Goal: Task Accomplishment & Management: Use online tool/utility

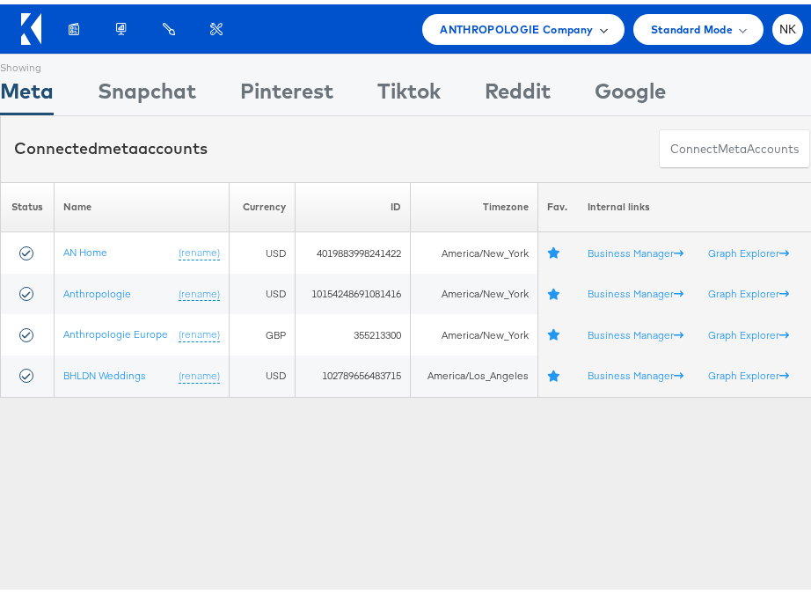
click at [543, 22] on span "ANTHROPOLOGIE Company" at bounding box center [516, 25] width 153 height 18
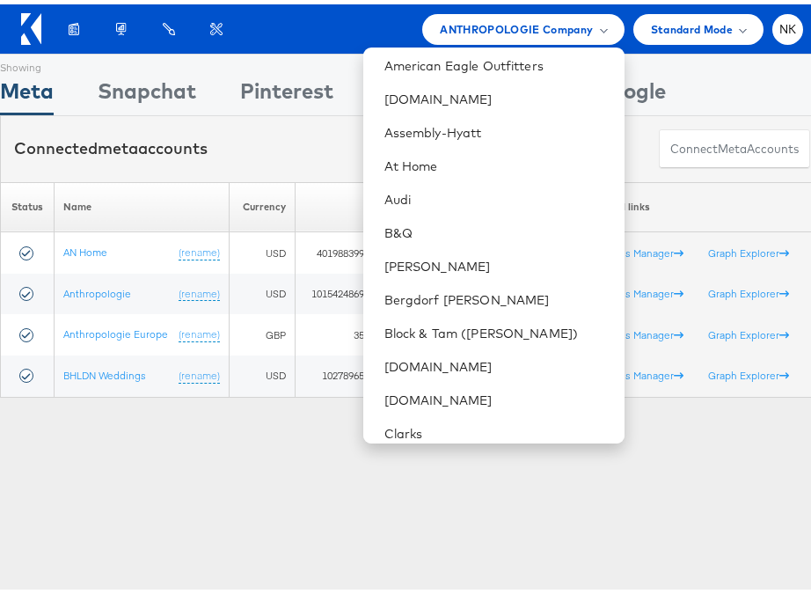
scroll to position [159, 0]
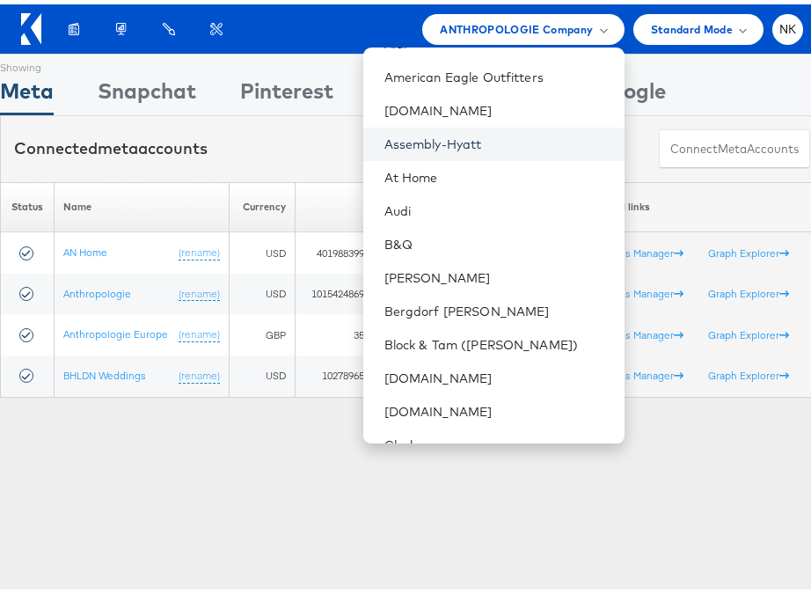
click at [426, 134] on link "Assembly-Hyatt" at bounding box center [497, 140] width 226 height 18
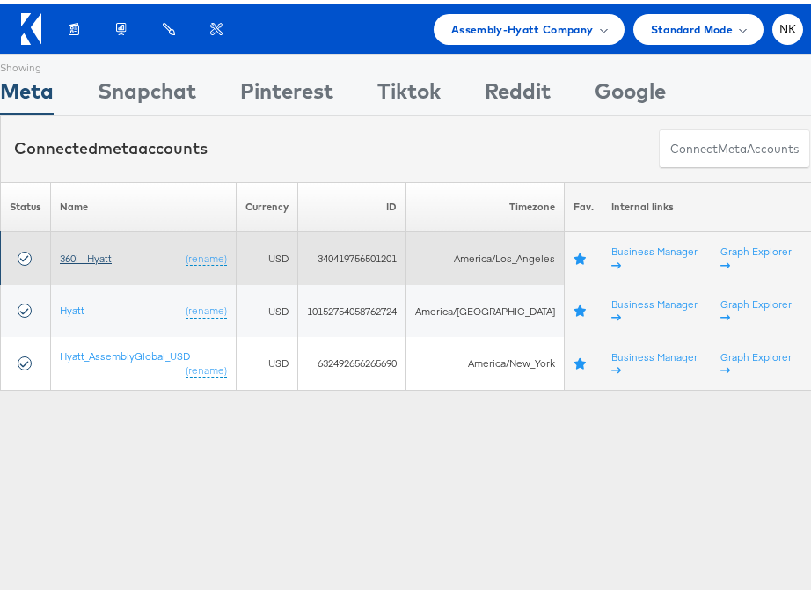
click at [90, 251] on link "360i - Hyatt" at bounding box center [86, 253] width 52 height 13
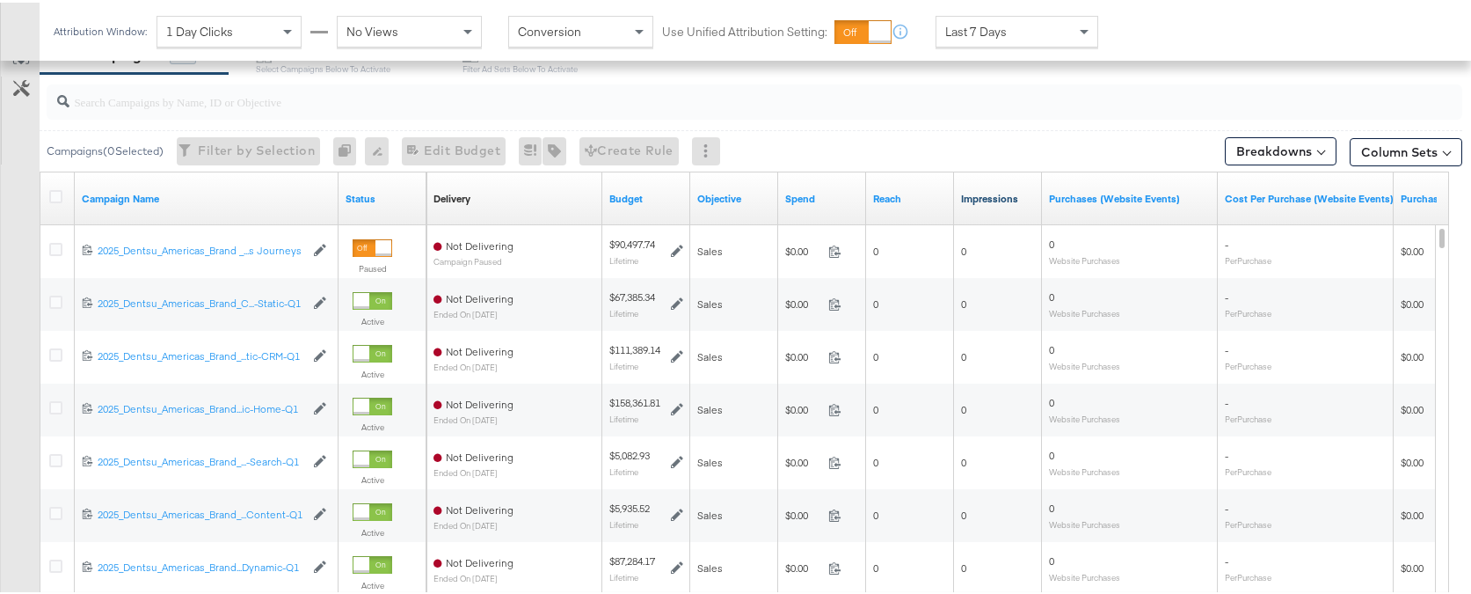
scroll to position [760, 0]
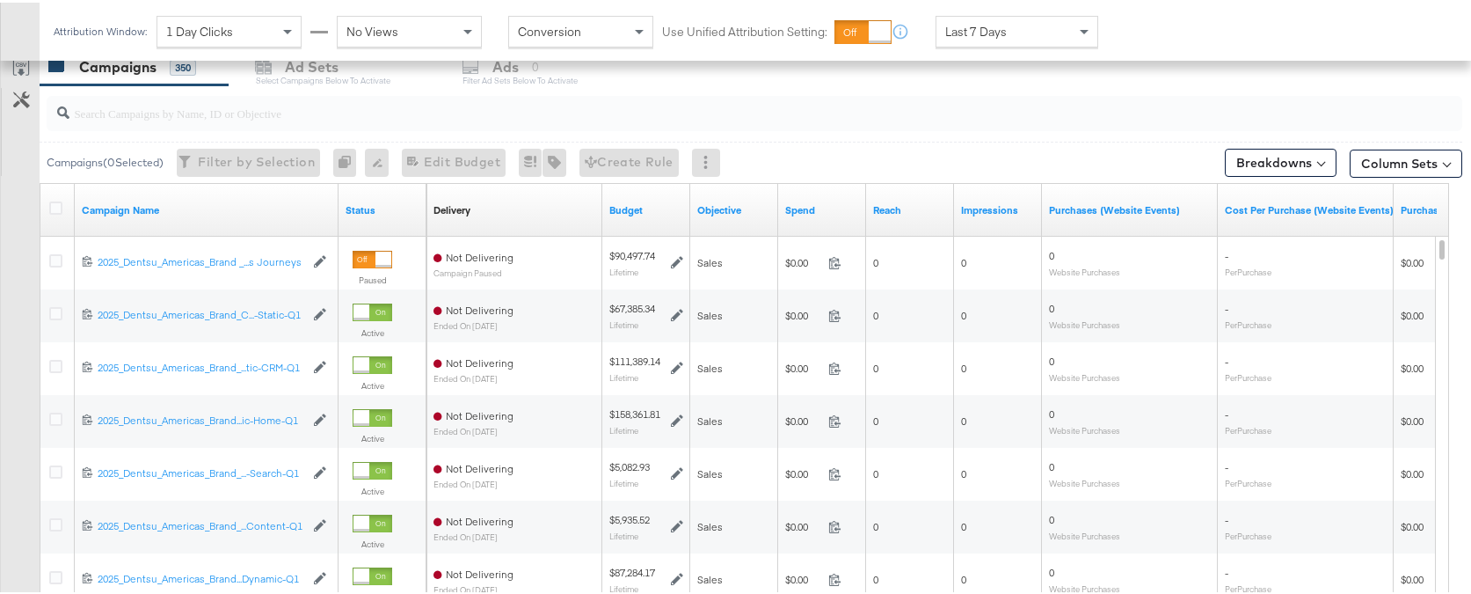
click at [823, 189] on div "Reach" at bounding box center [910, 207] width 88 height 53
drag, startPoint x: 867, startPoint y: 186, endPoint x: 879, endPoint y: 183, distance: 12.6
click at [823, 183] on div "Reach" at bounding box center [910, 207] width 88 height 53
drag, startPoint x: 863, startPoint y: 186, endPoint x: 956, endPoint y: 185, distance: 93.2
click at [823, 185] on div "Delivery Sorting Unavailable Budget Objective Spend Reach Impressions Purchases…" at bounding box center [1085, 207] width 1319 height 53
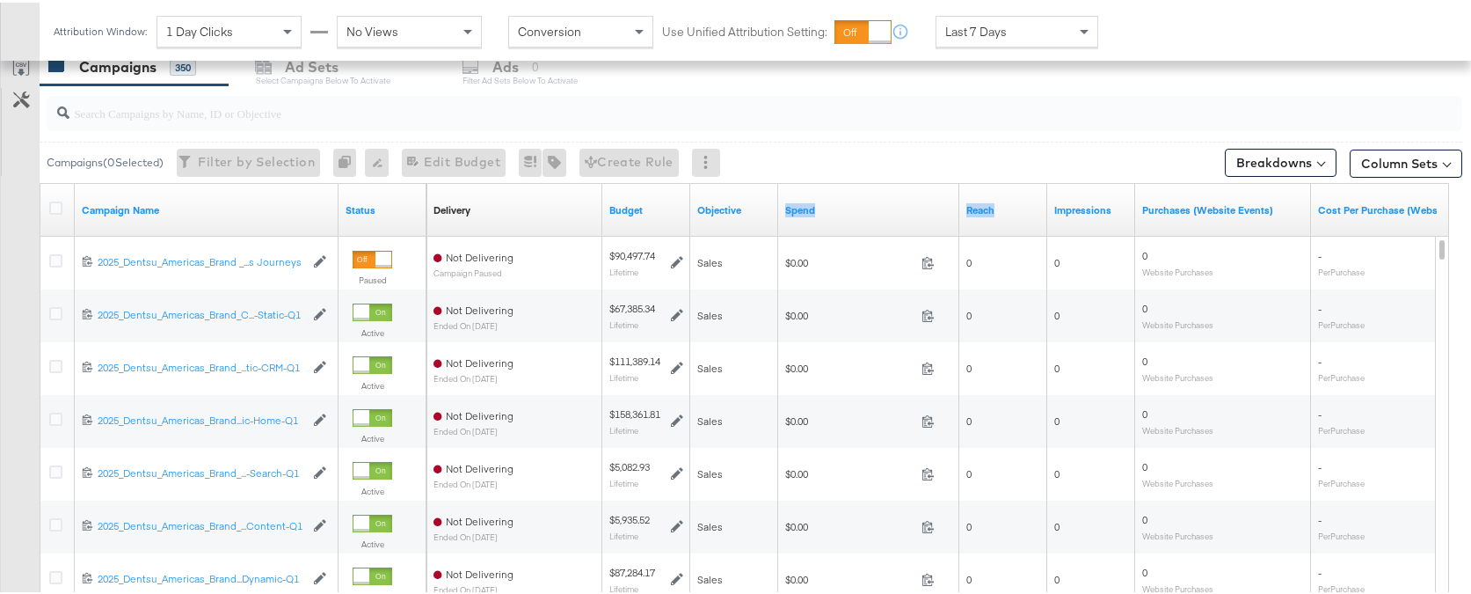
scroll to position [711, 0]
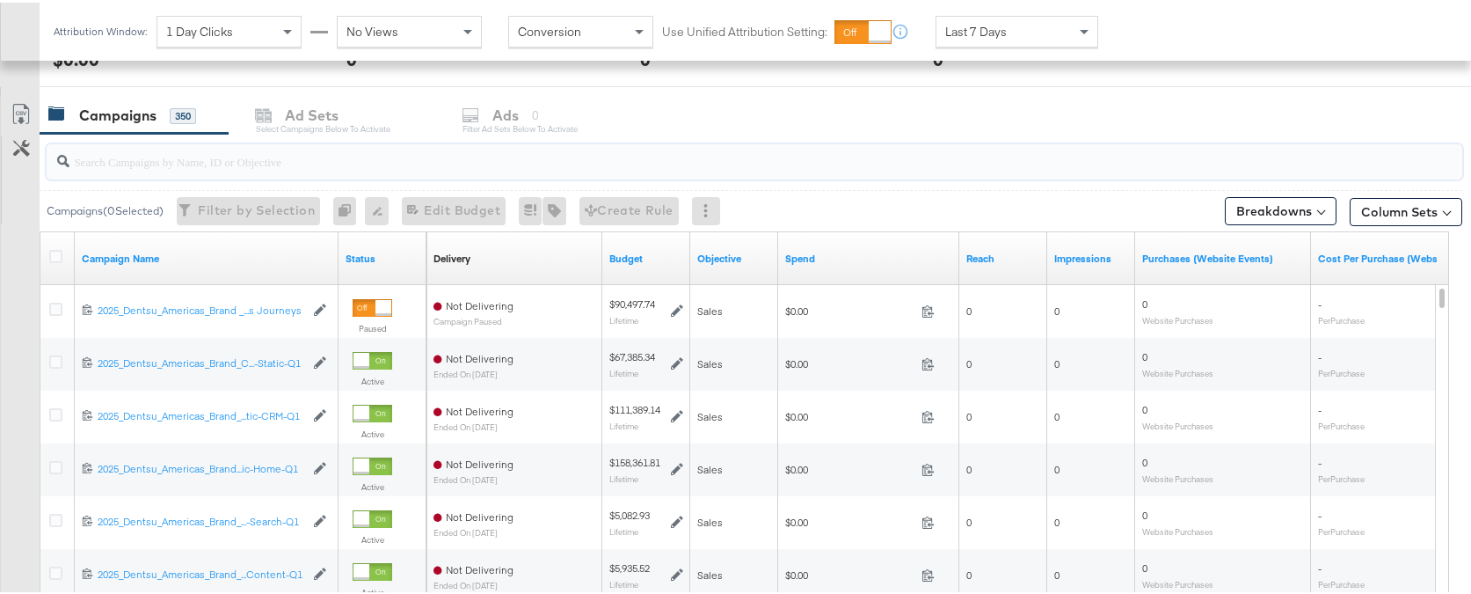
click at [186, 154] on input "search" at bounding box center [701, 152] width 1265 height 34
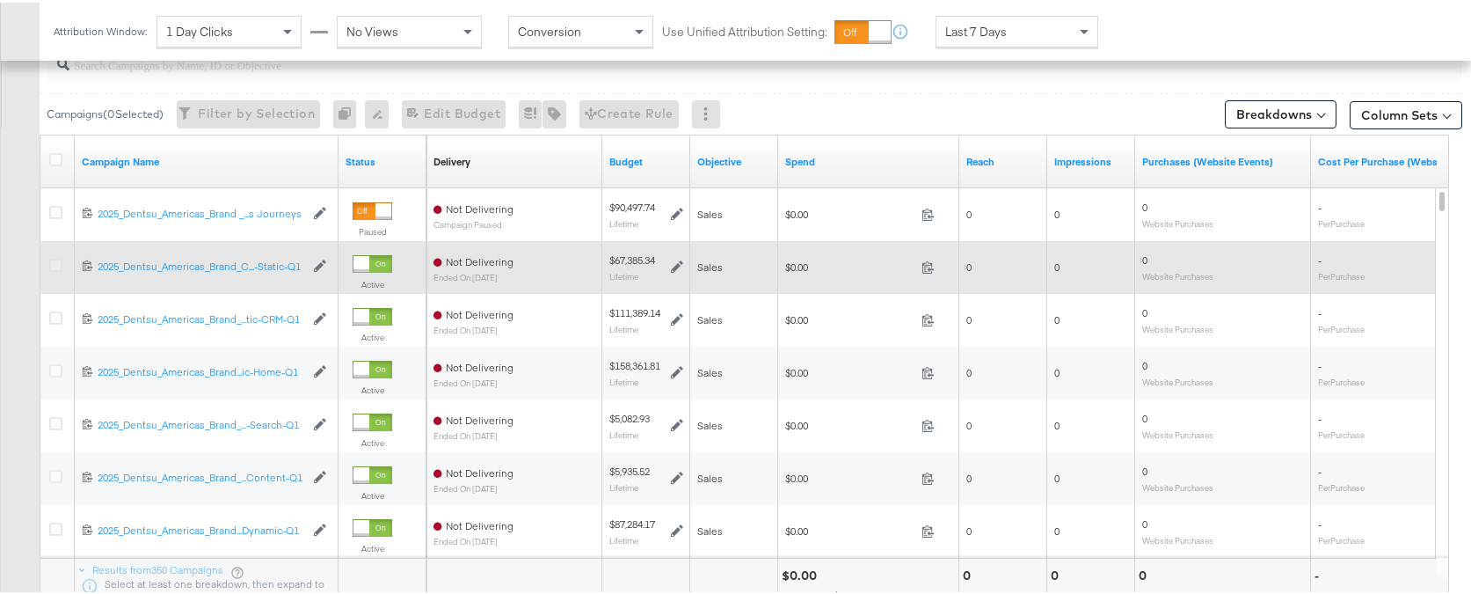
click at [62, 265] on icon at bounding box center [55, 262] width 13 height 13
click at [0, 0] on input "checkbox" at bounding box center [0, 0] width 0 height 0
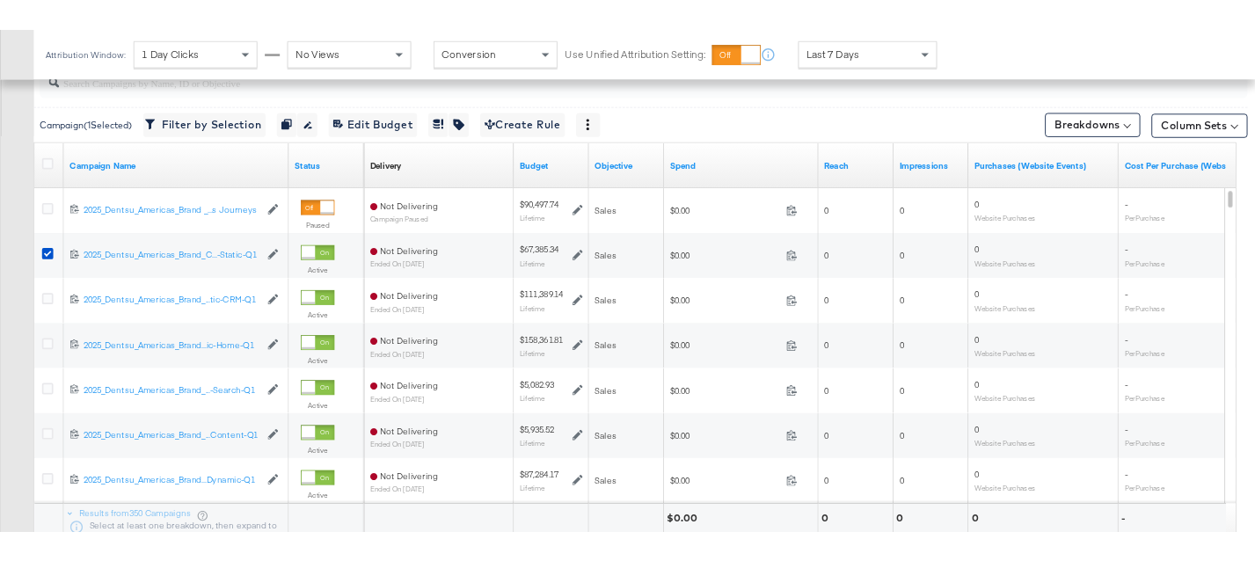
scroll to position [749, 0]
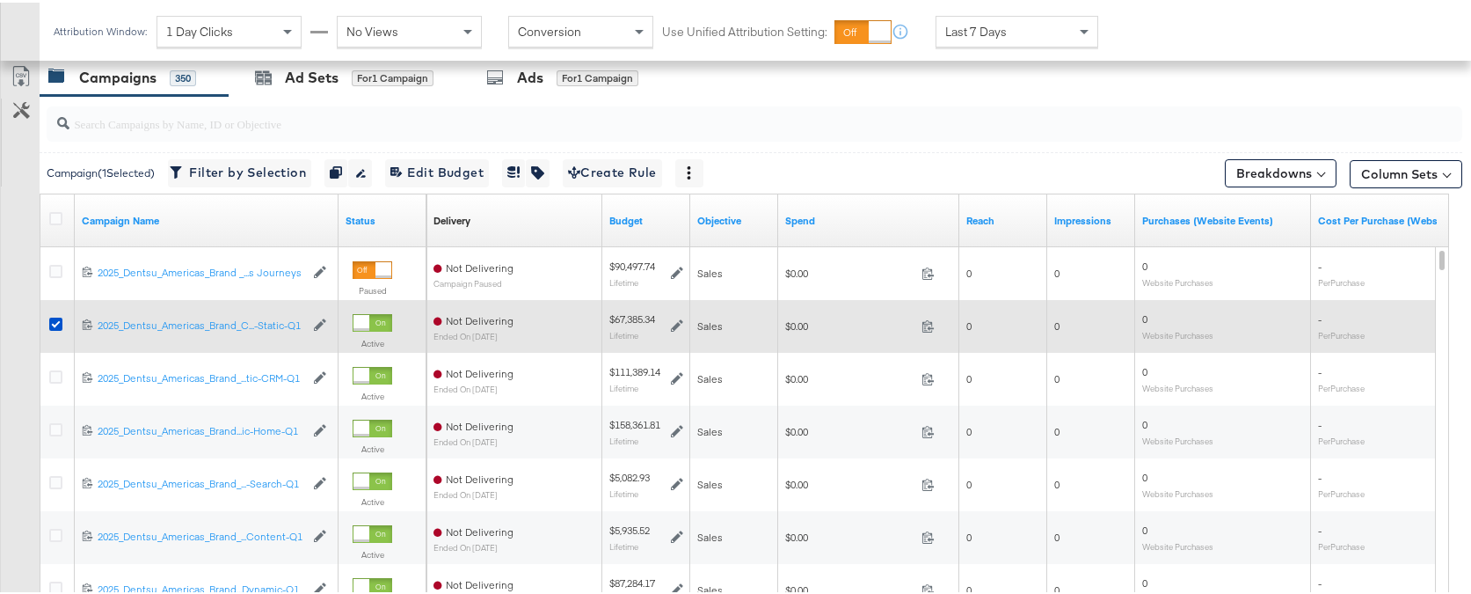
click at [55, 313] on div at bounding box center [58, 324] width 33 height 32
click at [56, 319] on icon at bounding box center [55, 321] width 13 height 13
click at [0, 0] on input "checkbox" at bounding box center [0, 0] width 0 height 0
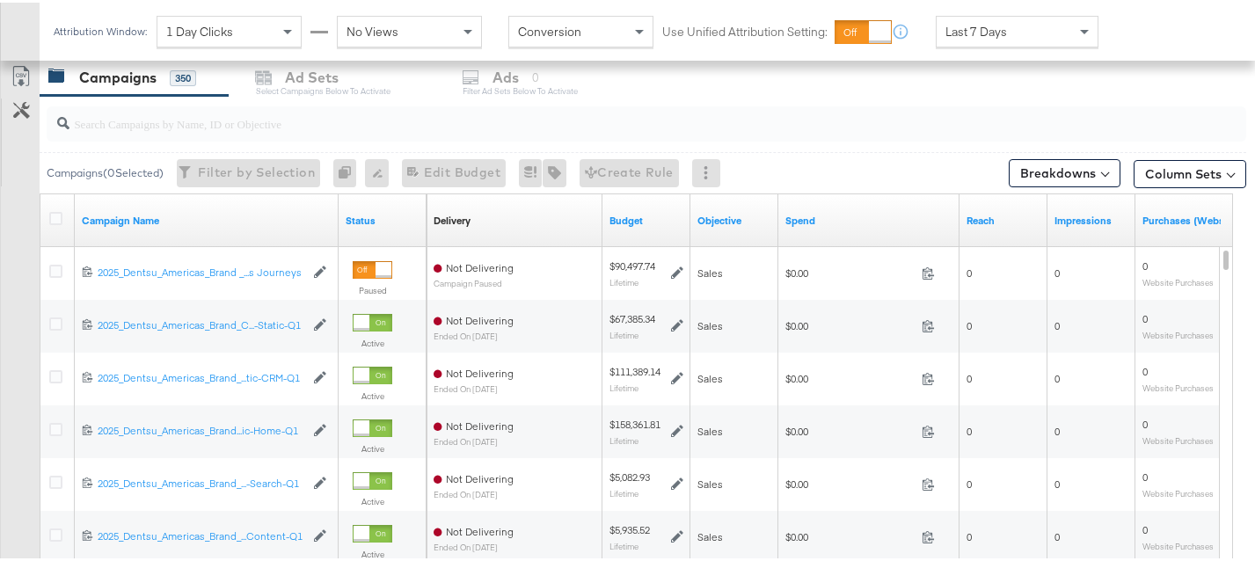
click at [204, 131] on div at bounding box center [646, 121] width 1199 height 35
type input "b"
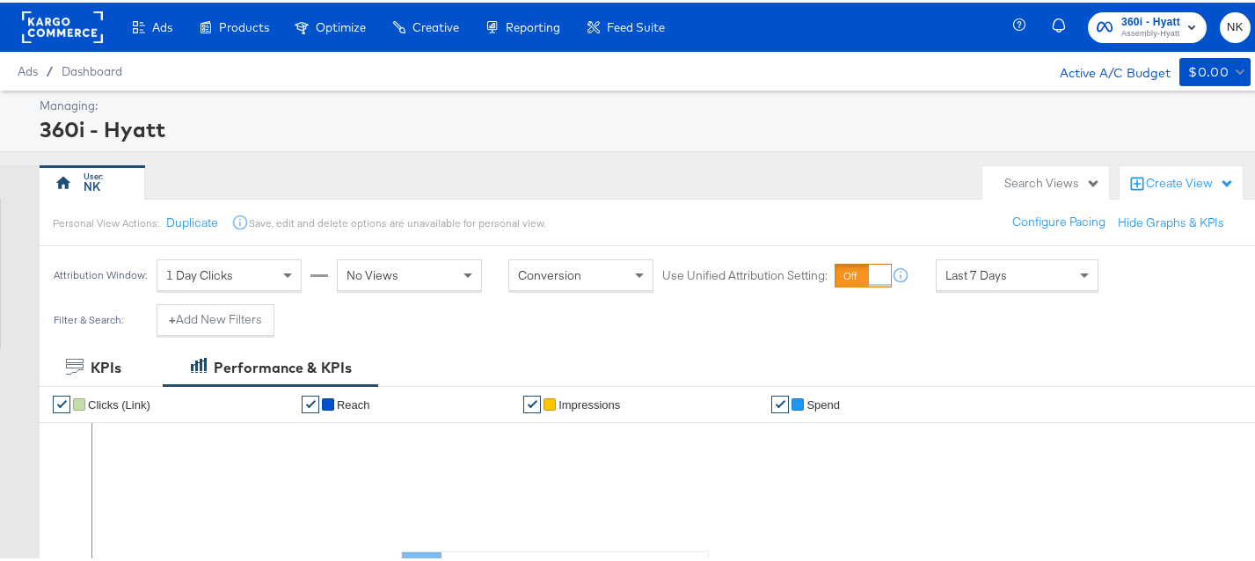
scroll to position [753, 0]
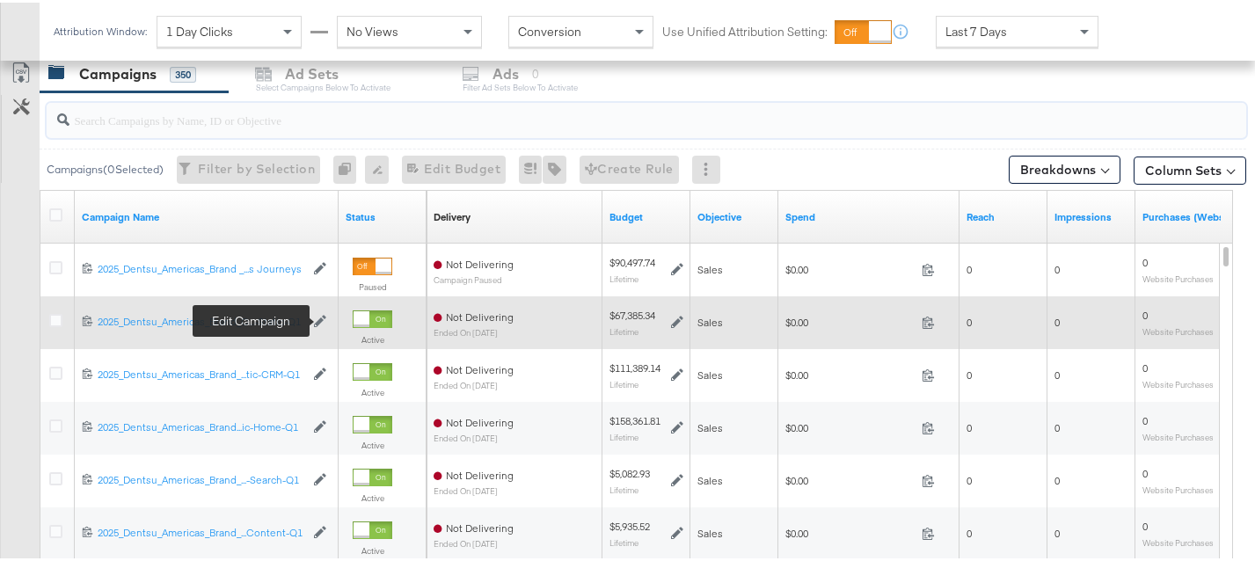
click at [322, 313] on icon at bounding box center [320, 318] width 12 height 12
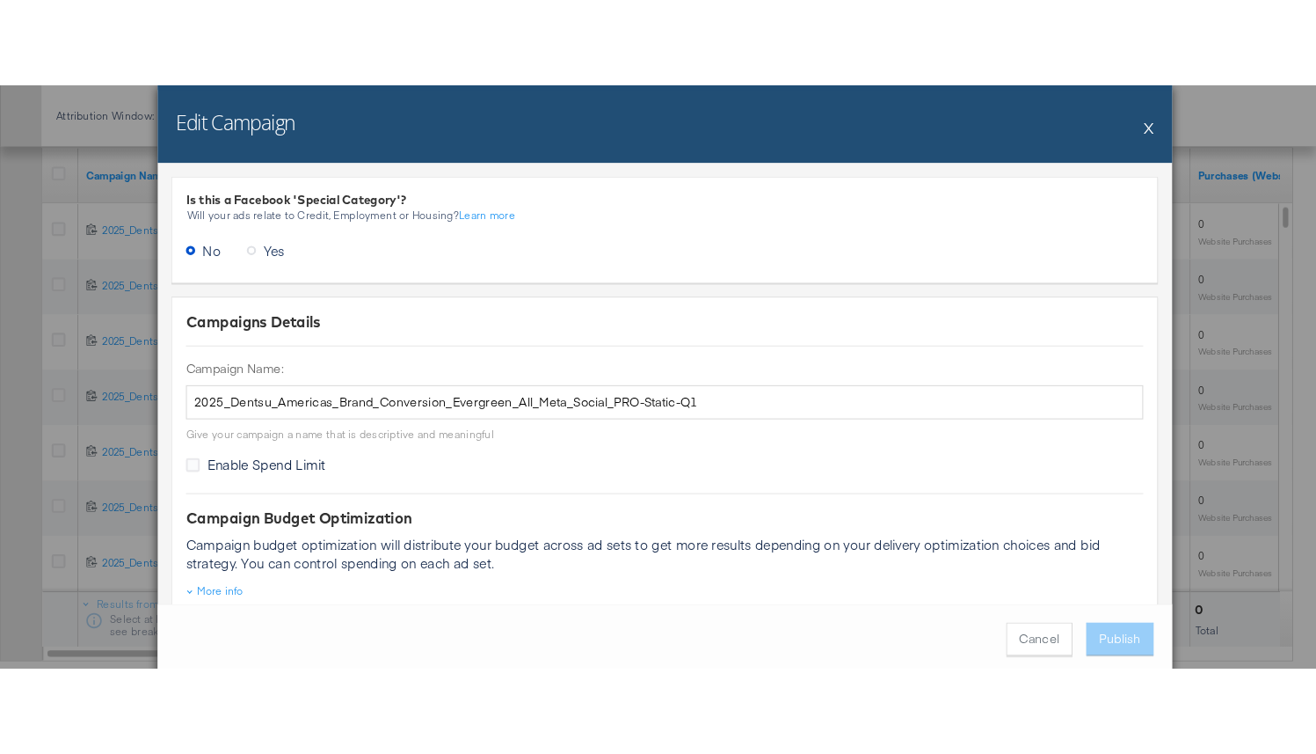
scroll to position [704, 0]
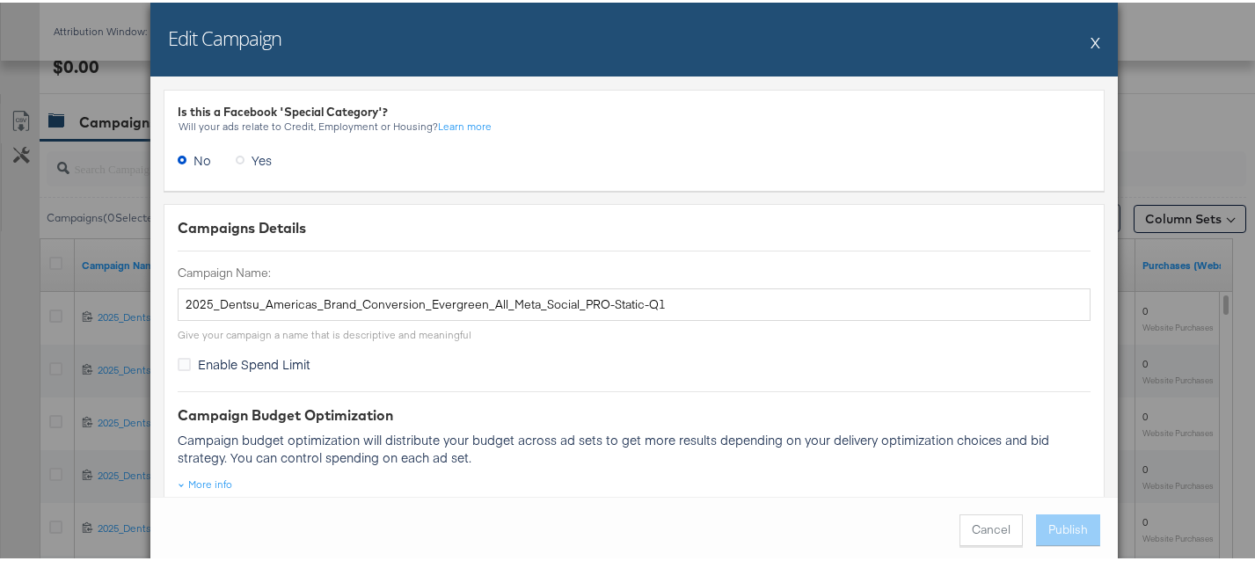
click at [823, 35] on div "Edit Campaign X" at bounding box center [633, 37] width 967 height 74
click at [823, 34] on button "X" at bounding box center [1095, 39] width 10 height 35
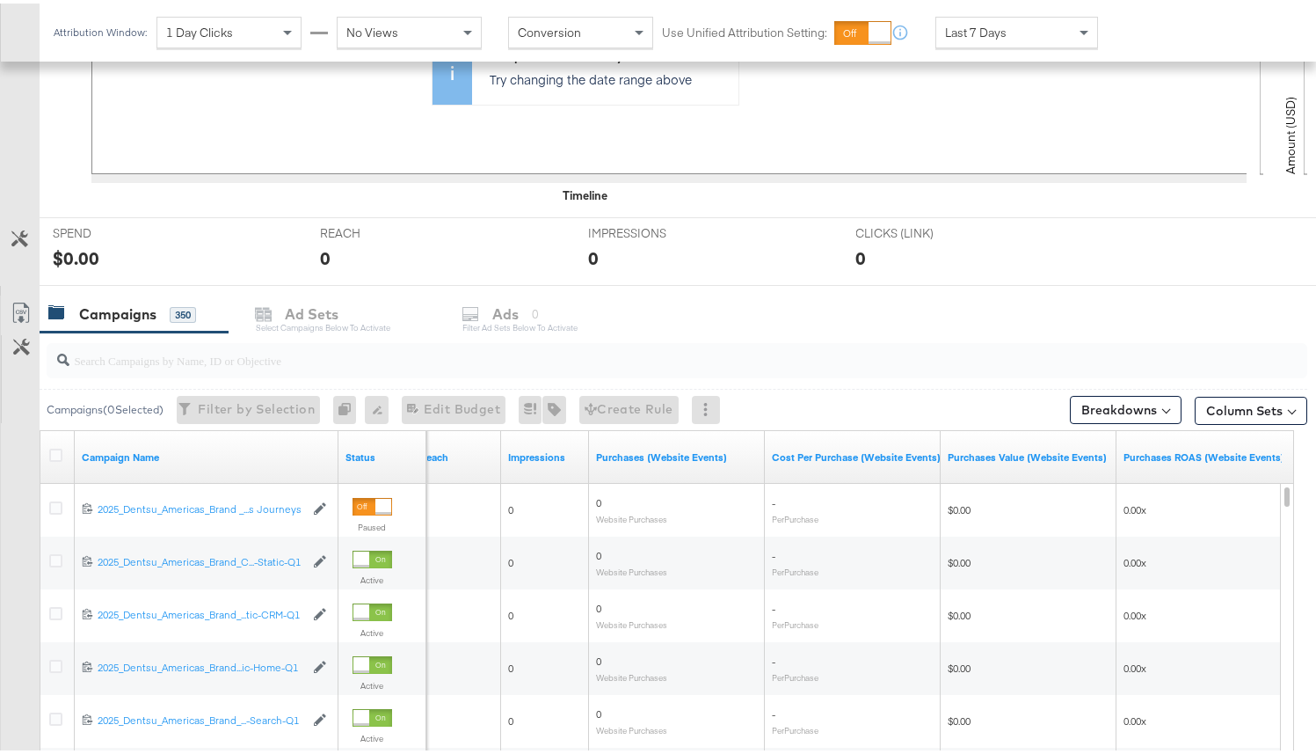
scroll to position [791, 0]
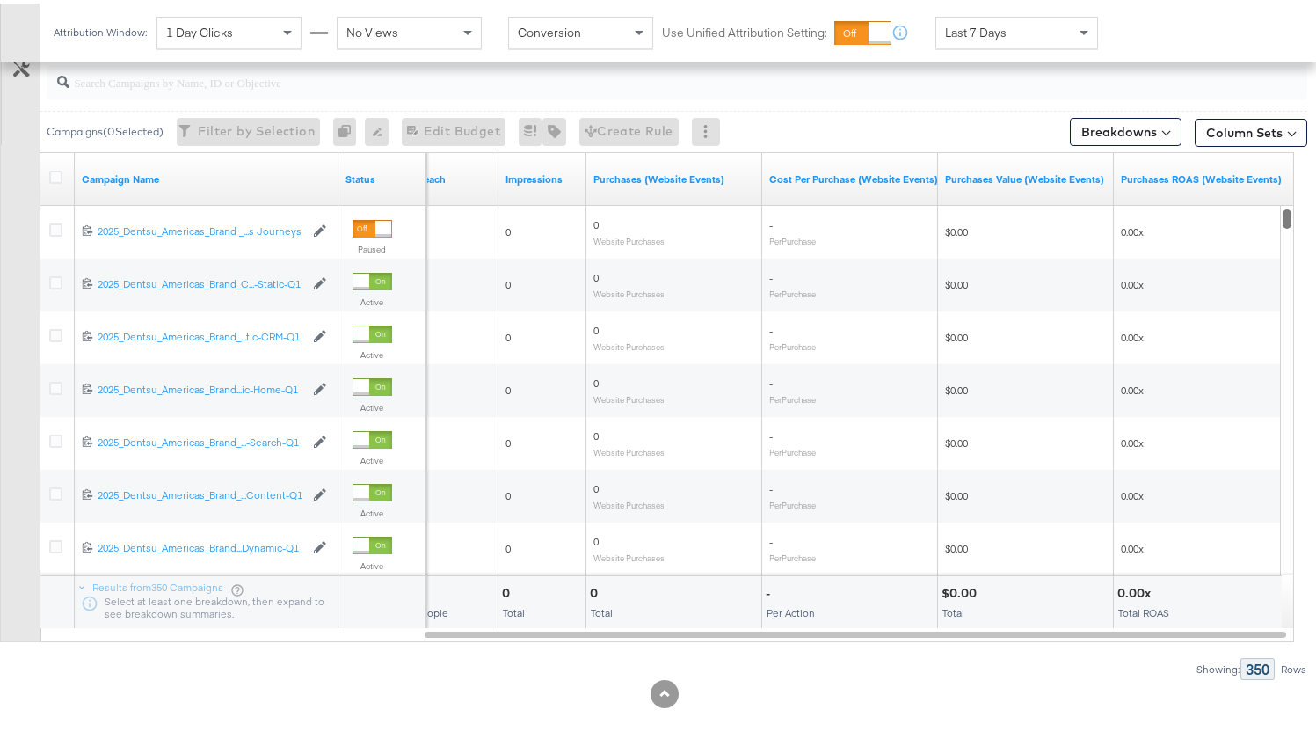
drag, startPoint x: 1286, startPoint y: 429, endPoint x: 1269, endPoint y: 90, distance: 339.8
click at [823, 80] on div "Campaigns ( 0 Selected) Filter by Selection Filter 0 campaigns 0 Rename 0 campa…" at bounding box center [654, 363] width 1308 height 625
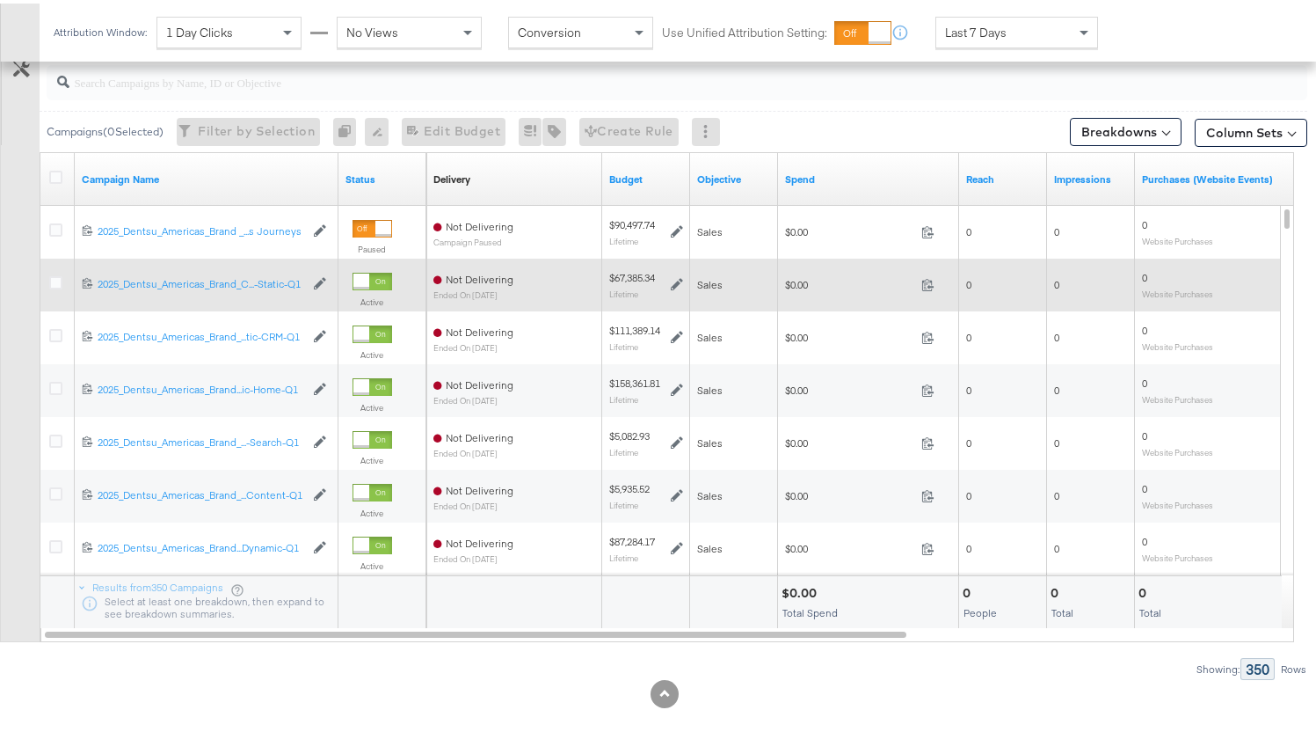
scroll to position [767, 0]
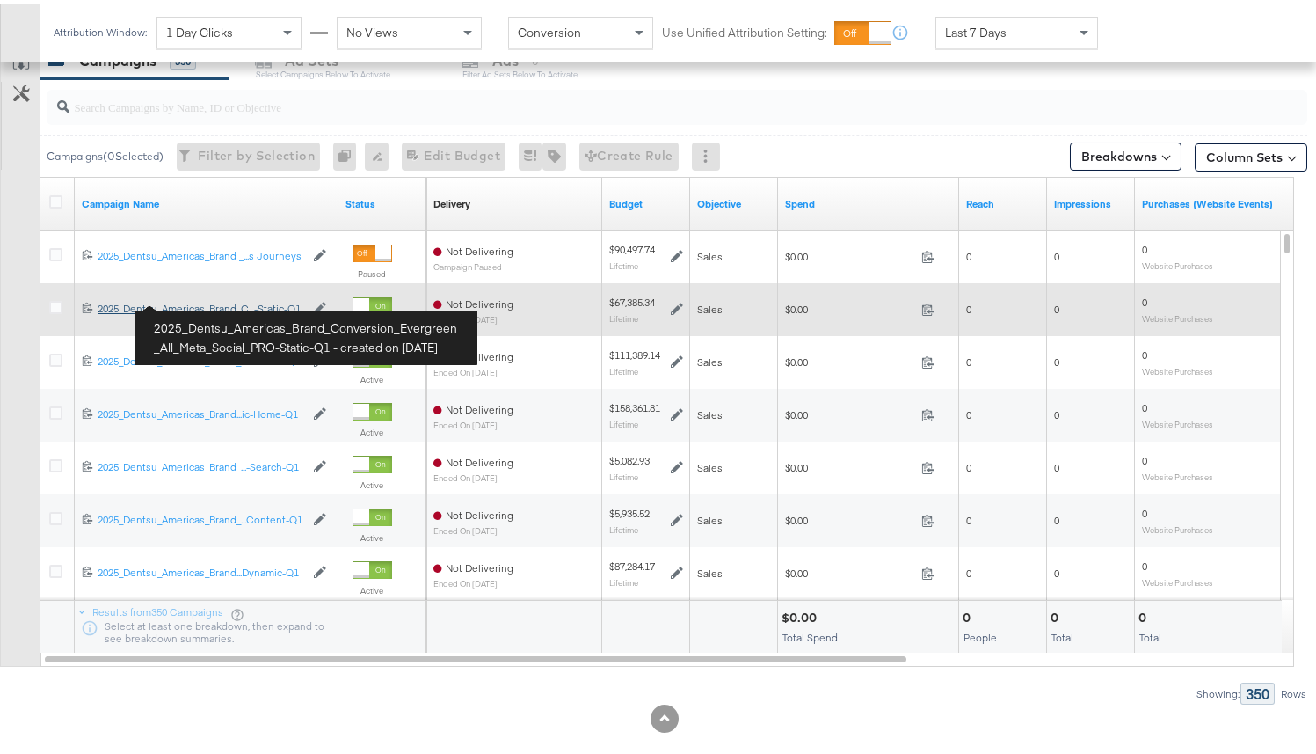
click at [214, 302] on div "2025_Dentsu_Americas_Brand_Conversion_Evergreen_All_Meta_Social_PRO-Static-Q1 2…" at bounding box center [201, 305] width 207 height 14
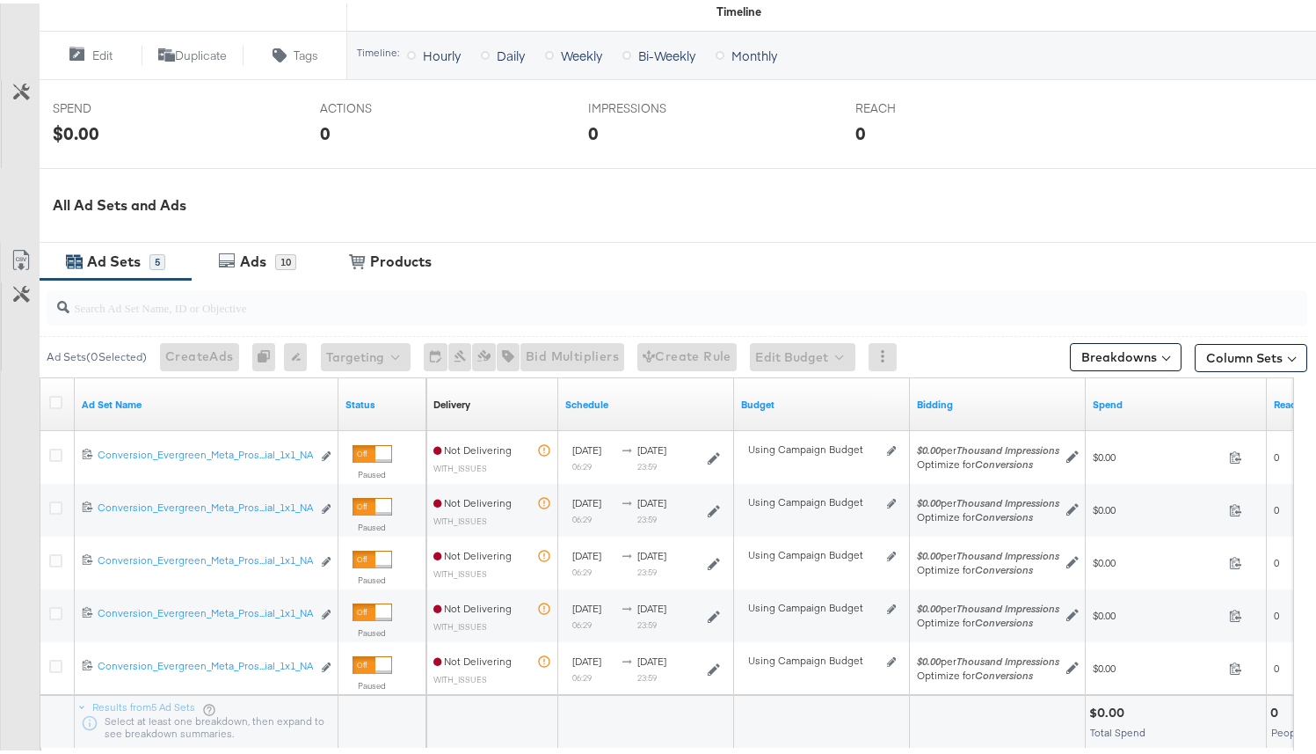
scroll to position [726, 0]
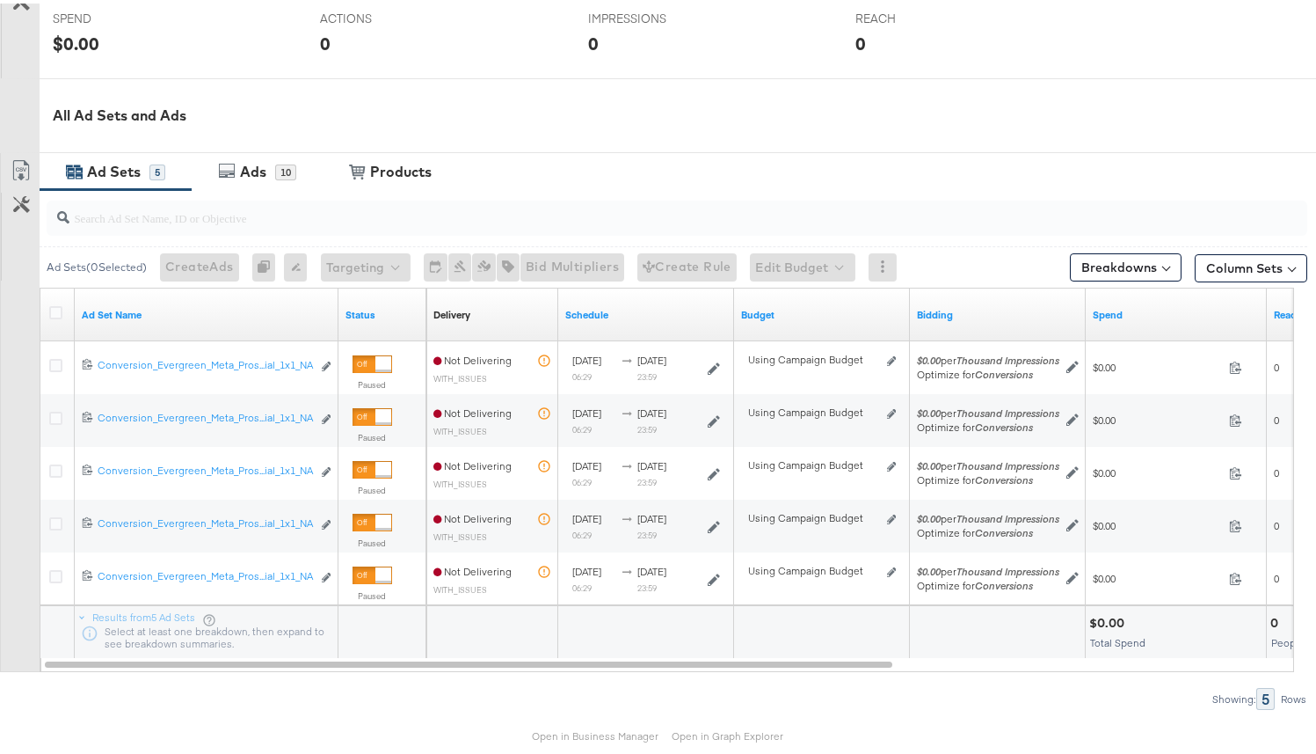
click at [657, 187] on div at bounding box center [674, 214] width 1268 height 56
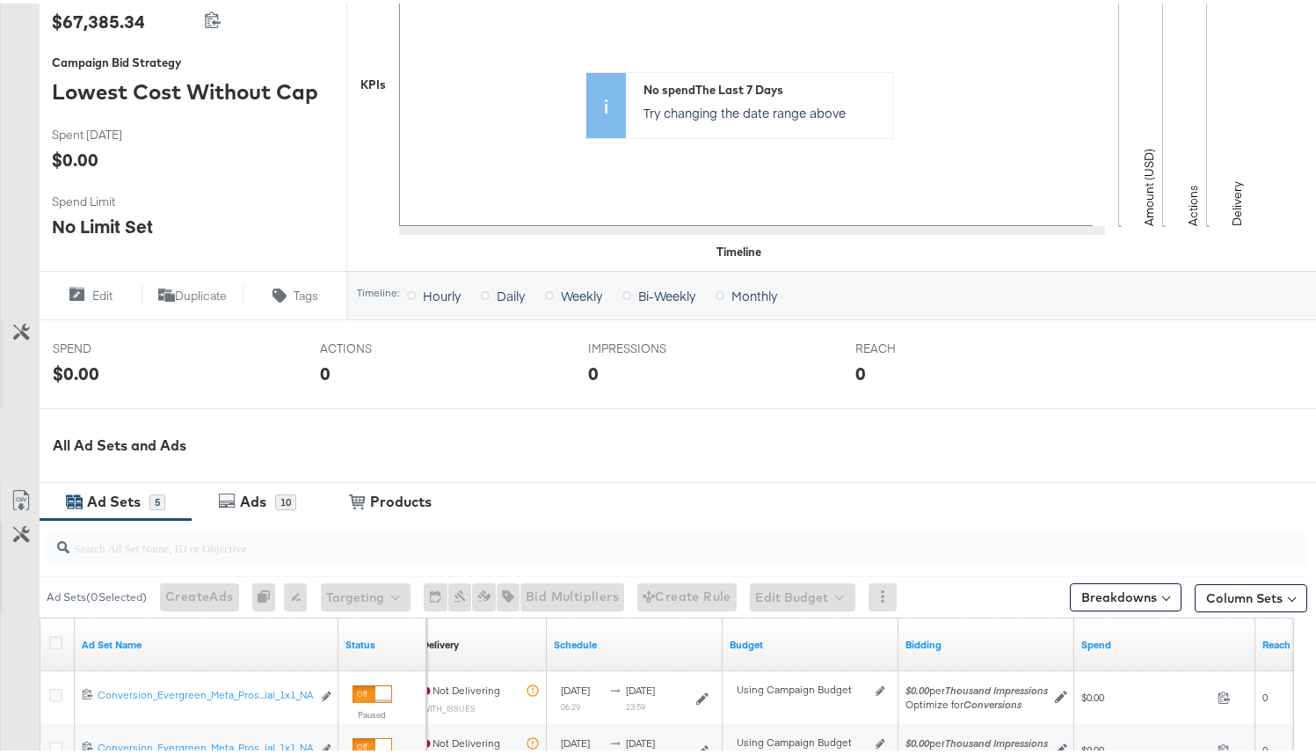
scroll to position [784, 0]
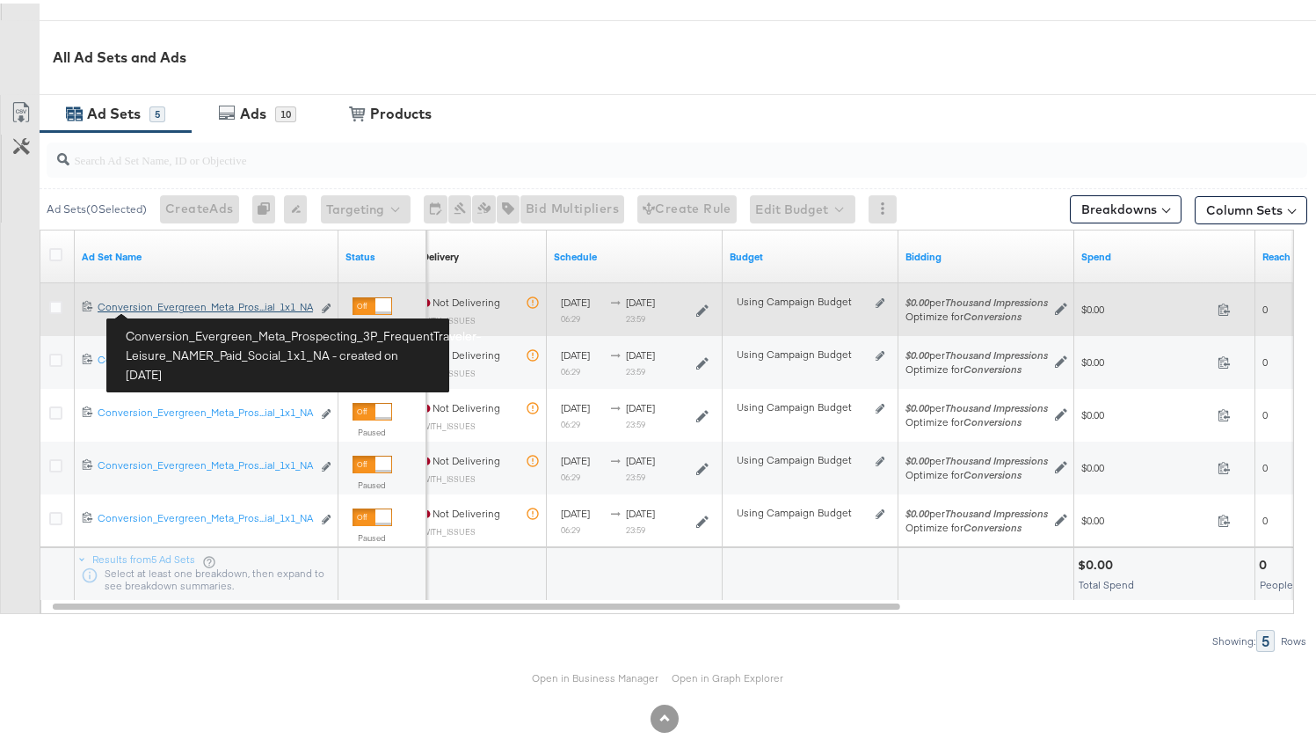
click at [172, 307] on div "Conversion_Evergreen_Meta_Prospecting_3P_FrequentTraveler-Leisure_NAMER_Paid_So…" at bounding box center [205, 303] width 214 height 14
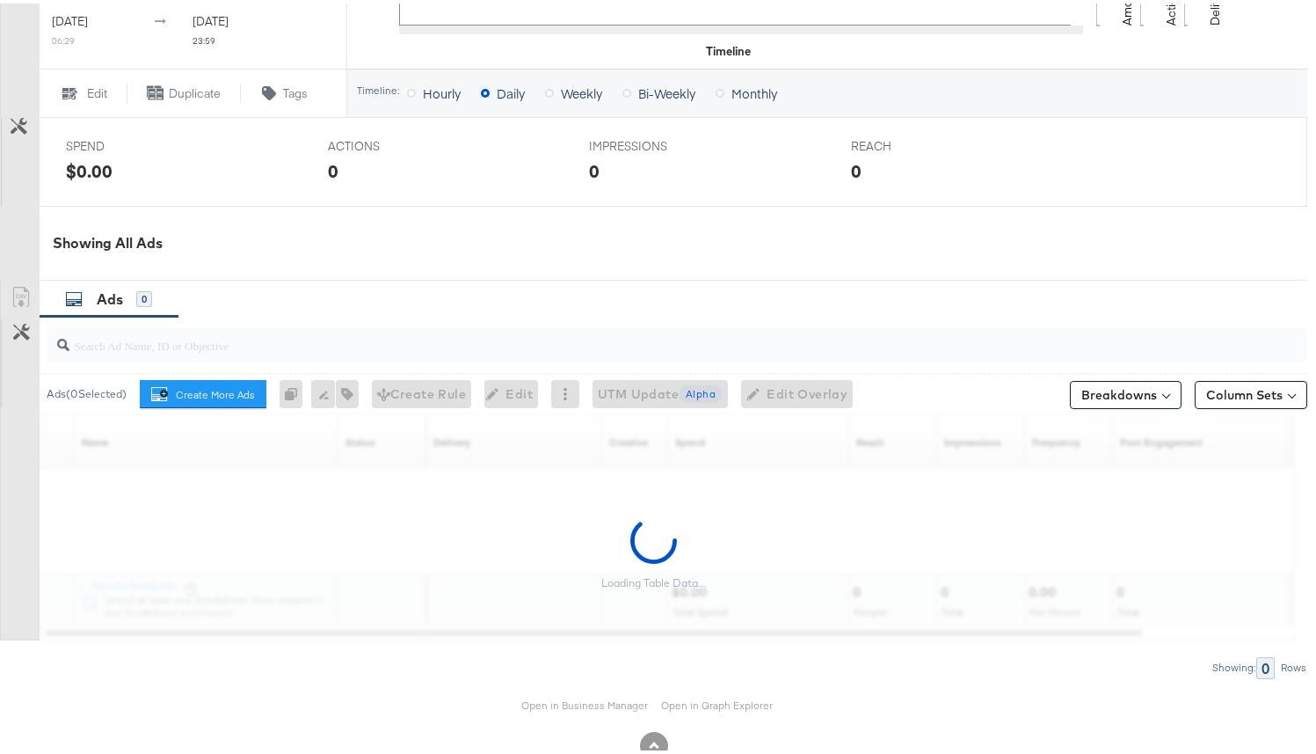
scroll to position [735, 0]
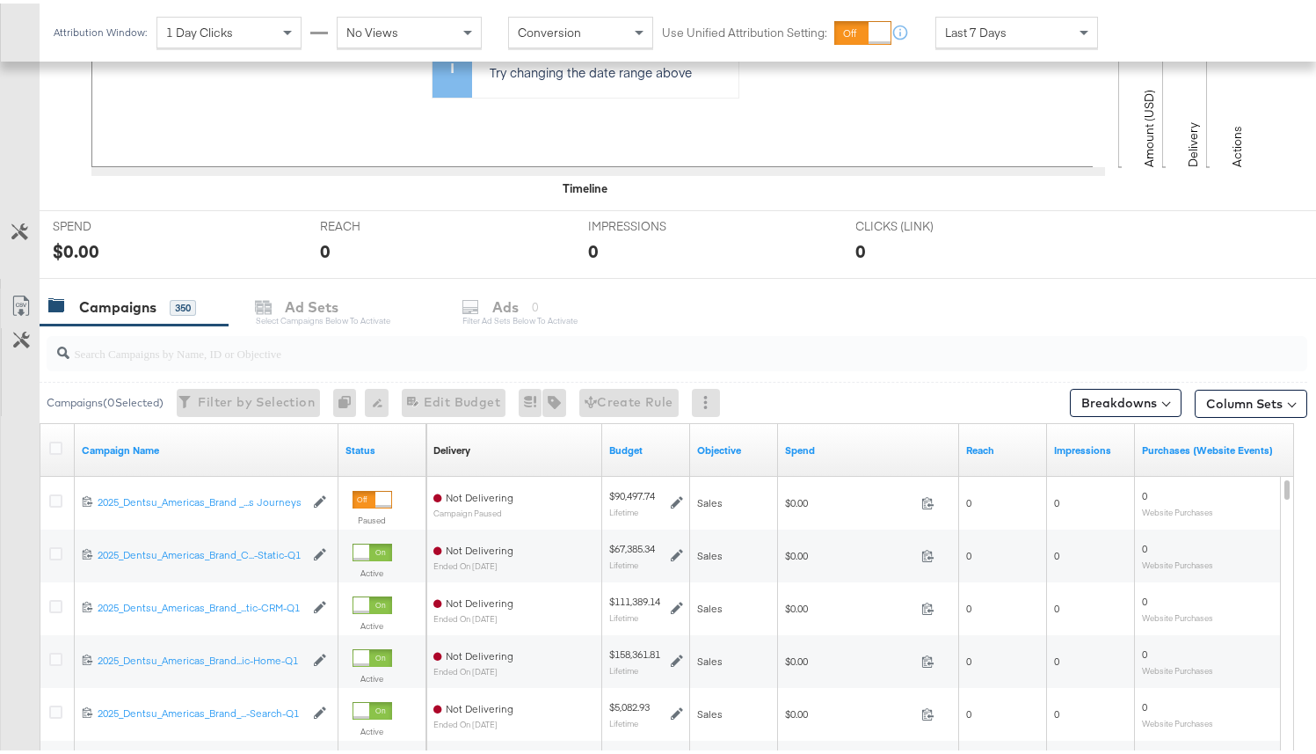
scroll to position [702, 0]
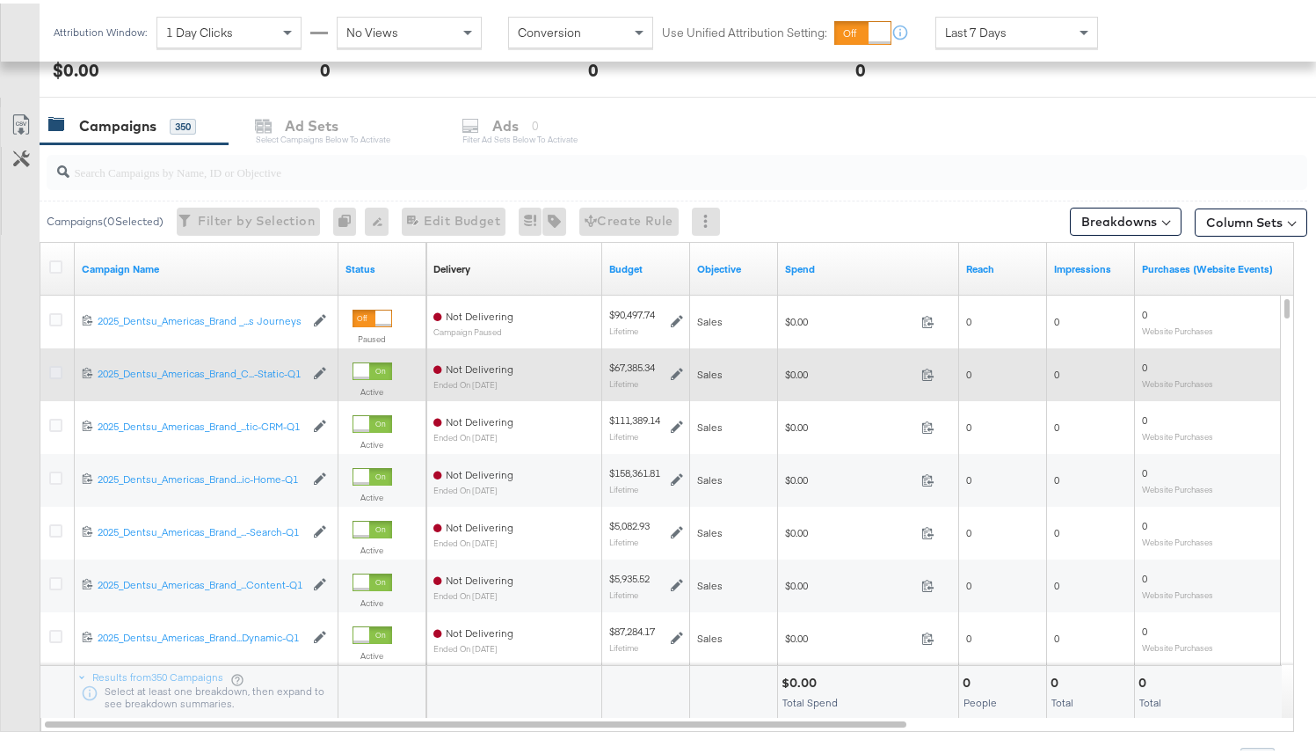
click at [60, 368] on icon at bounding box center [55, 368] width 13 height 13
click at [0, 0] on input "checkbox" at bounding box center [0, 0] width 0 height 0
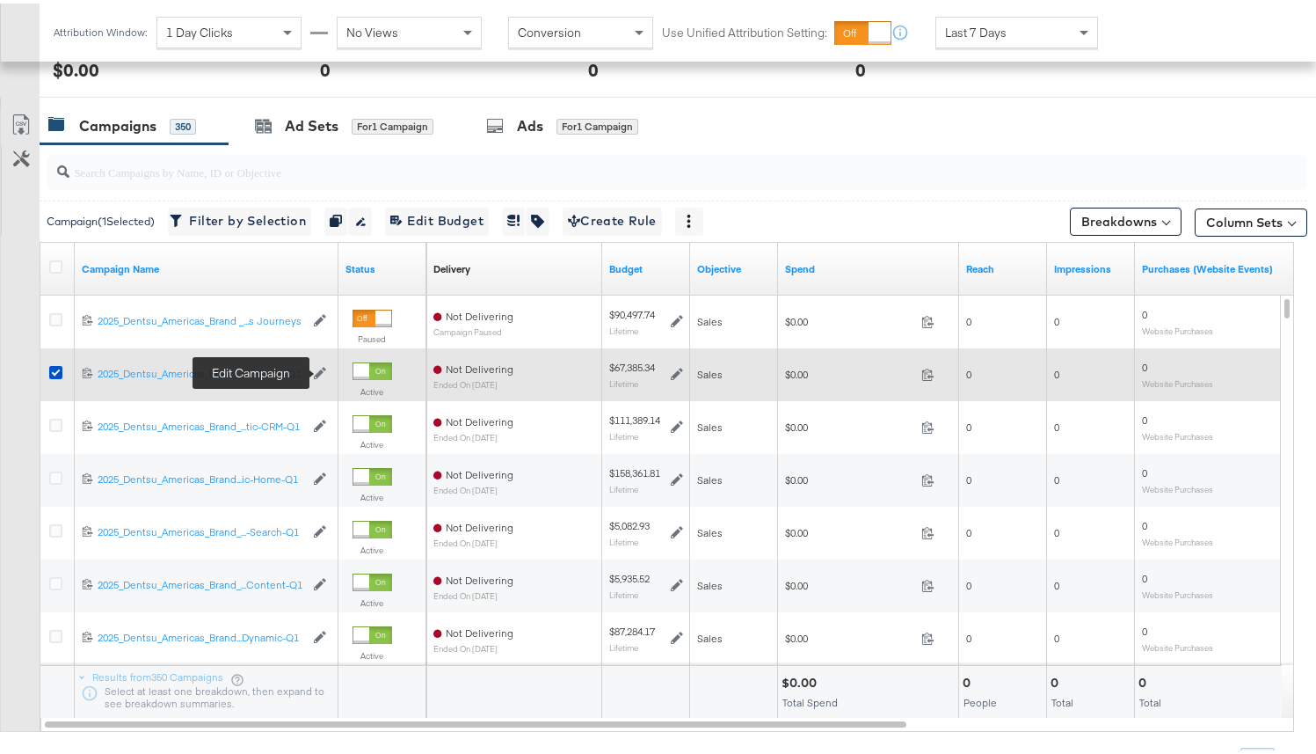
click at [320, 368] on icon at bounding box center [320, 369] width 12 height 12
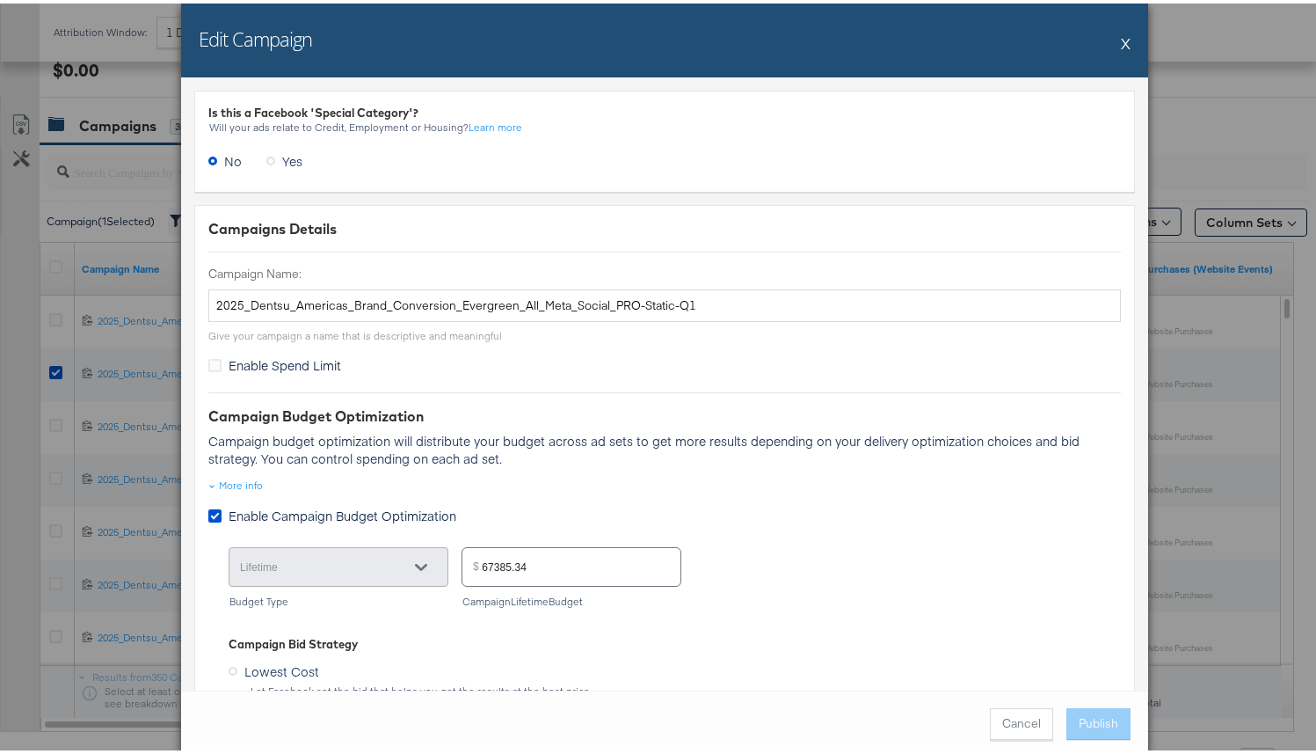
click at [823, 38] on button "X" at bounding box center [1126, 39] width 10 height 35
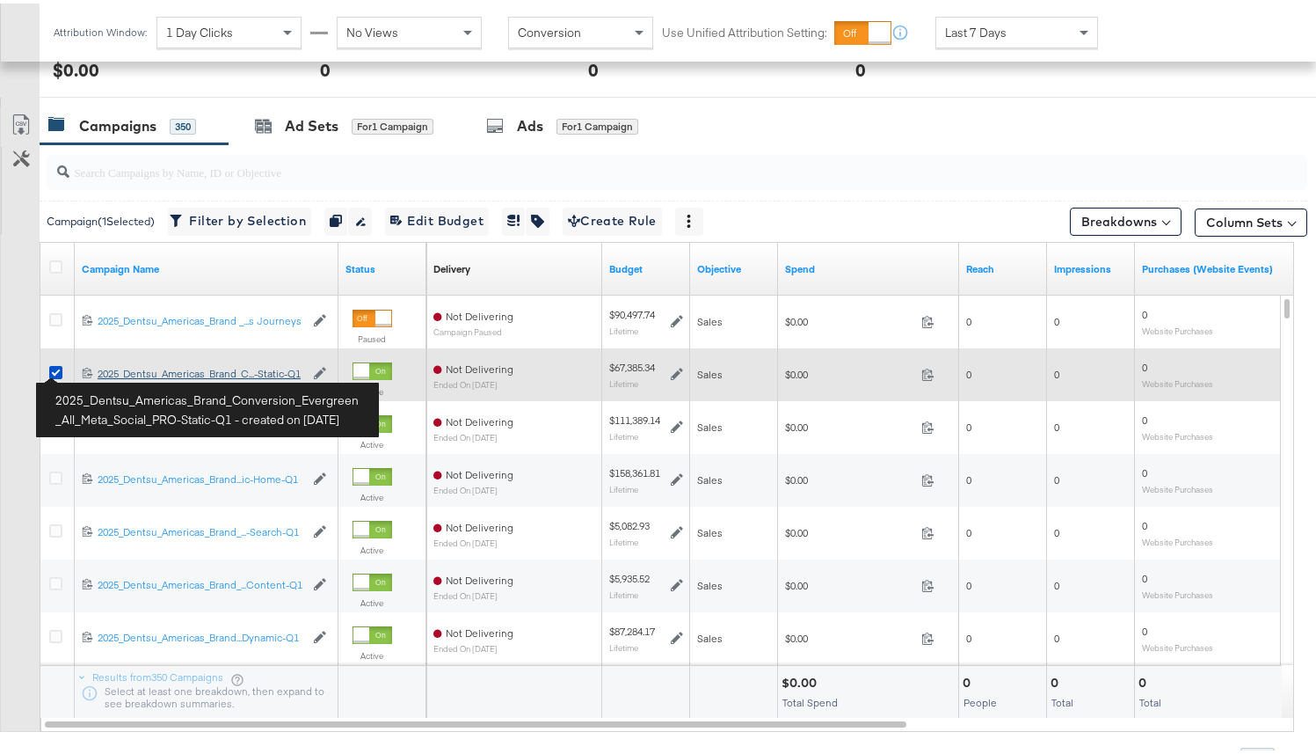
click at [102, 371] on div "2025_Dentsu_Americas_Brand_Conversion_Evergreen_All_Meta_Social_PRO-Static-Q1 2…" at bounding box center [201, 370] width 207 height 14
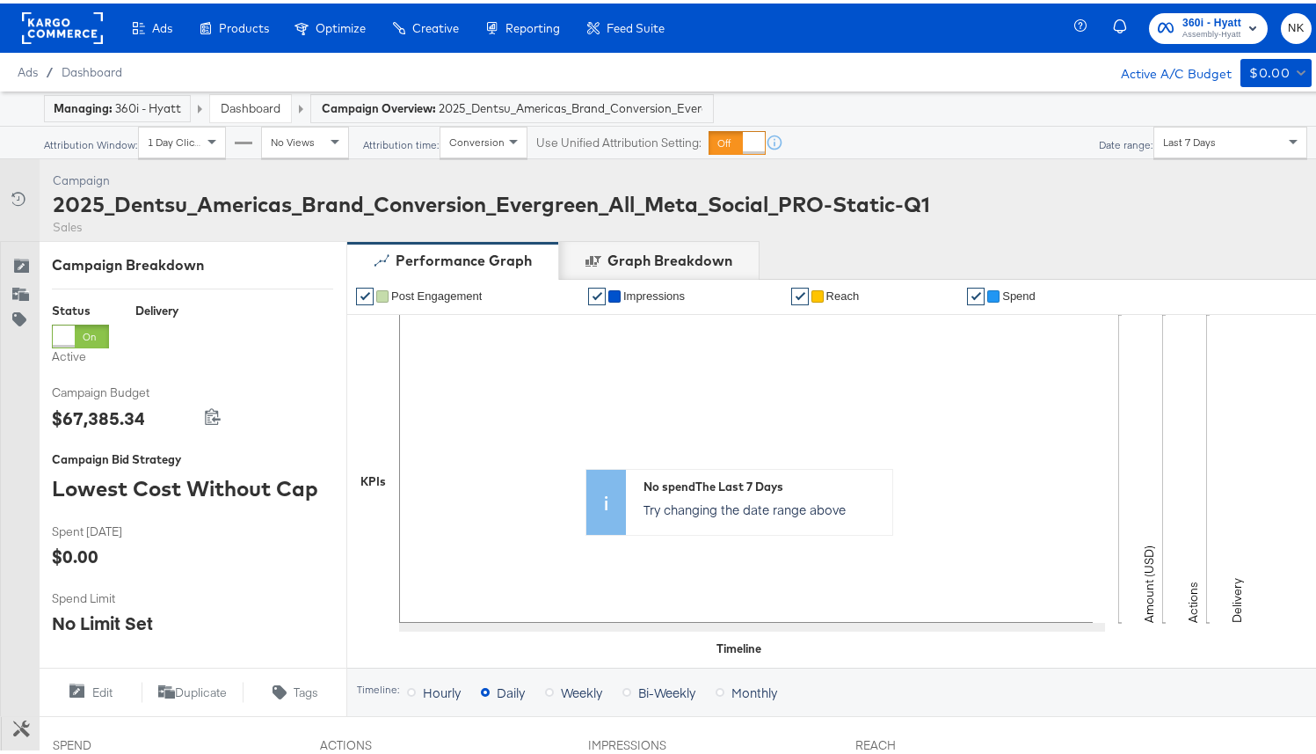
click at [76, 20] on rect at bounding box center [62, 25] width 81 height 32
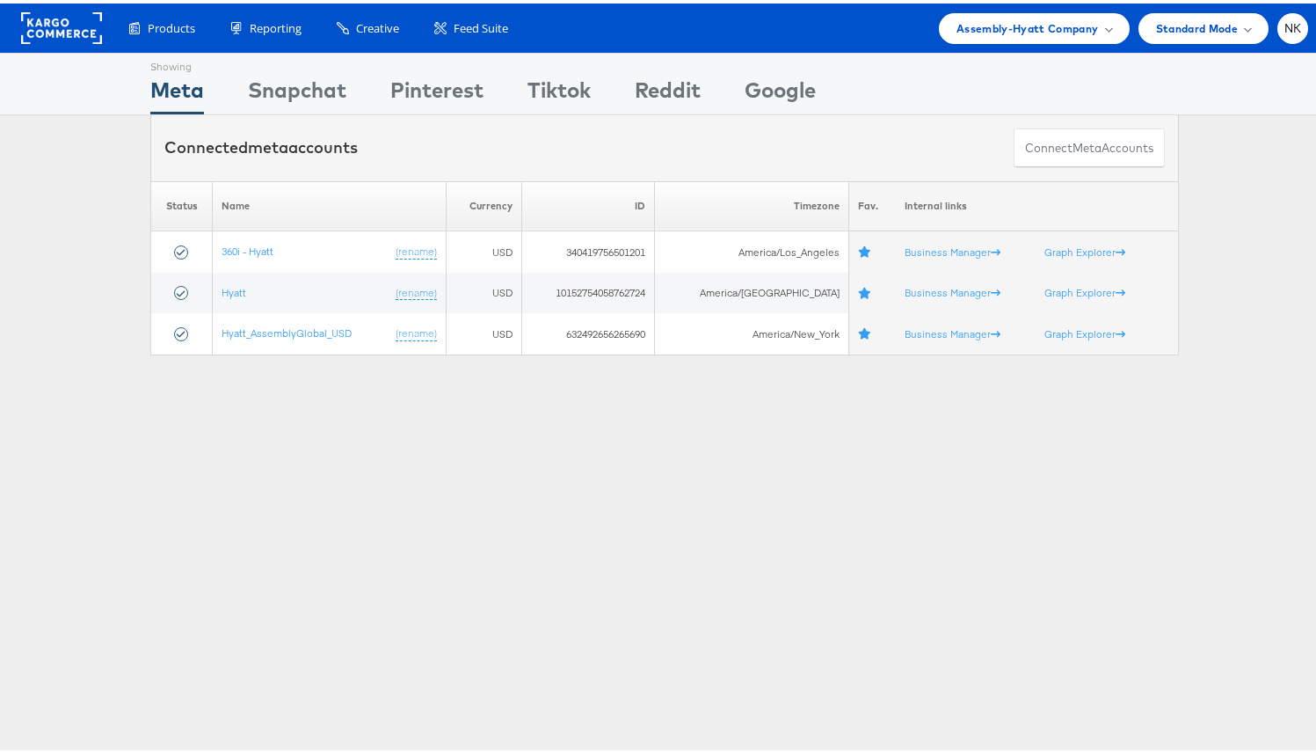
click at [955, 41] on div "Products Product Catalogs Enhance Your Product Catalog, Map Them to Publishers,…" at bounding box center [665, 24] width 1330 height 49
click at [956, 37] on div "Assembly-Hyatt Company" at bounding box center [1034, 25] width 191 height 31
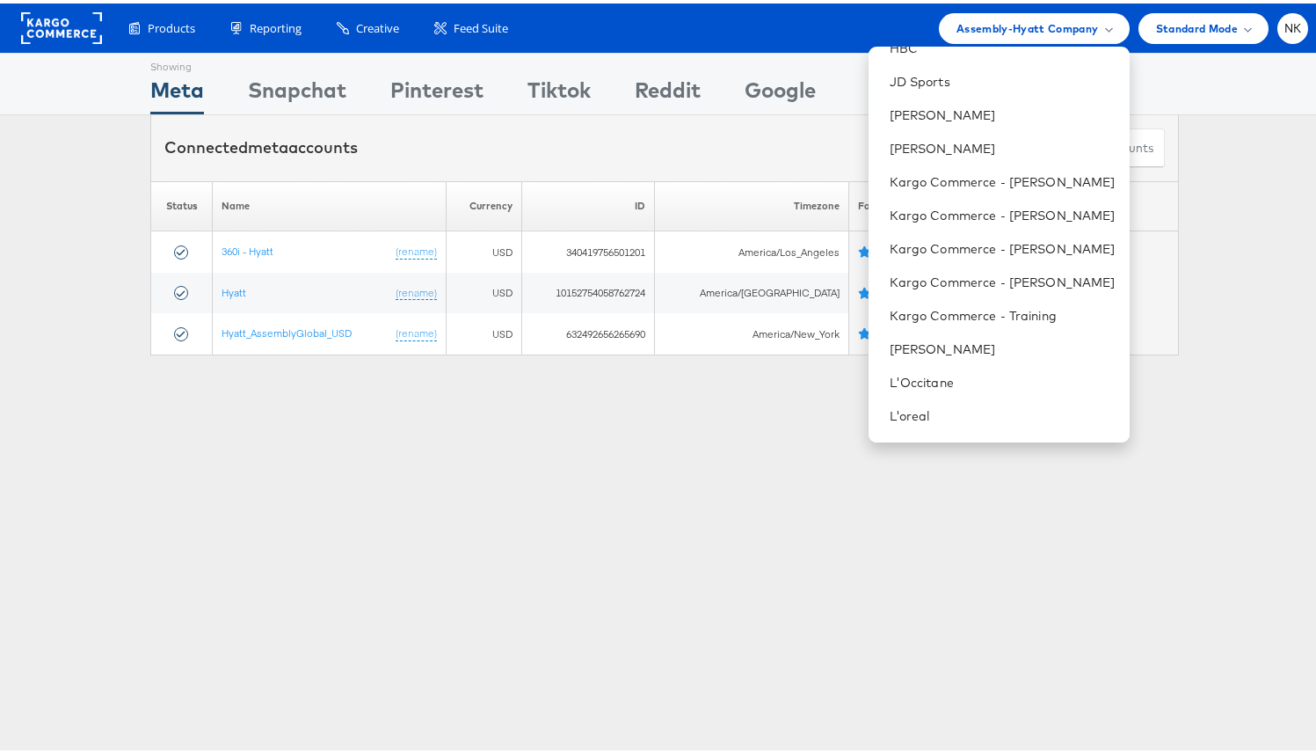
scroll to position [846, 0]
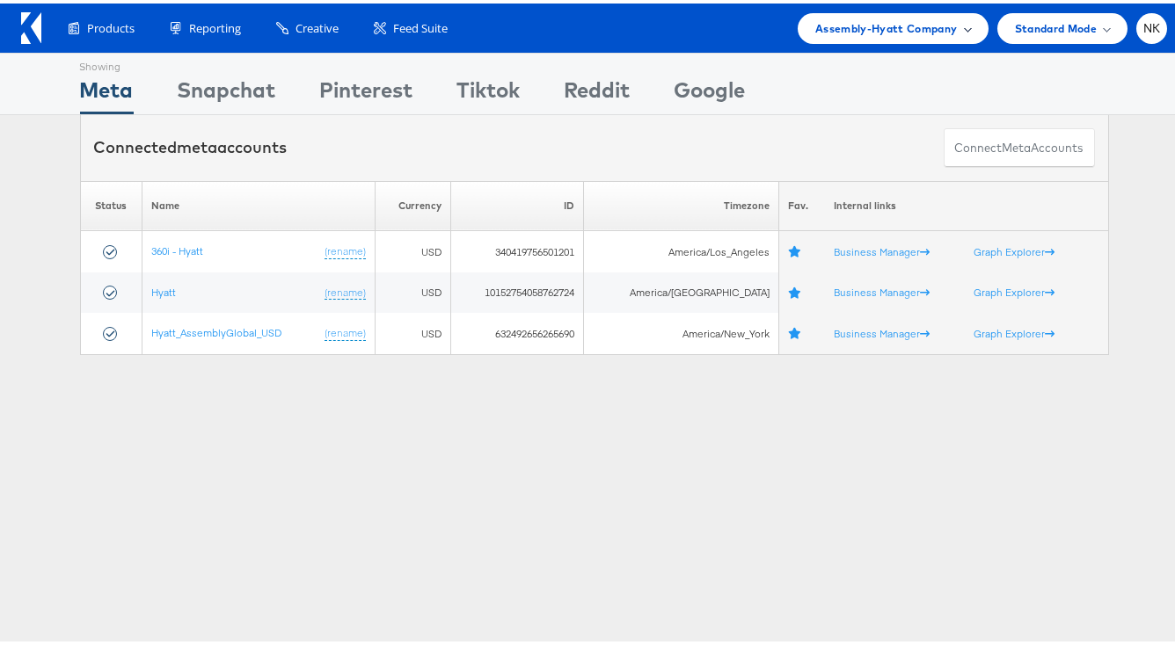
click at [882, 29] on span "Assembly-Hyatt Company" at bounding box center [886, 25] width 142 height 18
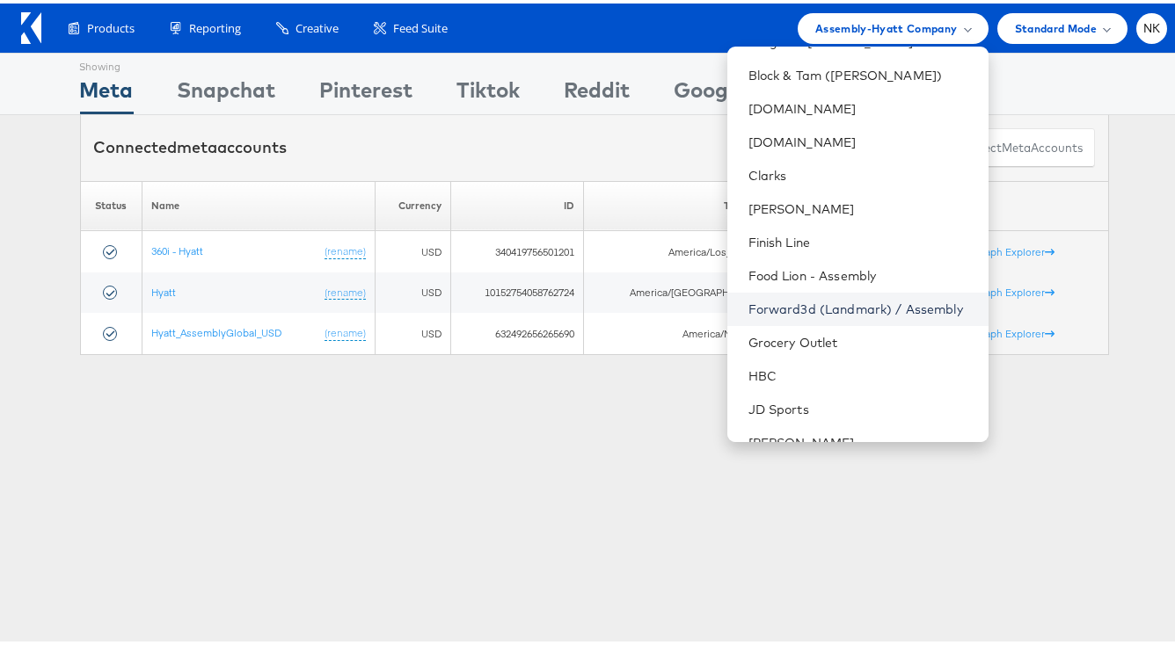
scroll to position [393, 0]
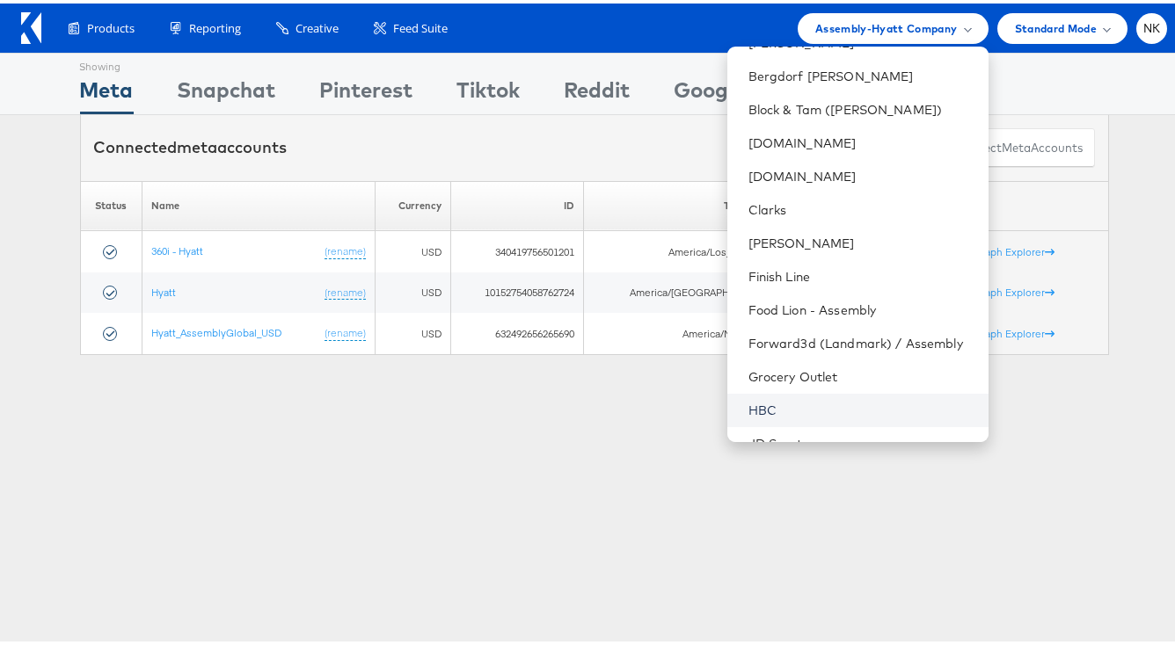
click at [769, 400] on link "HBC" at bounding box center [861, 407] width 226 height 18
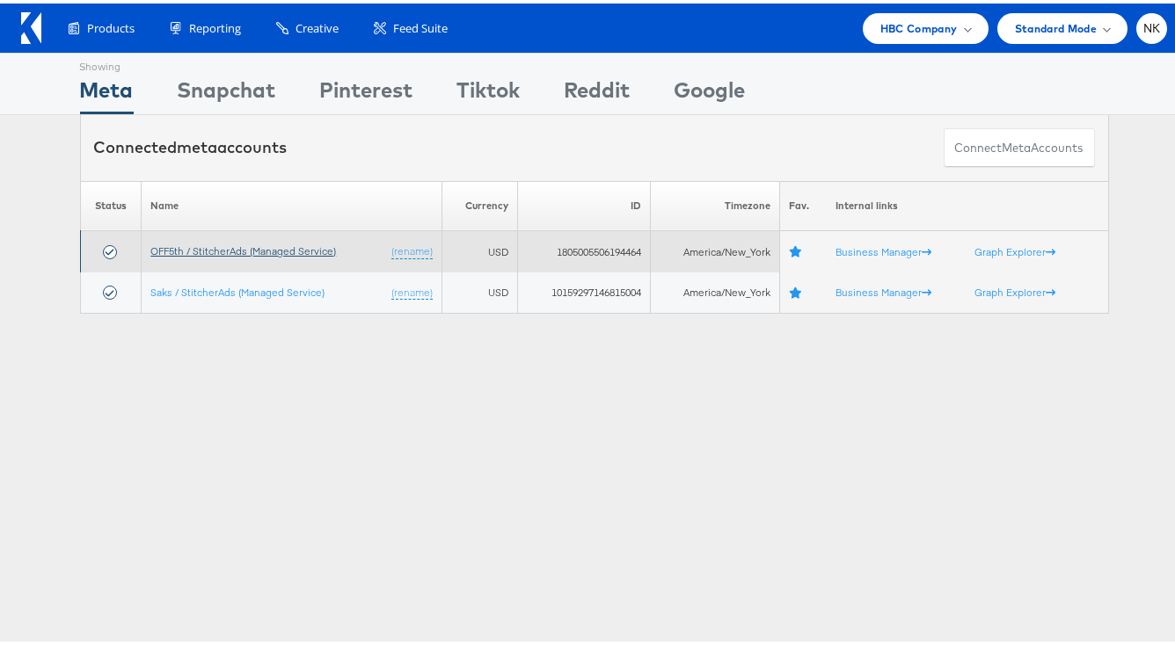
click at [266, 246] on link "OFF5th / StitcherAds (Managed Service)" at bounding box center [243, 247] width 186 height 13
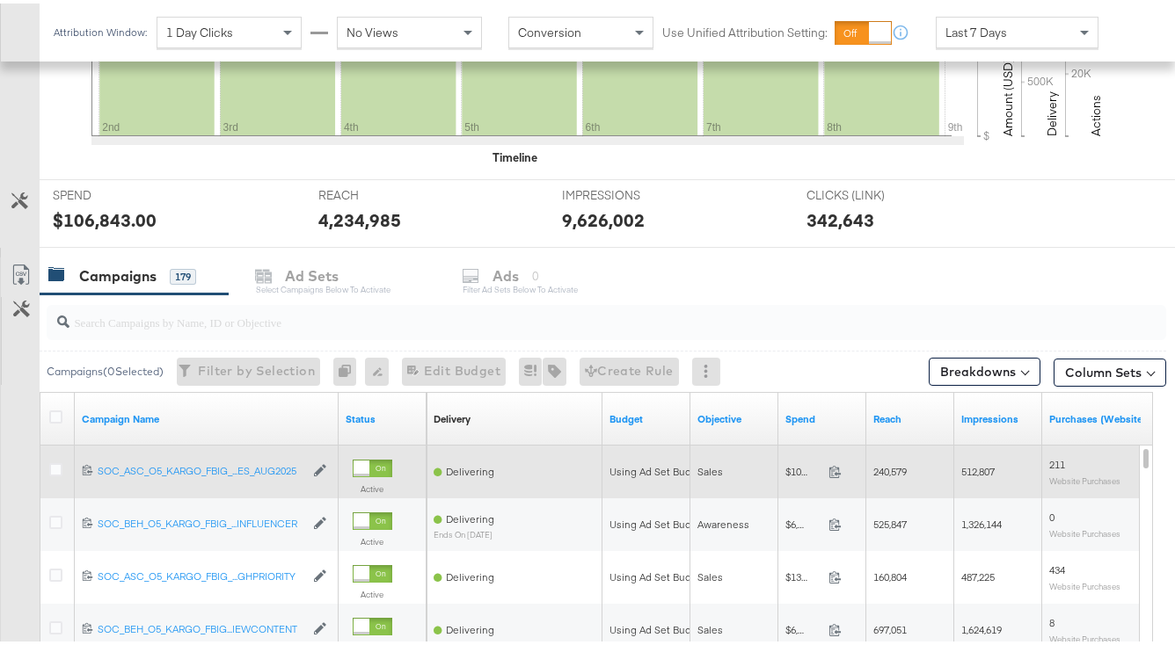
scroll to position [642, 0]
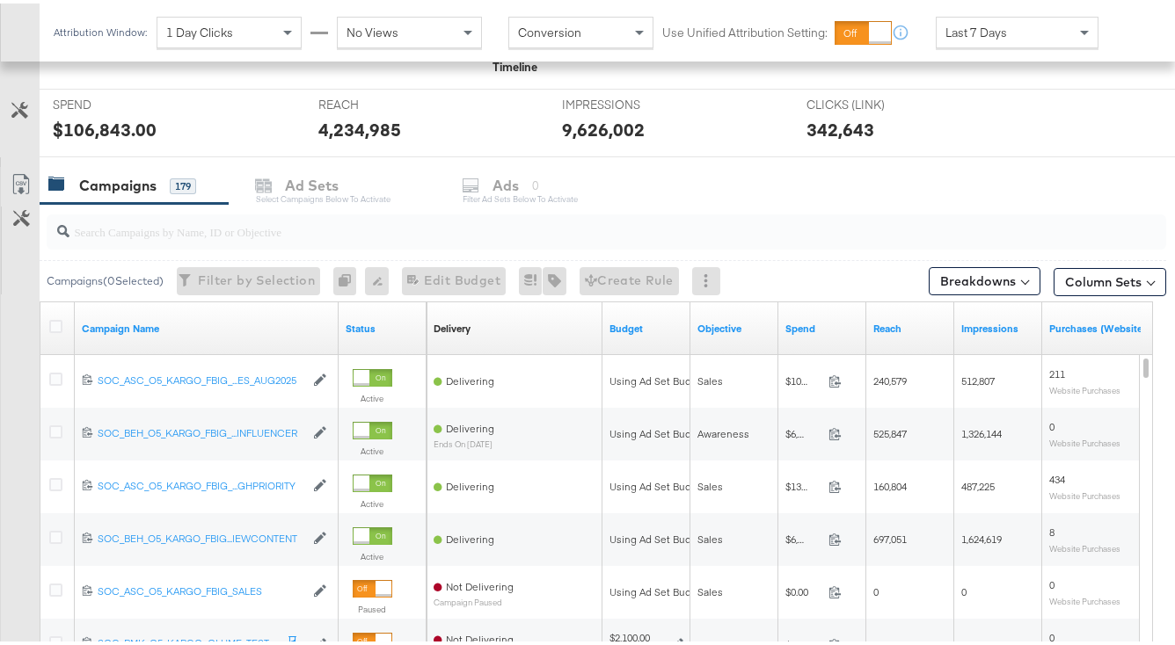
click at [242, 223] on input "search" at bounding box center [568, 221] width 998 height 34
paste input "120231140924220612"
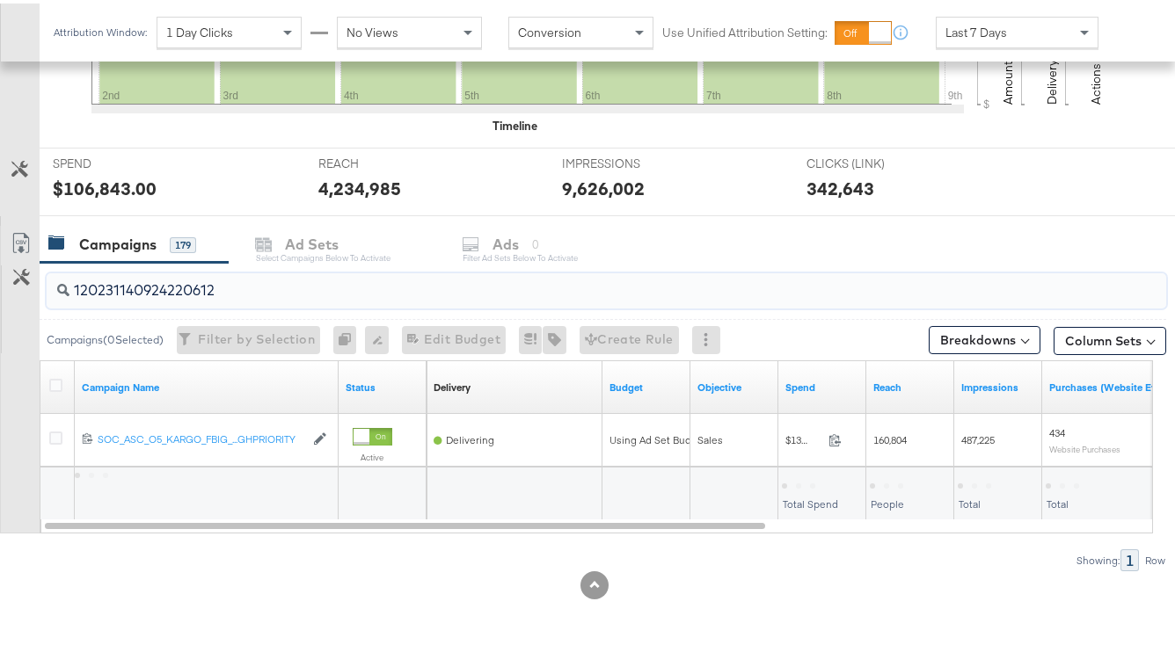
scroll to position [583, 0]
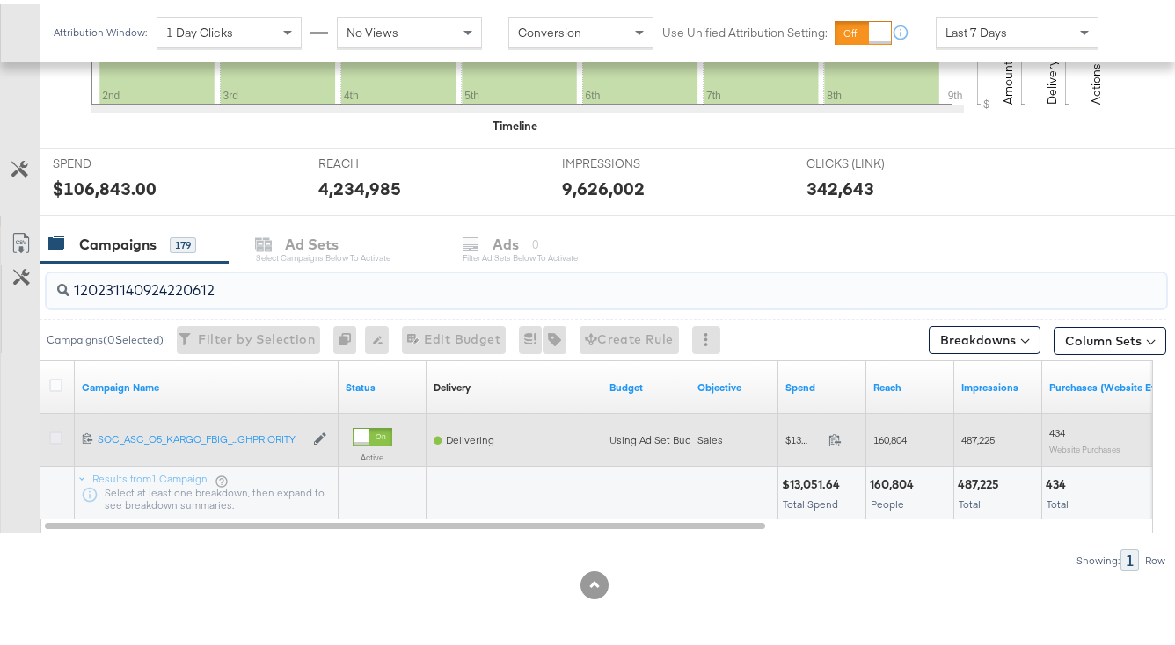
type input "120231140924220612"
click at [61, 438] on icon at bounding box center [55, 434] width 13 height 13
click at [0, 0] on input "checkbox" at bounding box center [0, 0] width 0 height 0
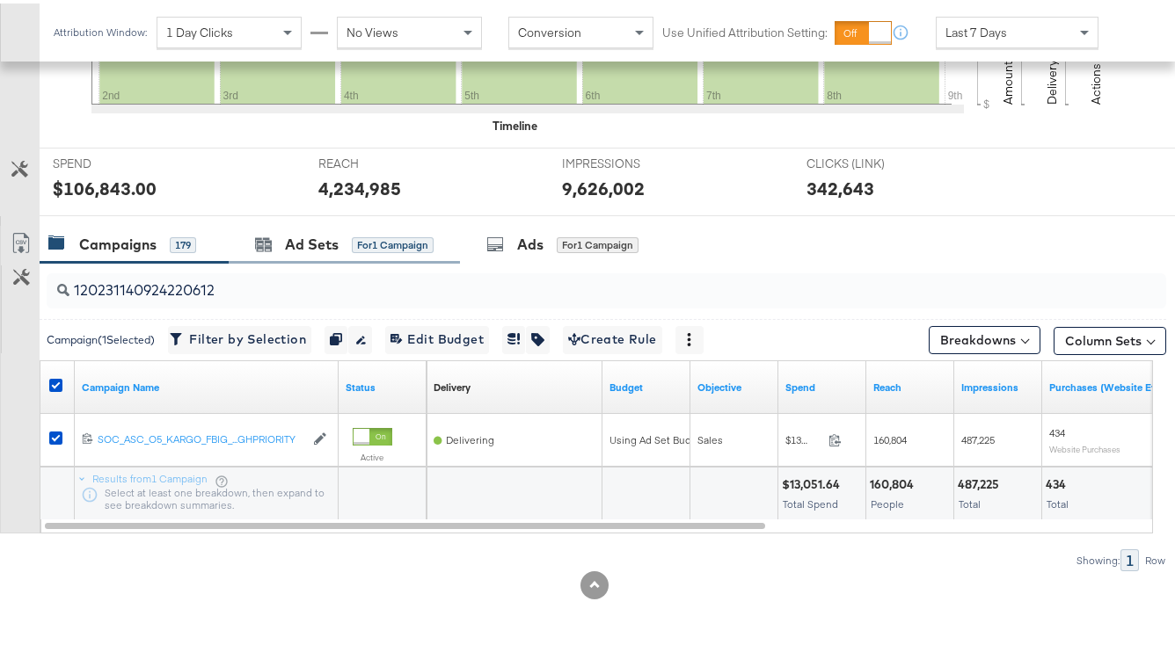
click at [298, 253] on div "Ad Sets for 1 Campaign" at bounding box center [344, 241] width 231 height 38
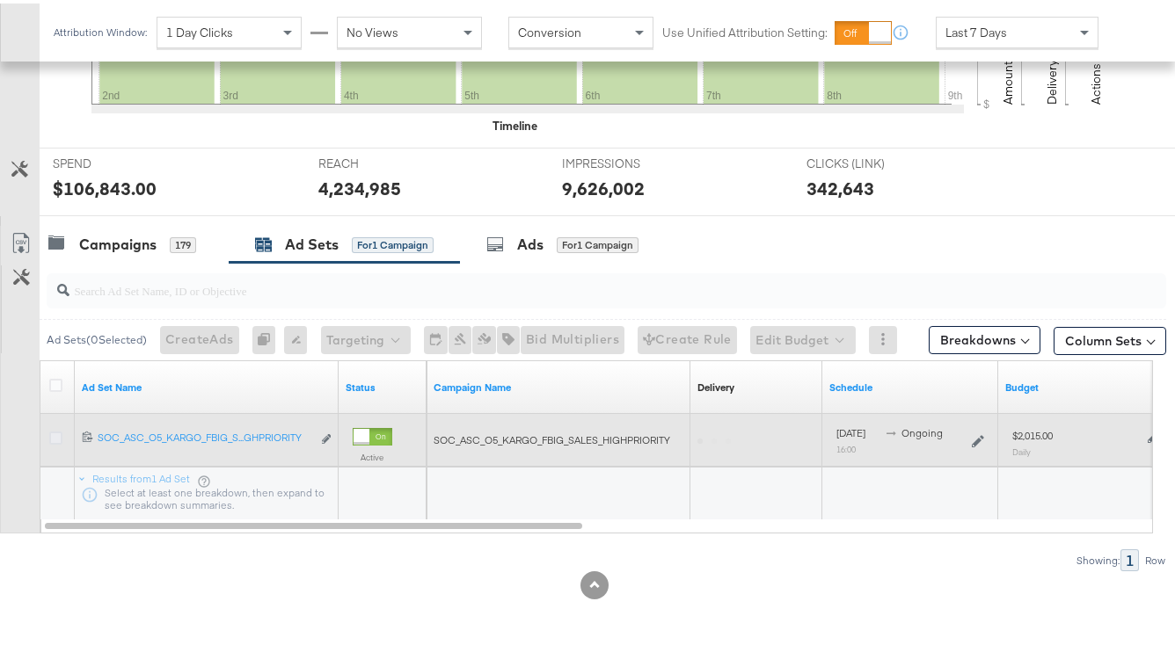
click at [55, 433] on icon at bounding box center [55, 434] width 13 height 13
click at [0, 0] on input "checkbox" at bounding box center [0, 0] width 0 height 0
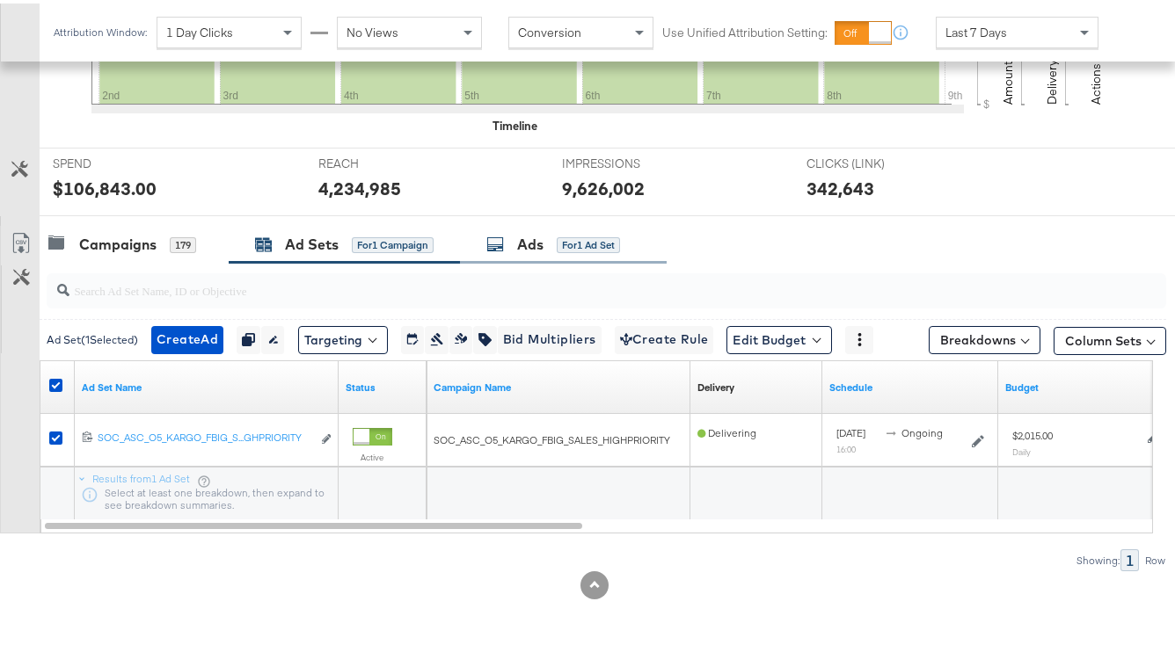
click at [557, 237] on div "Ads for 1 Ad Set" at bounding box center [553, 241] width 134 height 20
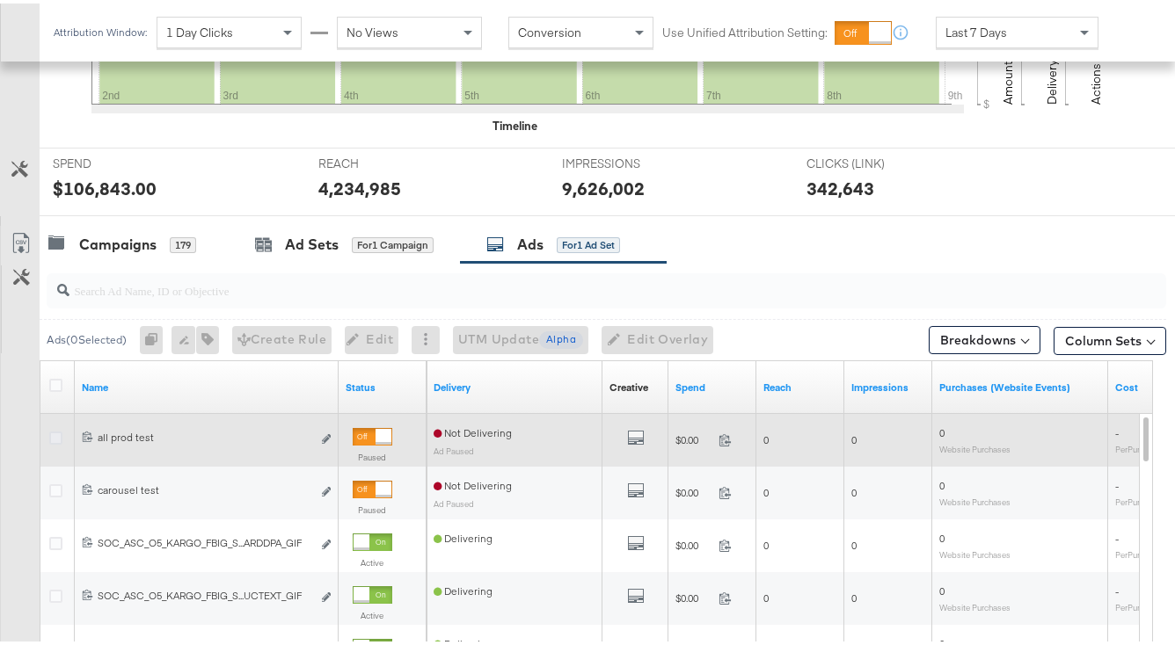
click at [62, 439] on icon at bounding box center [55, 434] width 13 height 13
click at [0, 0] on input "checkbox" at bounding box center [0, 0] width 0 height 0
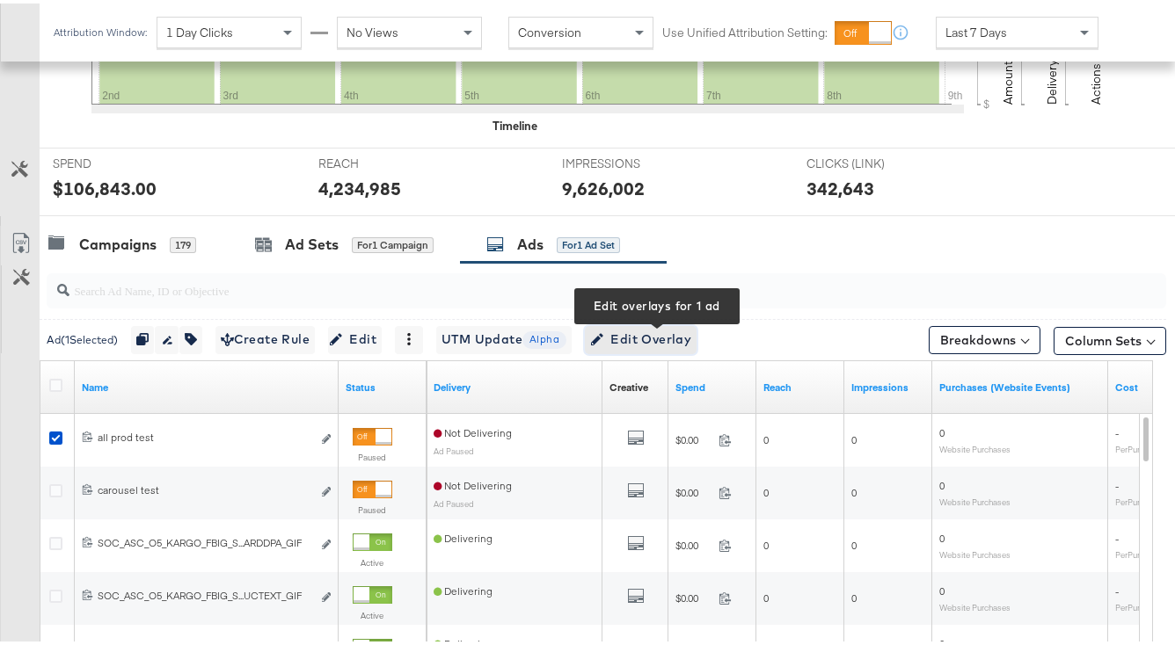
click at [652, 334] on span "Edit Overlay Edit overlays for 1 ad" at bounding box center [640, 336] width 101 height 22
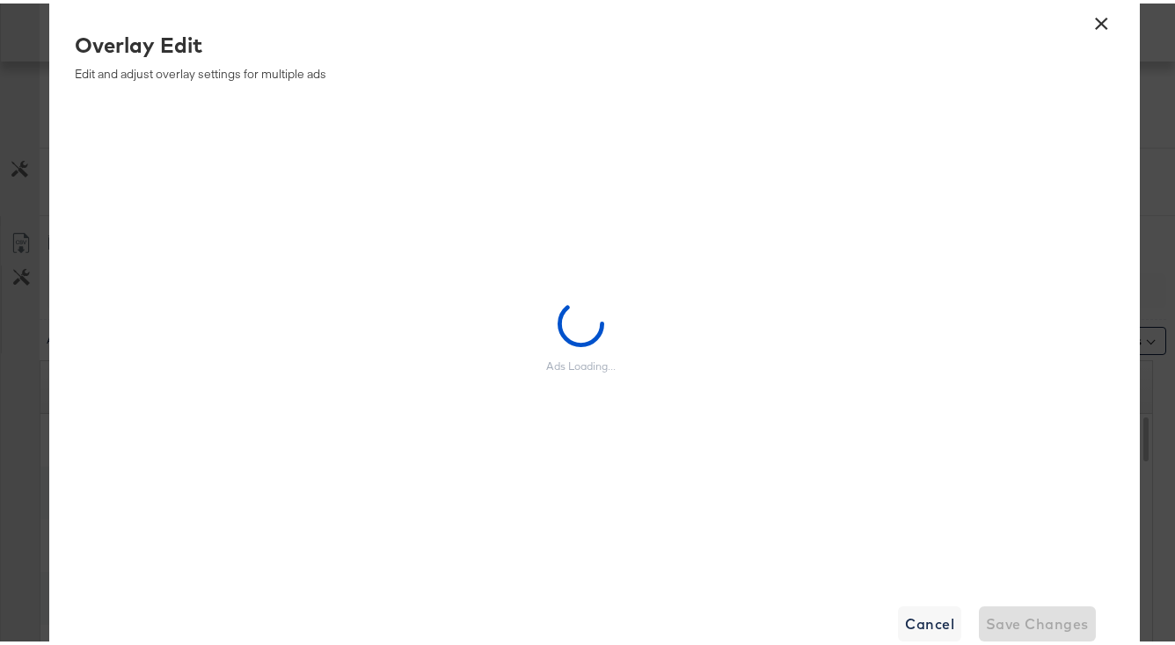
scroll to position [572, 0]
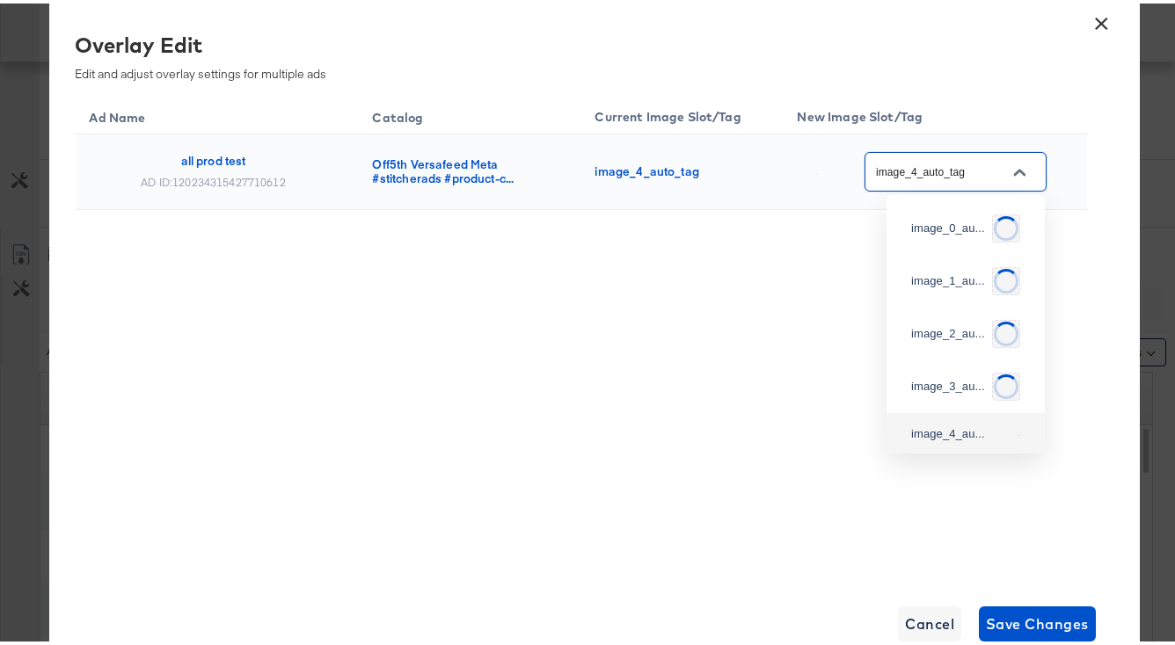
click at [967, 173] on input "image_4_auto_tag" at bounding box center [941, 169] width 139 height 20
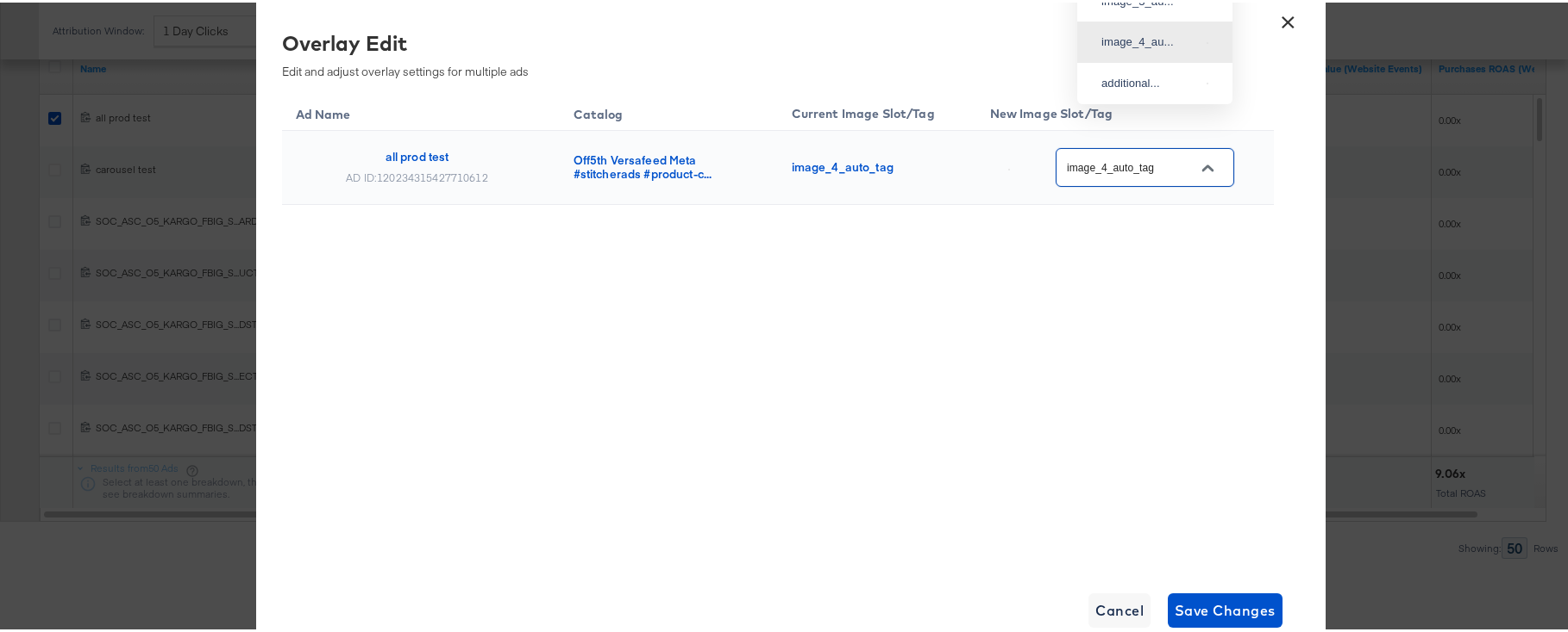
scroll to position [365, 0]
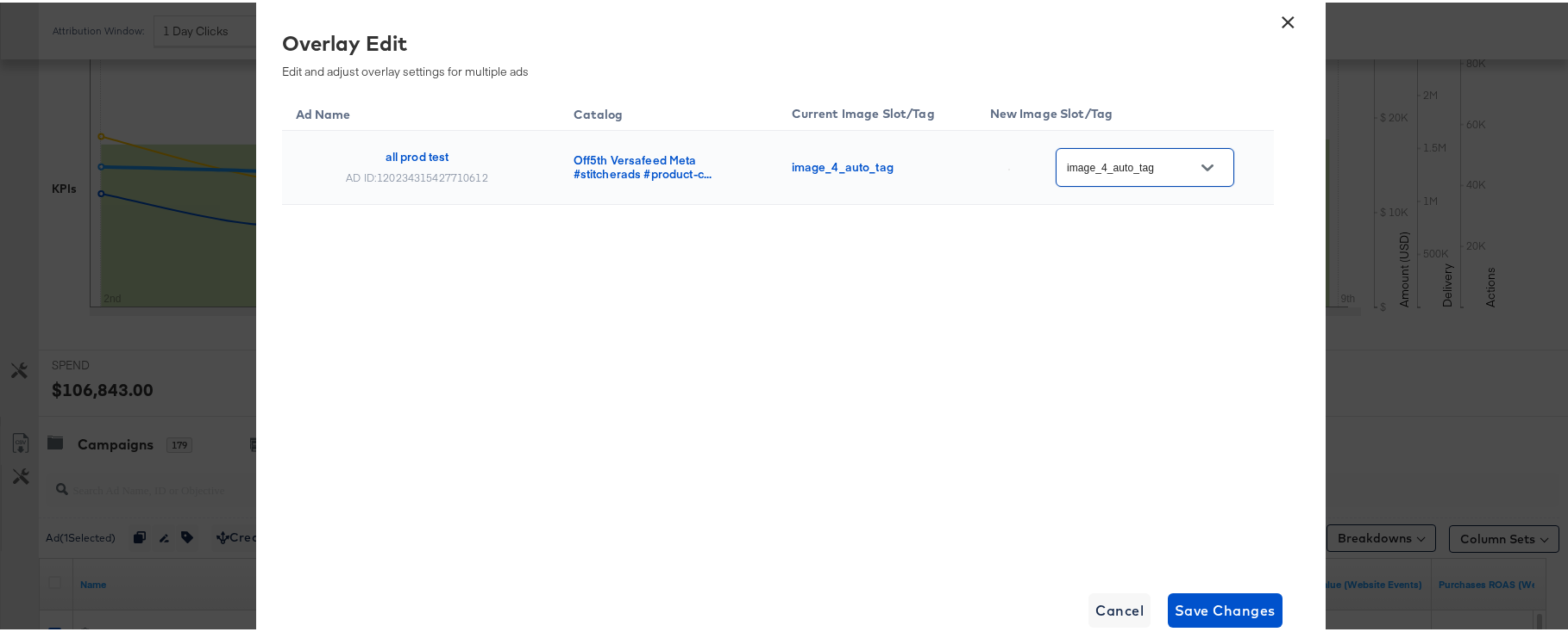
click at [1164, 170] on icon "Open" at bounding box center [1207, 166] width 12 height 12
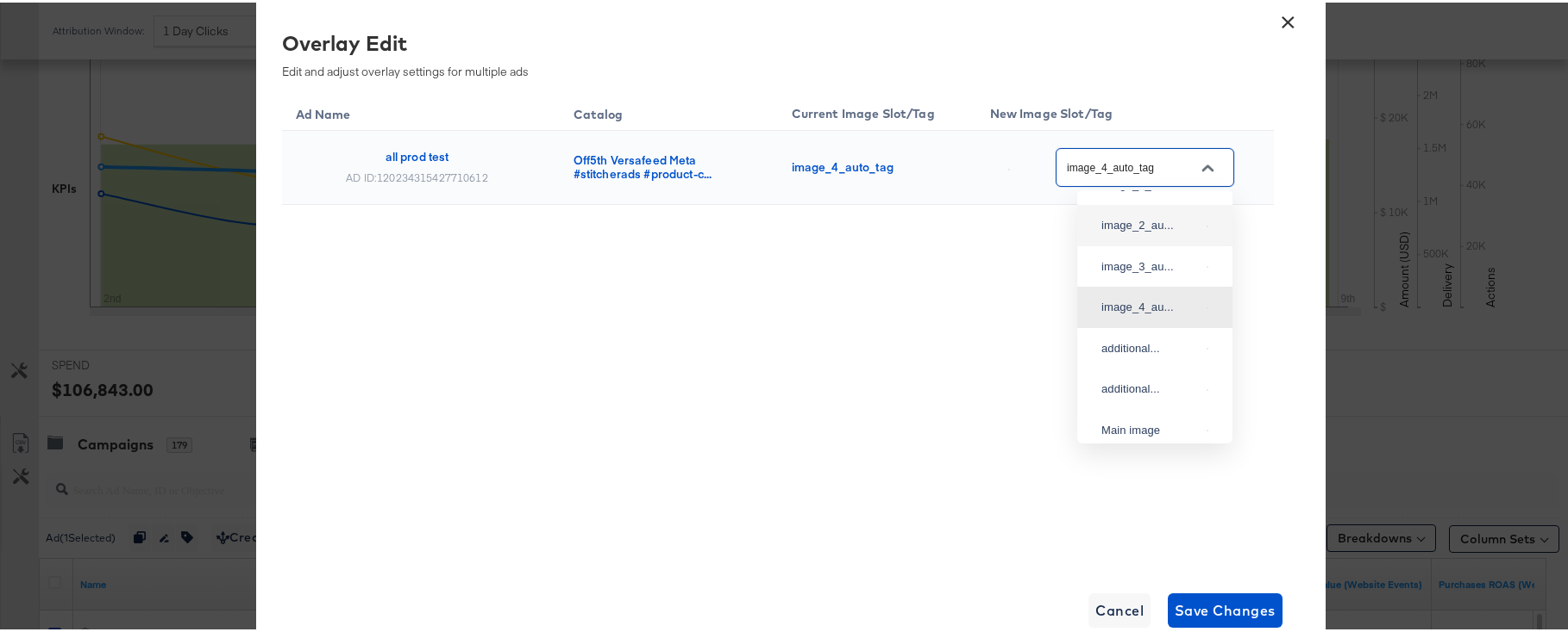
scroll to position [205, 0]
click at [1164, 231] on div "additional..." at bounding box center [1154, 216] width 127 height 31
type input "additional_overlay_5"
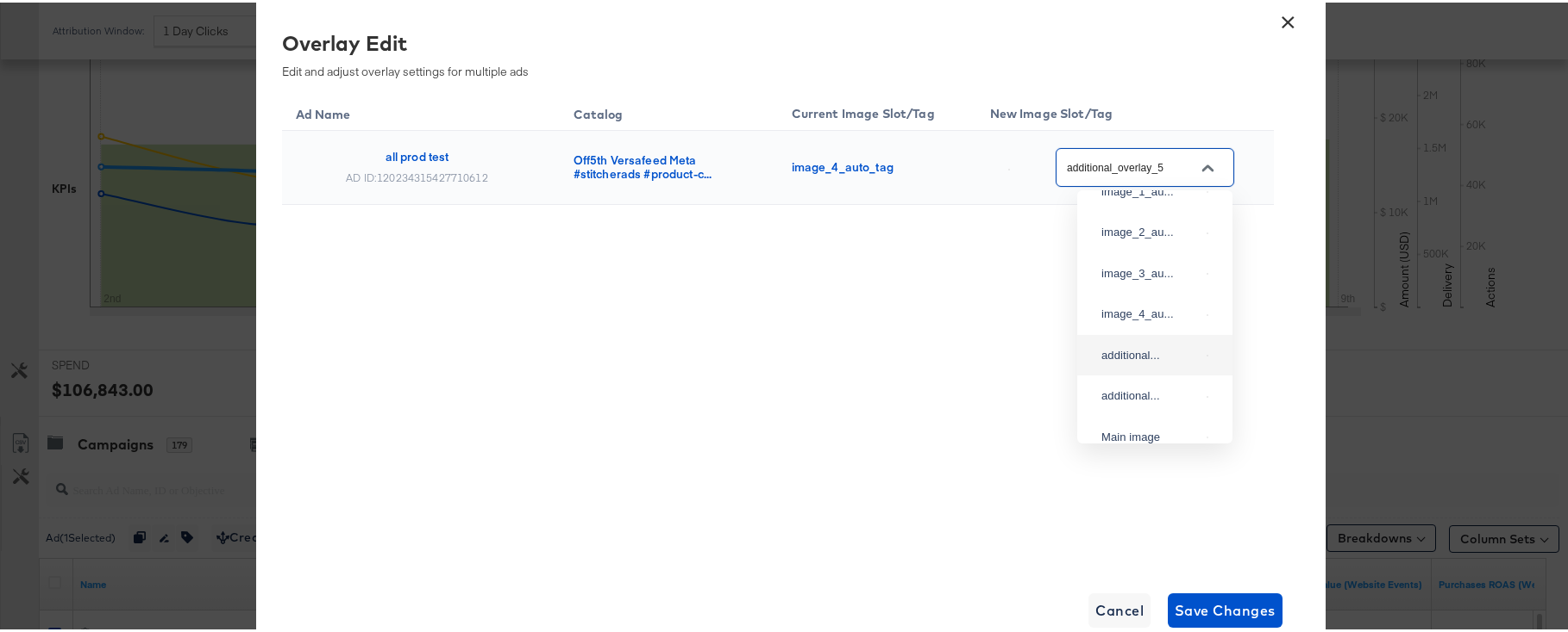
drag, startPoint x: 1133, startPoint y: 165, endPoint x: 1362, endPoint y: 179, distance: 229.4
click at [1164, 179] on div "× Overlay Edit Edit and adjust overlay settings for multiple ads Ad Name Catalo…" at bounding box center [790, 316] width 1581 height 632
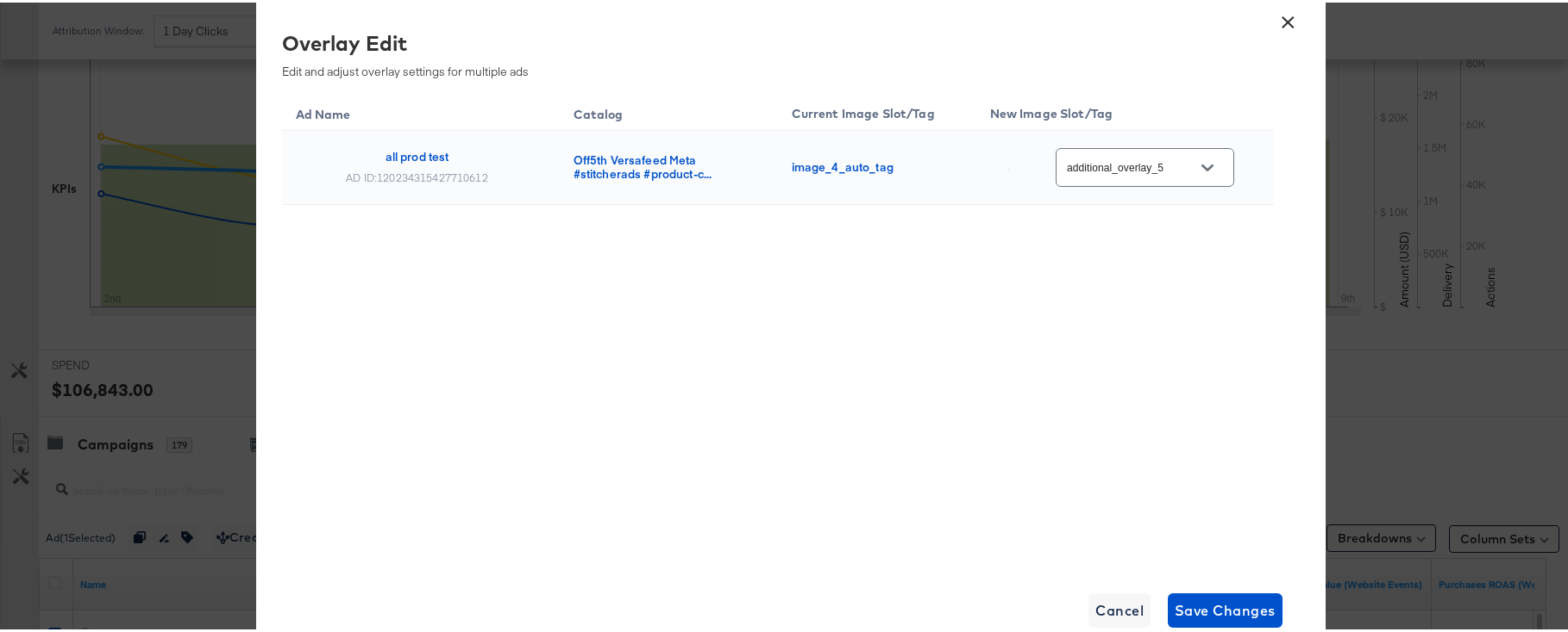
click at [848, 322] on div "Ad Name Catalog Current Image Slot/Tag New Image Slot/Tag all prod test AD ID: …" at bounding box center [778, 326] width 991 height 474
click at [1164, 27] on button "×" at bounding box center [1289, 16] width 31 height 31
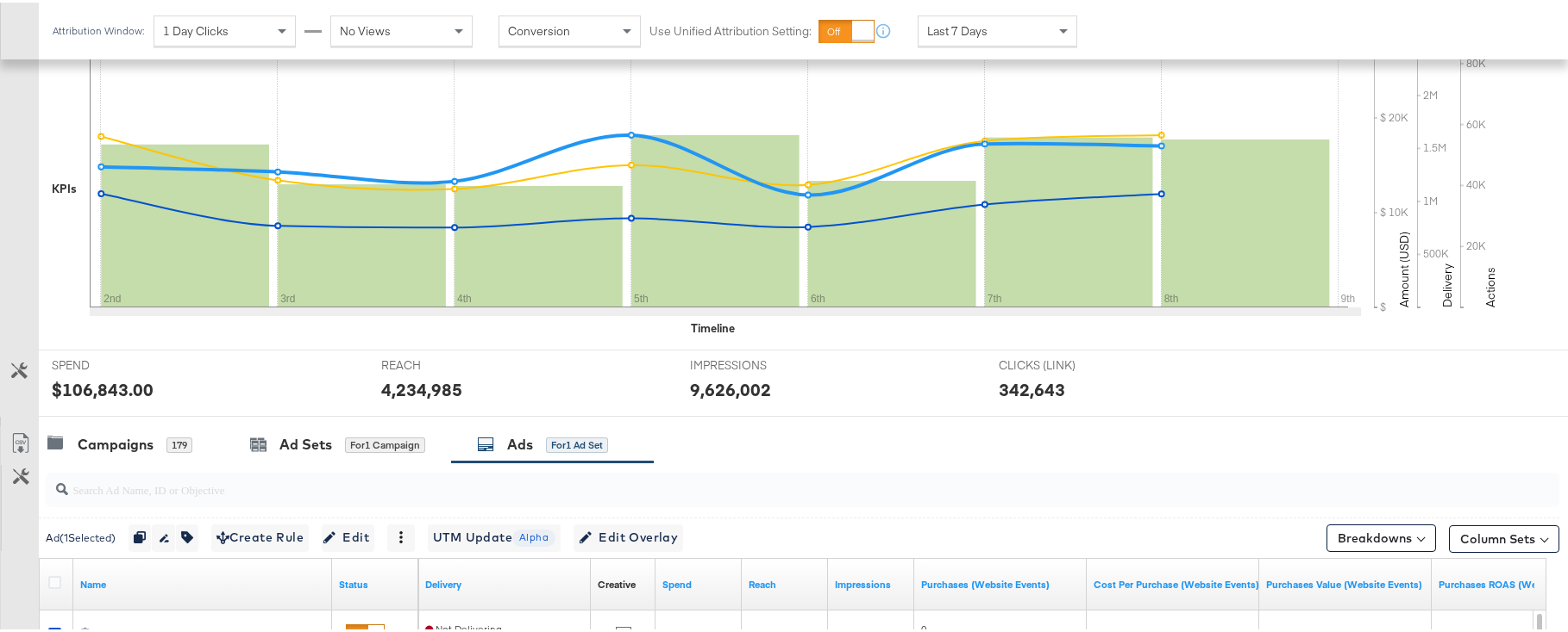
scroll to position [562, 0]
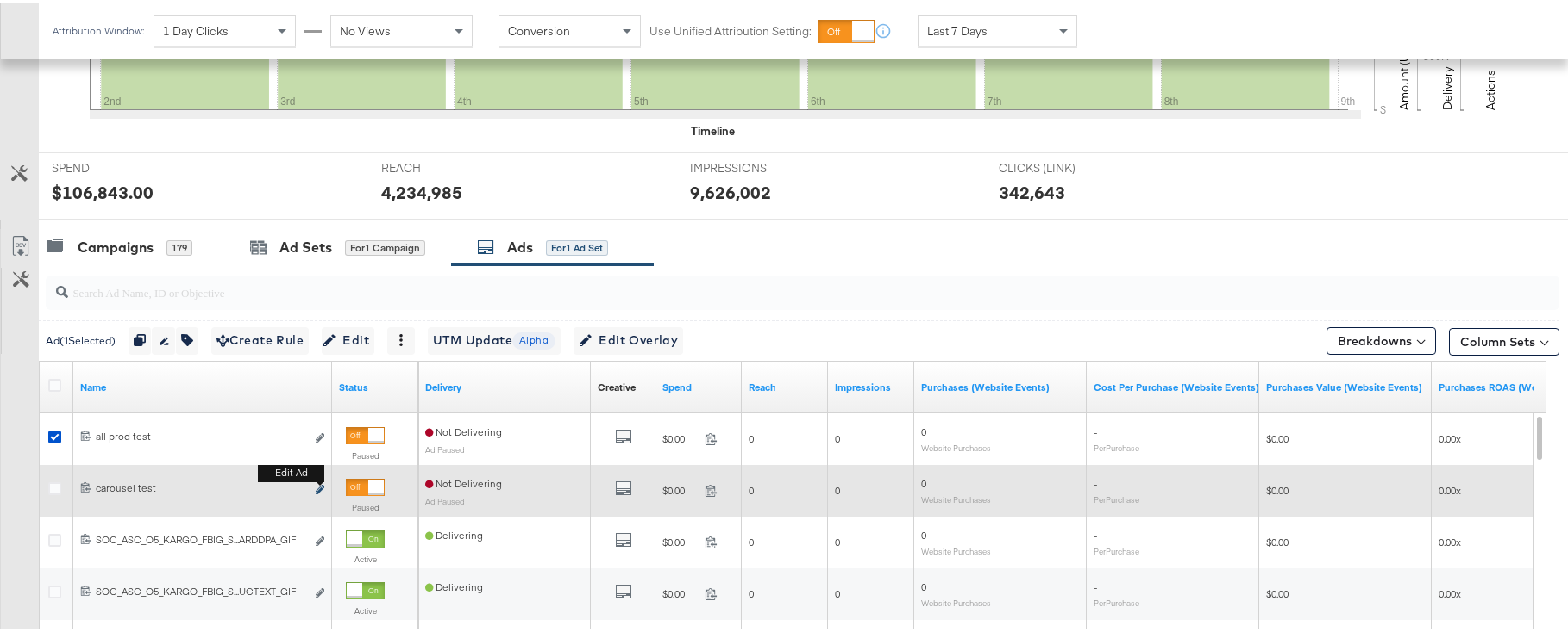
click at [315, 482] on button "Edit ad" at bounding box center [320, 488] width 11 height 18
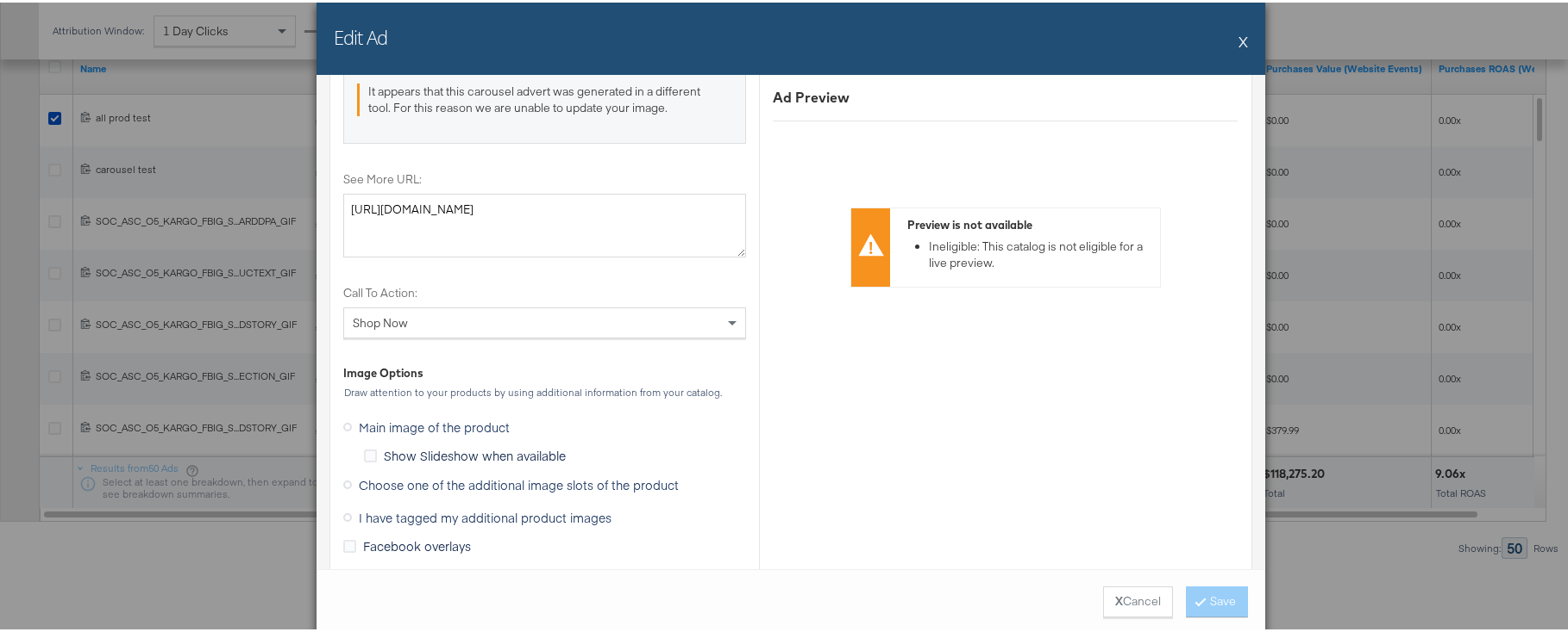
scroll to position [2082, 0]
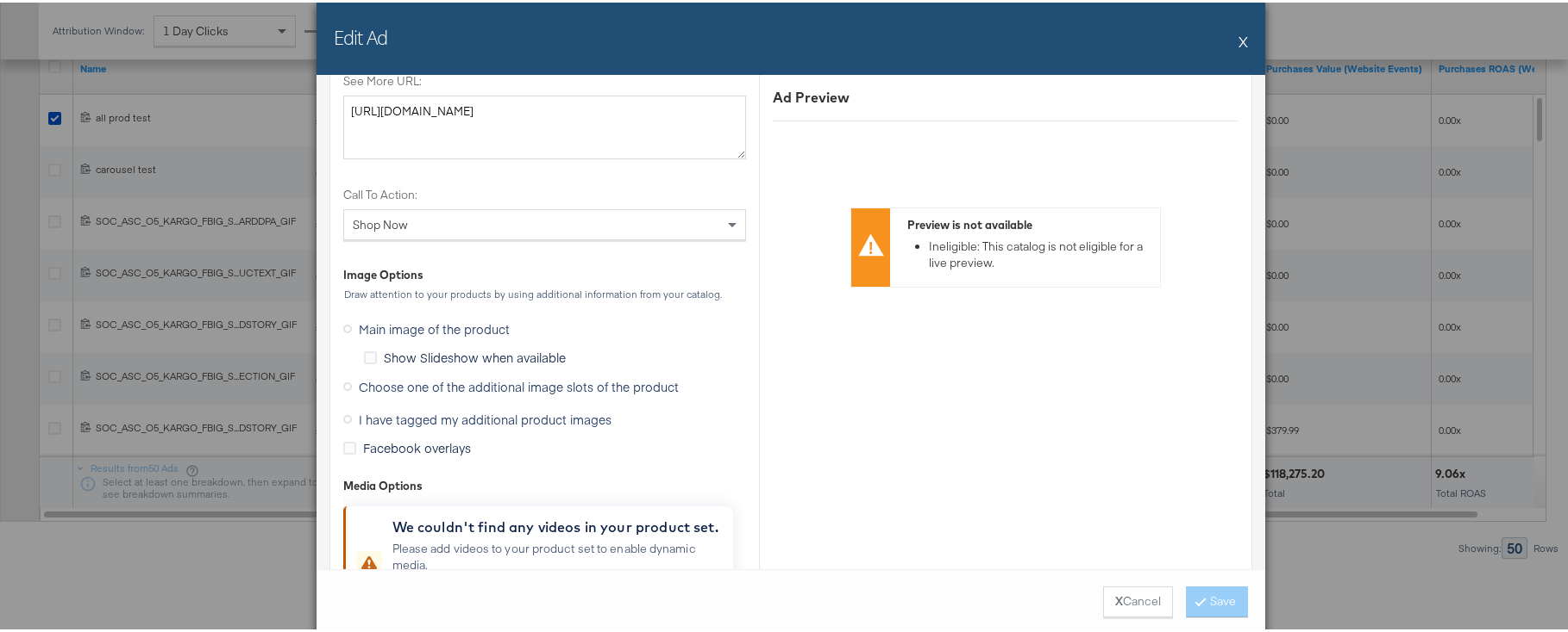
click at [385, 385] on span "Choose one of the additional image slots of the product" at bounding box center [519, 384] width 320 height 18
click at [0, 0] on input "Choose one of the additional image slots of the product" at bounding box center [0, 0] width 0 height 0
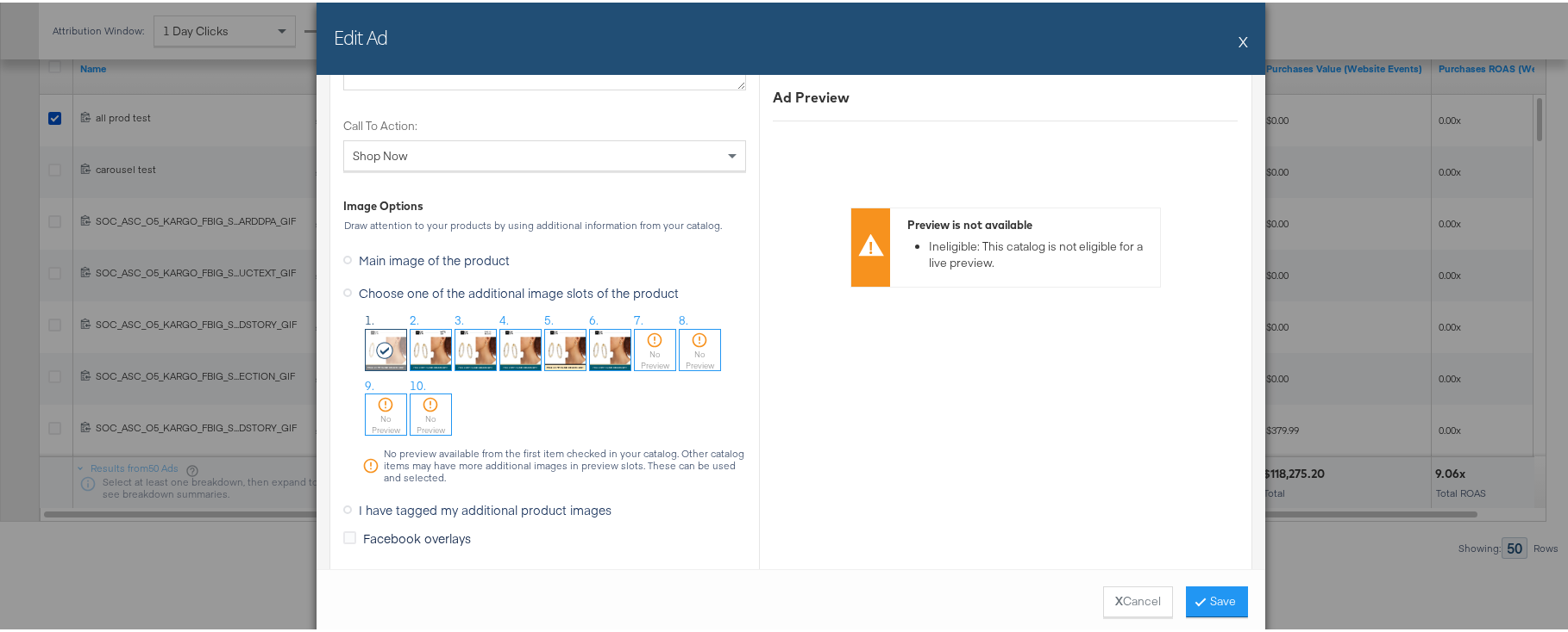
scroll to position [2324, 0]
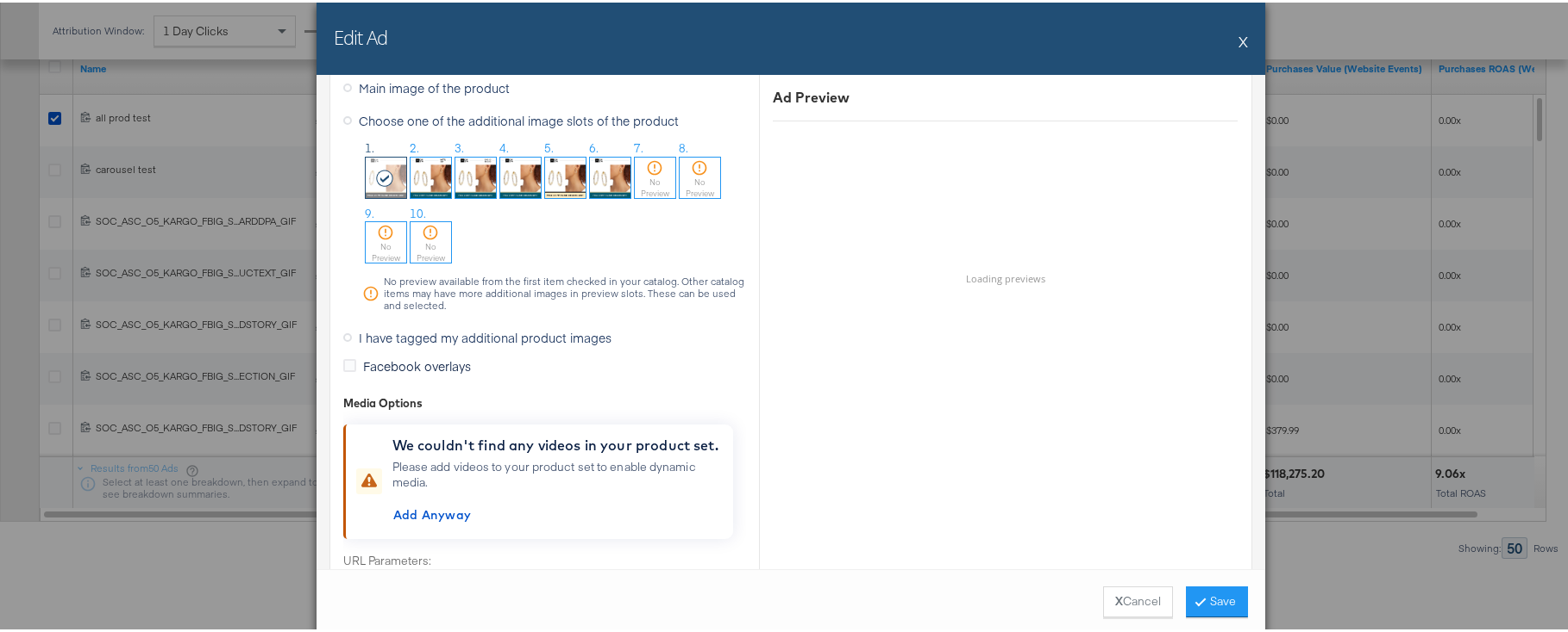
click at [413, 339] on span "I have tagged my additional product images" at bounding box center [485, 335] width 253 height 18
click at [0, 0] on input "I have tagged my additional product images" at bounding box center [0, 0] width 0 height 0
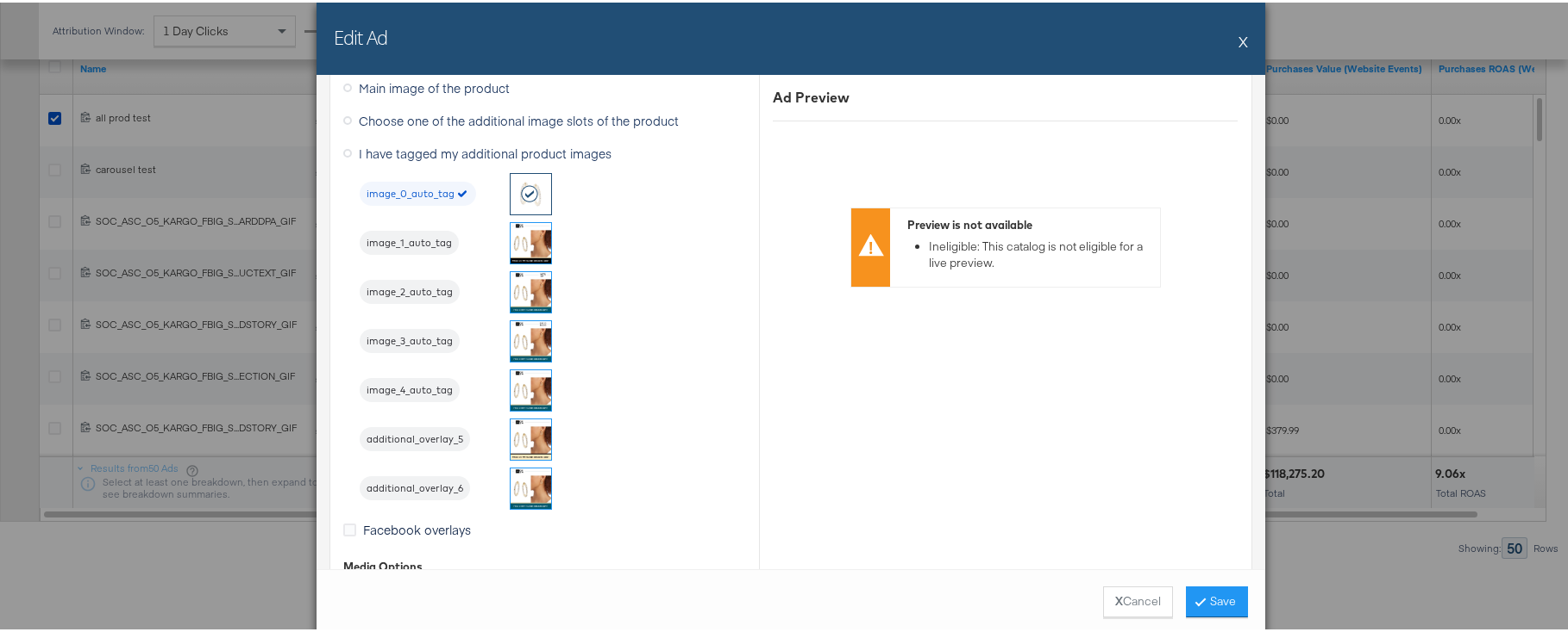
scroll to position [2067, 0]
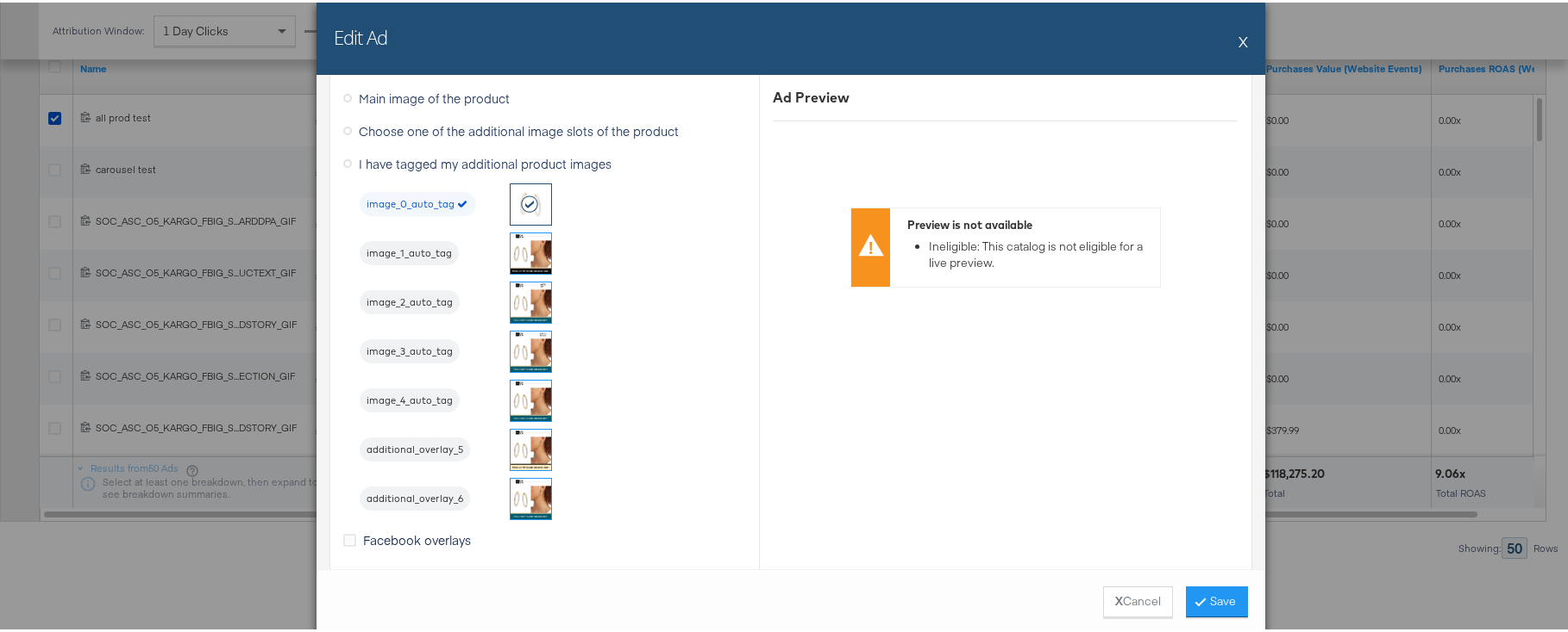
click at [411, 304] on span "image_2_auto_tag" at bounding box center [410, 301] width 100 height 14
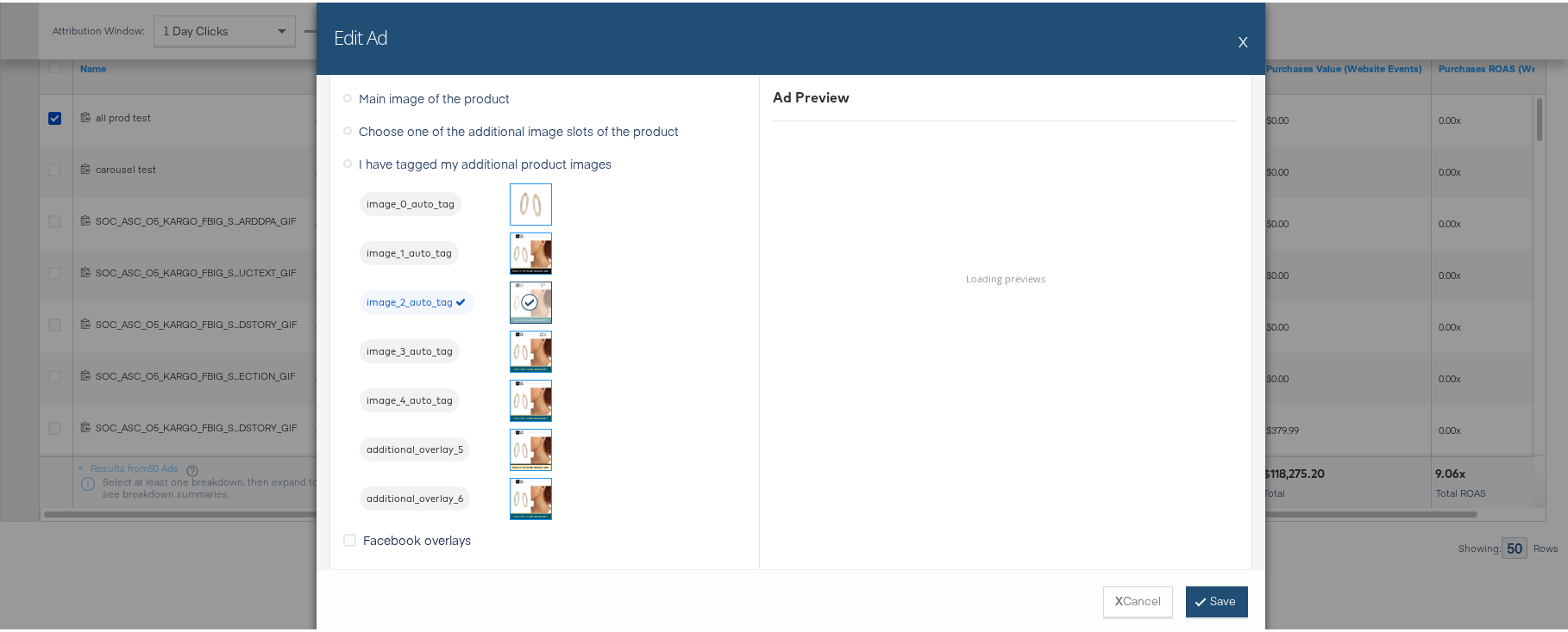
click at [1164, 590] on button "Save" at bounding box center [1216, 600] width 62 height 31
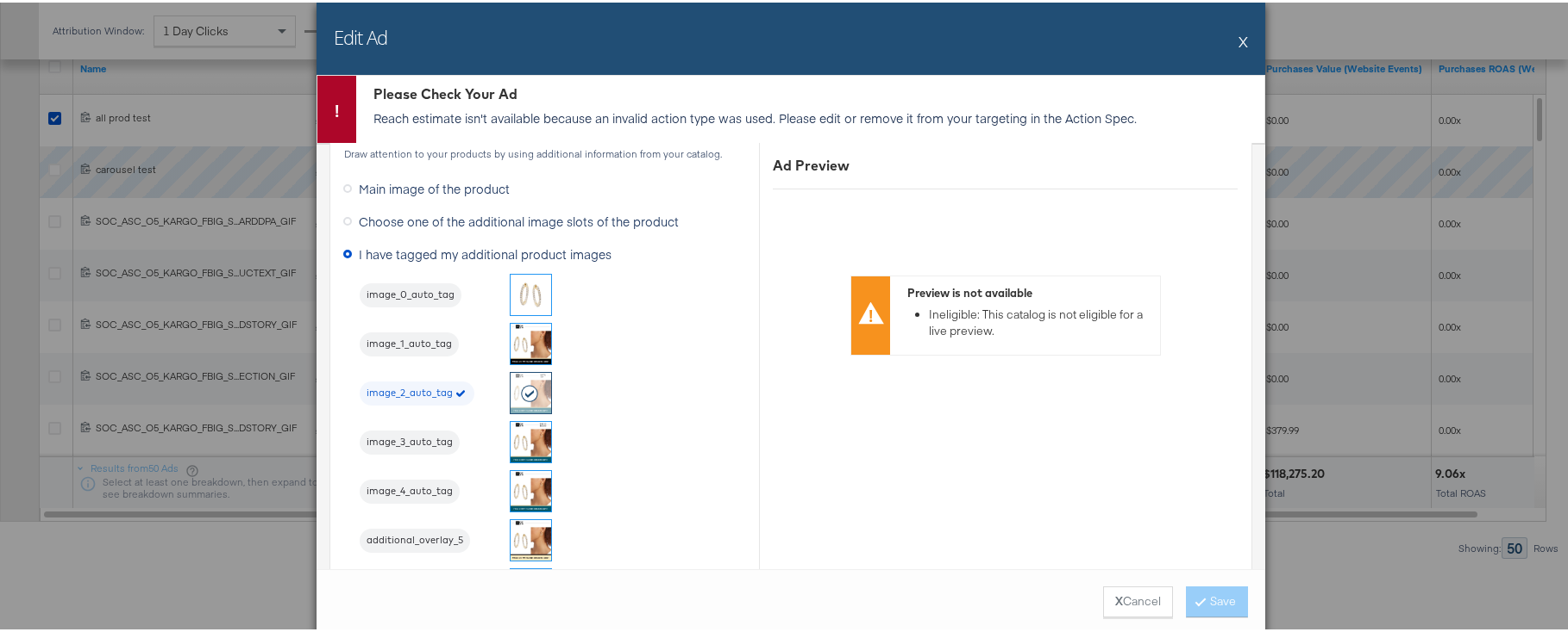
scroll to position [2067, 0]
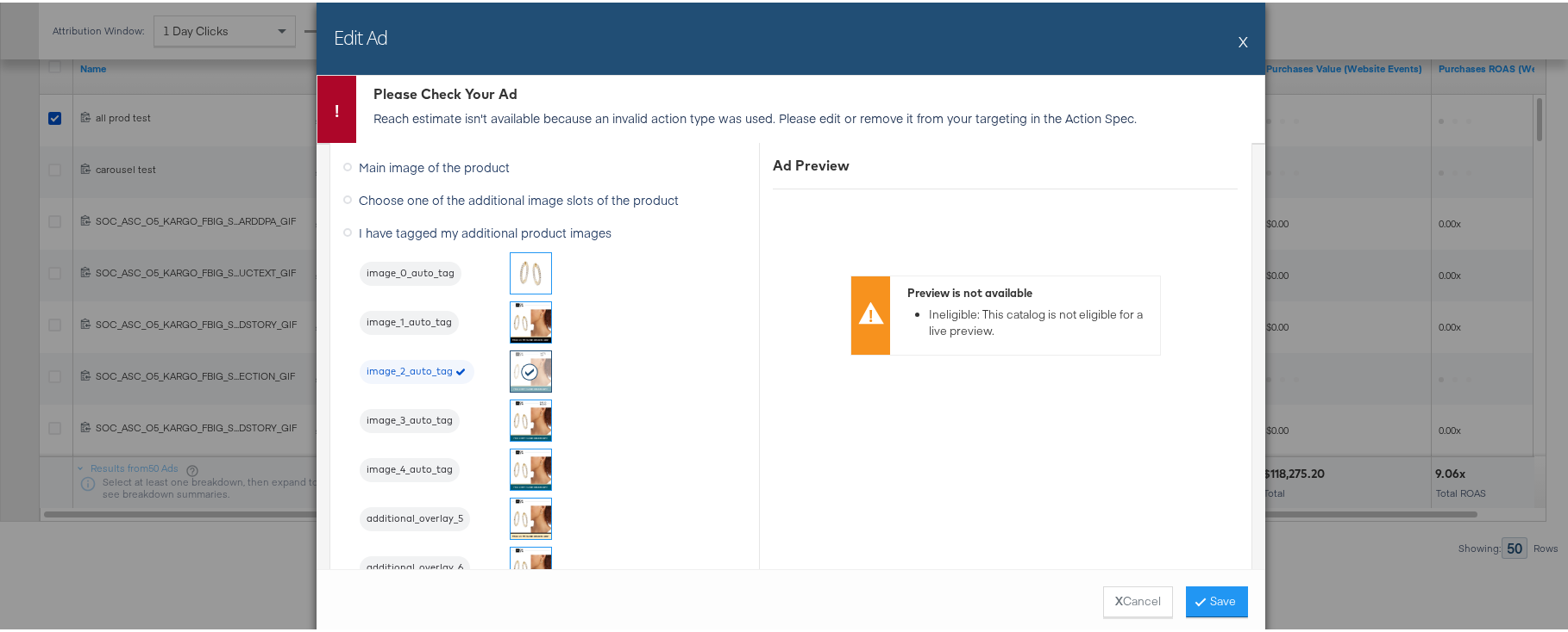
click at [1164, 24] on div "Edit Ad X" at bounding box center [790, 36] width 948 height 73
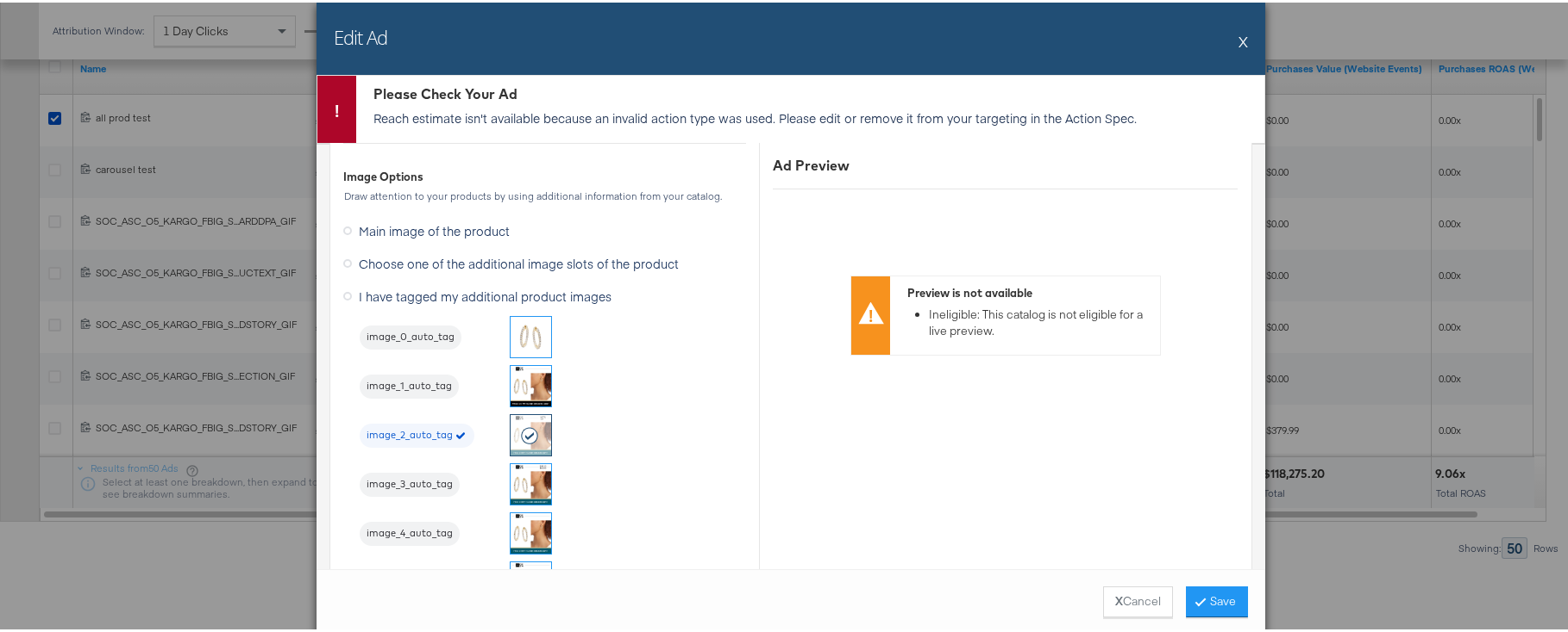
scroll to position [1981, 0]
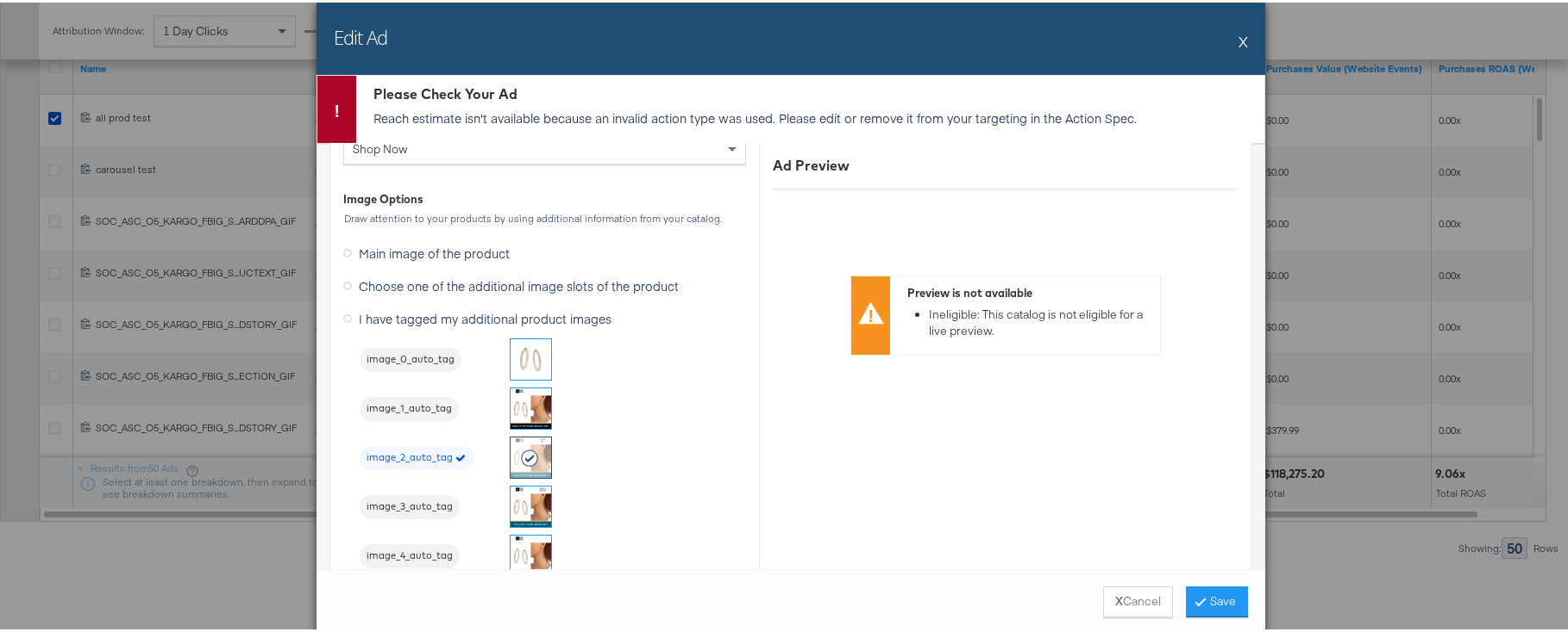
click at [427, 288] on span "Choose one of the additional image slots of the product" at bounding box center [519, 284] width 320 height 18
click at [0, 0] on input "Choose one of the additional image slots of the product" at bounding box center [0, 0] width 0 height 0
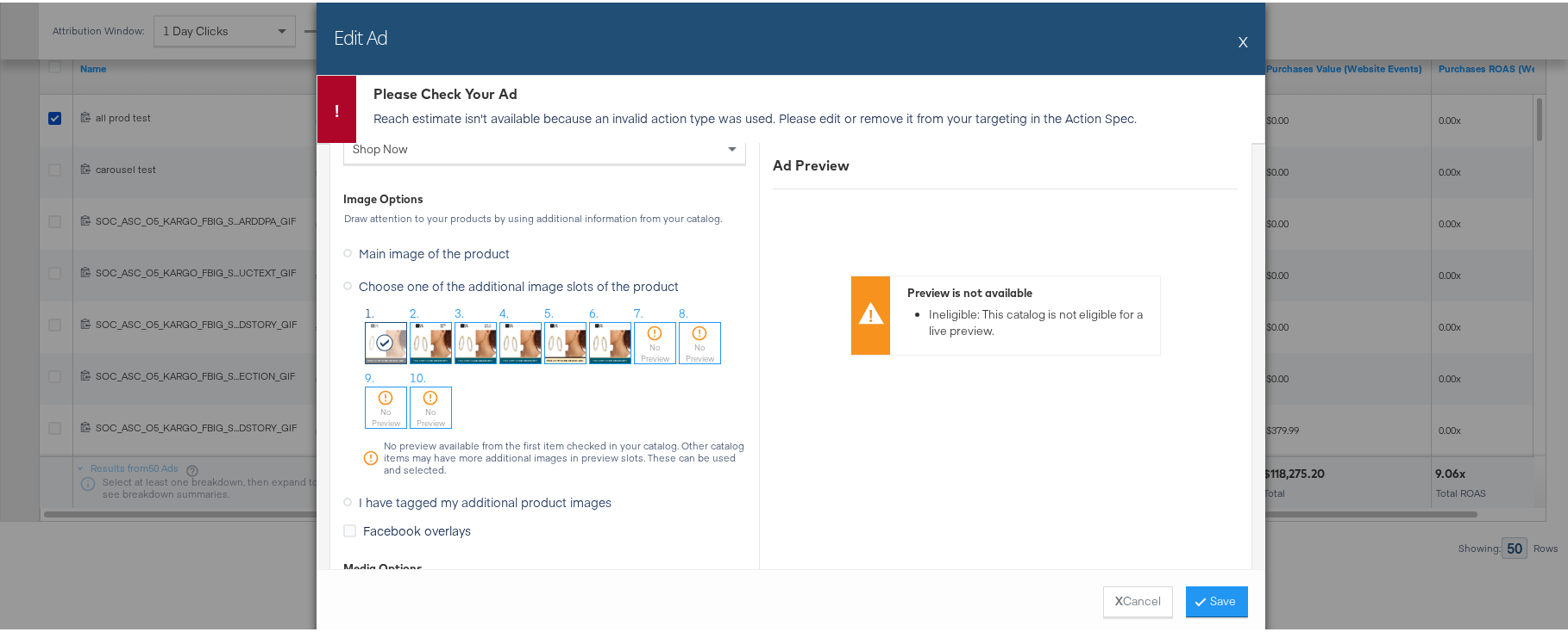
scroll to position [2003, 0]
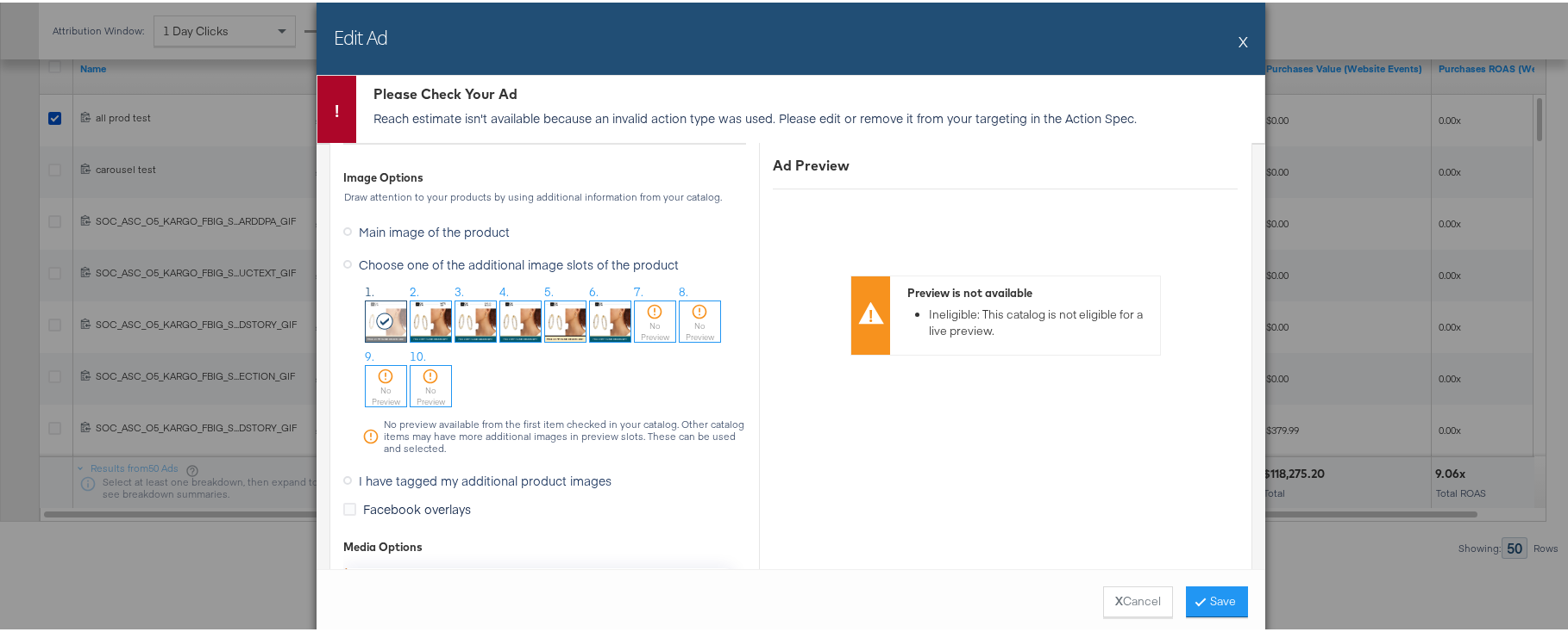
click at [425, 267] on span "Choose one of the additional image slots of the product" at bounding box center [519, 263] width 320 height 18
click at [0, 0] on input "Choose one of the additional image slots of the product" at bounding box center [0, 0] width 0 height 0
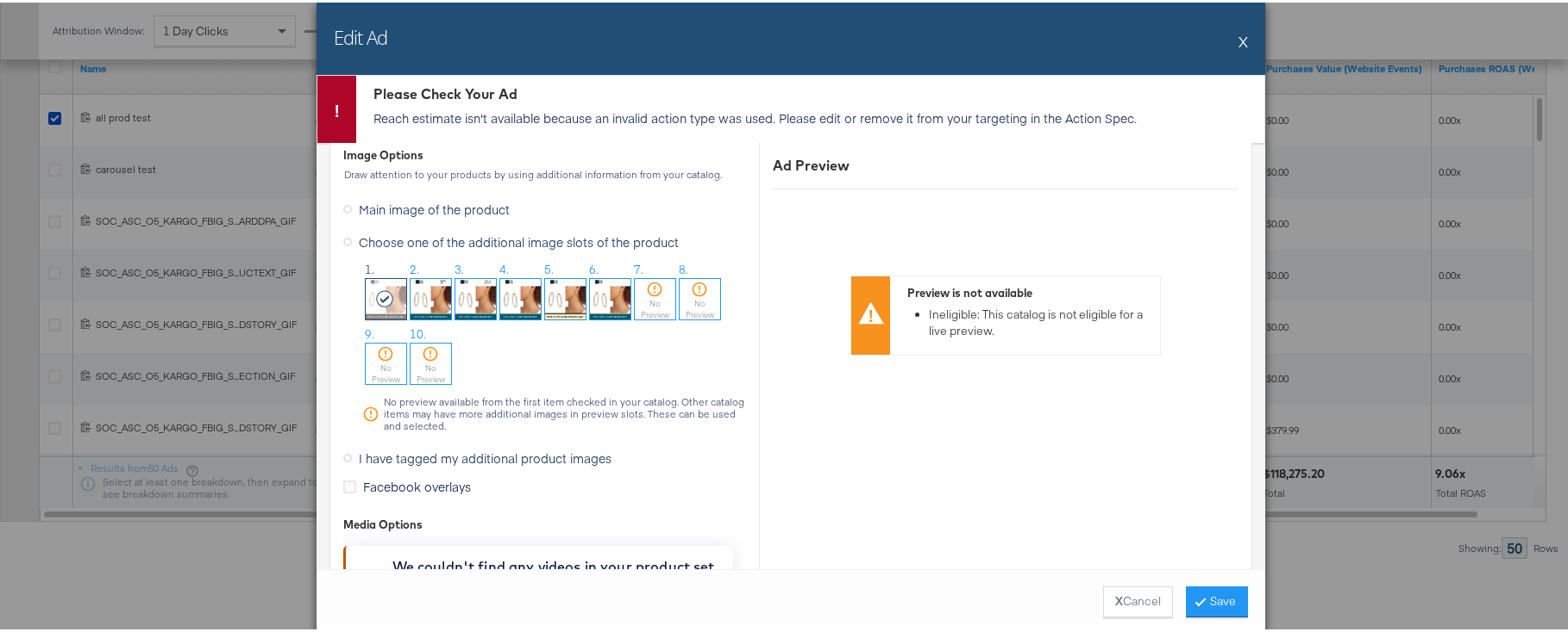
click at [397, 454] on span "I have tagged my additional product images" at bounding box center [485, 456] width 253 height 18
click at [0, 0] on input "I have tagged my additional product images" at bounding box center [0, 0] width 0 height 0
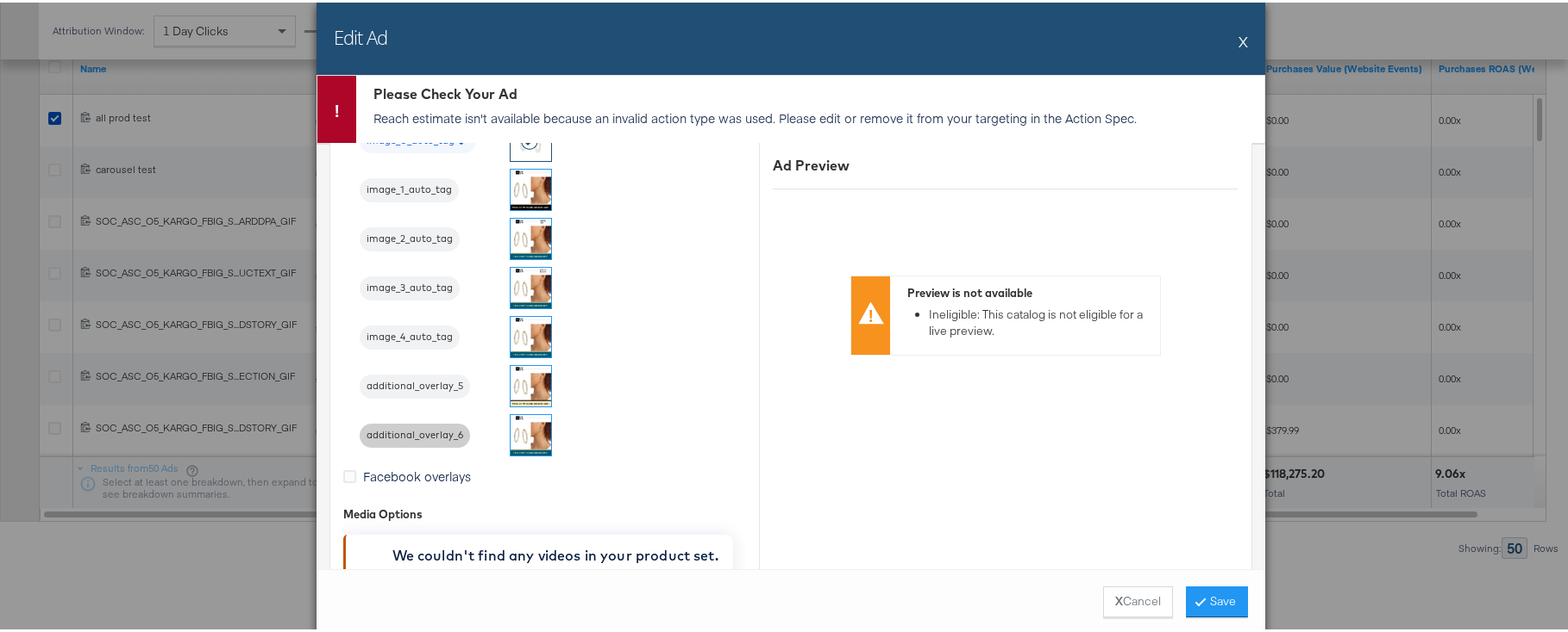
scroll to position [2112, 0]
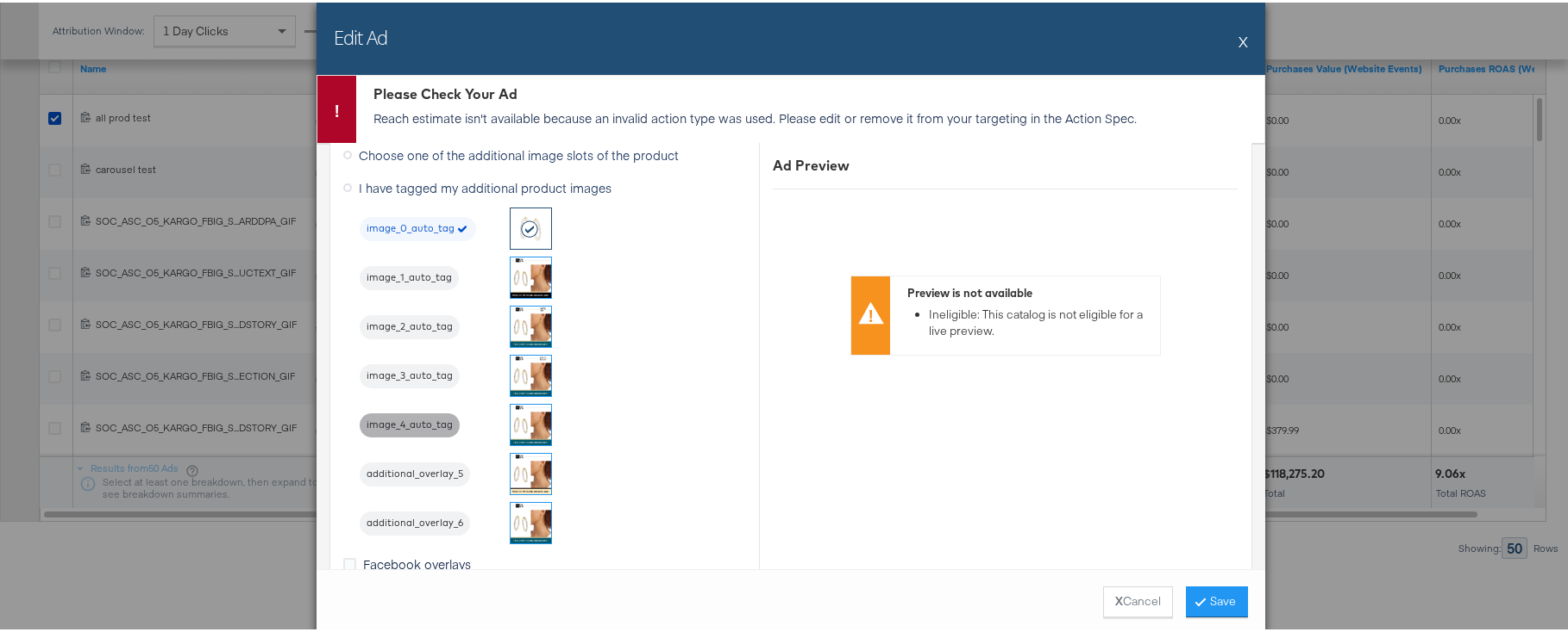
click at [415, 416] on span "image_4_auto_tag" at bounding box center [410, 423] width 100 height 14
click at [1164, 597] on icon at bounding box center [1199, 599] width 5 height 11
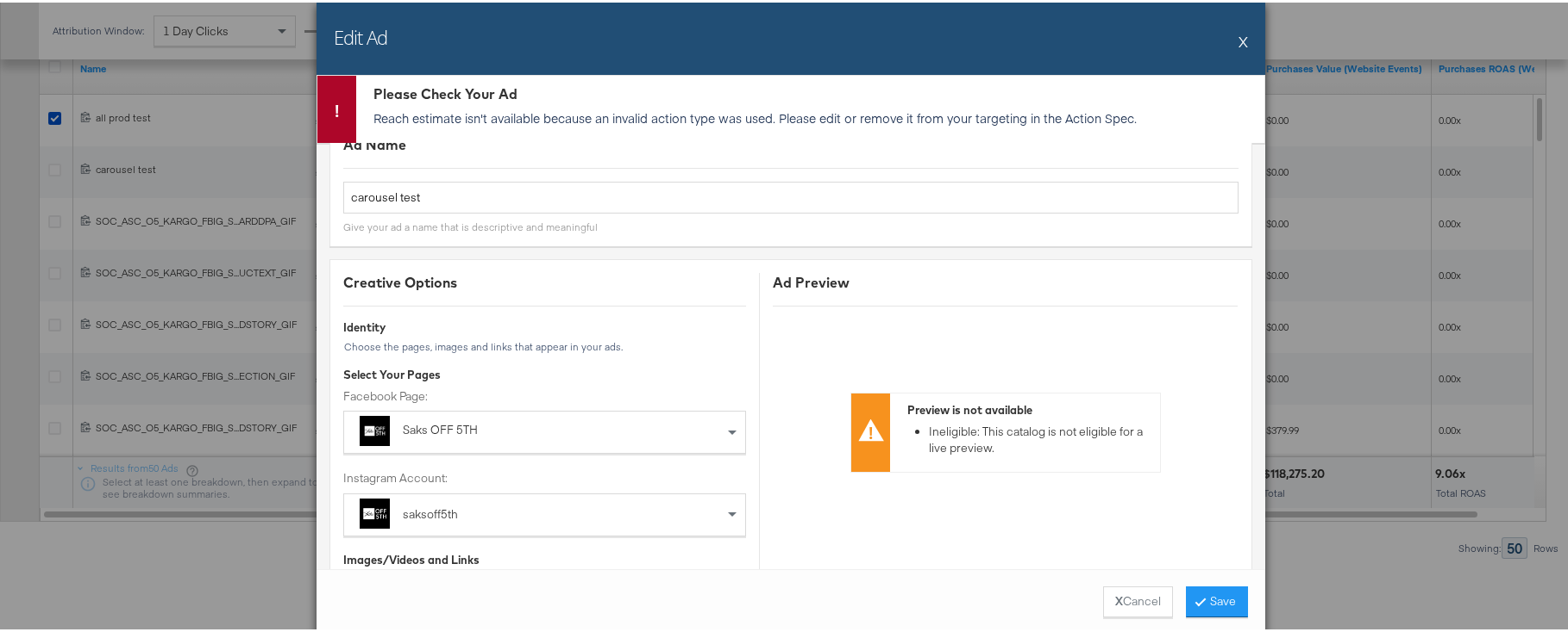
scroll to position [0, 0]
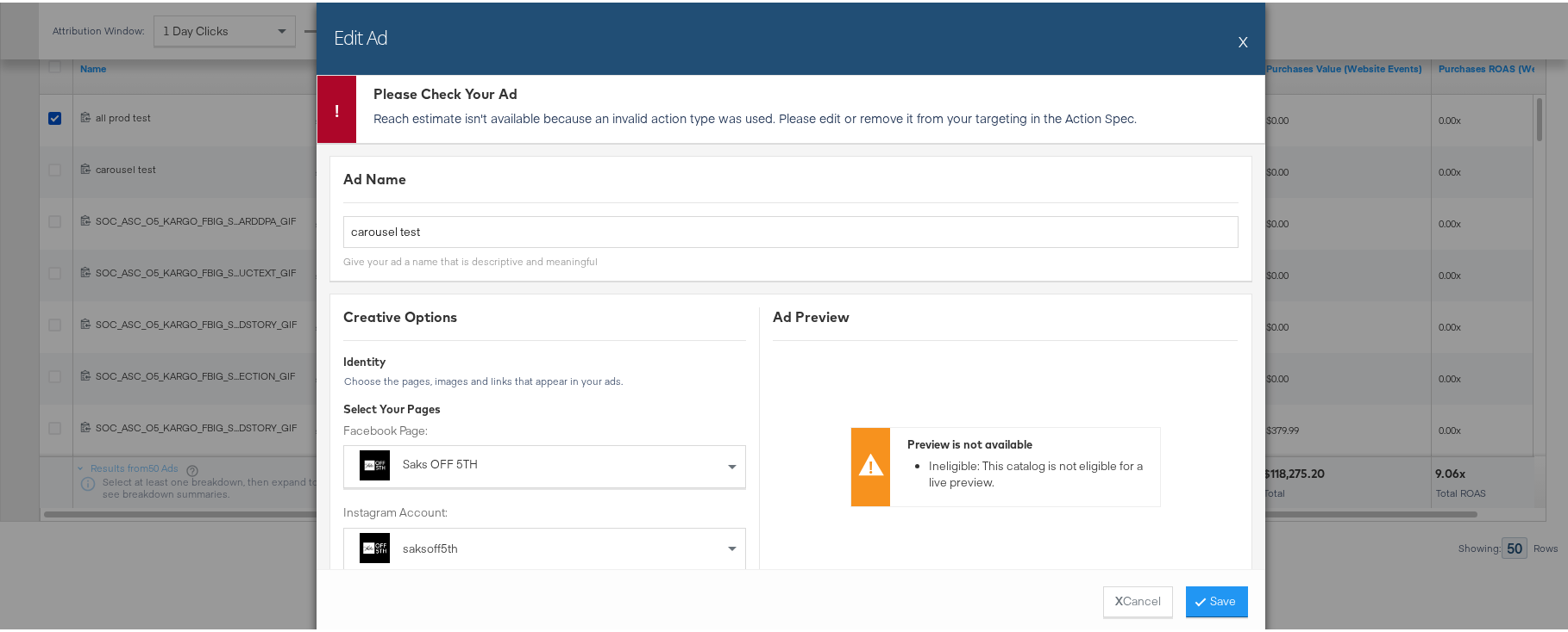
click at [1164, 41] on div "Edit Ad X" at bounding box center [790, 36] width 948 height 73
click at [1164, 38] on div "Edit Ad X" at bounding box center [790, 36] width 948 height 73
click at [1164, 35] on button "X" at bounding box center [1243, 38] width 10 height 34
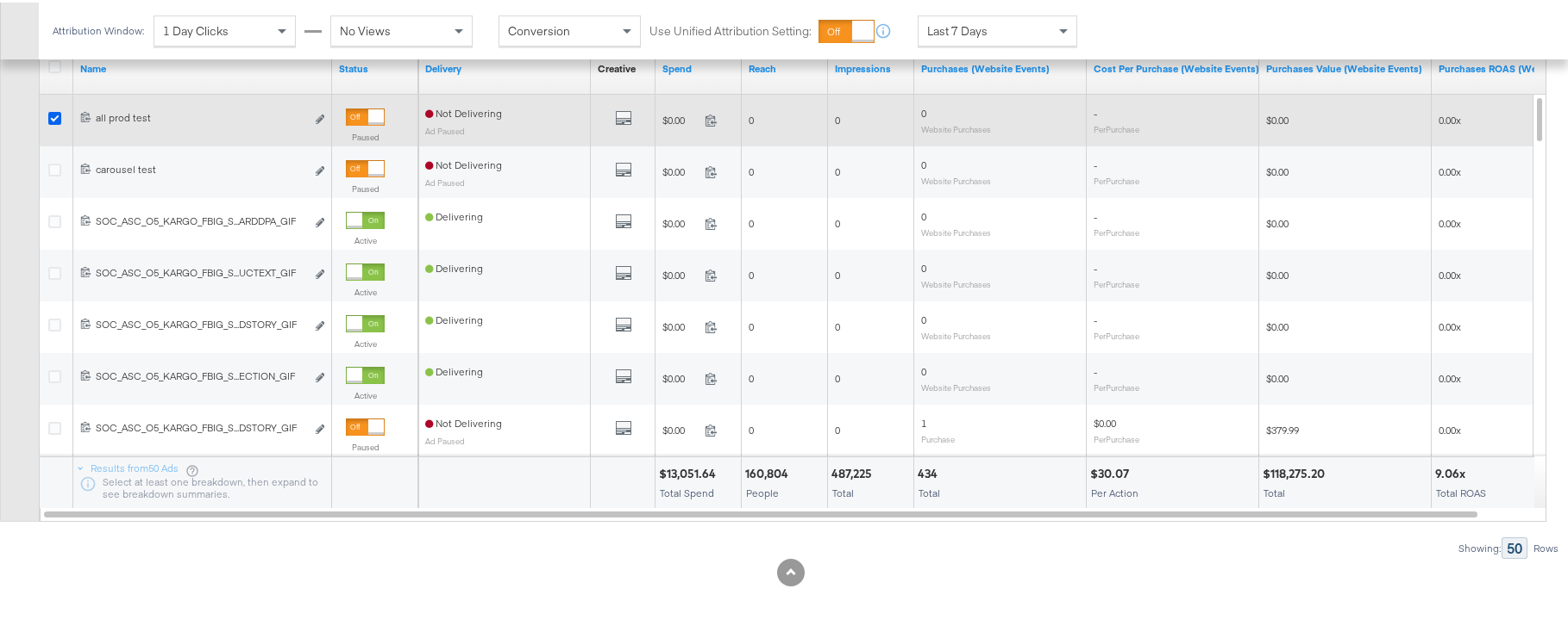
click at [61, 120] on icon at bounding box center [54, 116] width 13 height 13
click at [0, 0] on input "checkbox" at bounding box center [0, 0] width 0 height 0
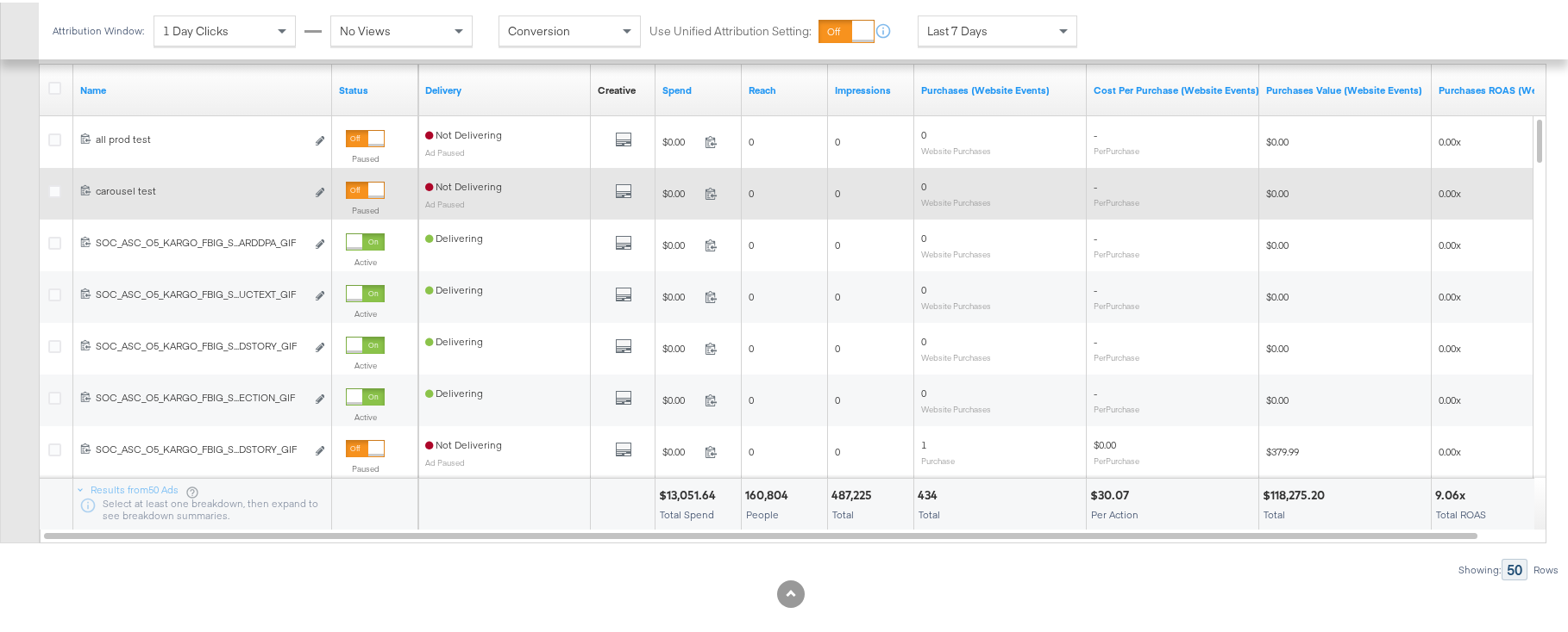
scroll to position [849, 0]
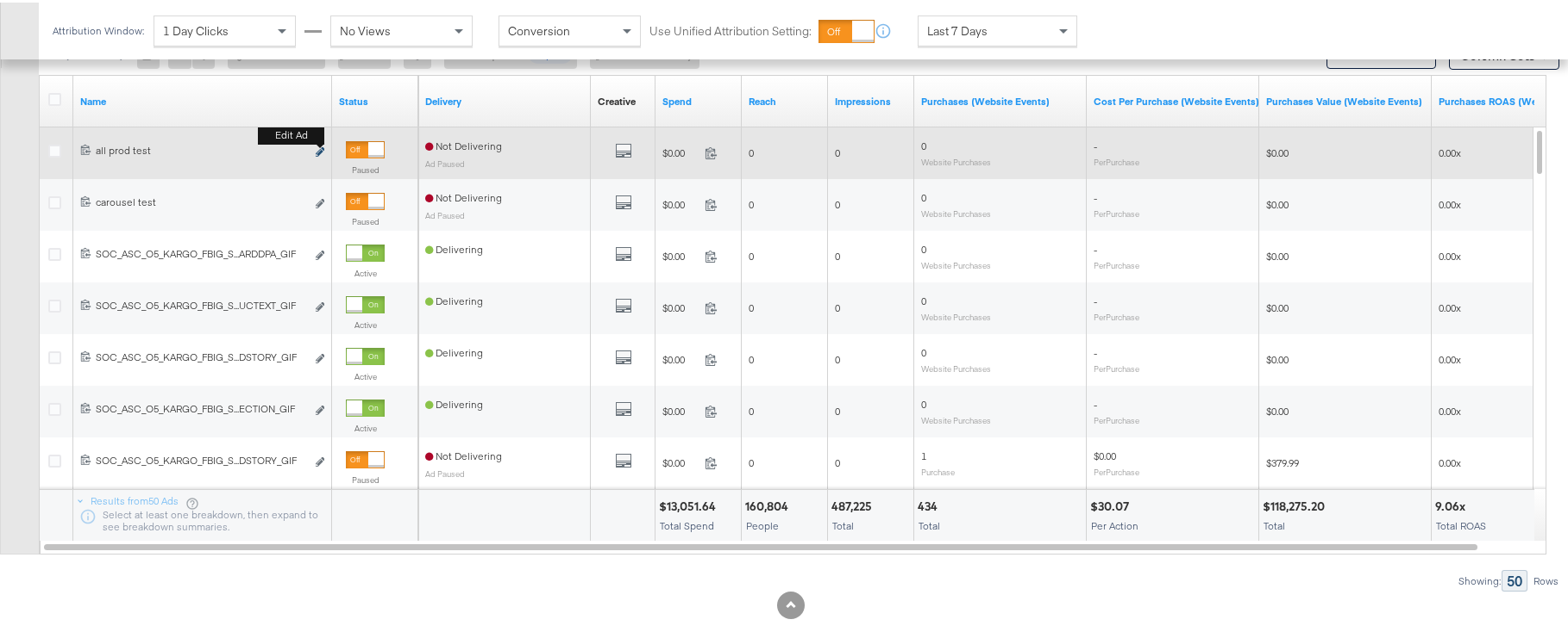
click at [318, 153] on icon "link" at bounding box center [320, 150] width 9 height 10
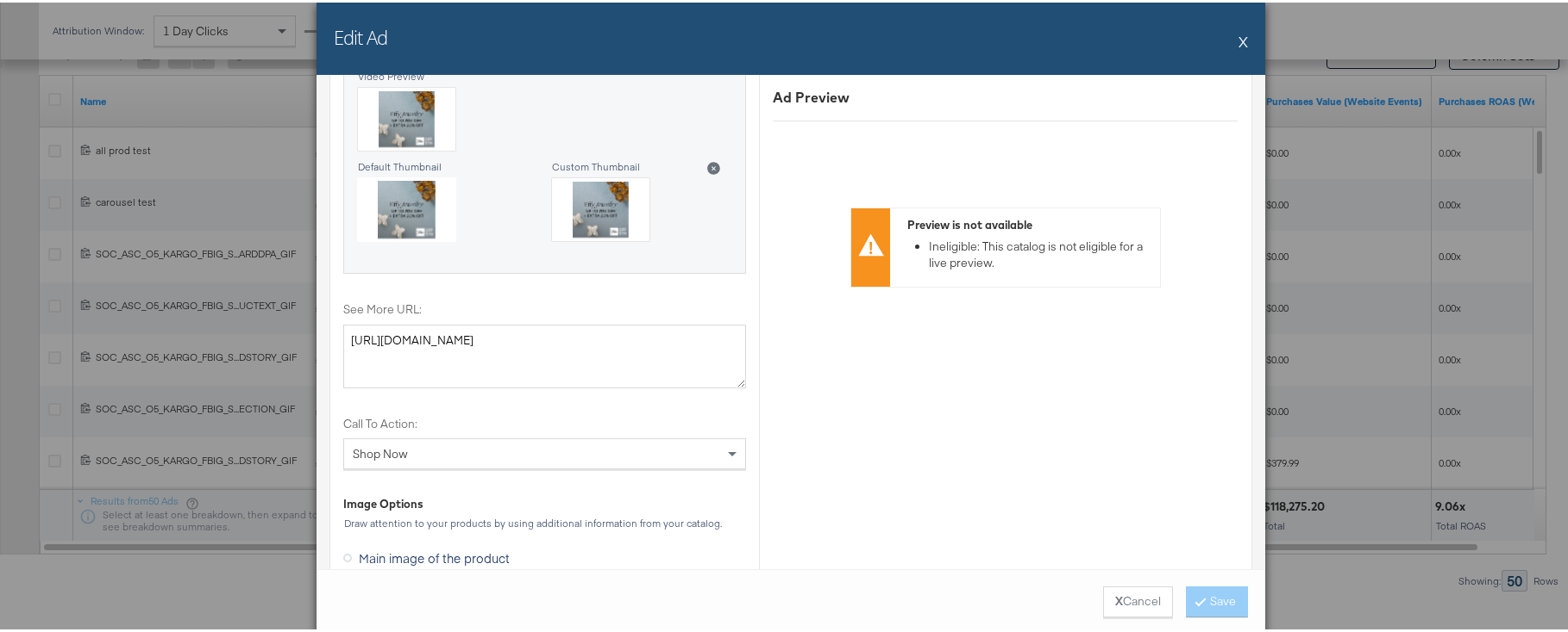
scroll to position [2067, 0]
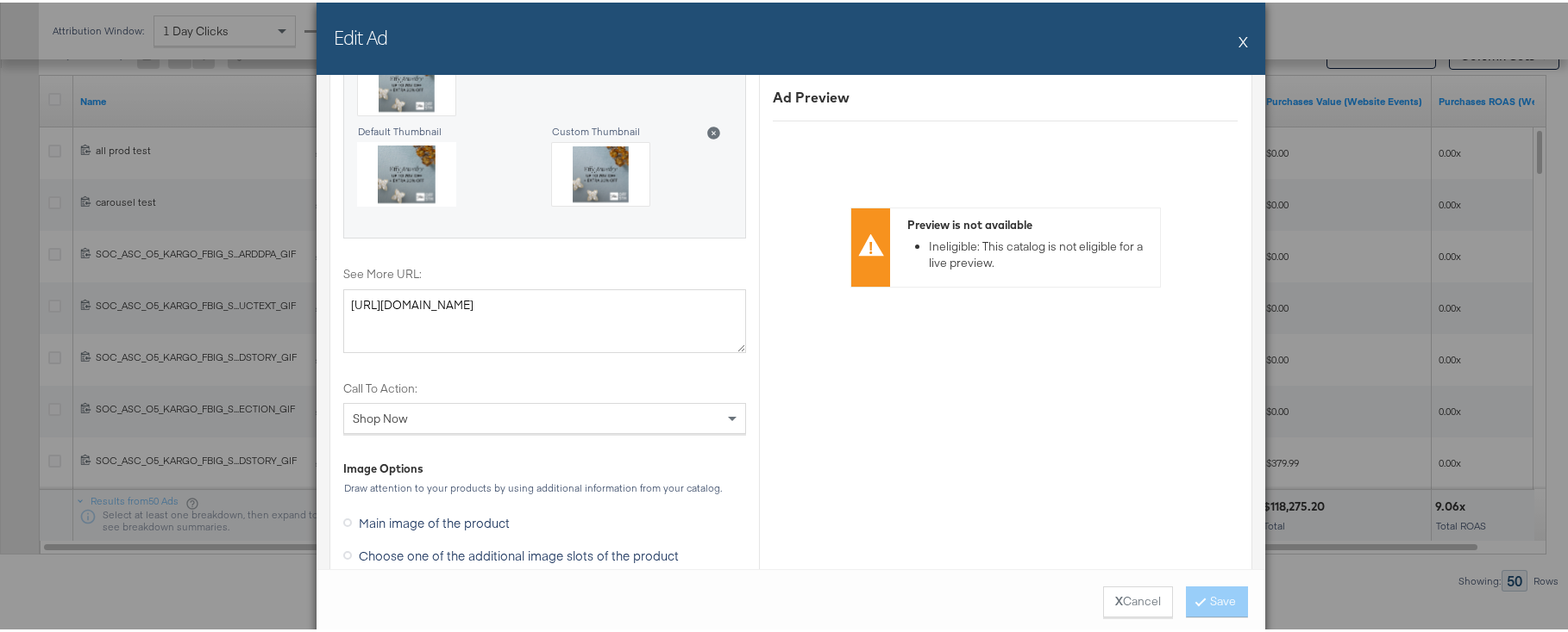
click at [1164, 39] on div "Edit Ad X" at bounding box center [790, 36] width 948 height 73
click at [1164, 39] on button "X" at bounding box center [1243, 38] width 10 height 34
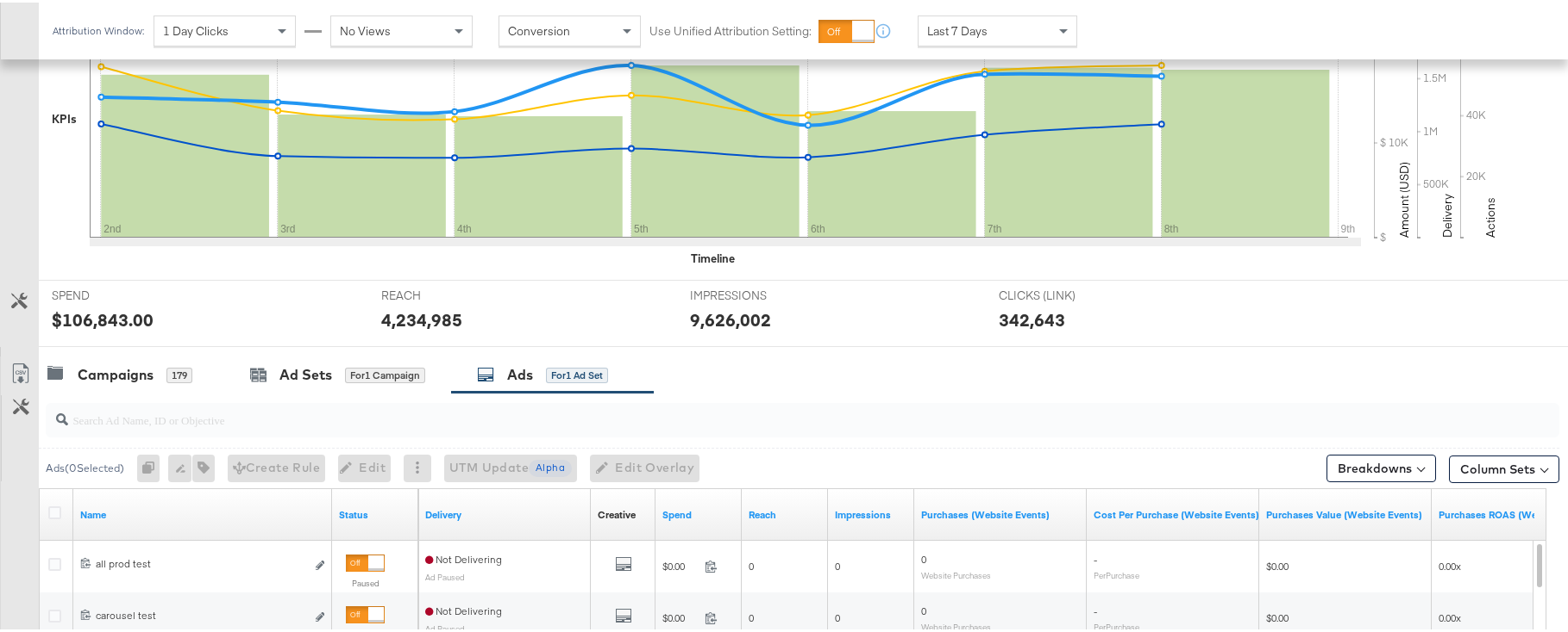
scroll to position [770, 0]
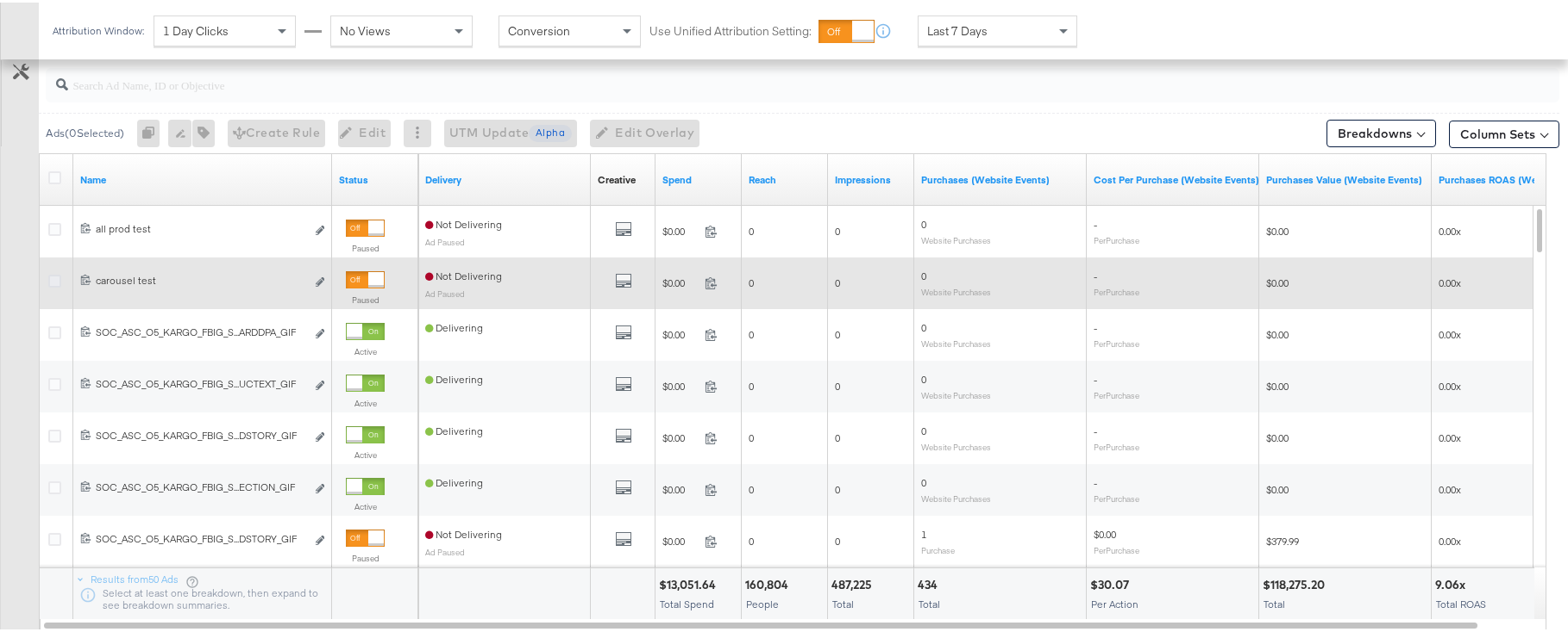
click at [60, 282] on icon at bounding box center [54, 278] width 13 height 13
click at [0, 0] on input "checkbox" at bounding box center [0, 0] width 0 height 0
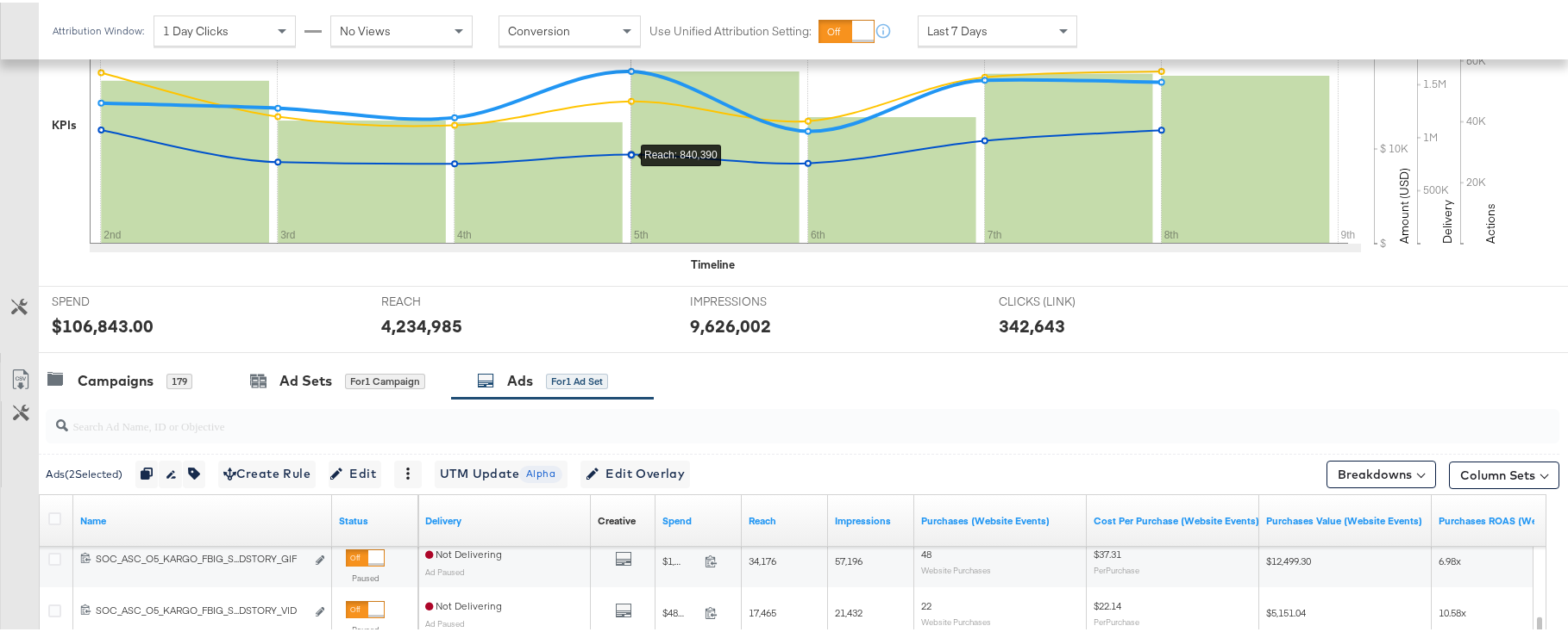
scroll to position [340, 0]
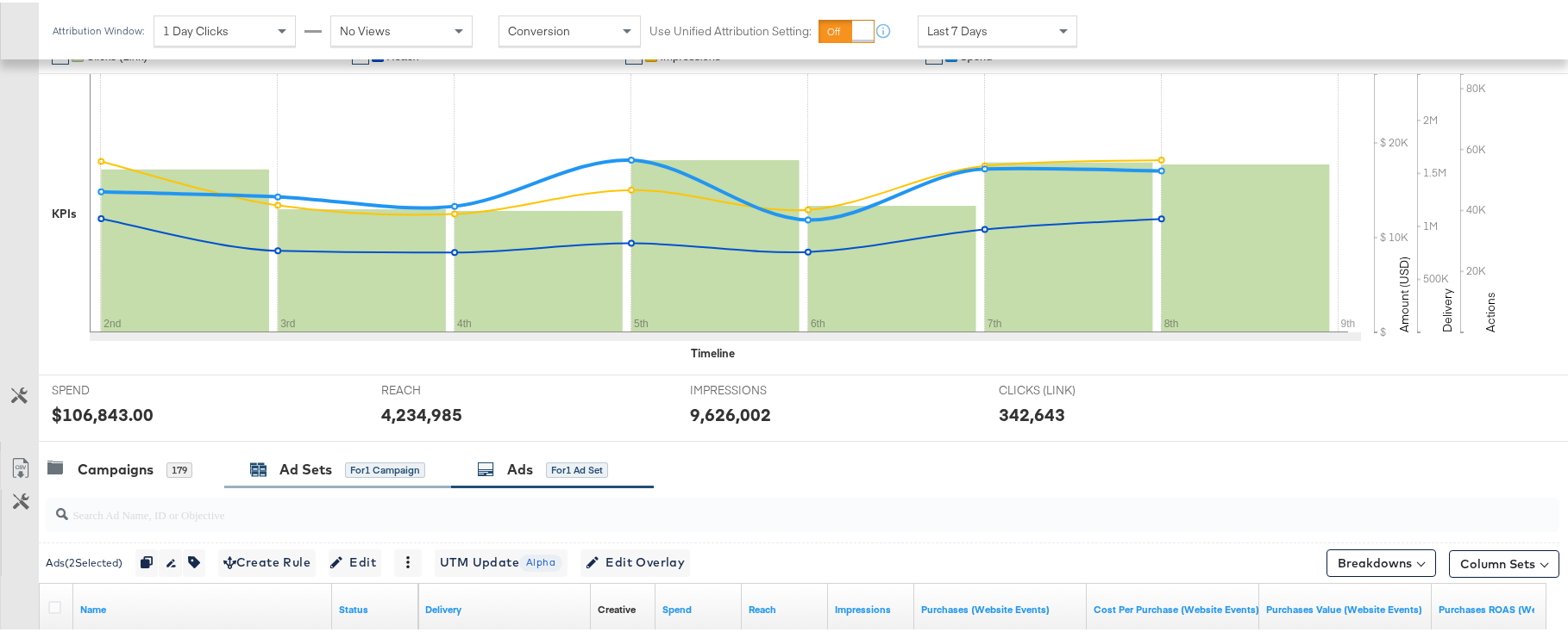
click at [379, 466] on div "for 1 Campaign" at bounding box center [385, 468] width 80 height 16
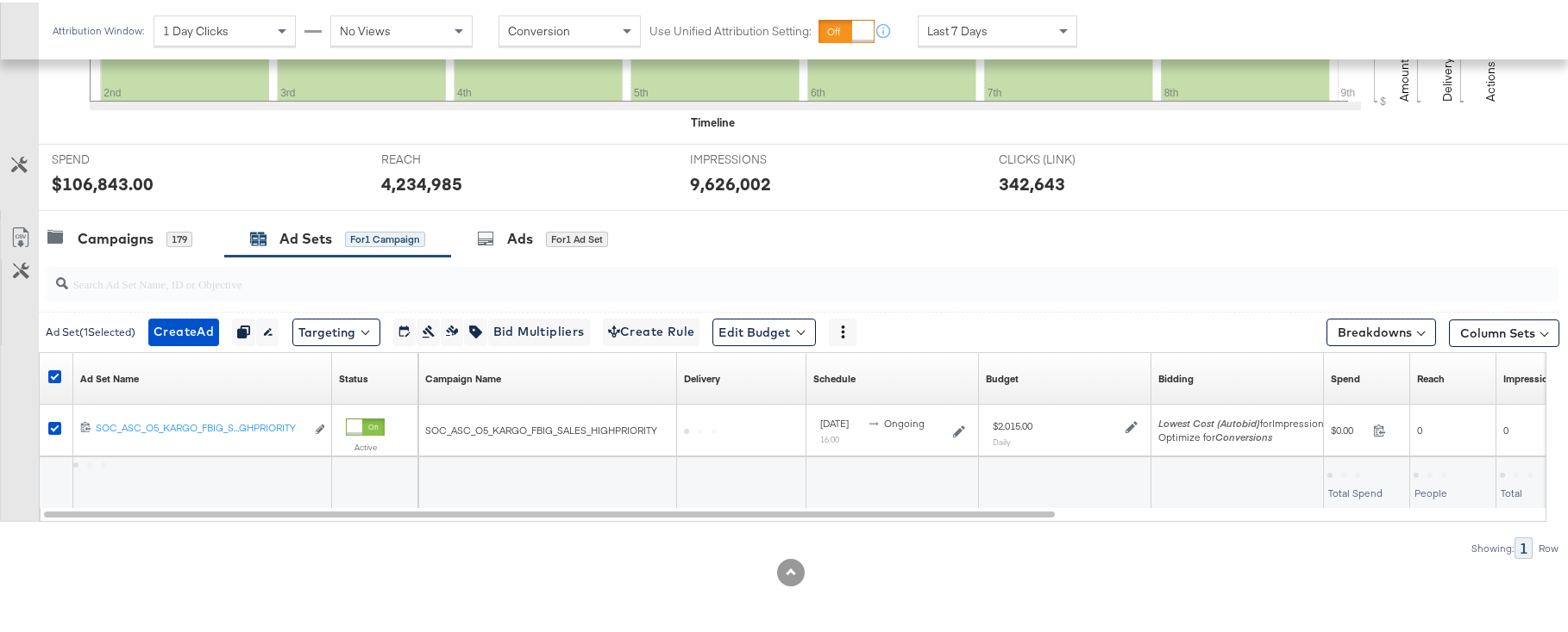
scroll to position [571, 0]
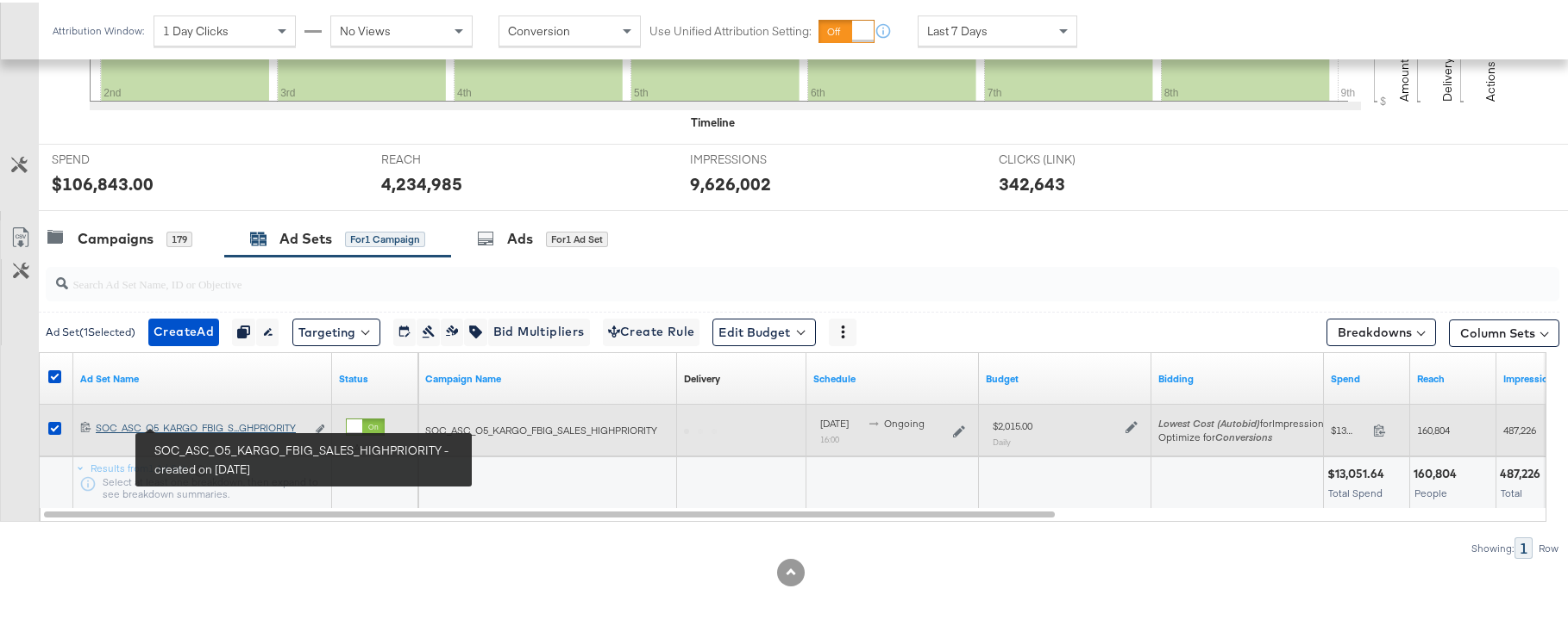
click at [175, 421] on div "SOC_ASC_O5_KARGO_FBIG_SALES_HIGHPRIORITY SOC_ASC_O5_KARGO_FBIG_S...GHPRIORITY" at bounding box center [201, 425] width 210 height 14
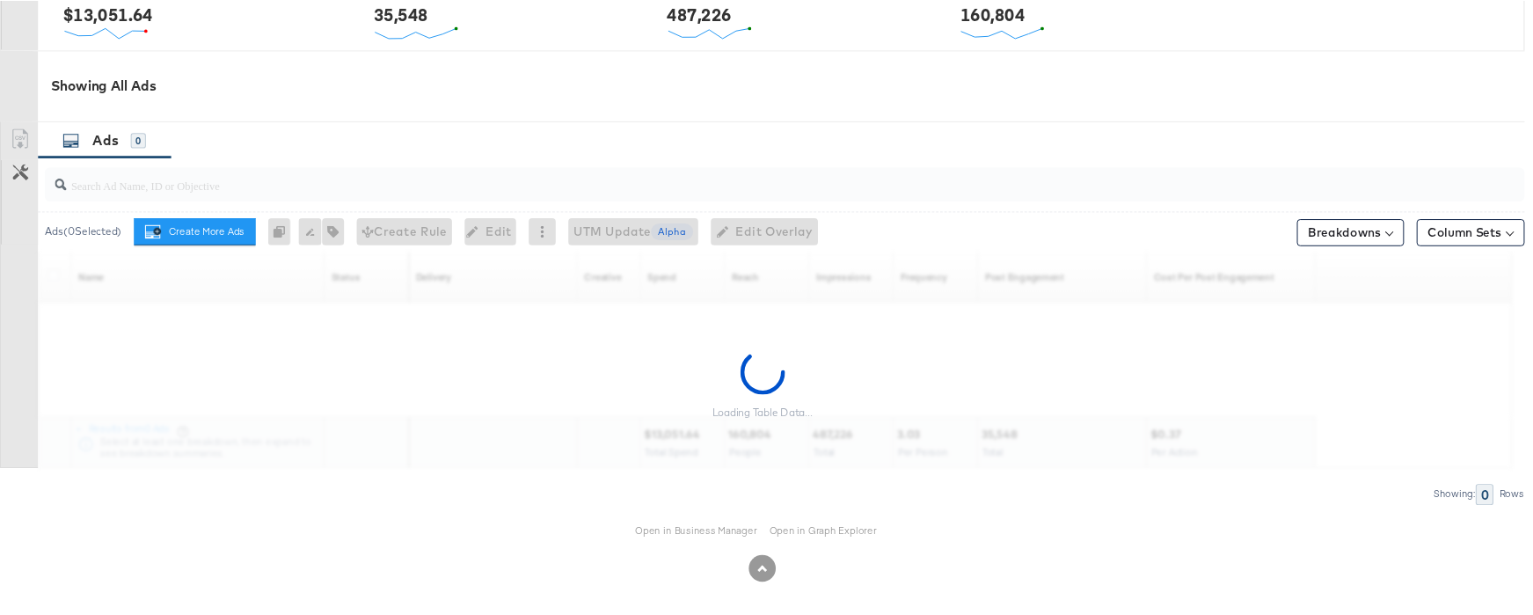
scroll to position [837, 0]
click at [699, 556] on link "Open in Business Manager" at bounding box center [726, 551] width 127 height 14
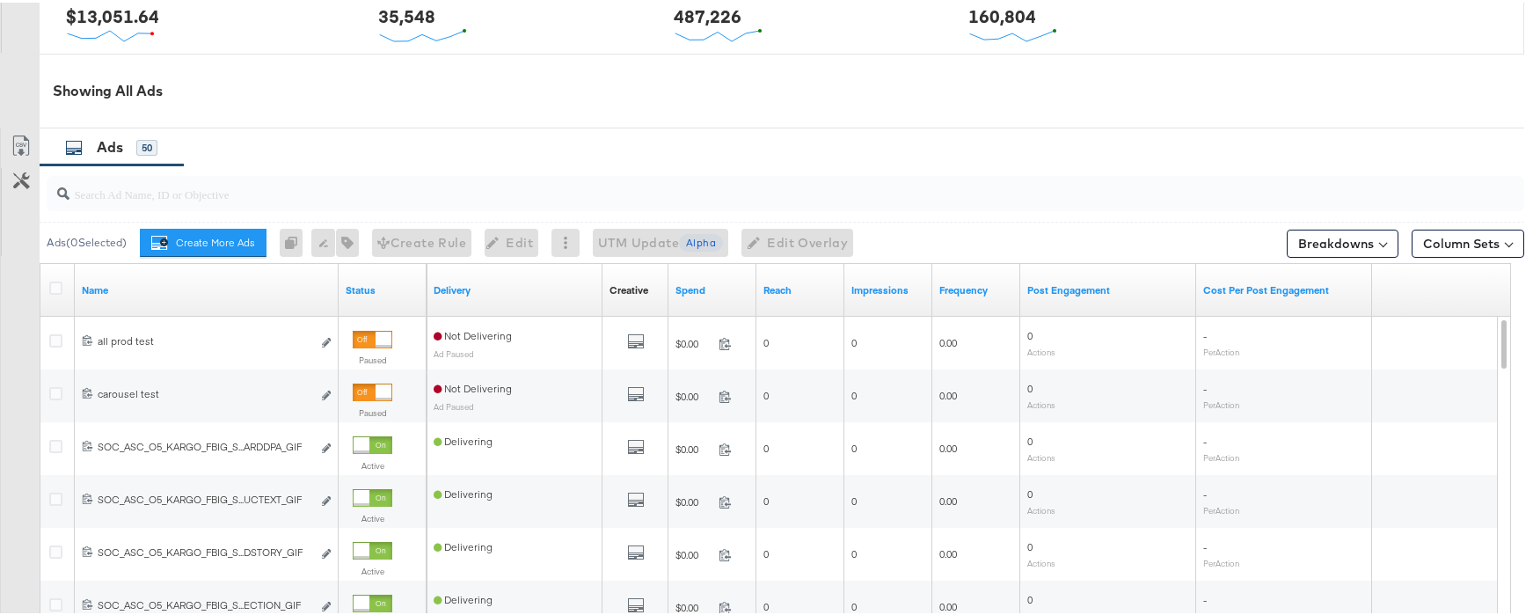
scroll to position [144, 0]
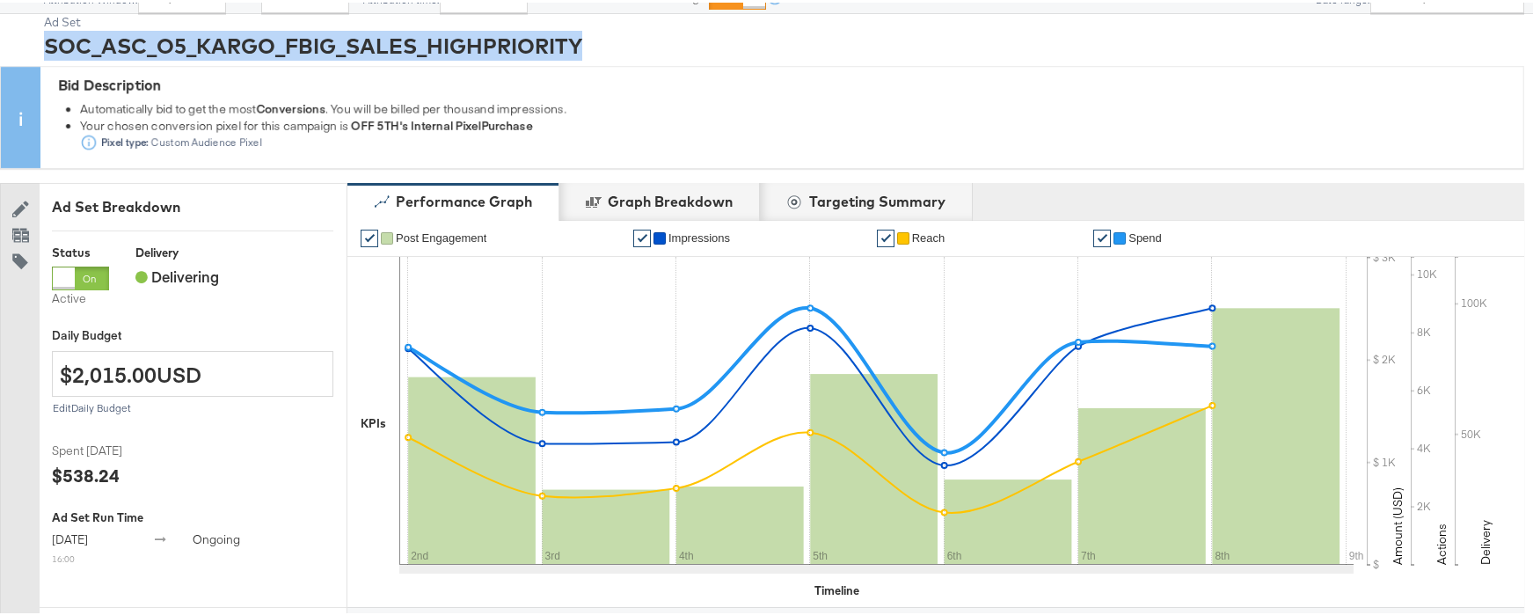
drag, startPoint x: 437, startPoint y: 34, endPoint x: 46, endPoint y: 43, distance: 391.4
click at [46, 43] on div "SOC_ASC_O5_KARGO_FBIG_SALES_HIGHPRIORITY" at bounding box center [784, 43] width 1480 height 30
copy div "SOC_ASC_O5_KARGO_FBIG_SALES_HIGHPRIORITY"
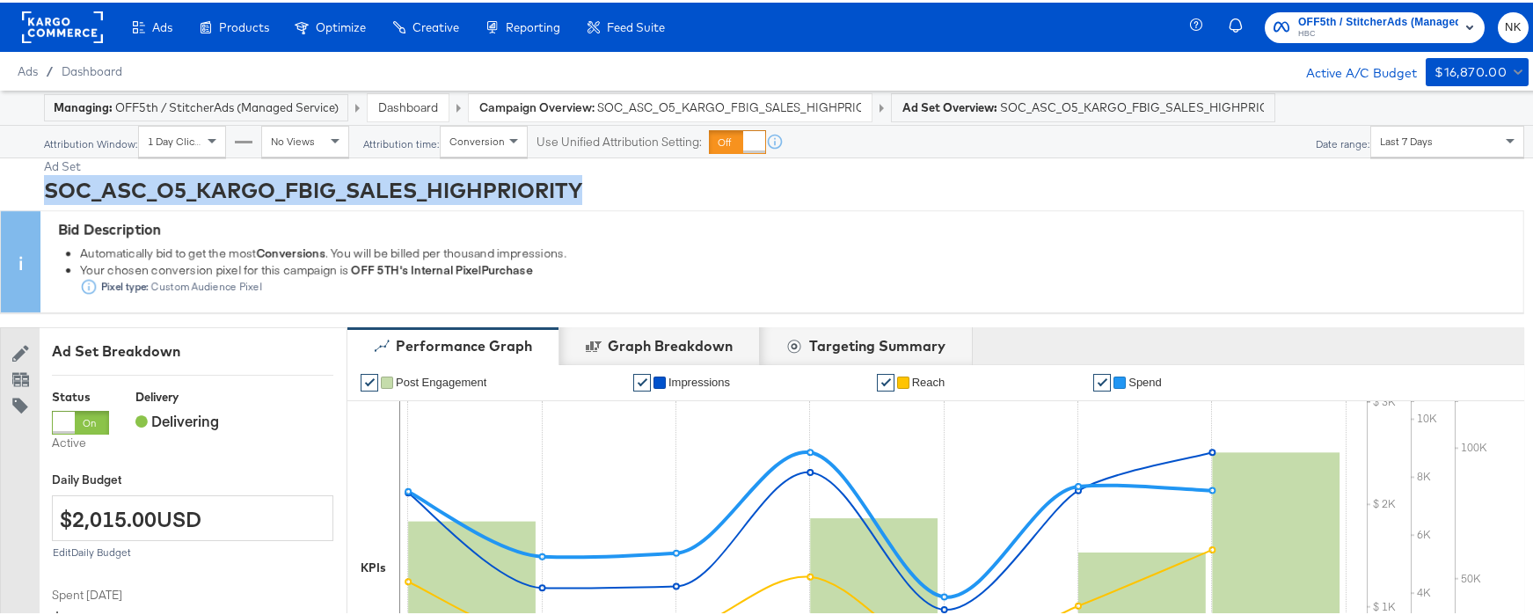
scroll to position [903, 0]
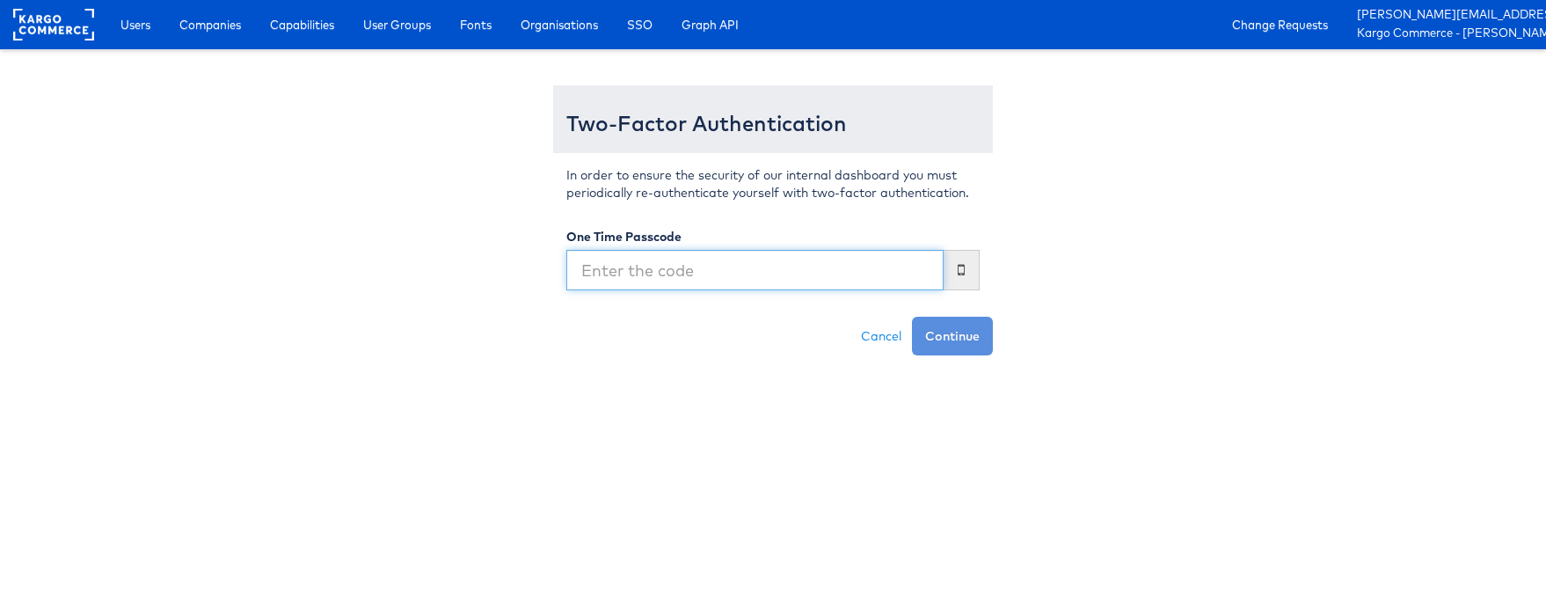
click at [593, 274] on input "text" at bounding box center [754, 270] width 377 height 40
click at [623, 263] on input "text" at bounding box center [754, 270] width 377 height 40
type input "015294"
click at [912, 317] on button "Continue" at bounding box center [952, 336] width 81 height 39
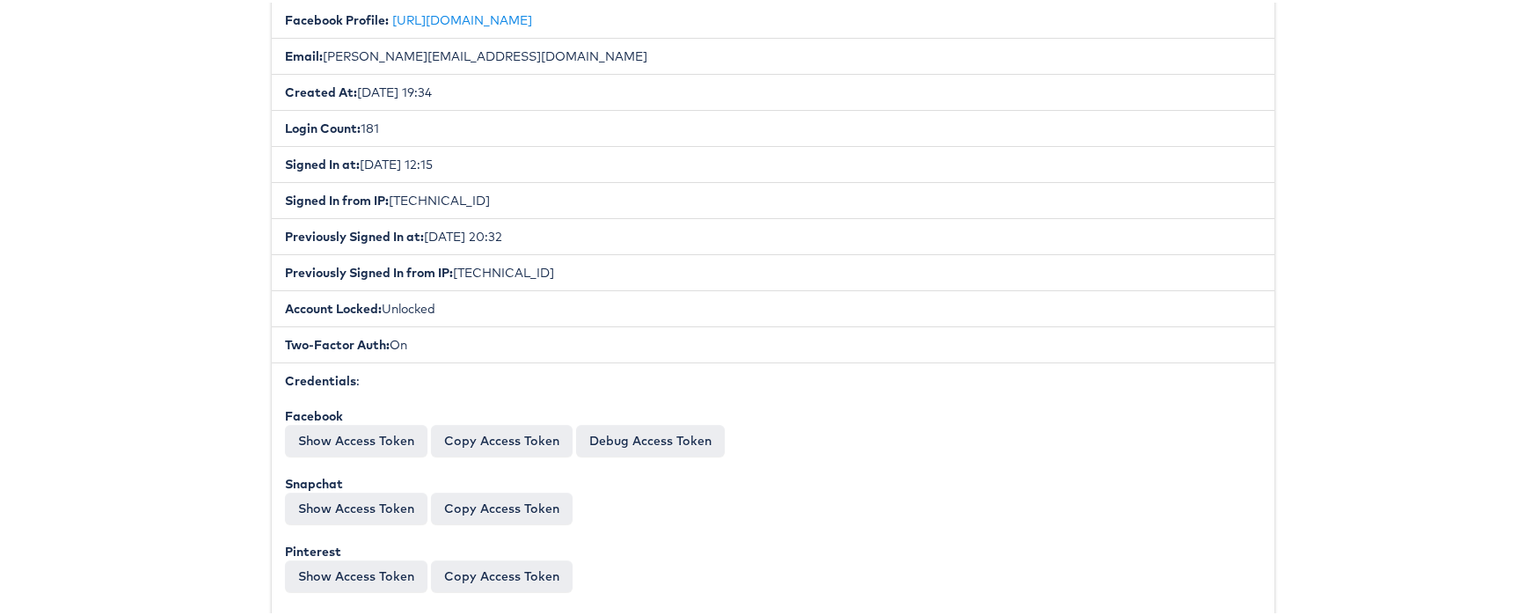
scroll to position [474, 0]
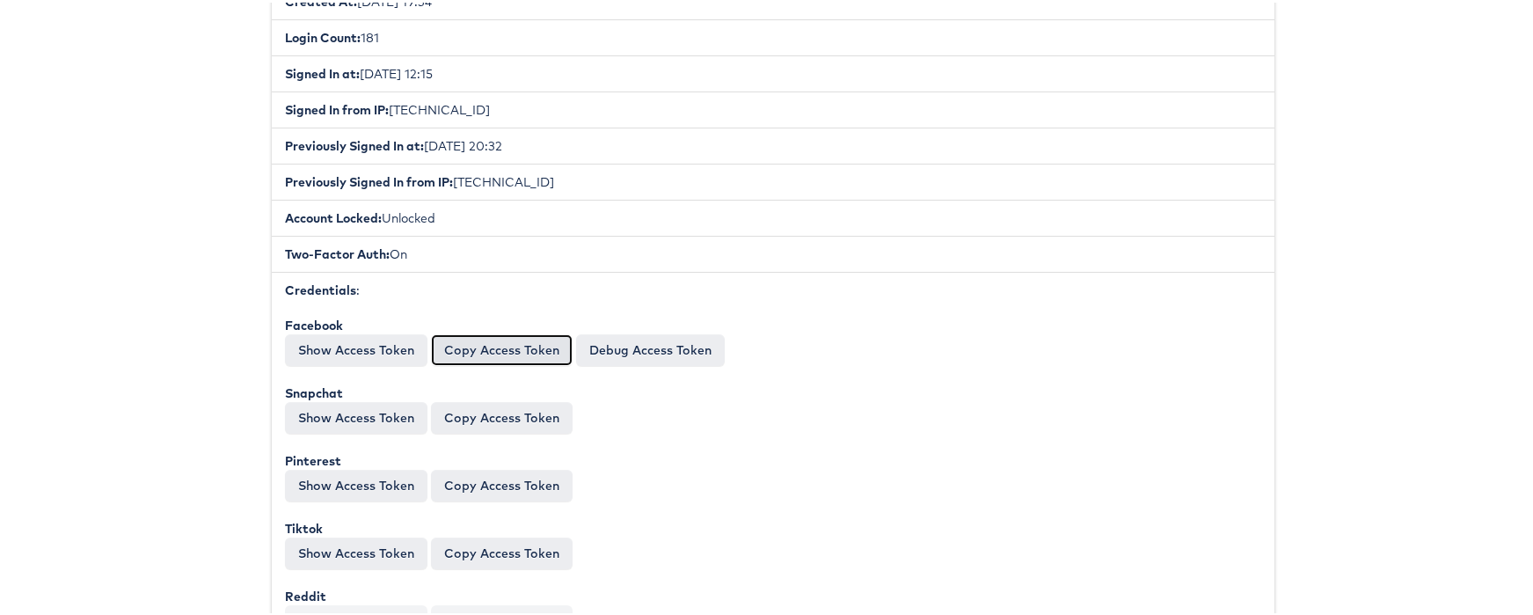
click at [456, 352] on button "Copy Access Token" at bounding box center [502, 348] width 142 height 32
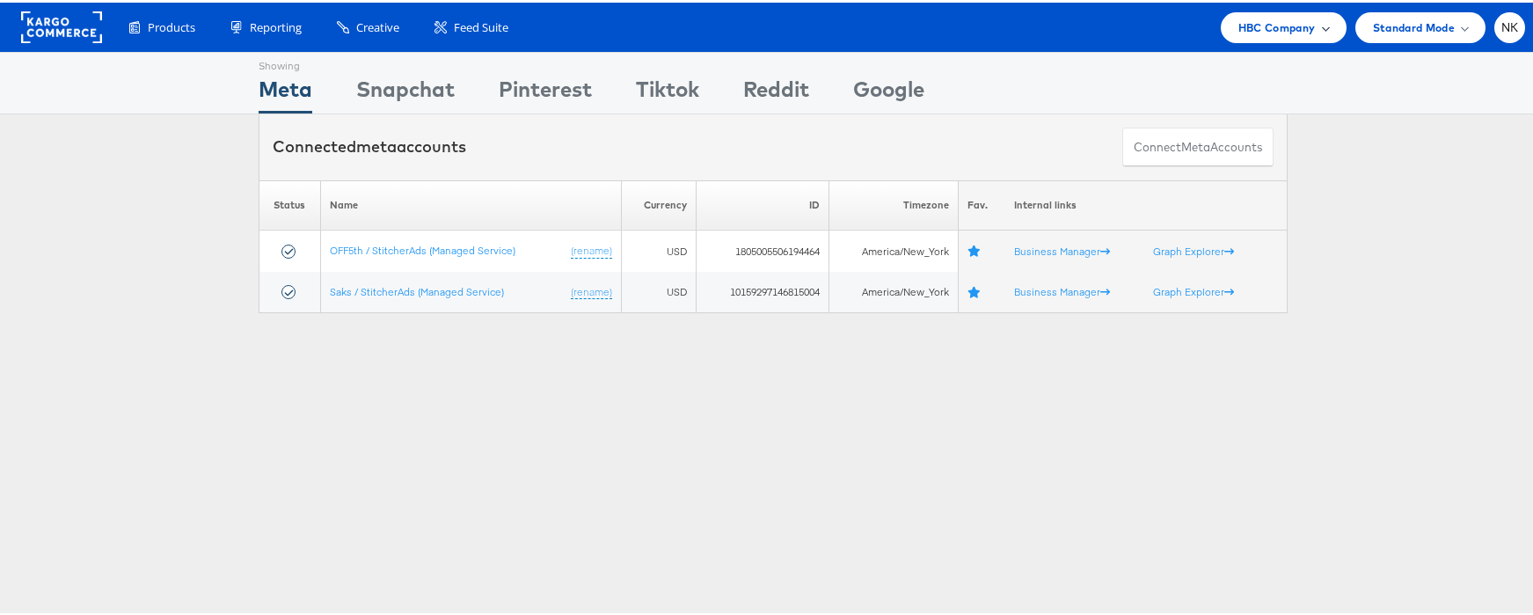
click at [1301, 32] on div "HBC Company" at bounding box center [1283, 25] width 91 height 18
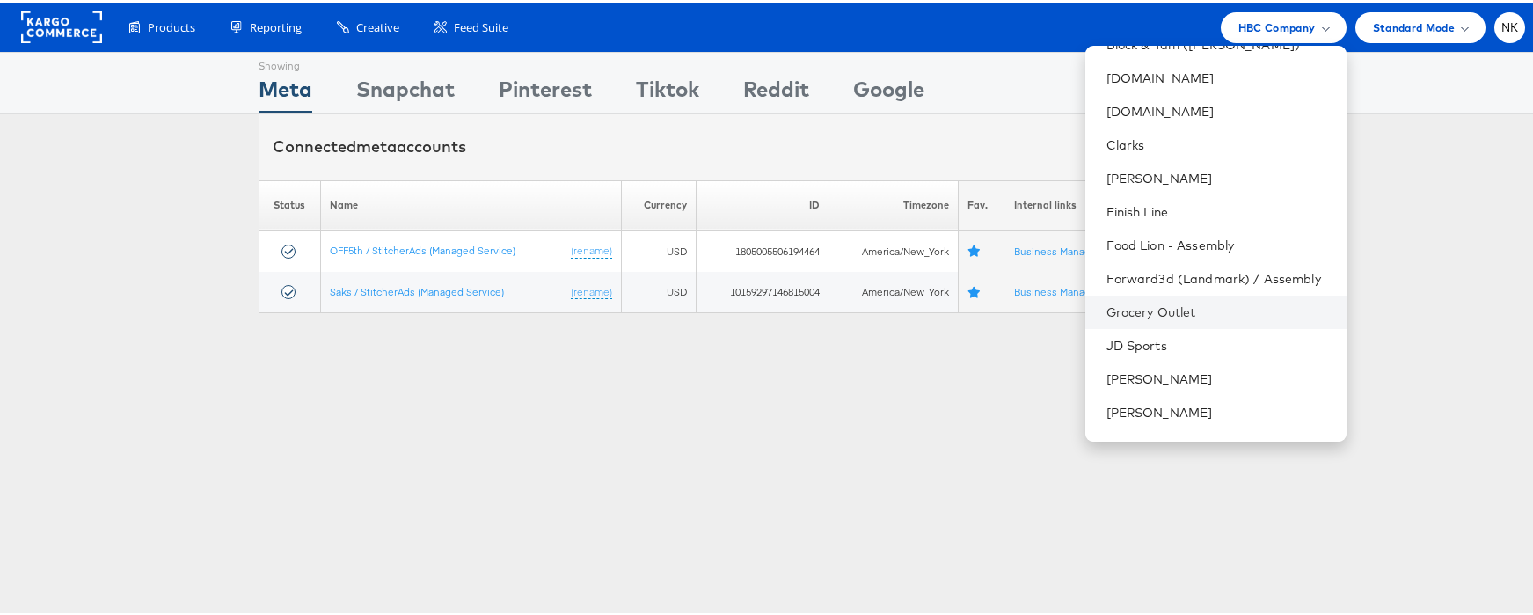
scroll to position [791, 0]
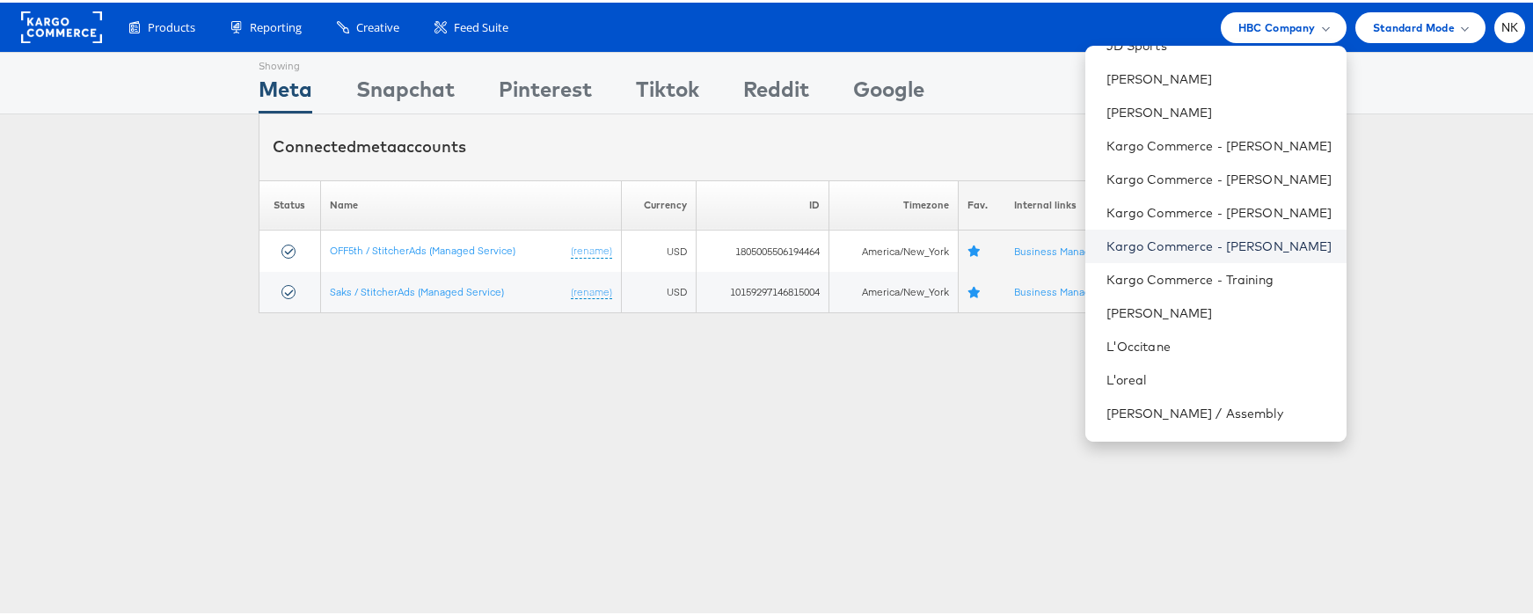
click at [1214, 250] on link "Kargo Commerce - [PERSON_NAME]" at bounding box center [1219, 244] width 226 height 18
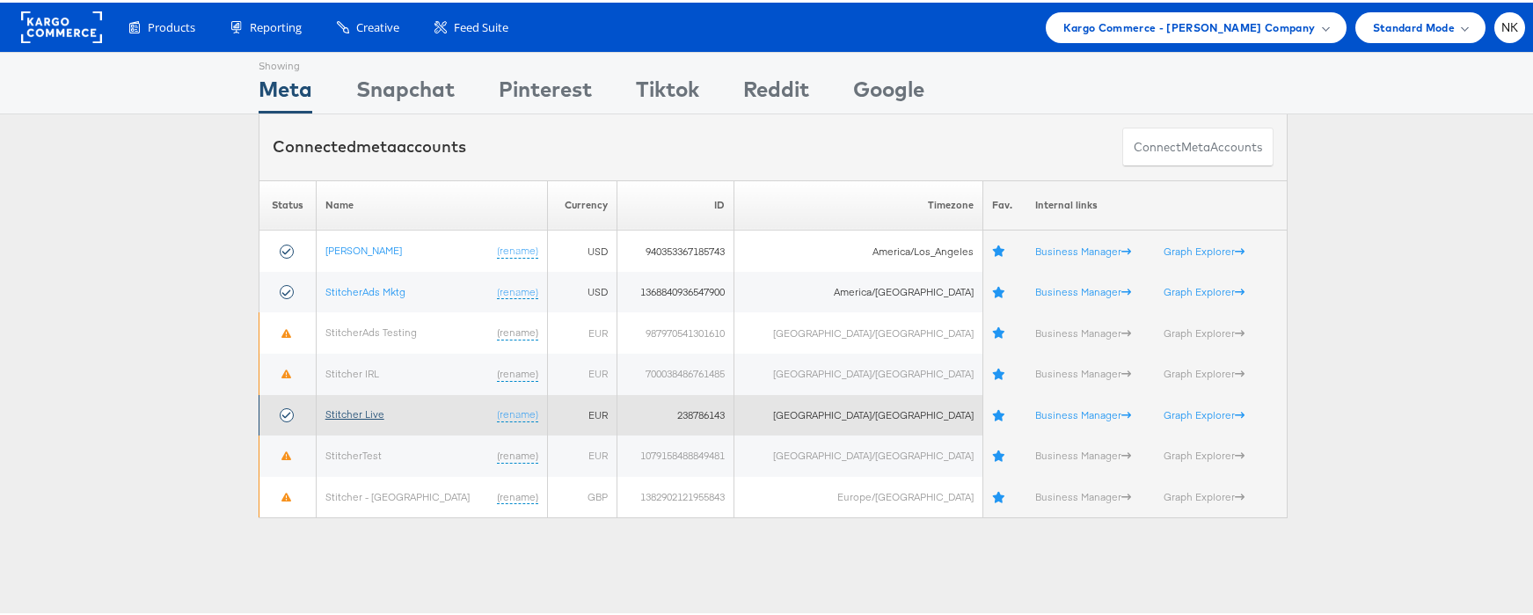
click at [359, 408] on link "Stitcher Live" at bounding box center [354, 411] width 59 height 13
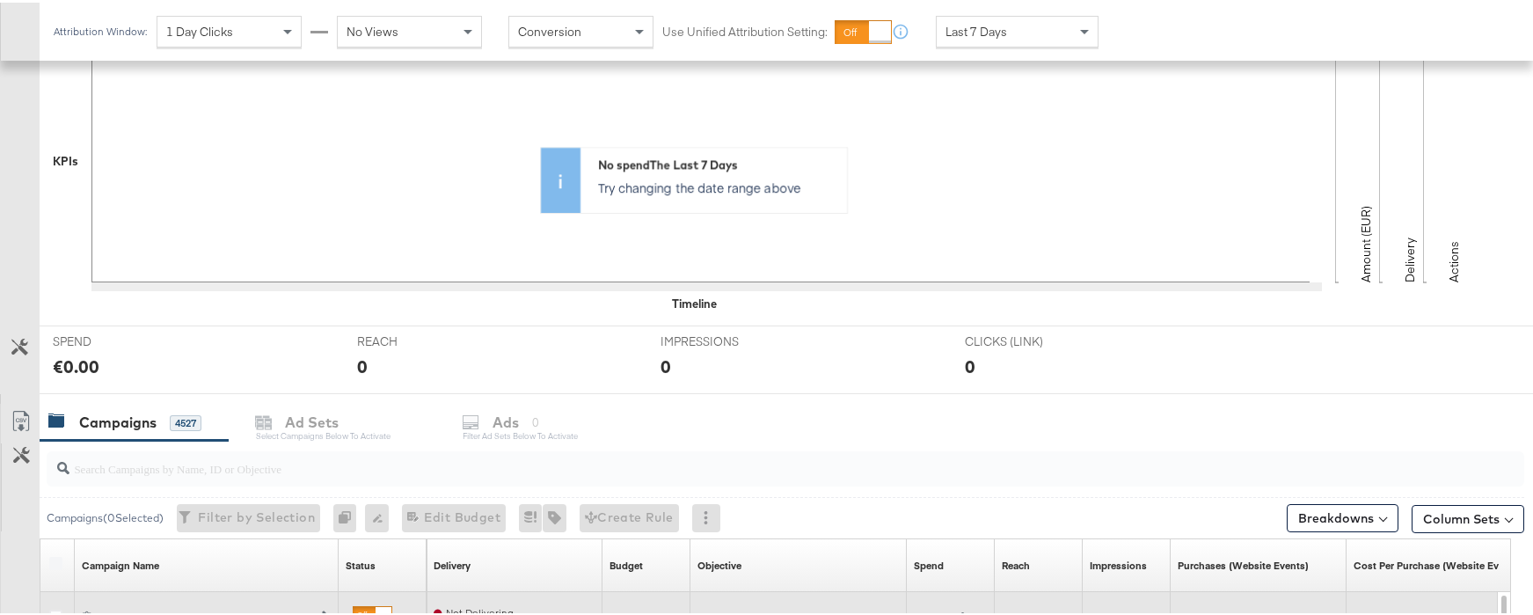
scroll to position [601, 0]
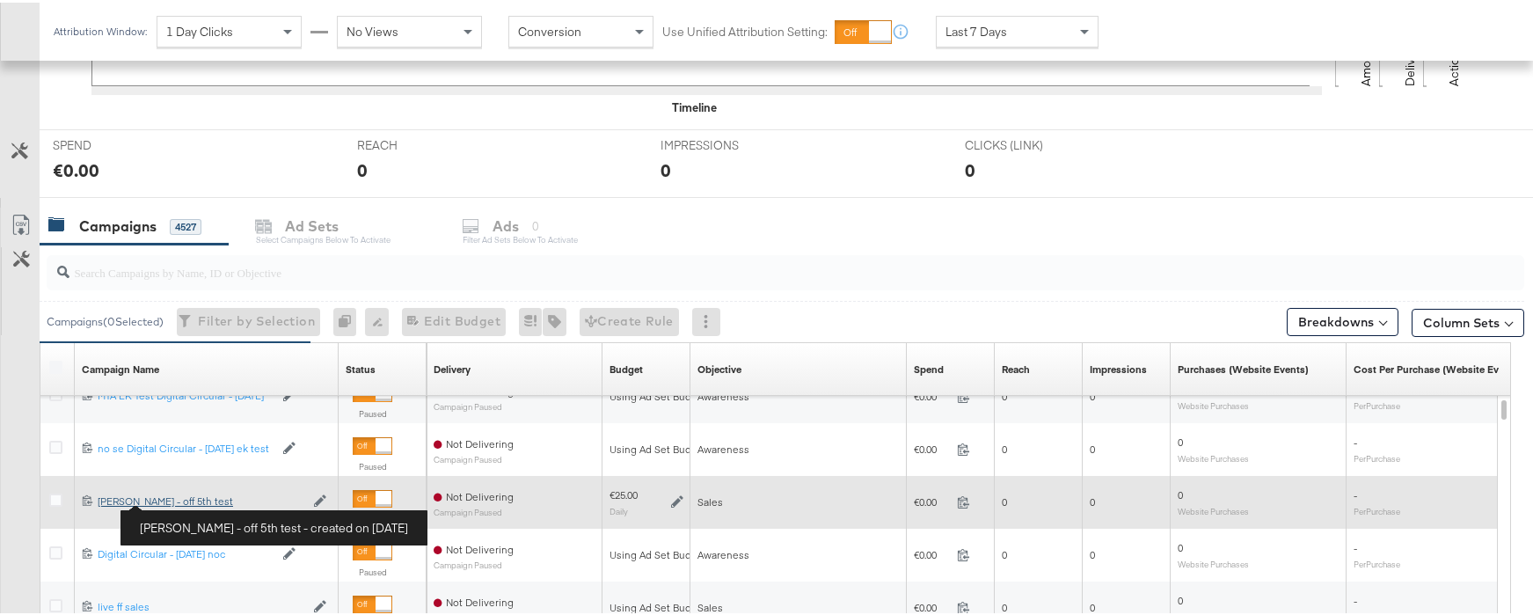
click at [170, 499] on div "Craig - off 5th test Craig - off 5th test" at bounding box center [201, 499] width 207 height 14
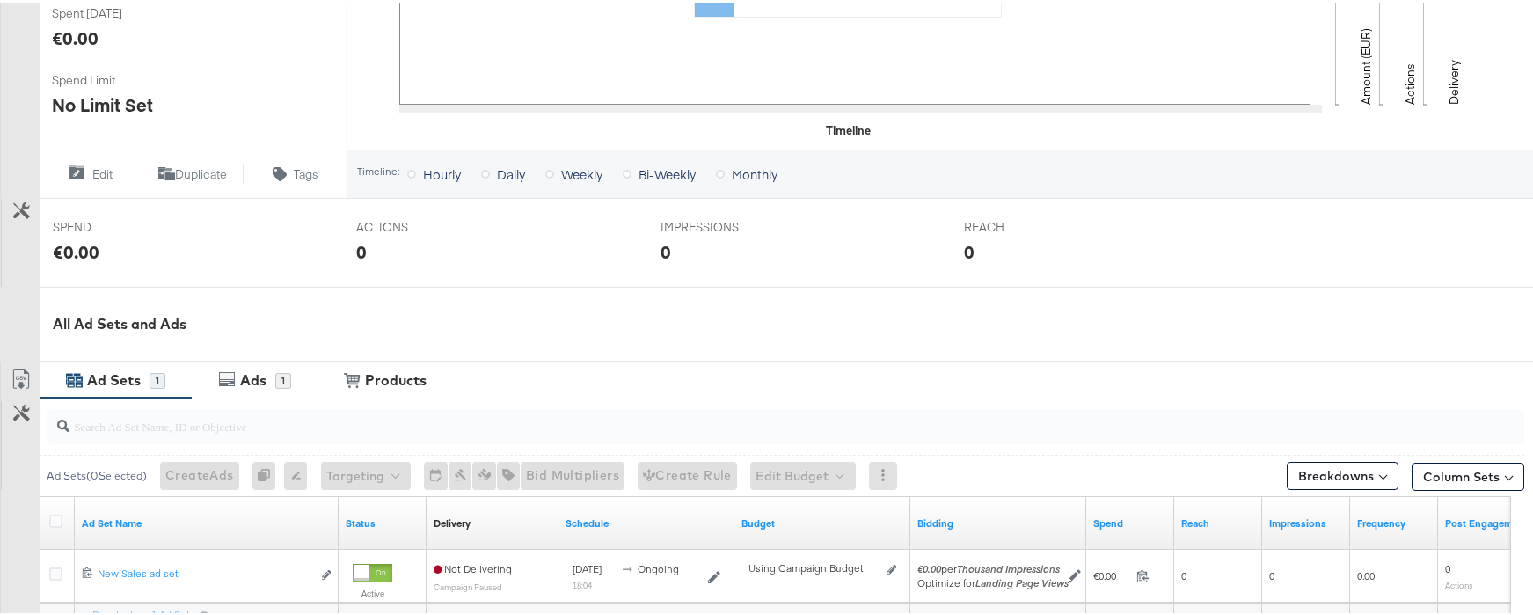
scroll to position [718, 0]
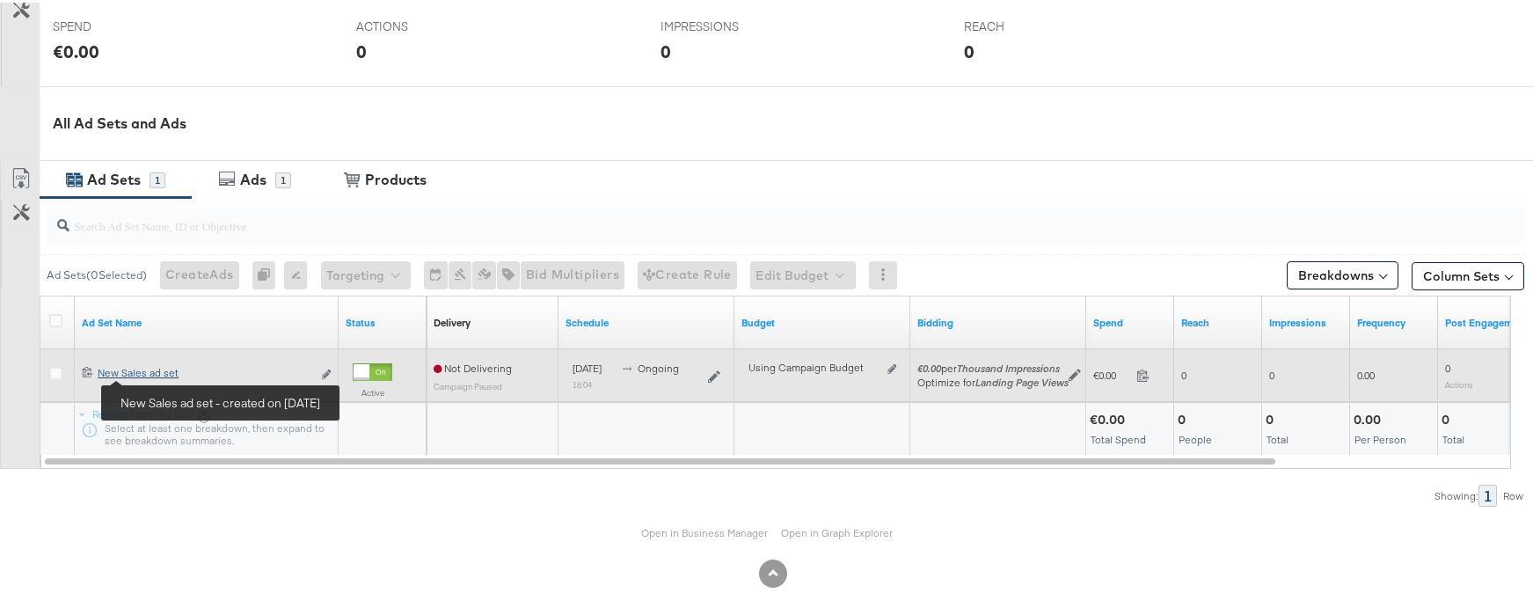
click at [152, 375] on div "New Sales ad set New Sales ad set" at bounding box center [205, 370] width 214 height 14
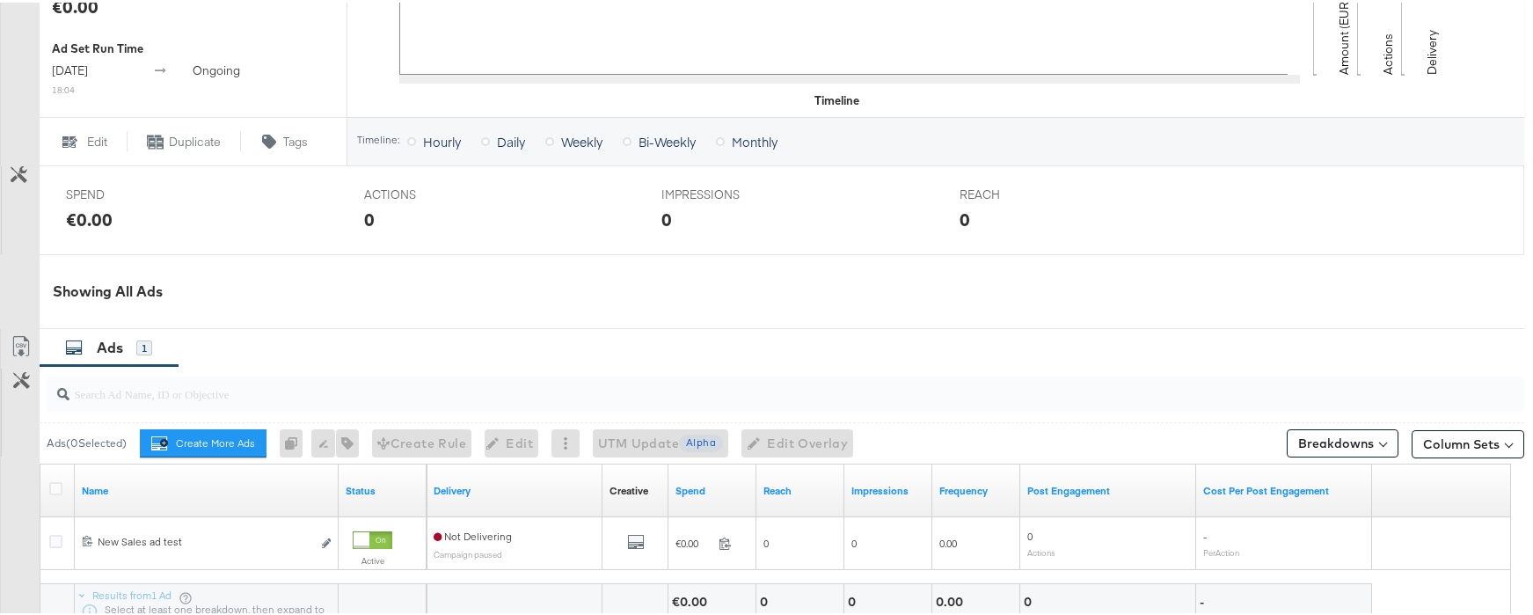
scroll to position [803, 0]
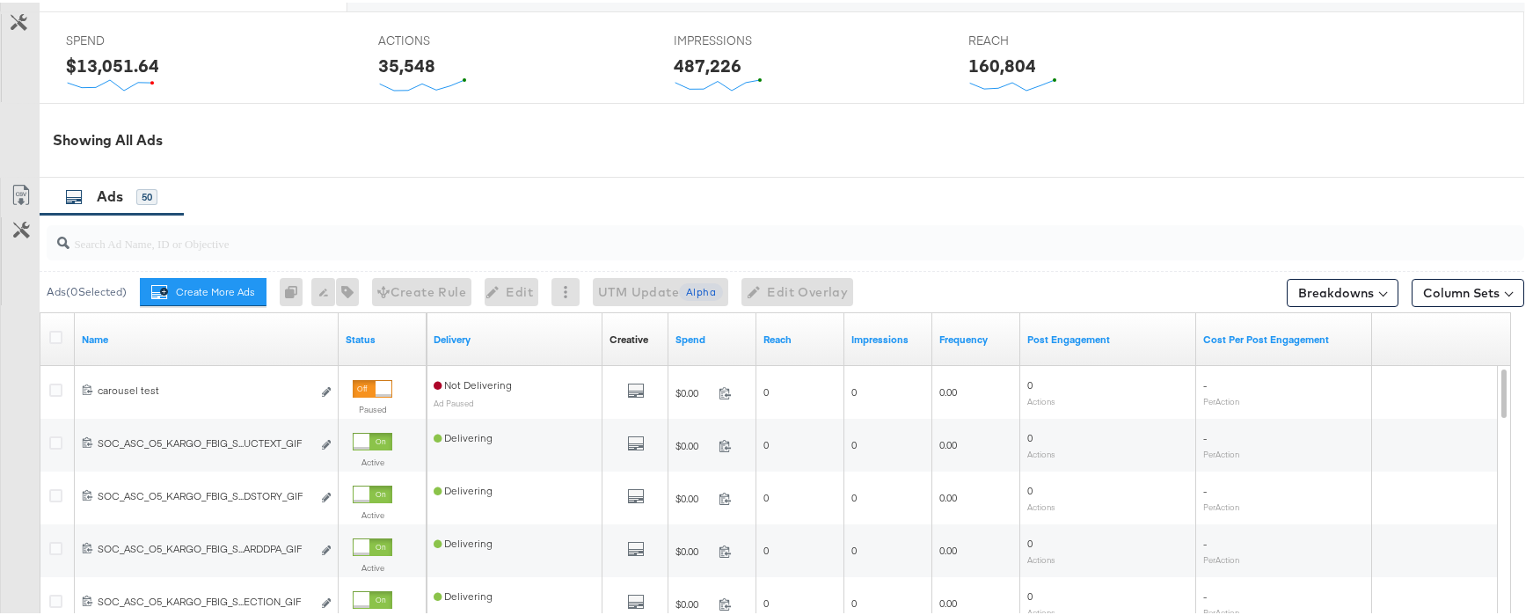
scroll to position [811, 0]
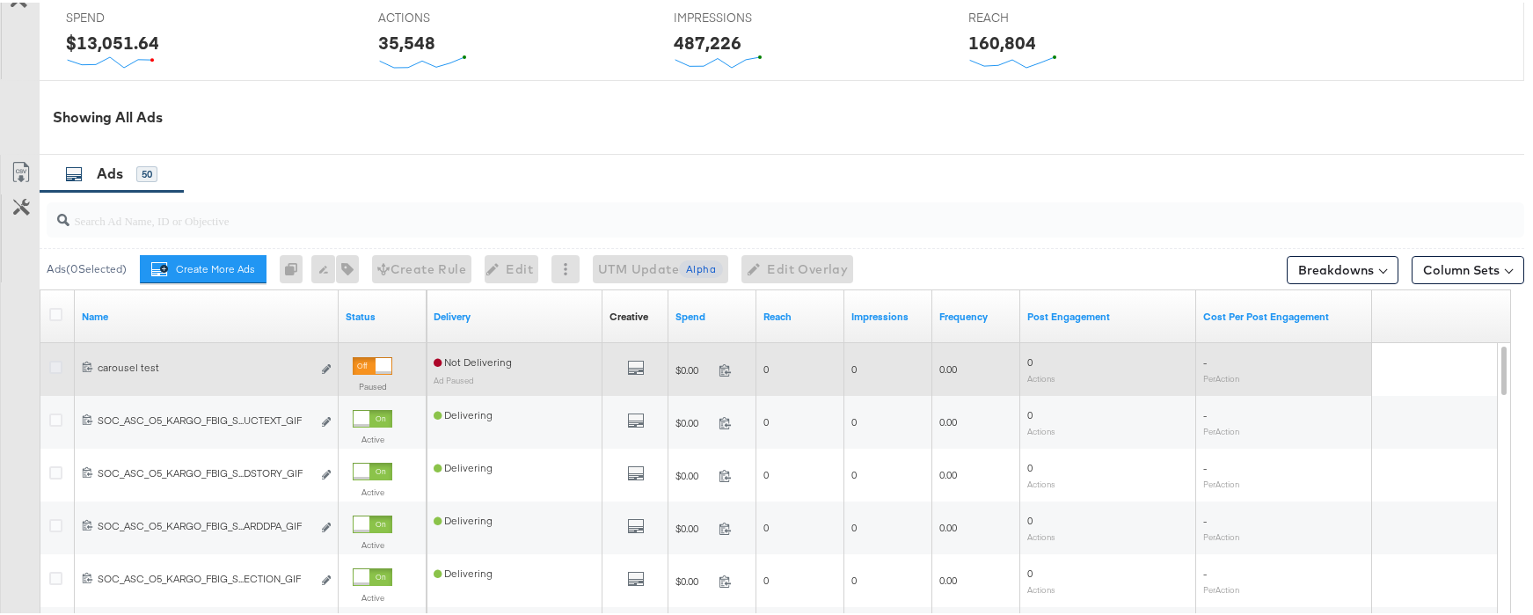
click at [56, 364] on icon at bounding box center [55, 364] width 13 height 13
click at [0, 0] on input "checkbox" at bounding box center [0, 0] width 0 height 0
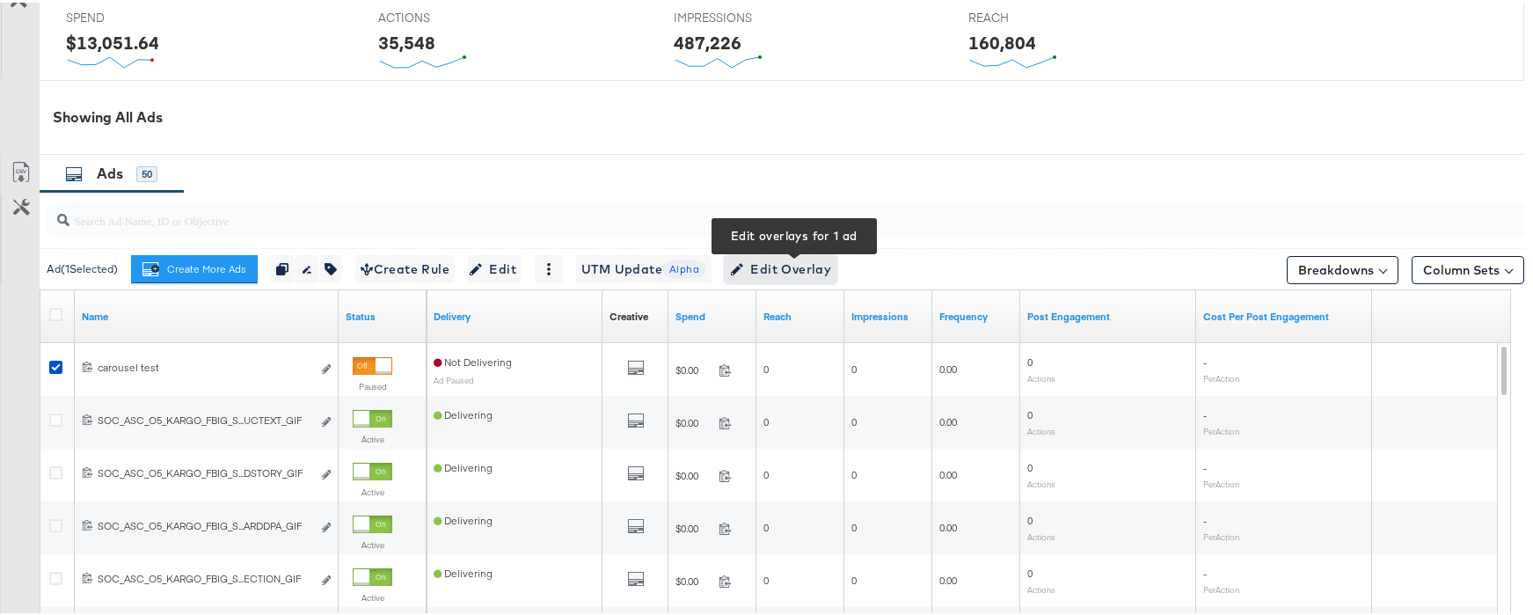
click at [821, 261] on span "Edit Overlay Edit overlays for 1 ad" at bounding box center [780, 267] width 101 height 22
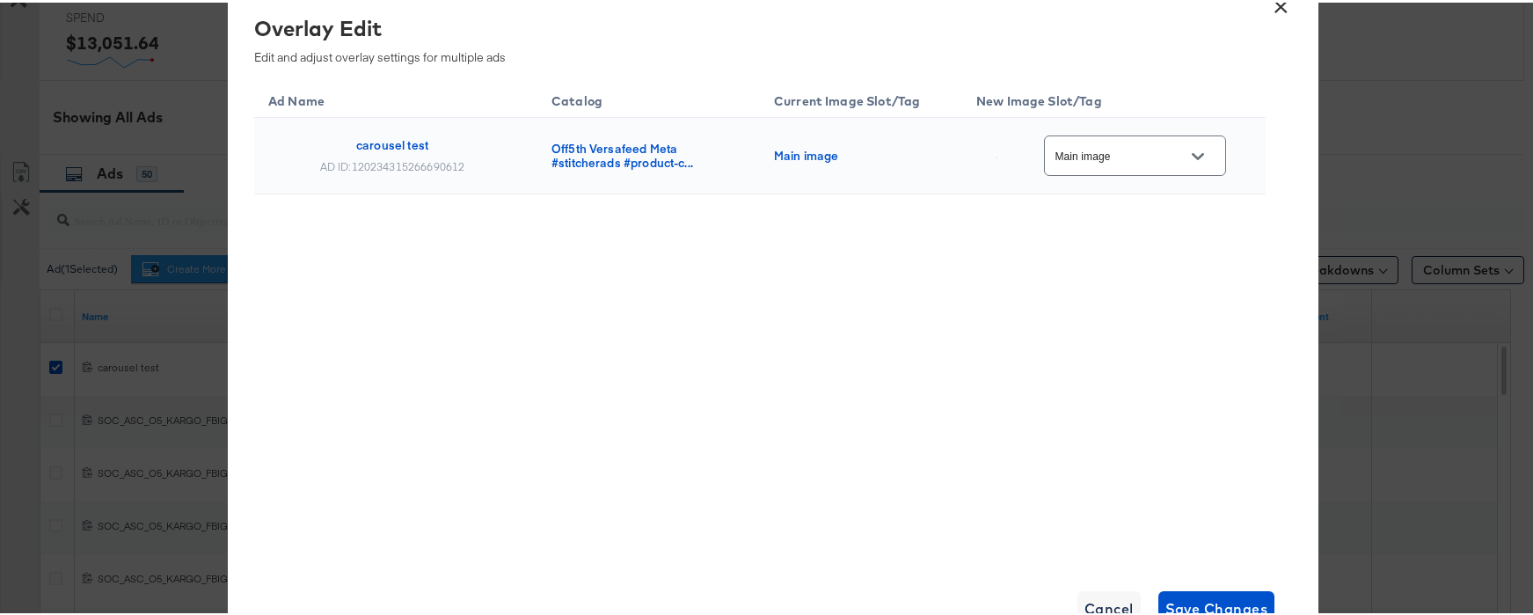
click at [1157, 167] on div "Main image" at bounding box center [1135, 153] width 182 height 40
click at [1185, 155] on button "Open" at bounding box center [1198, 154] width 26 height 26
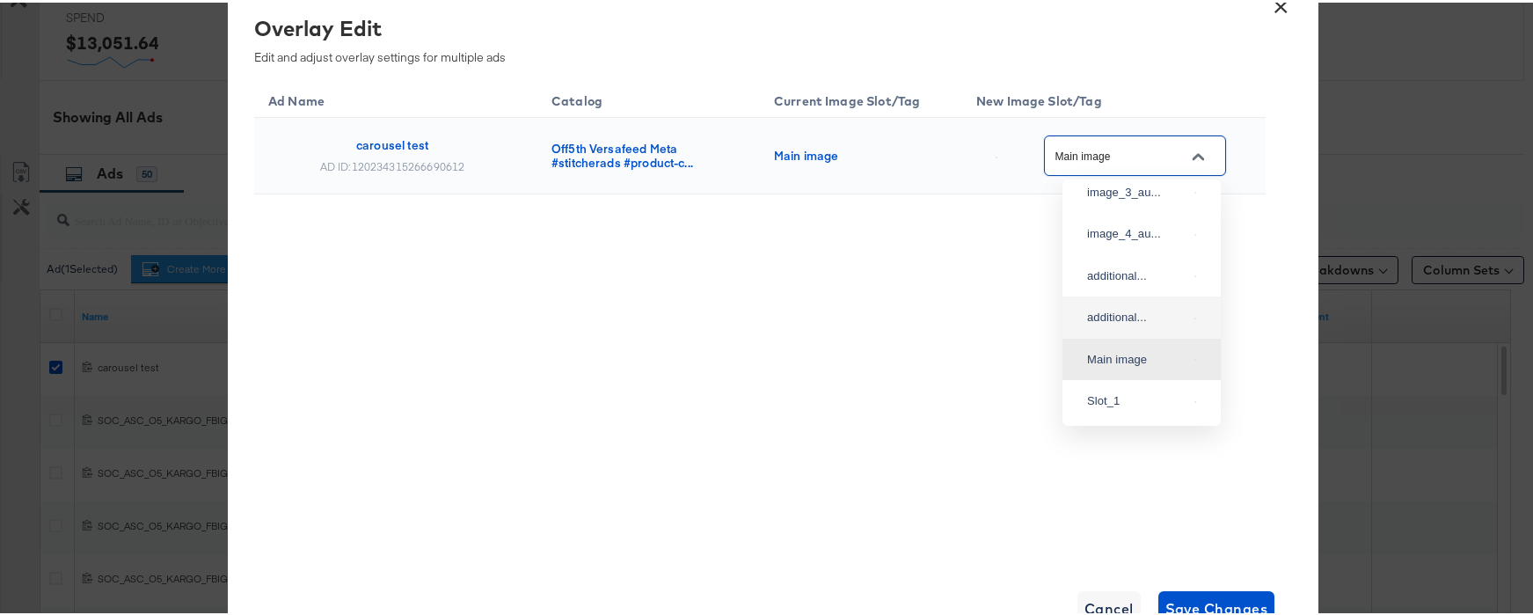
scroll to position [0, 0]
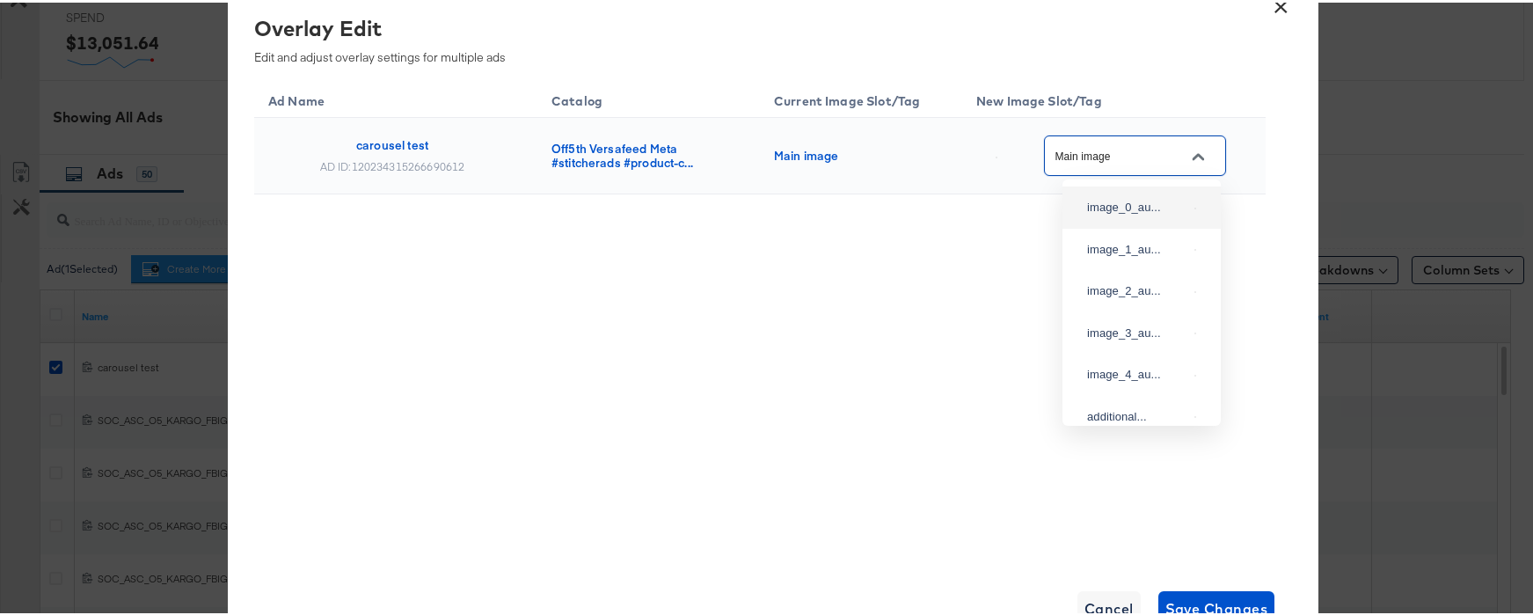
click at [1130, 221] on div "image_0_au..." at bounding box center [1141, 205] width 130 height 32
type input "image_0_auto_tag"
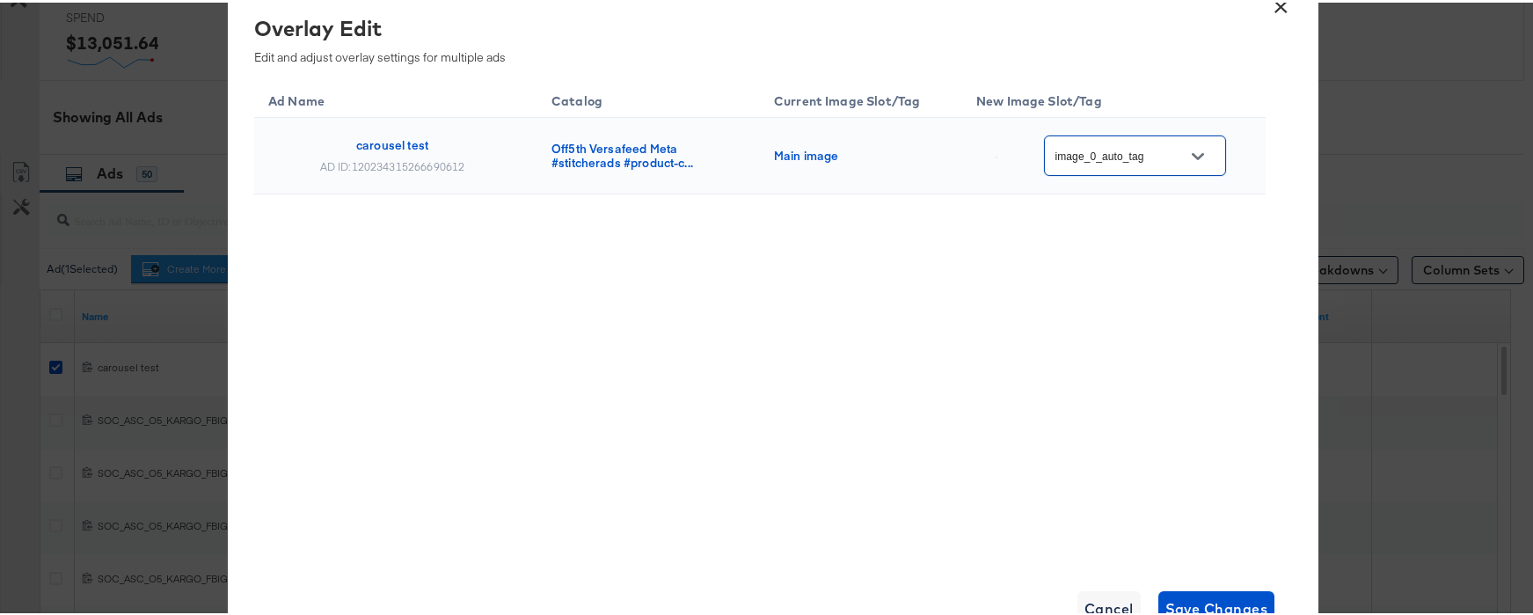
click at [1077, 337] on div "Ad Name Catalog Current Image Slot/Tag New Image Slot/Tag carousel test AD ID: …" at bounding box center [759, 319] width 1011 height 484
click at [1185, 609] on span "Save Changes" at bounding box center [1216, 606] width 103 height 25
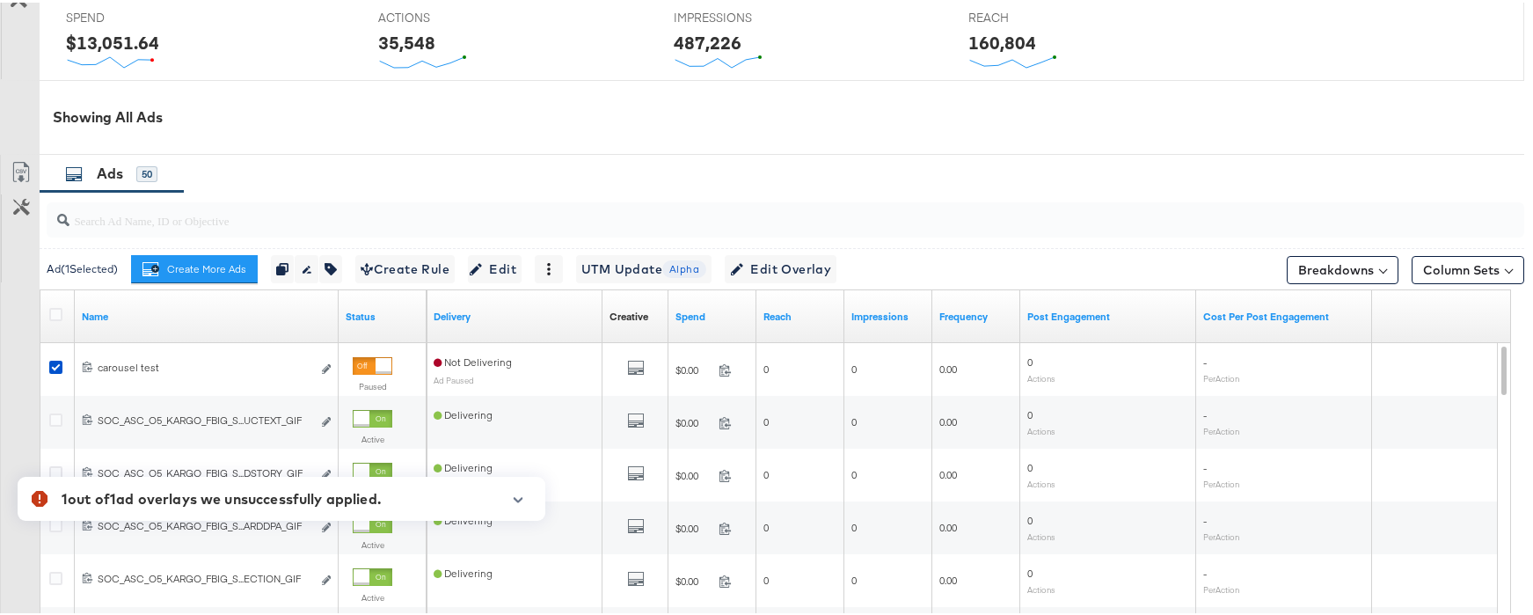
click at [514, 498] on icon "button" at bounding box center [518, 497] width 12 height 10
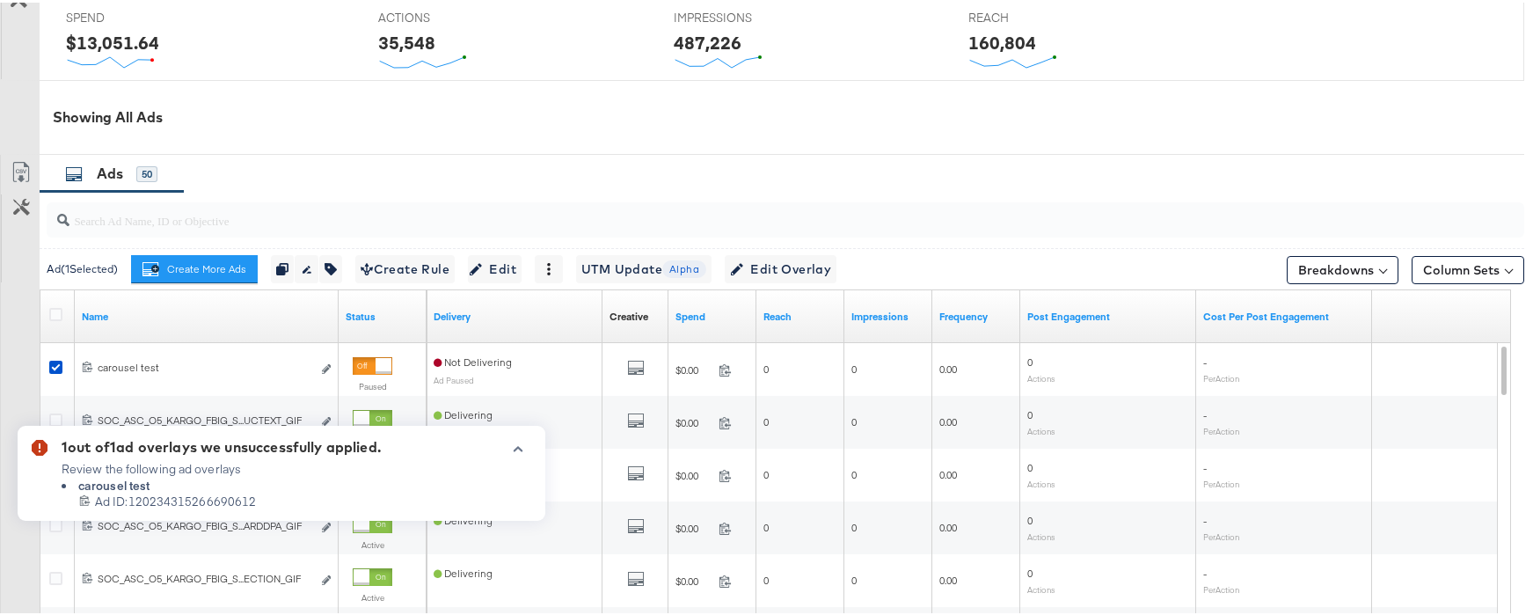
click at [90, 500] on icon at bounding box center [84, 497] width 11 height 11
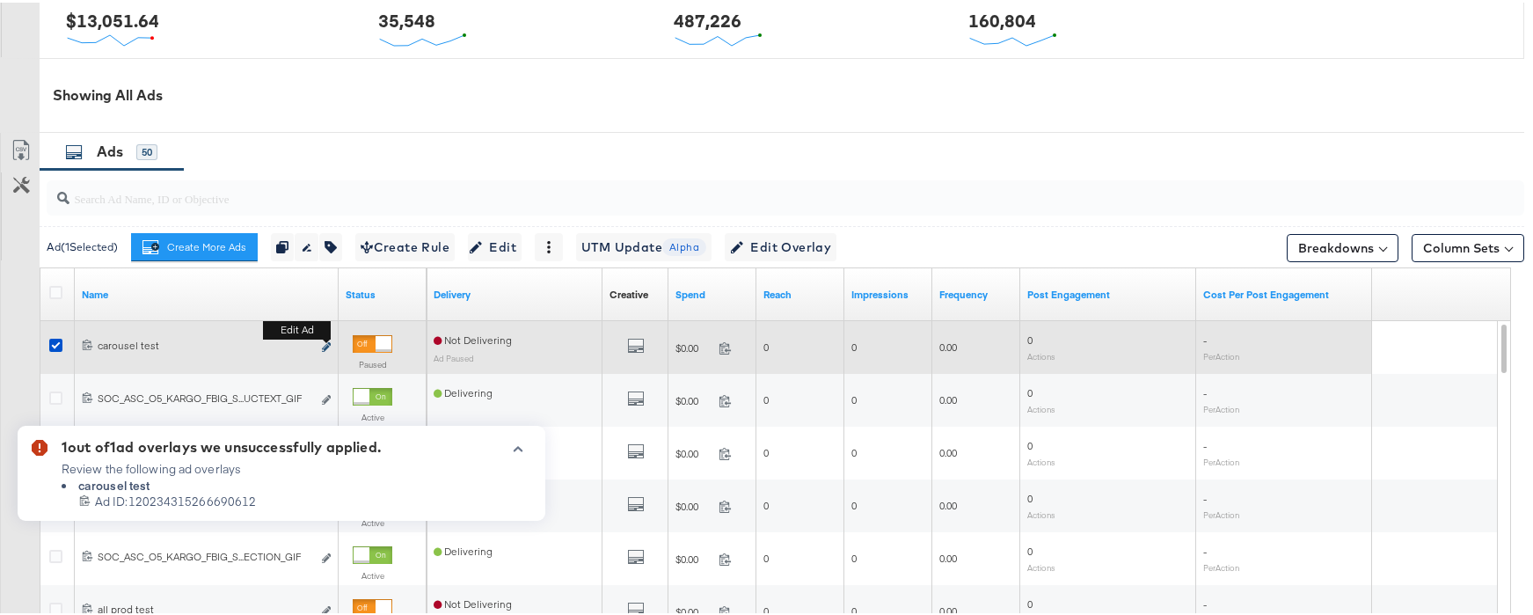
click at [321, 344] on button "Edit ad" at bounding box center [326, 345] width 11 height 18
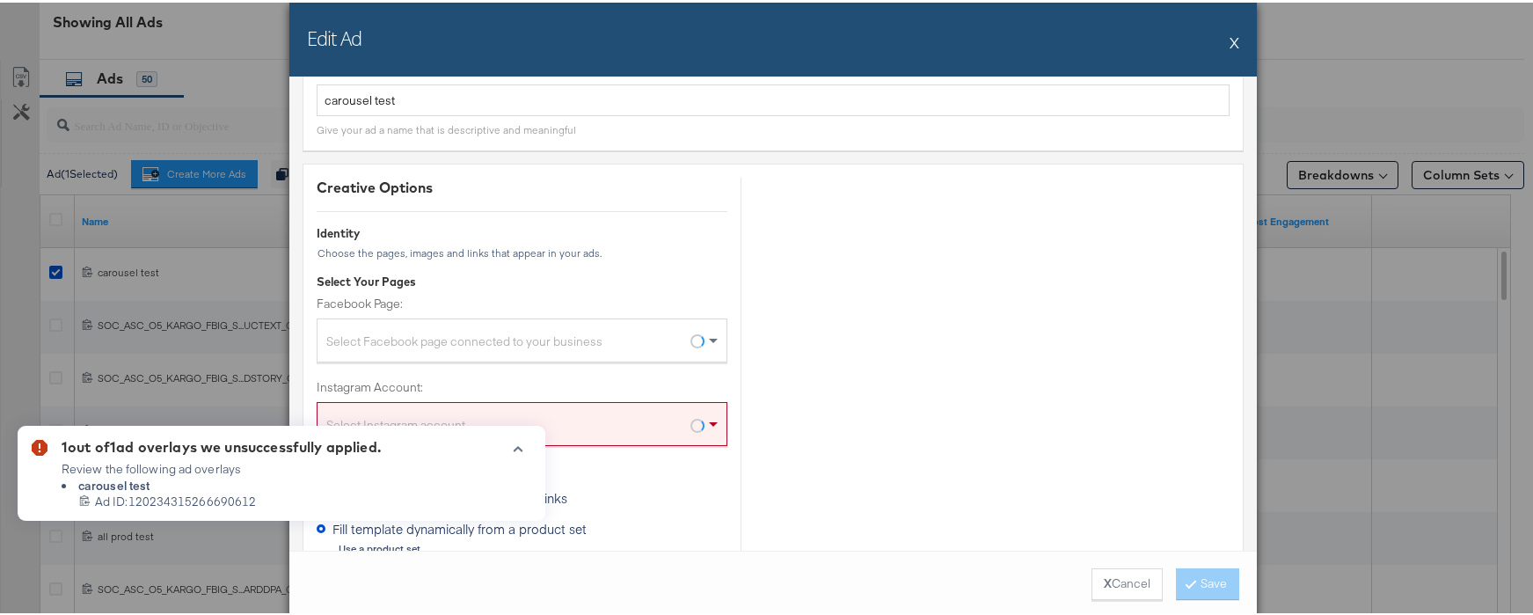
scroll to position [145, 0]
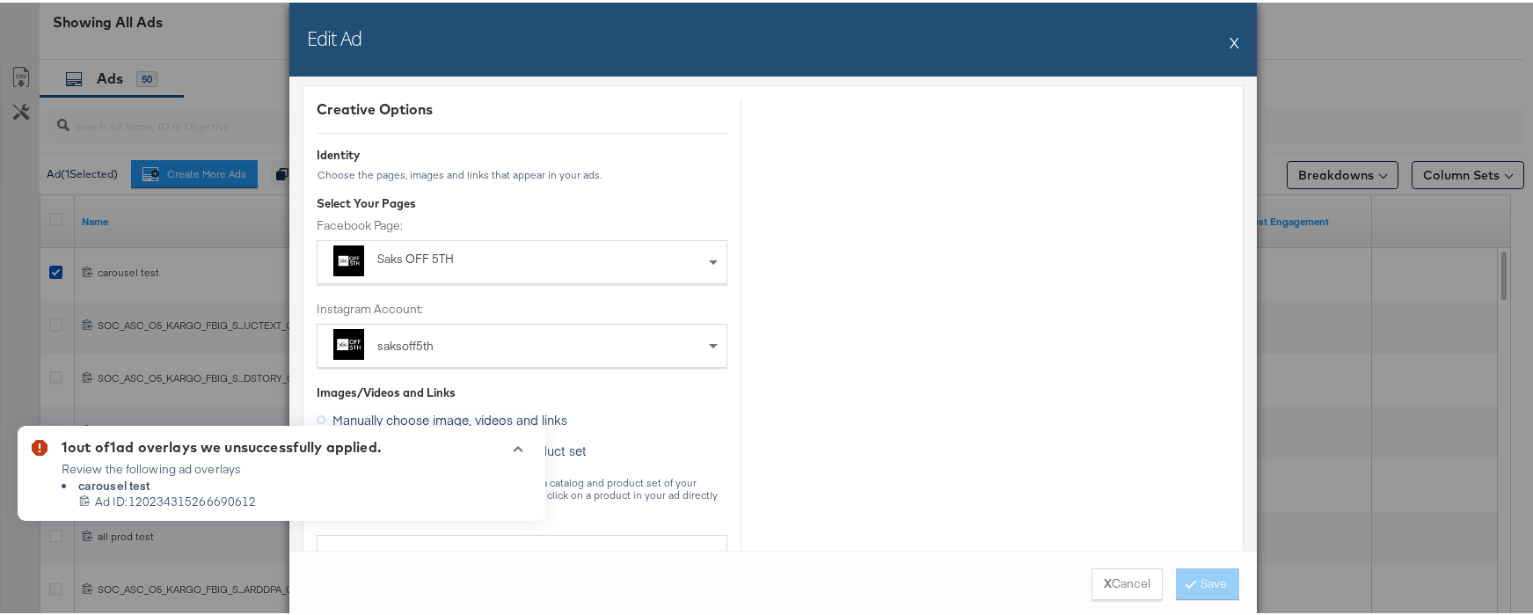
click at [518, 444] on icon "button" at bounding box center [519, 446] width 10 height 5
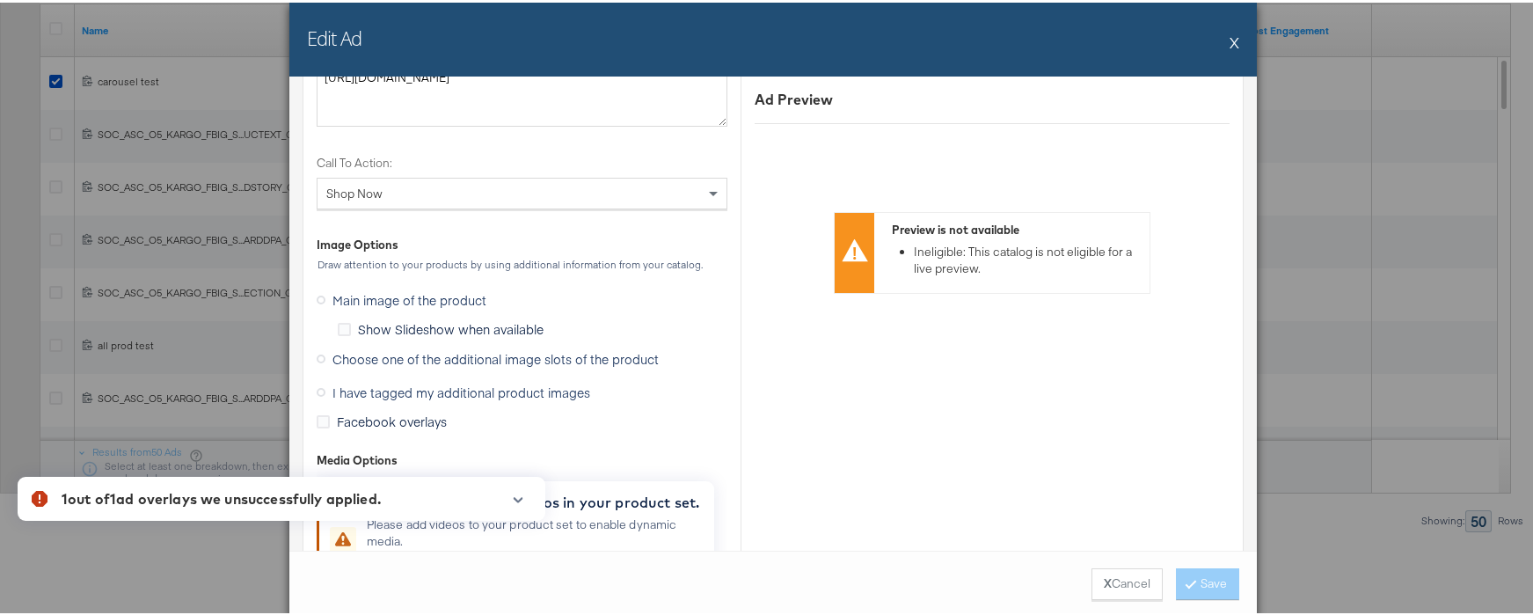
scroll to position [2252, 0]
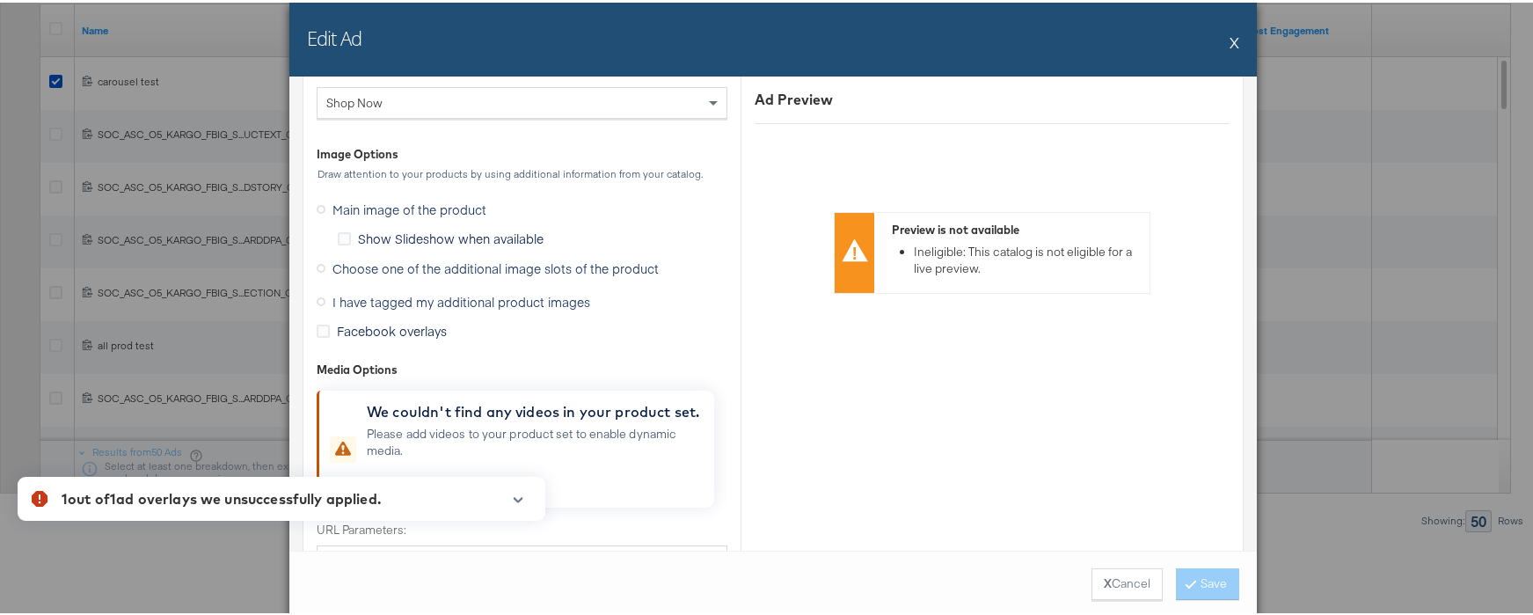
click at [412, 272] on span "Choose one of the additional image slots of the product" at bounding box center [495, 266] width 326 height 18
click at [0, 0] on input "Choose one of the additional image slots of the product" at bounding box center [0, 0] width 0 height 0
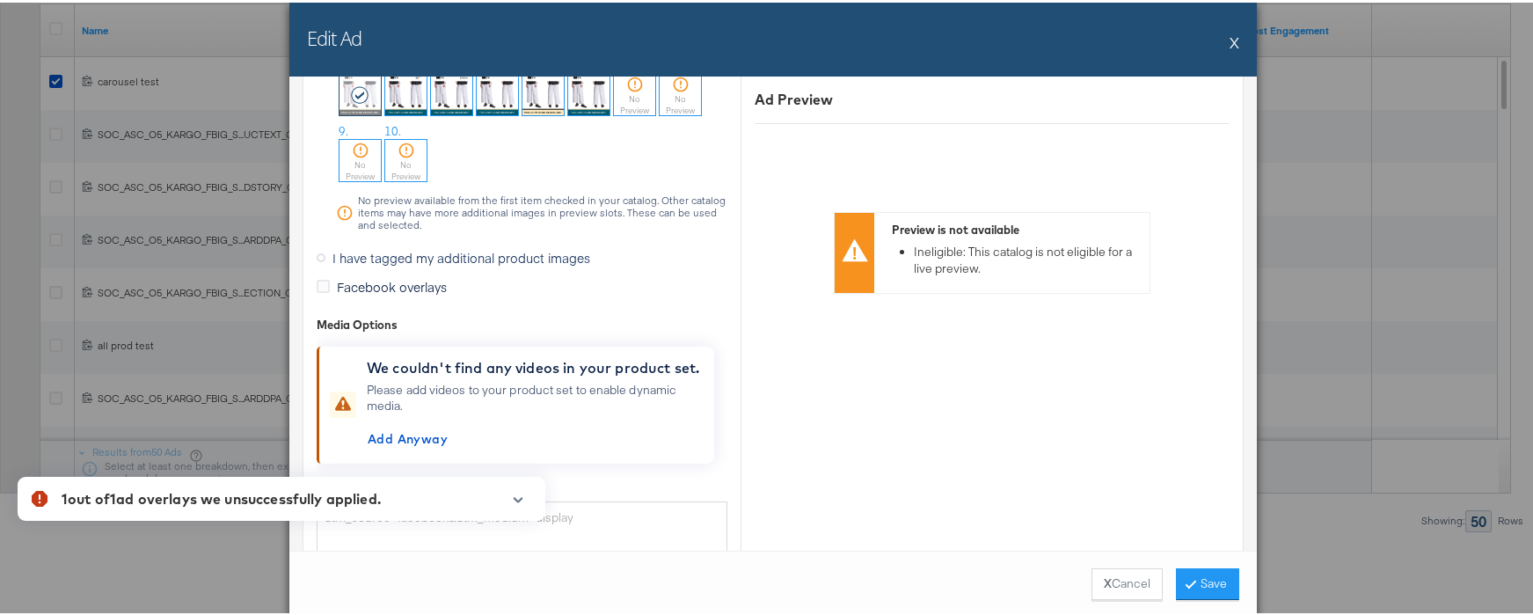
scroll to position [2549, 0]
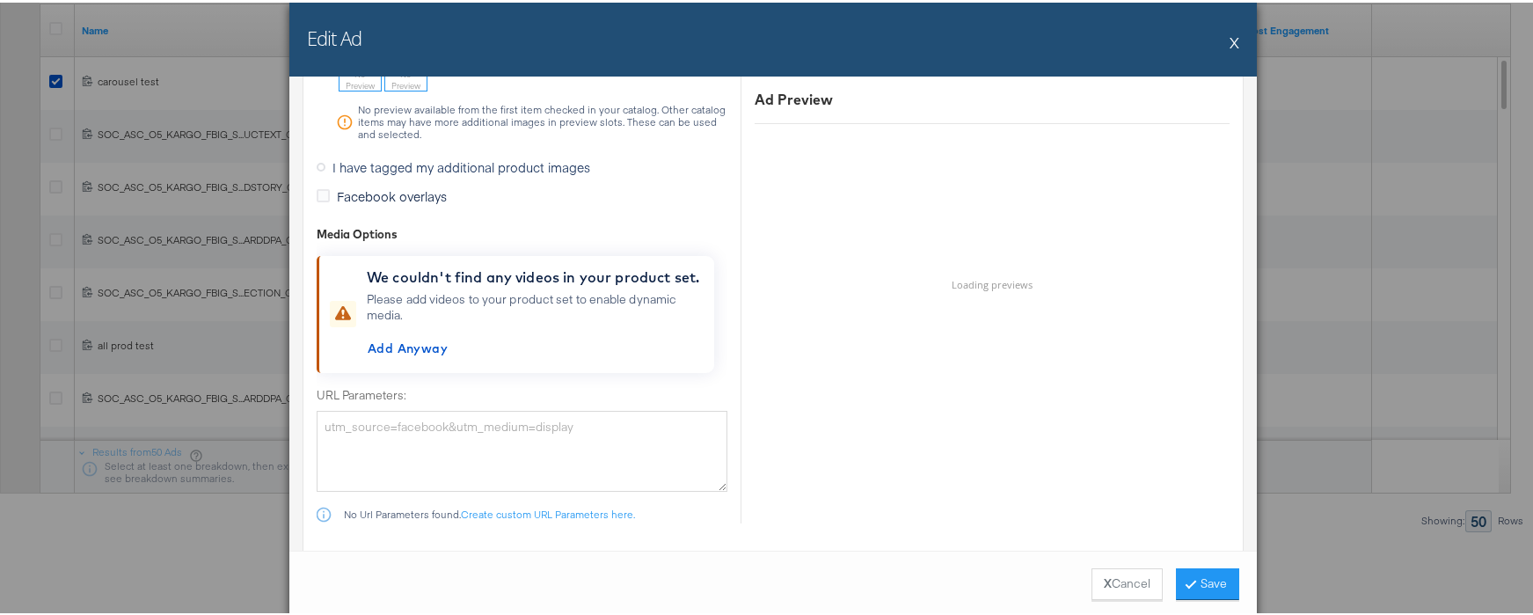
click at [378, 168] on span "I have tagged my additional product images" at bounding box center [461, 165] width 258 height 18
click at [0, 0] on input "I have tagged my additional product images" at bounding box center [0, 0] width 0 height 0
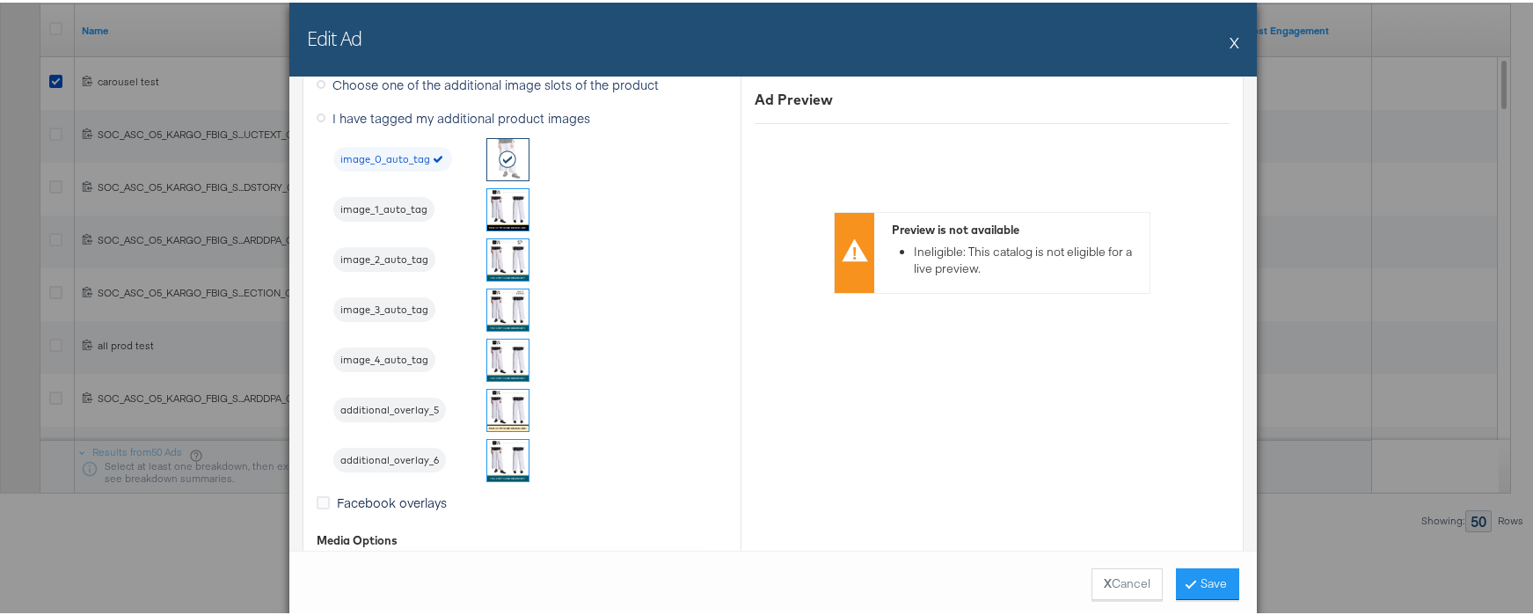
scroll to position [2069, 0]
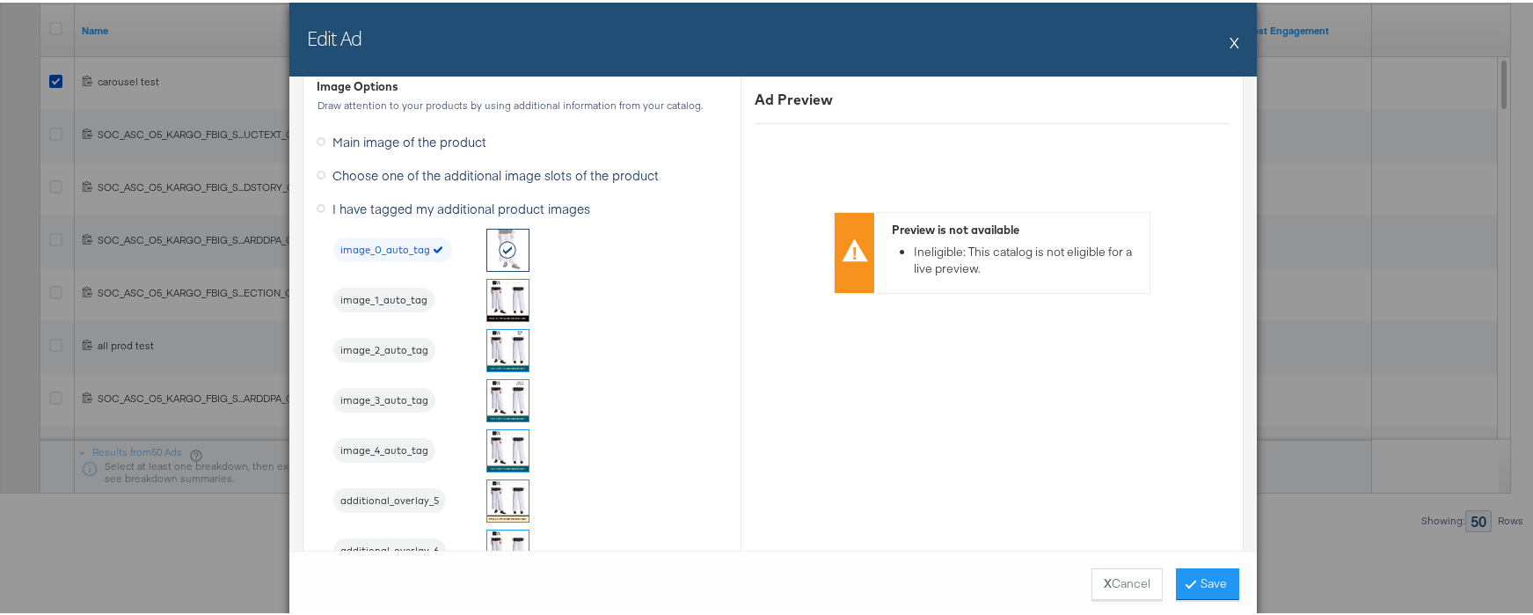
click at [503, 294] on img at bounding box center [507, 297] width 41 height 41
click at [1177, 572] on button "Save" at bounding box center [1207, 581] width 63 height 32
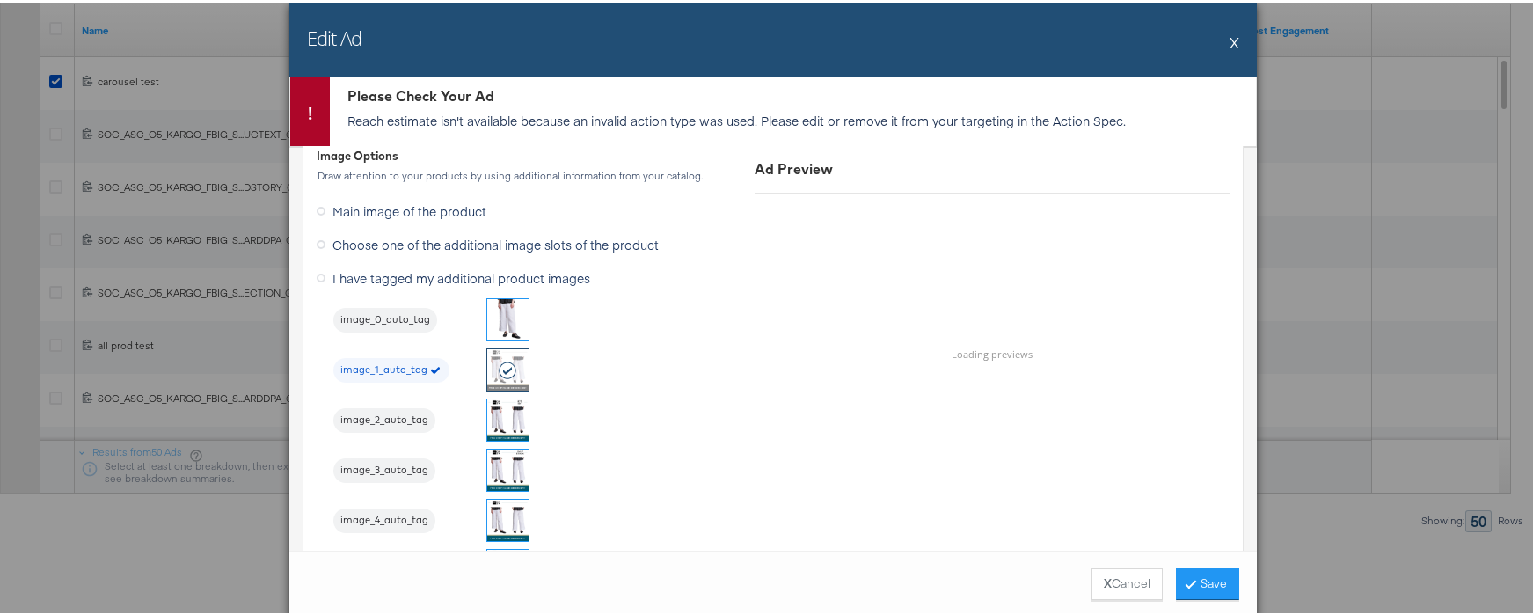
click at [1041, 109] on p "Reach estimate isn't available because an invalid action type was used. Please …" at bounding box center [797, 118] width 900 height 18
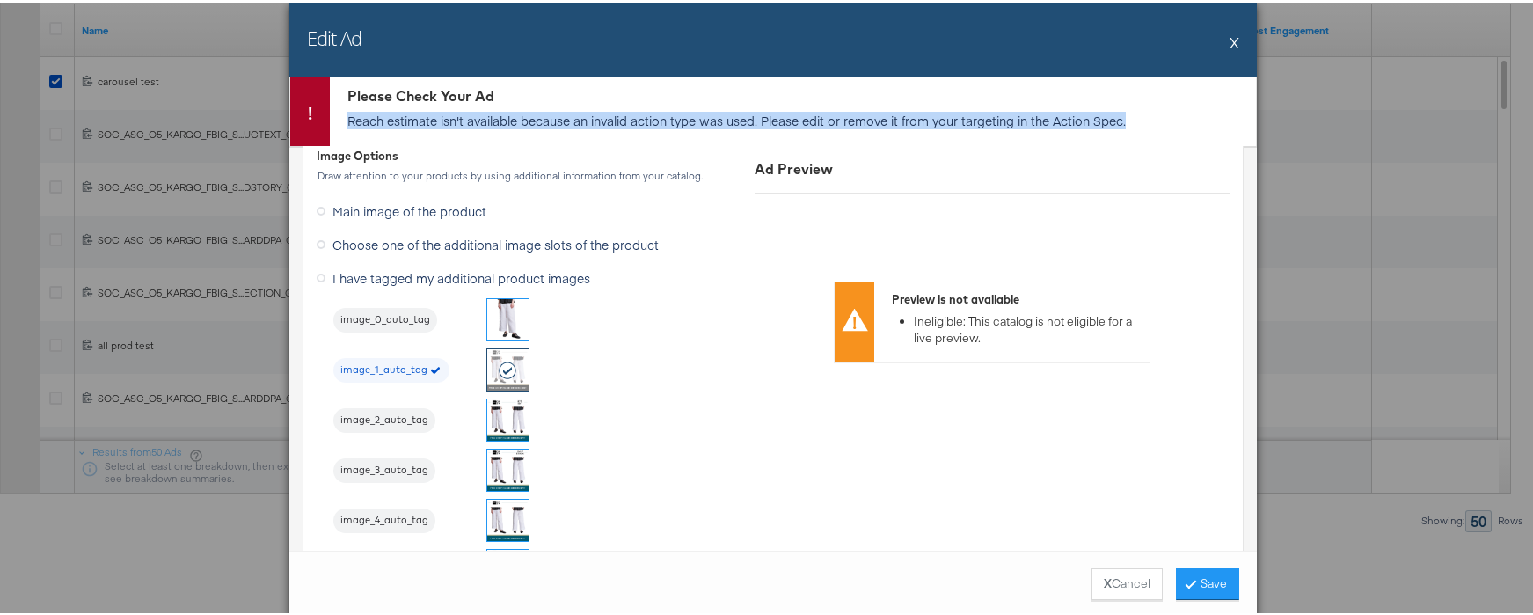
drag, startPoint x: 1138, startPoint y: 118, endPoint x: 336, endPoint y: 119, distance: 802.0
click at [336, 119] on div "Please Check Your Ad Reach estimate isn't available because an invalid action t…" at bounding box center [793, 109] width 926 height 69
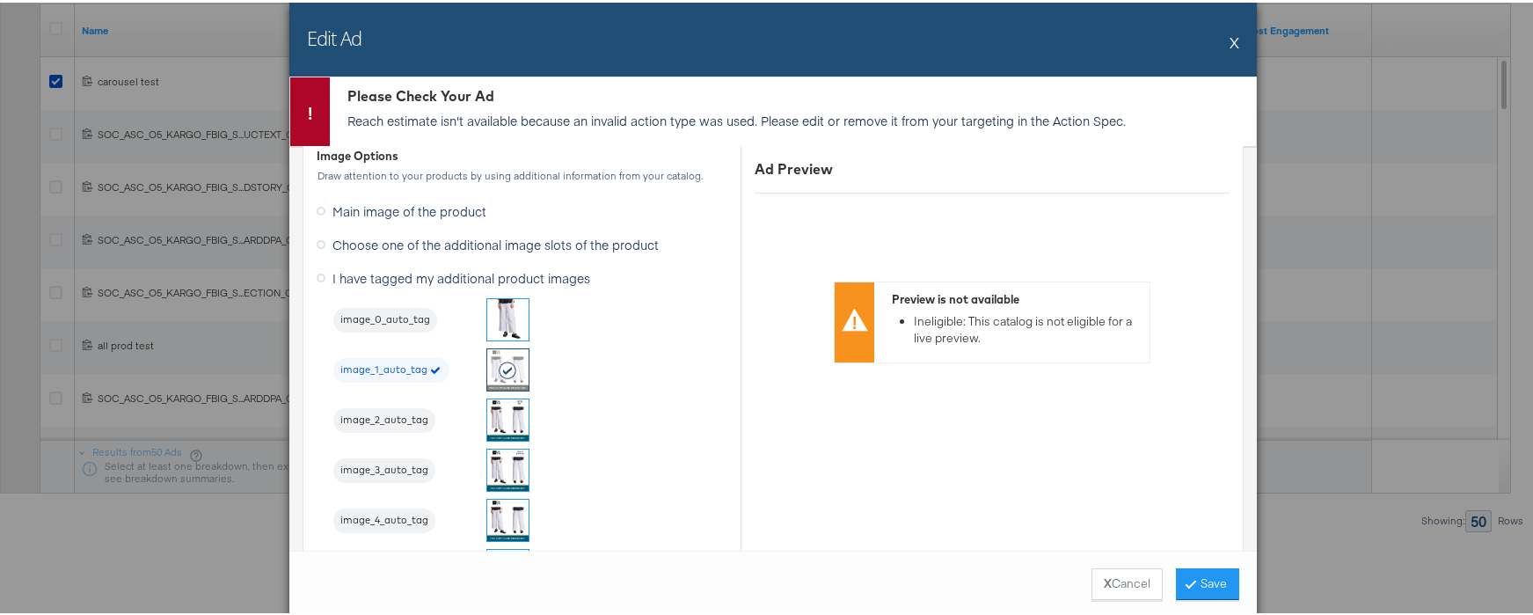
click at [1097, 98] on div "Please Check Your Ad" at bounding box center [797, 94] width 900 height 20
drag, startPoint x: 339, startPoint y: 117, endPoint x: 1011, endPoint y: 120, distance: 672.7
click at [1010, 121] on div "Please Check Your Ad Reach estimate isn't available because an invalid action t…" at bounding box center [793, 109] width 926 height 69
drag, startPoint x: 1128, startPoint y: 117, endPoint x: 660, endPoint y: 117, distance: 468.7
click at [660, 117] on p "Reach estimate isn't available because an invalid action type was used. Please …" at bounding box center [797, 118] width 900 height 18
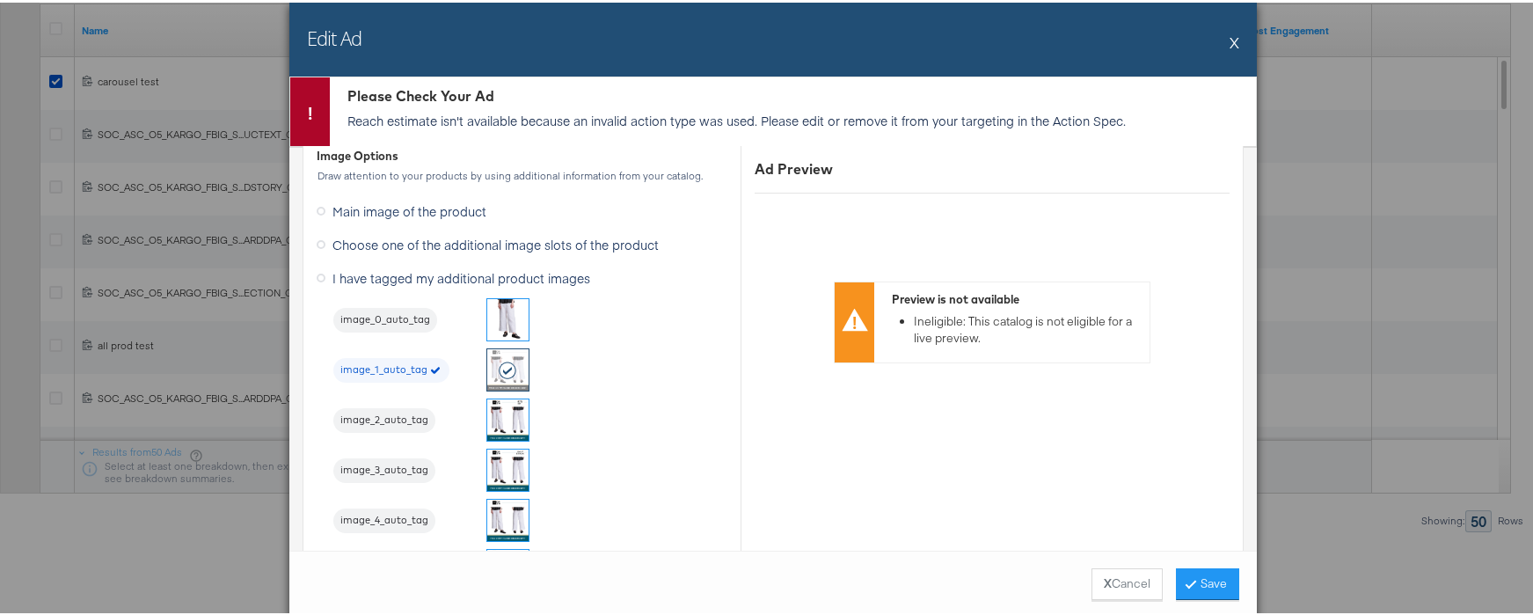
click at [637, 114] on p "Reach estimate isn't available because an invalid action type was used. Please …" at bounding box center [797, 118] width 900 height 18
click at [637, 115] on p "Reach estimate isn't available because an invalid action type was used. Please …" at bounding box center [797, 118] width 900 height 18
drag, startPoint x: 353, startPoint y: 124, endPoint x: 494, endPoint y: 127, distance: 141.6
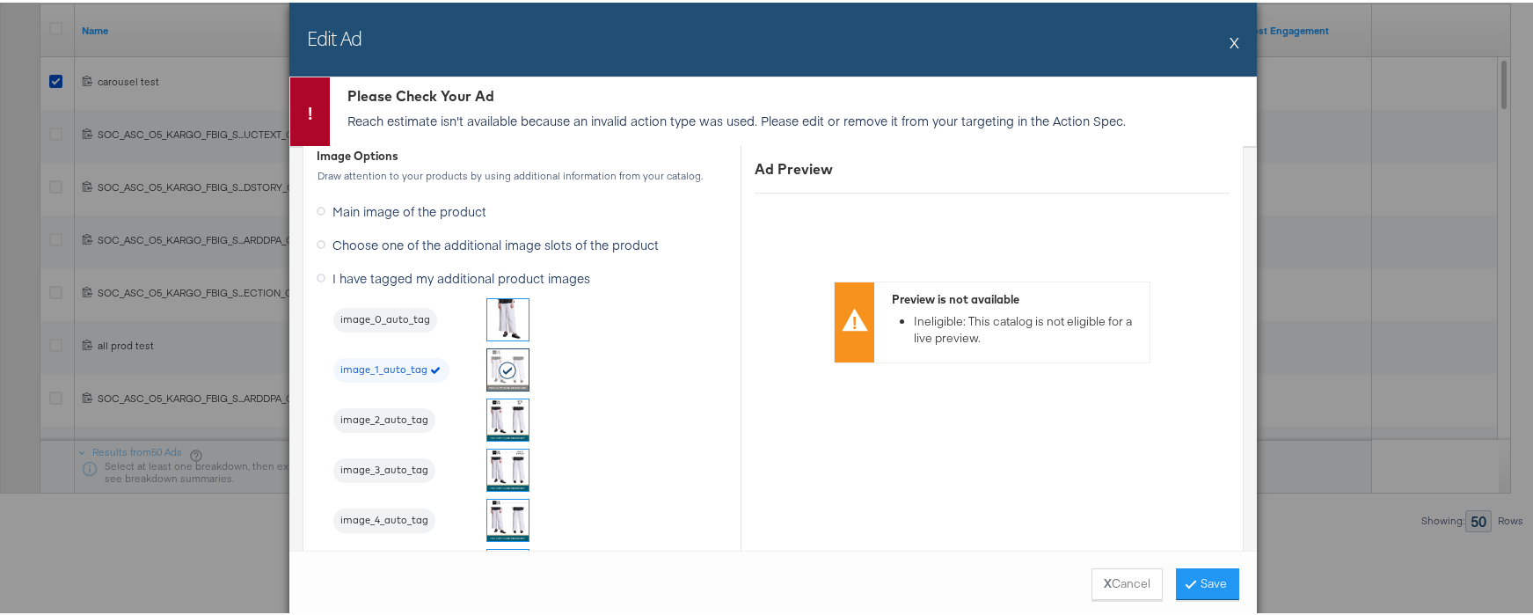
click at [494, 127] on div "Please Check Your Ad Reach estimate isn't available because an invalid action t…" at bounding box center [793, 109] width 926 height 69
drag, startPoint x: 484, startPoint y: 122, endPoint x: 802, endPoint y: 110, distance: 318.6
click at [802, 110] on p "Reach estimate isn't available because an invalid action type was used. Please …" at bounding box center [797, 118] width 900 height 18
click at [357, 101] on div "Please Check Your Ad" at bounding box center [797, 94] width 900 height 20
drag, startPoint x: 348, startPoint y: 92, endPoint x: 480, endPoint y: 147, distance: 142.7
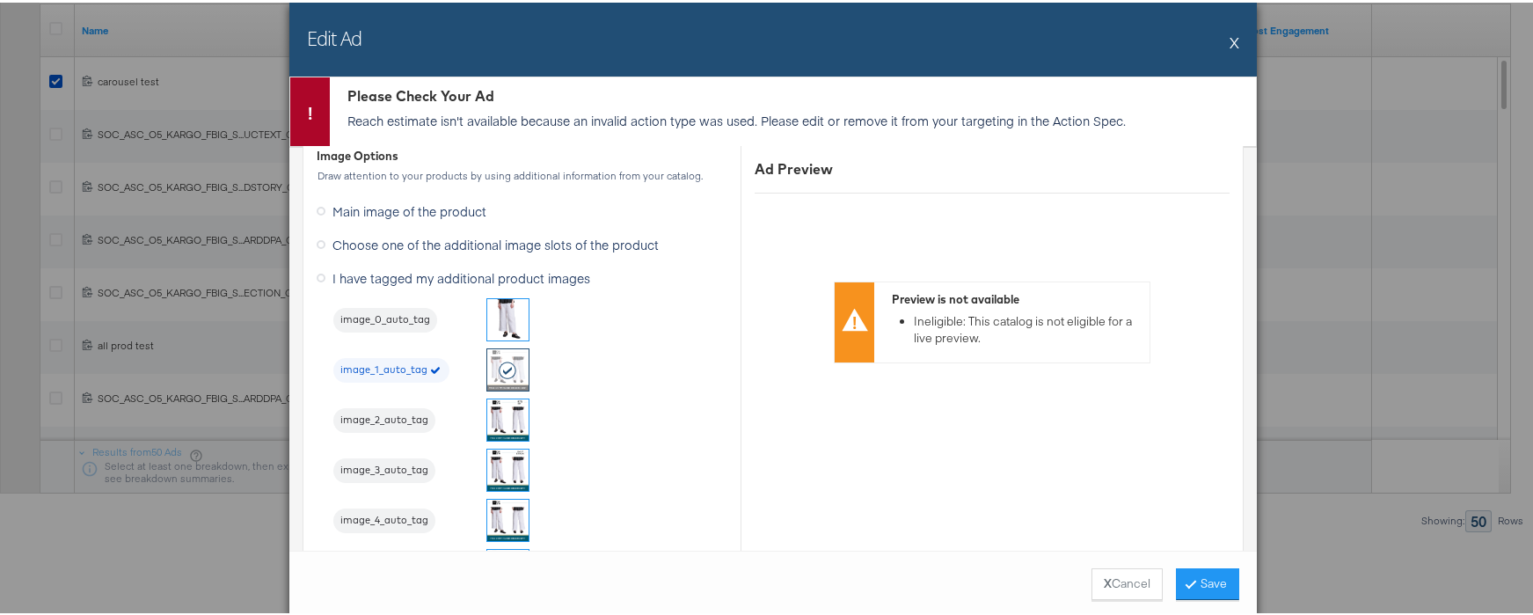
click at [486, 154] on div "Please Check Your Ad Reach estimate isn't available because an invalid action t…" at bounding box center [772, 344] width 967 height 541
click at [441, 117] on p "Reach estimate isn't available because an invalid action type was used. Please …" at bounding box center [797, 118] width 900 height 18
click at [437, 114] on p "Reach estimate isn't available because an invalid action type was used. Please …" at bounding box center [797, 118] width 900 height 18
drag, startPoint x: 437, startPoint y: 114, endPoint x: 701, endPoint y: 144, distance: 265.5
click at [699, 149] on div "Please Check Your Ad Reach estimate isn't available because an invalid action t…" at bounding box center [772, 344] width 967 height 541
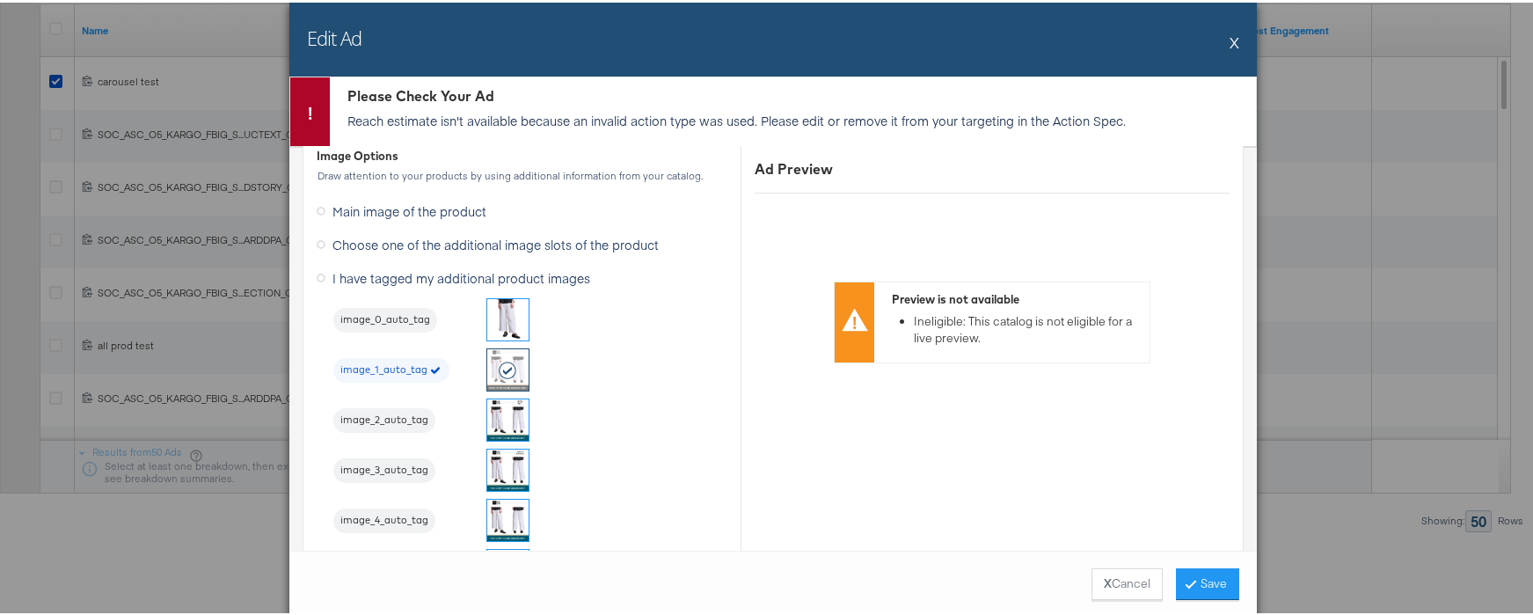
drag, startPoint x: 685, startPoint y: 115, endPoint x: 496, endPoint y: 142, distance: 190.9
click at [499, 142] on div "Please Check Your Ad Reach estimate isn't available because an invalid action t…" at bounding box center [793, 109] width 926 height 69
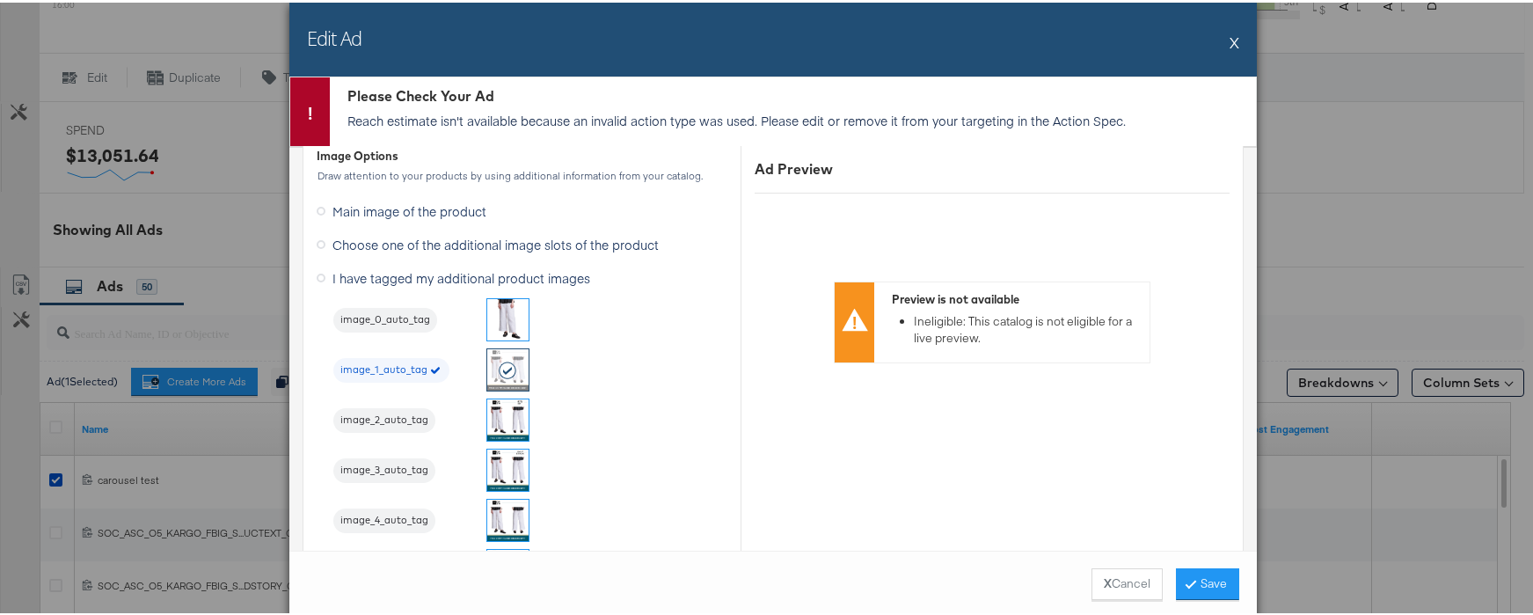
scroll to position [427, 0]
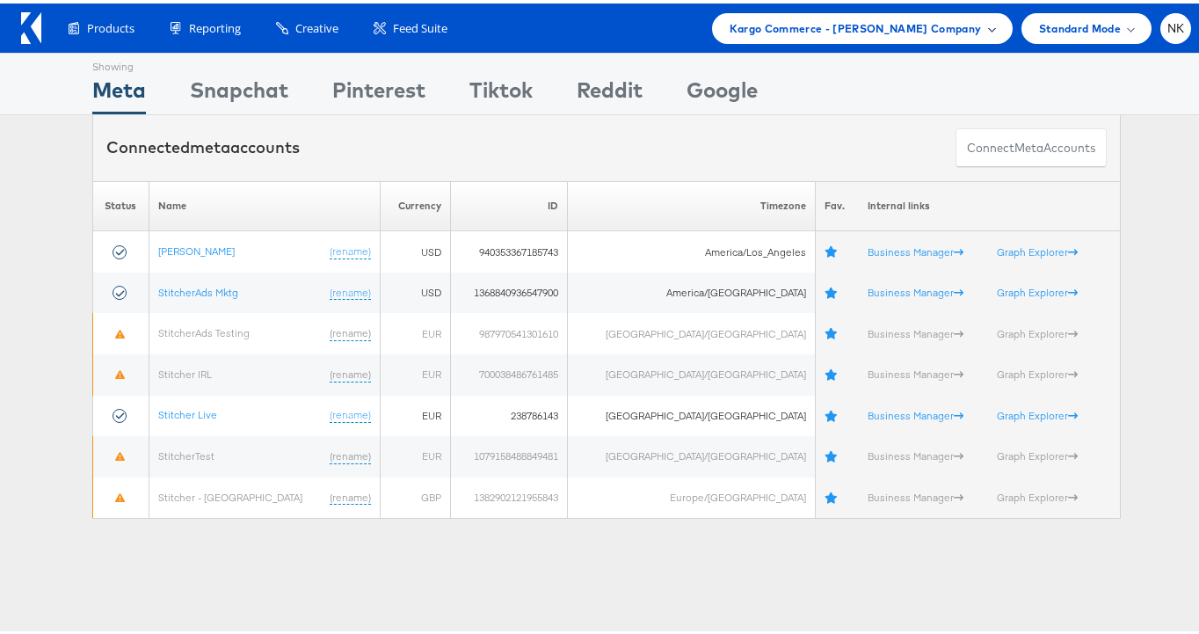
click at [842, 33] on span "Kargo Commerce - [PERSON_NAME] Company" at bounding box center [856, 25] width 252 height 18
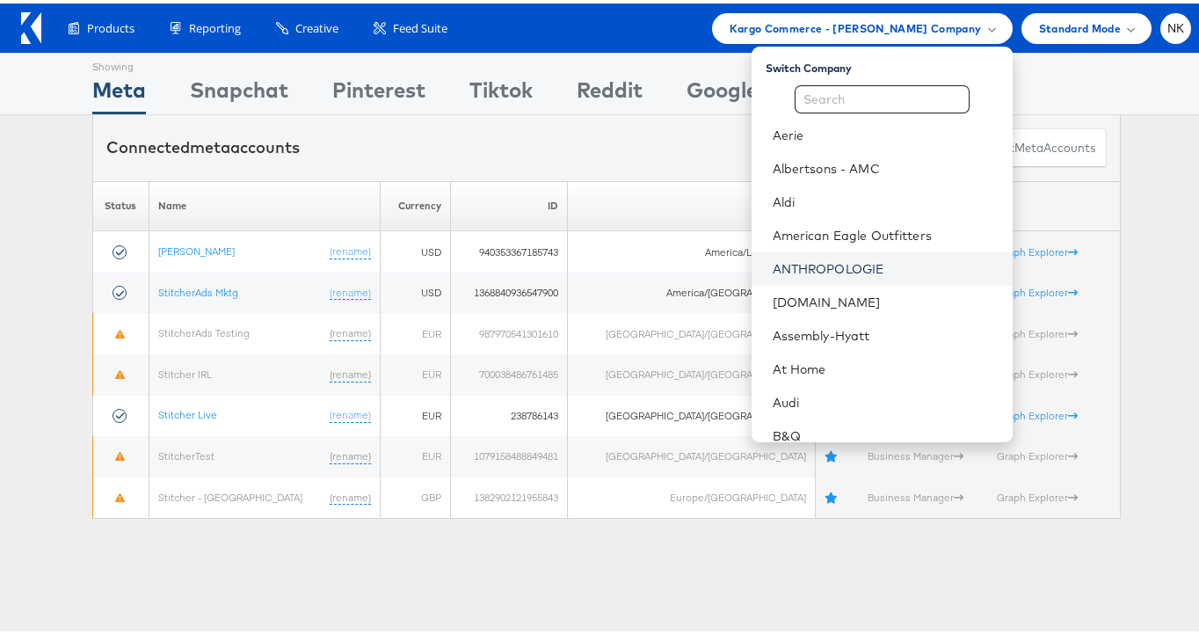
click at [794, 259] on link "ANTHROPOLOGIE" at bounding box center [886, 266] width 226 height 18
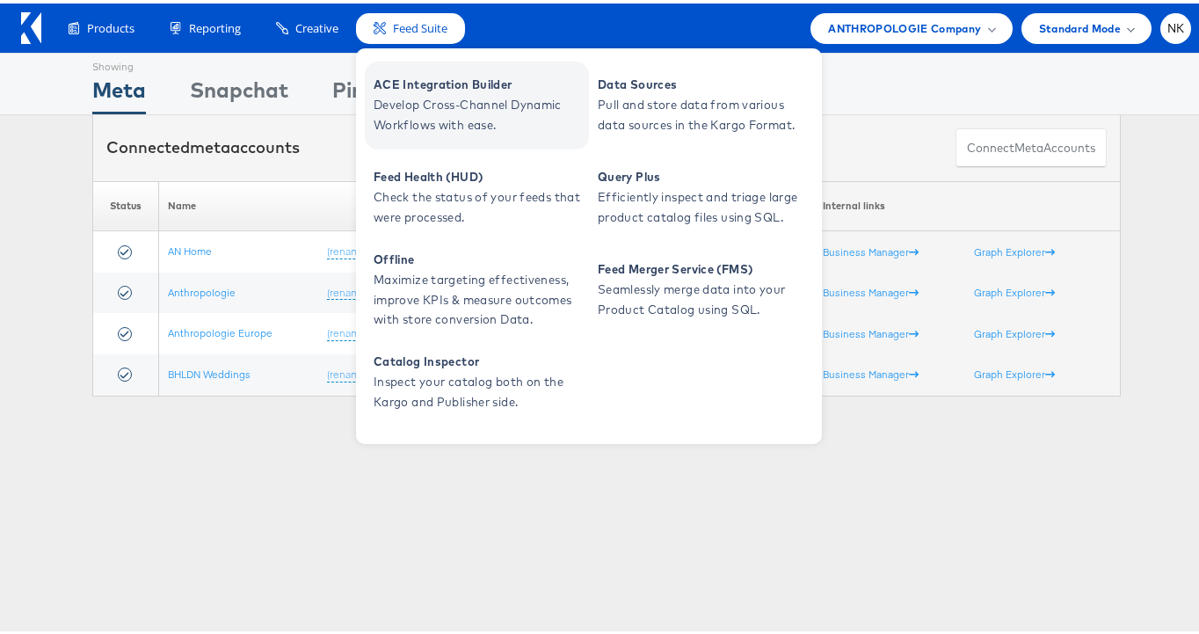
click at [443, 79] on span "ACE Integration Builder" at bounding box center [479, 81] width 211 height 20
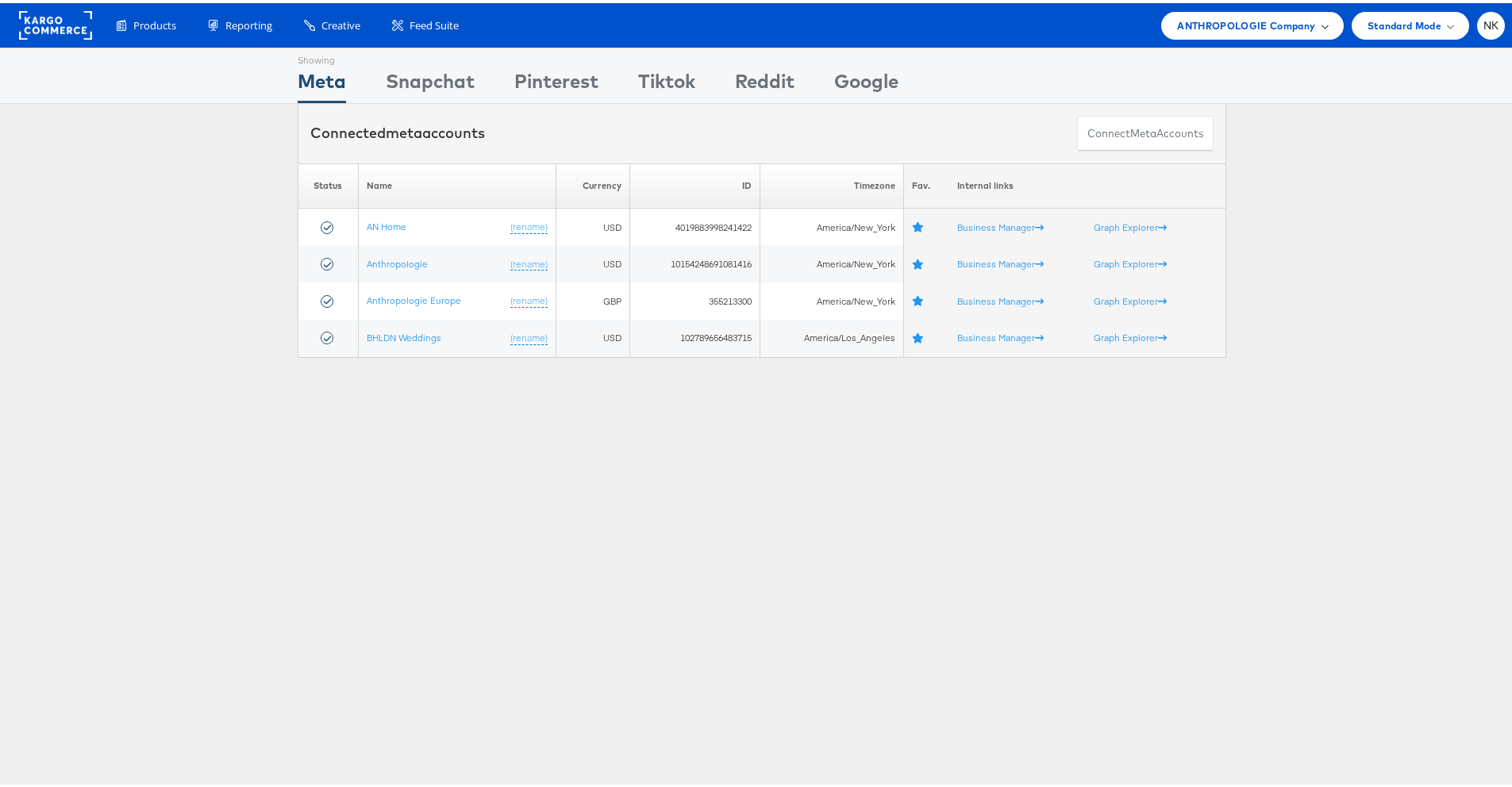
click at [1211, 22] on span "ANTHROPOLOGIE Company" at bounding box center [1246, 23] width 138 height 16
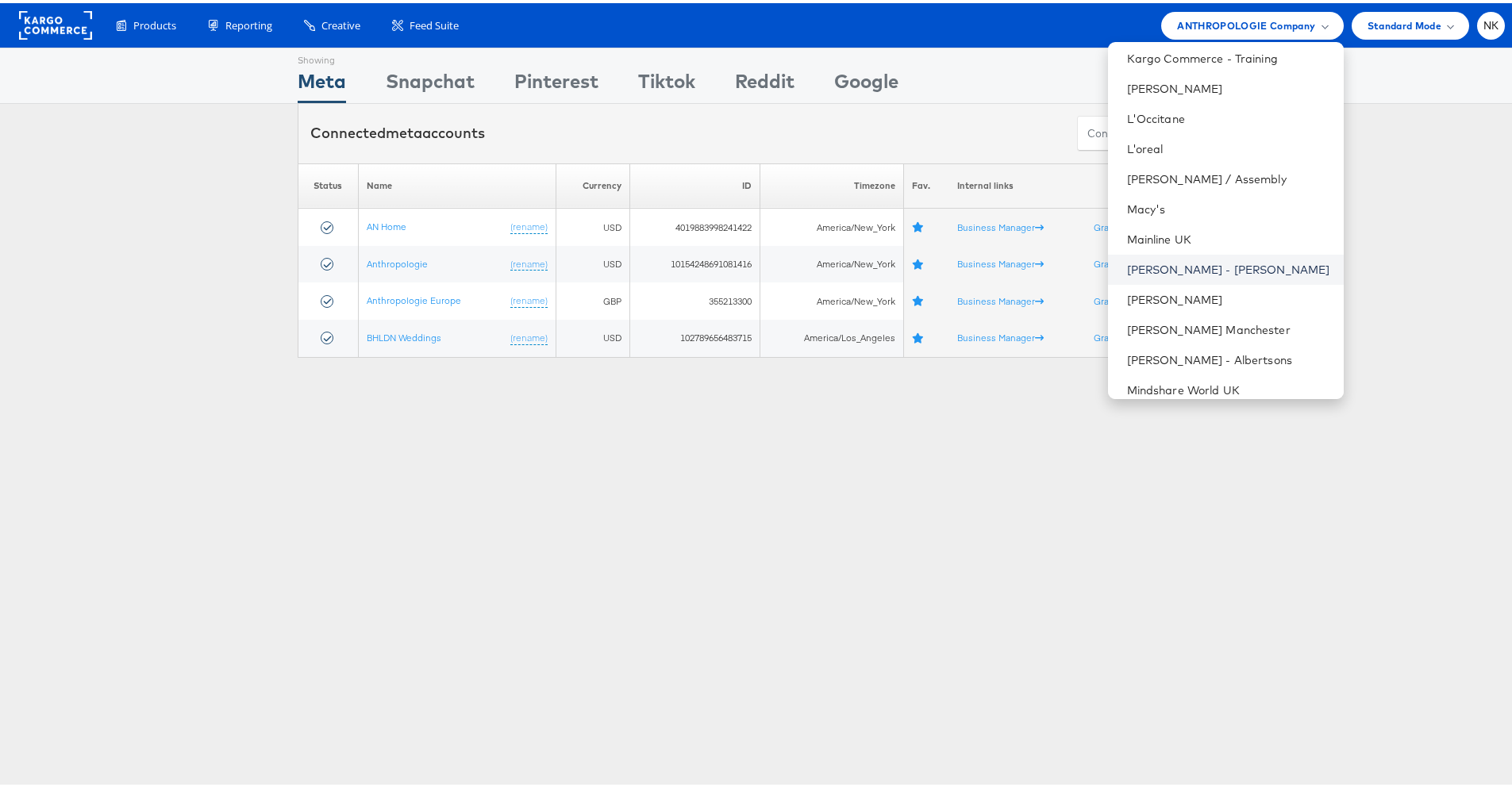
scroll to position [562, 0]
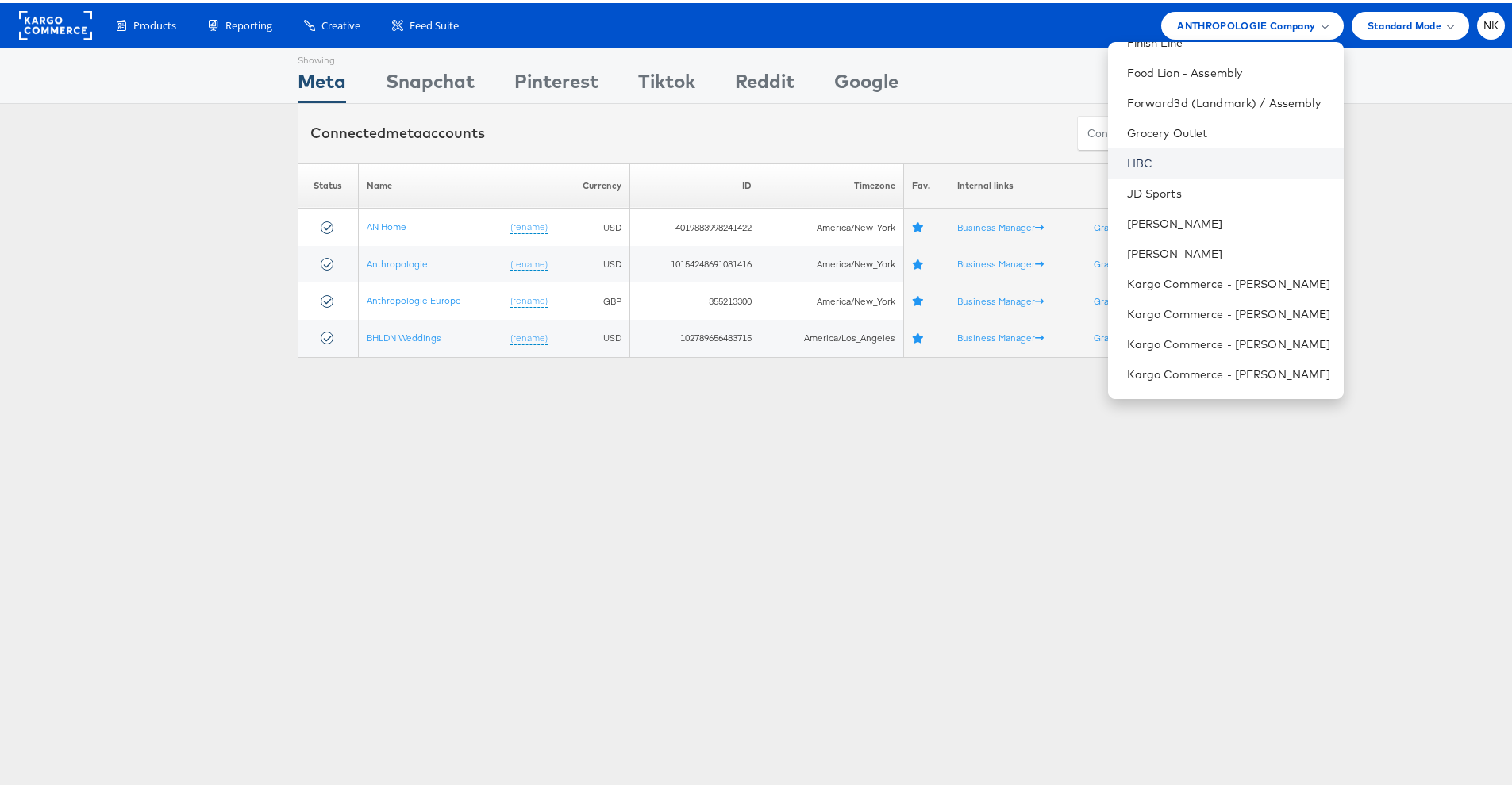
click at [1161, 154] on link "HBC" at bounding box center [1229, 161] width 204 height 16
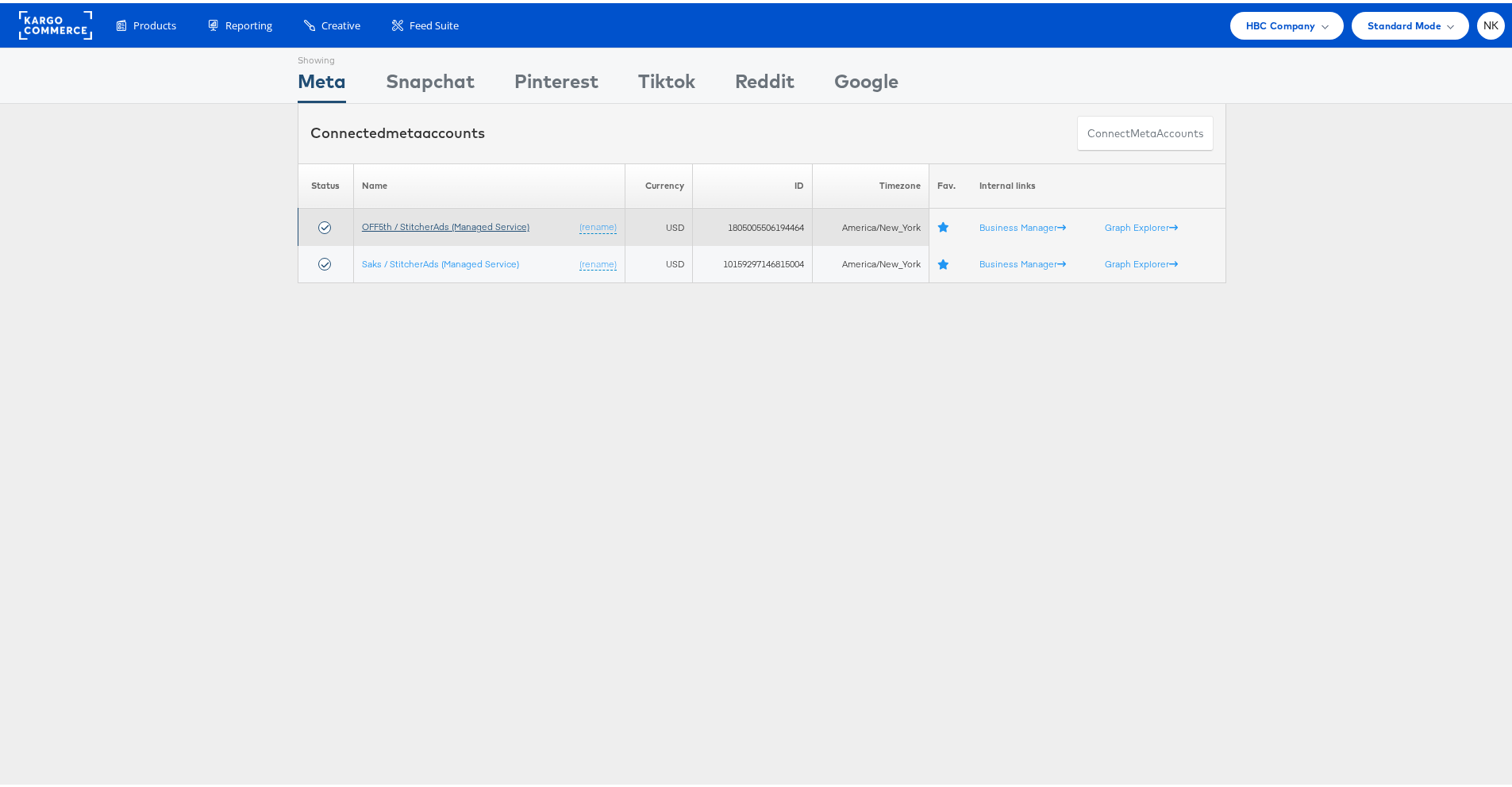
click at [474, 226] on link "OFF5th / StitcherAds (Managed Service)" at bounding box center [446, 223] width 168 height 12
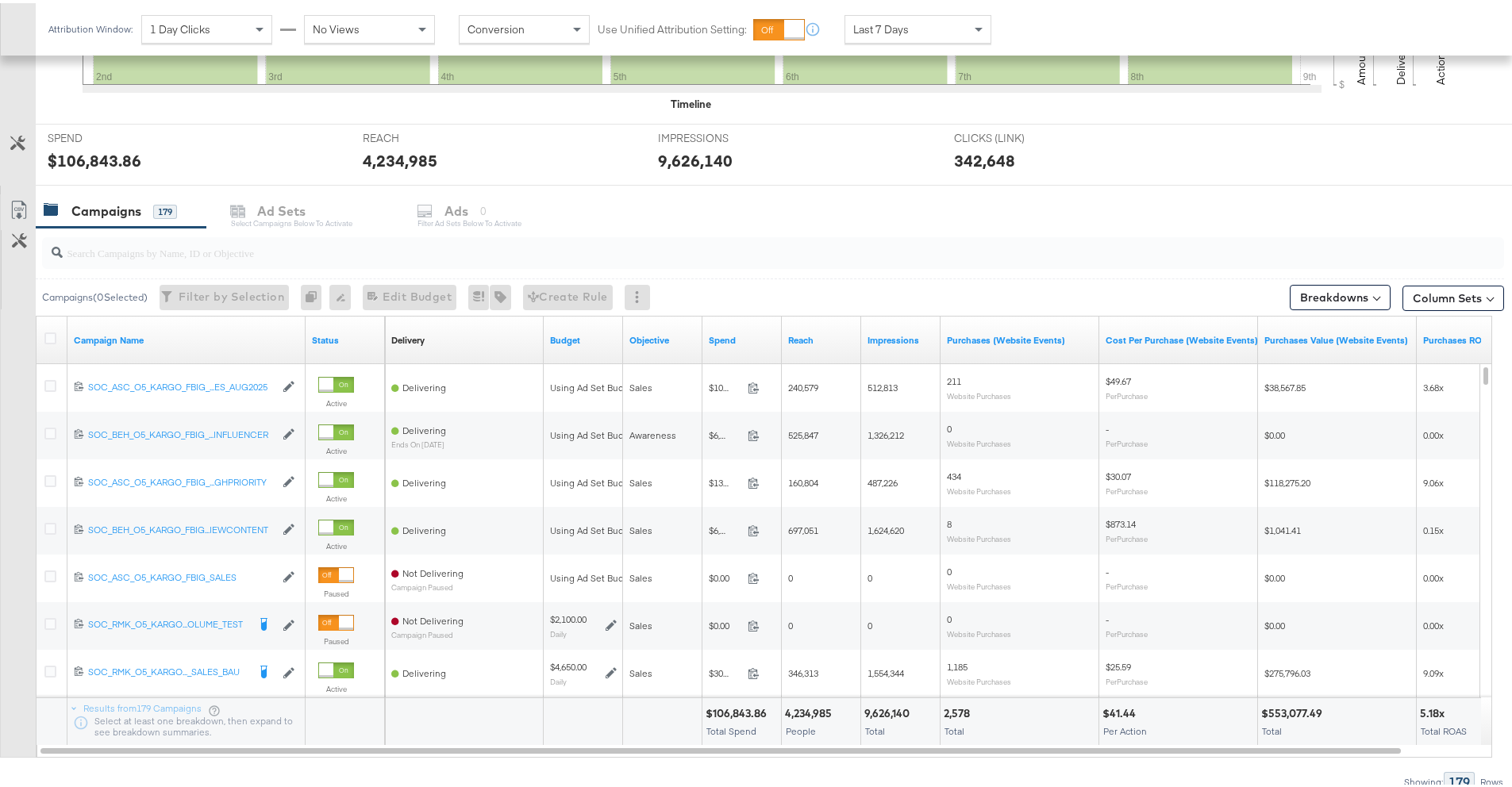
scroll to position [546, 0]
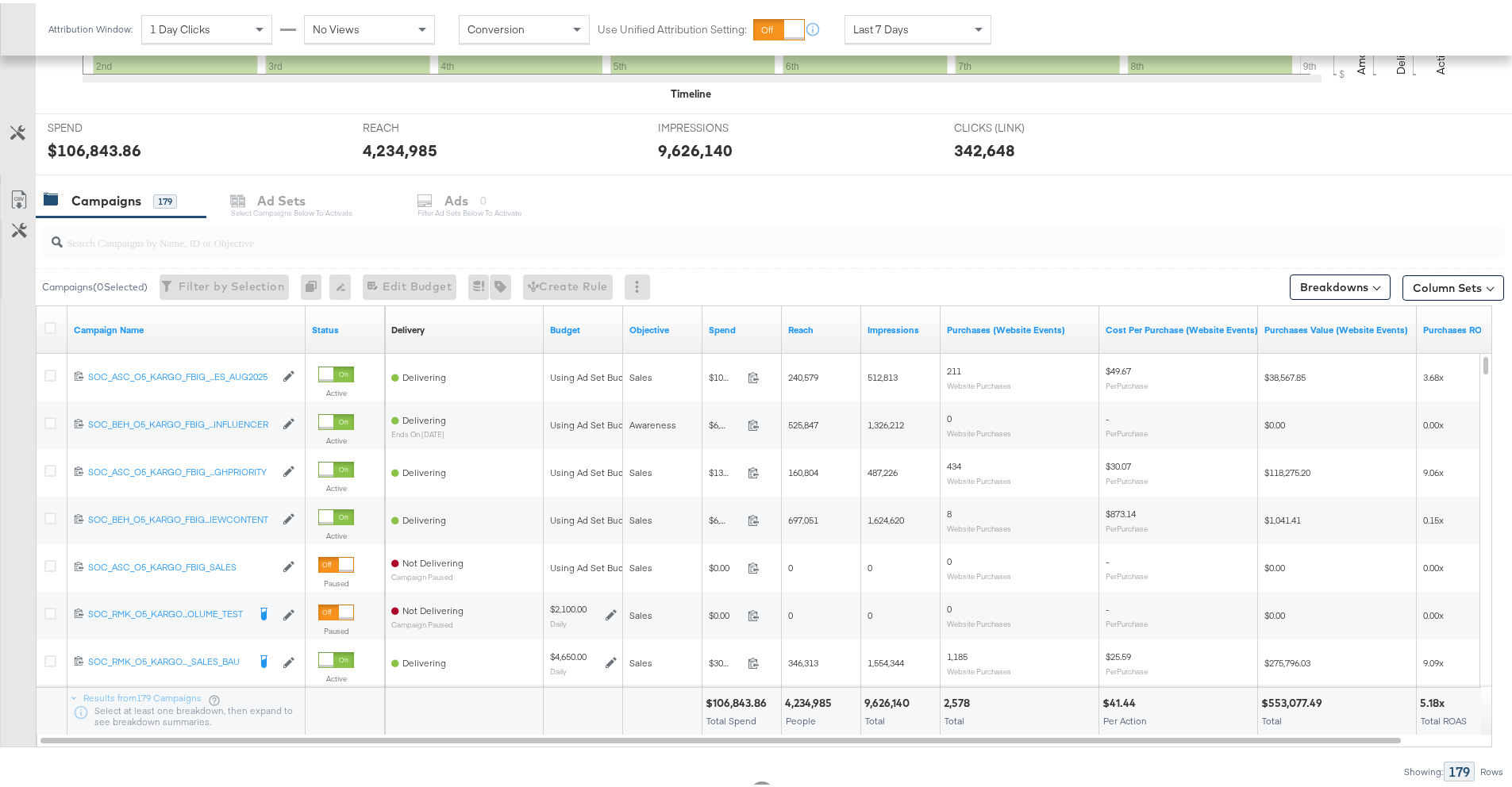
click at [216, 243] on input "search" at bounding box center [716, 233] width 1307 height 31
paste input "120231140924220612"
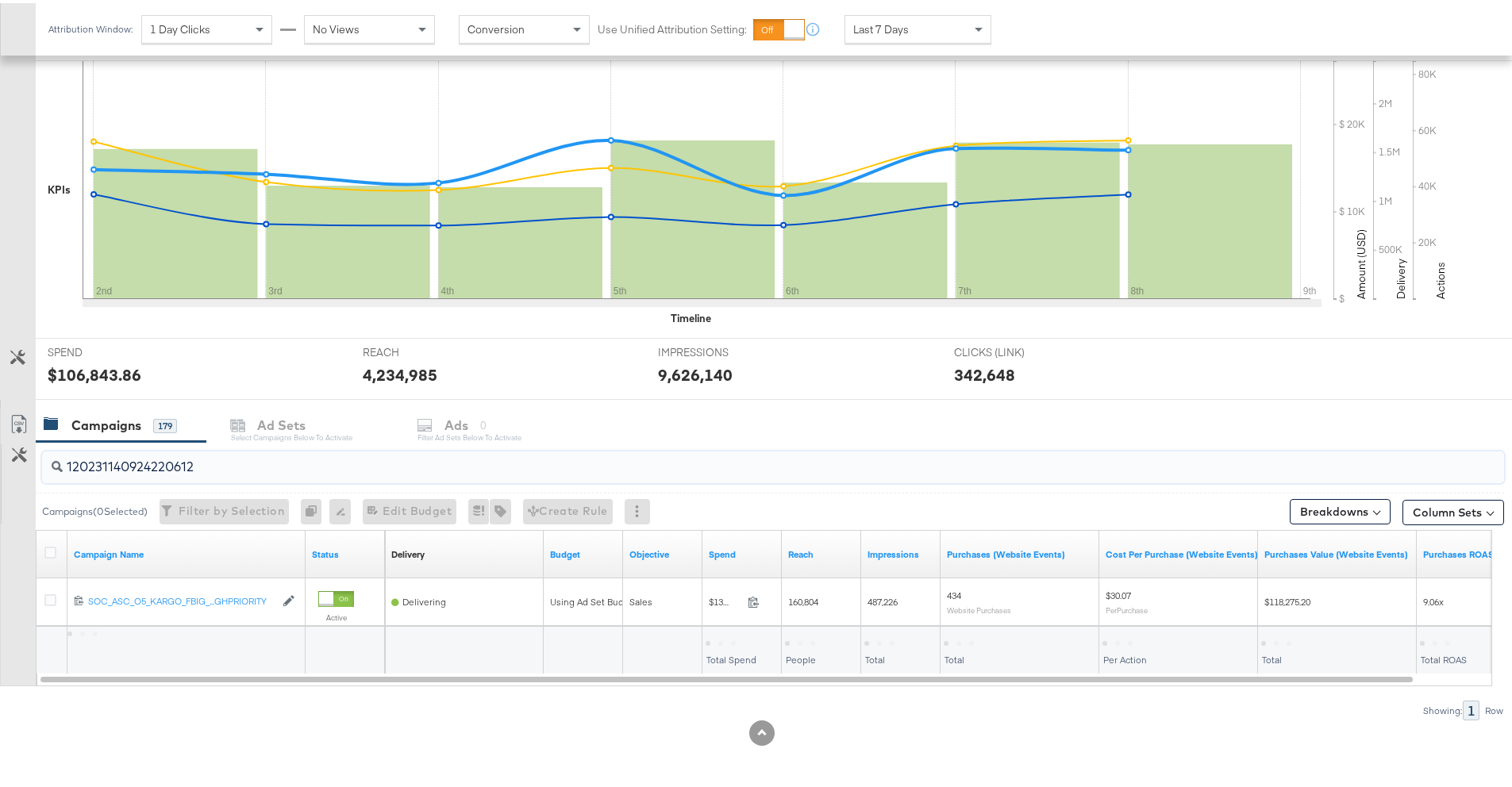
scroll to position [321, 0]
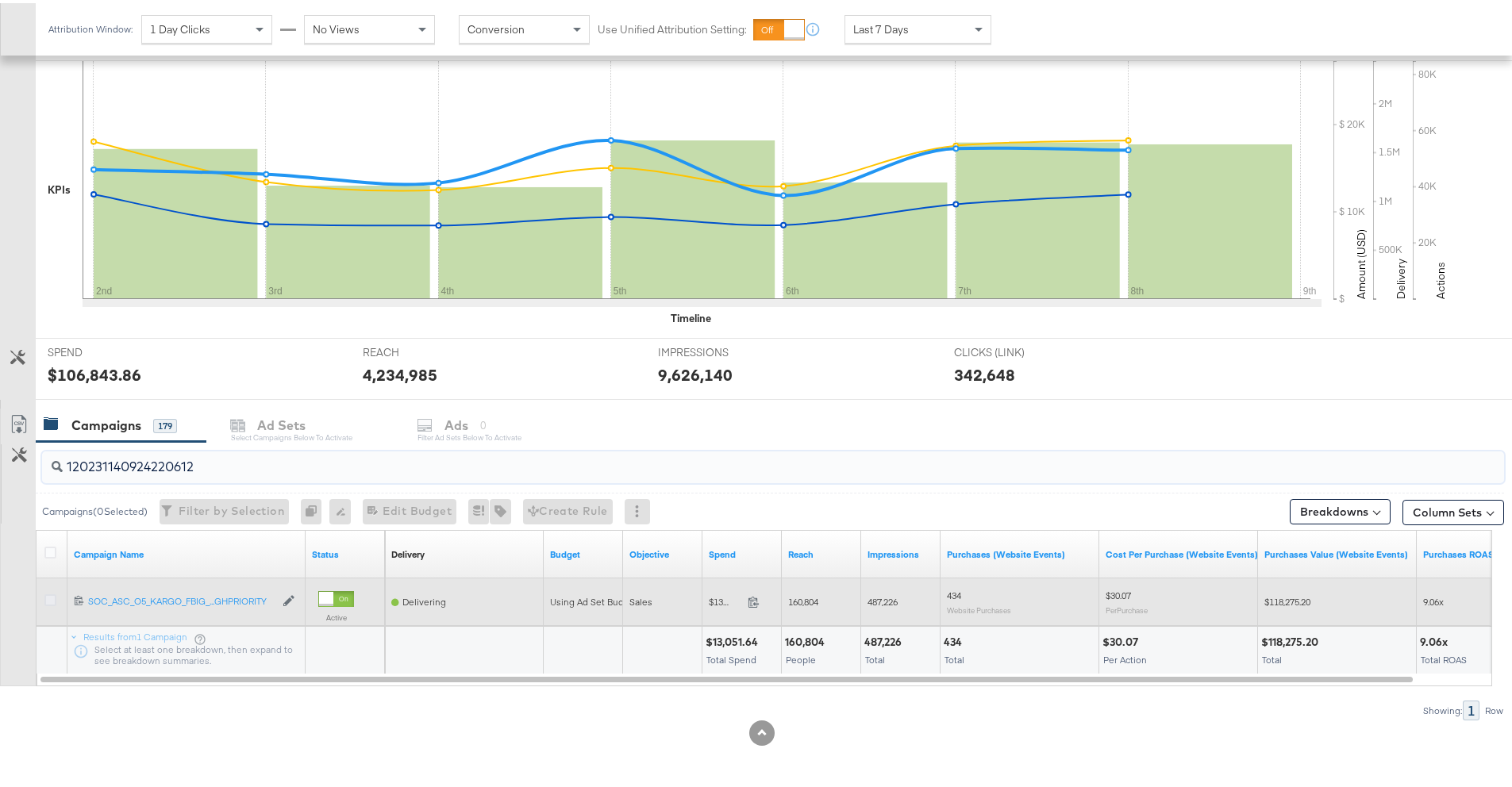
type input "120231140924220612"
click at [48, 596] on icon at bounding box center [50, 597] width 12 height 12
click at [0, 0] on input "checkbox" at bounding box center [0, 0] width 0 height 0
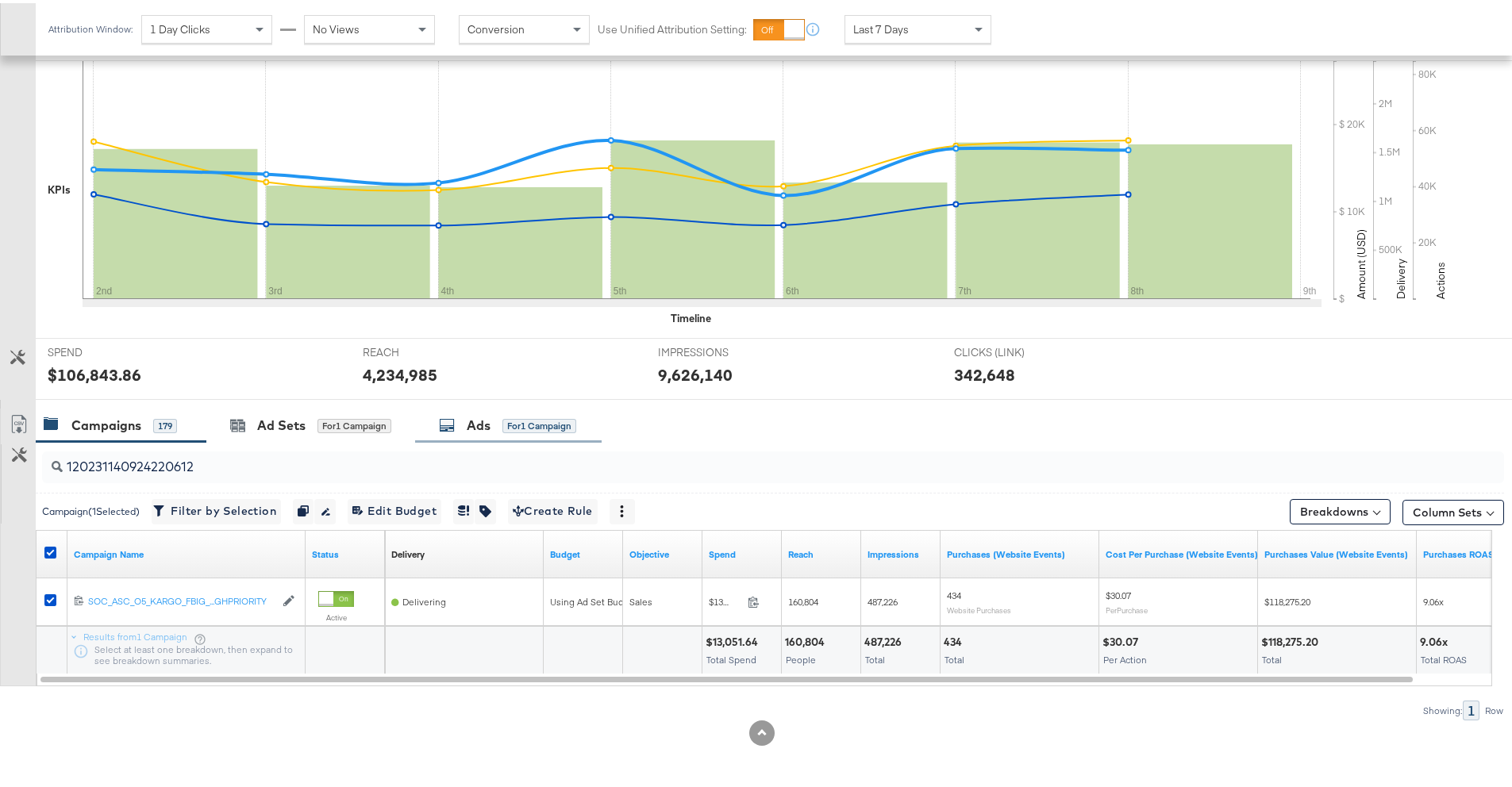
click at [470, 423] on div "Ads" at bounding box center [478, 422] width 23 height 18
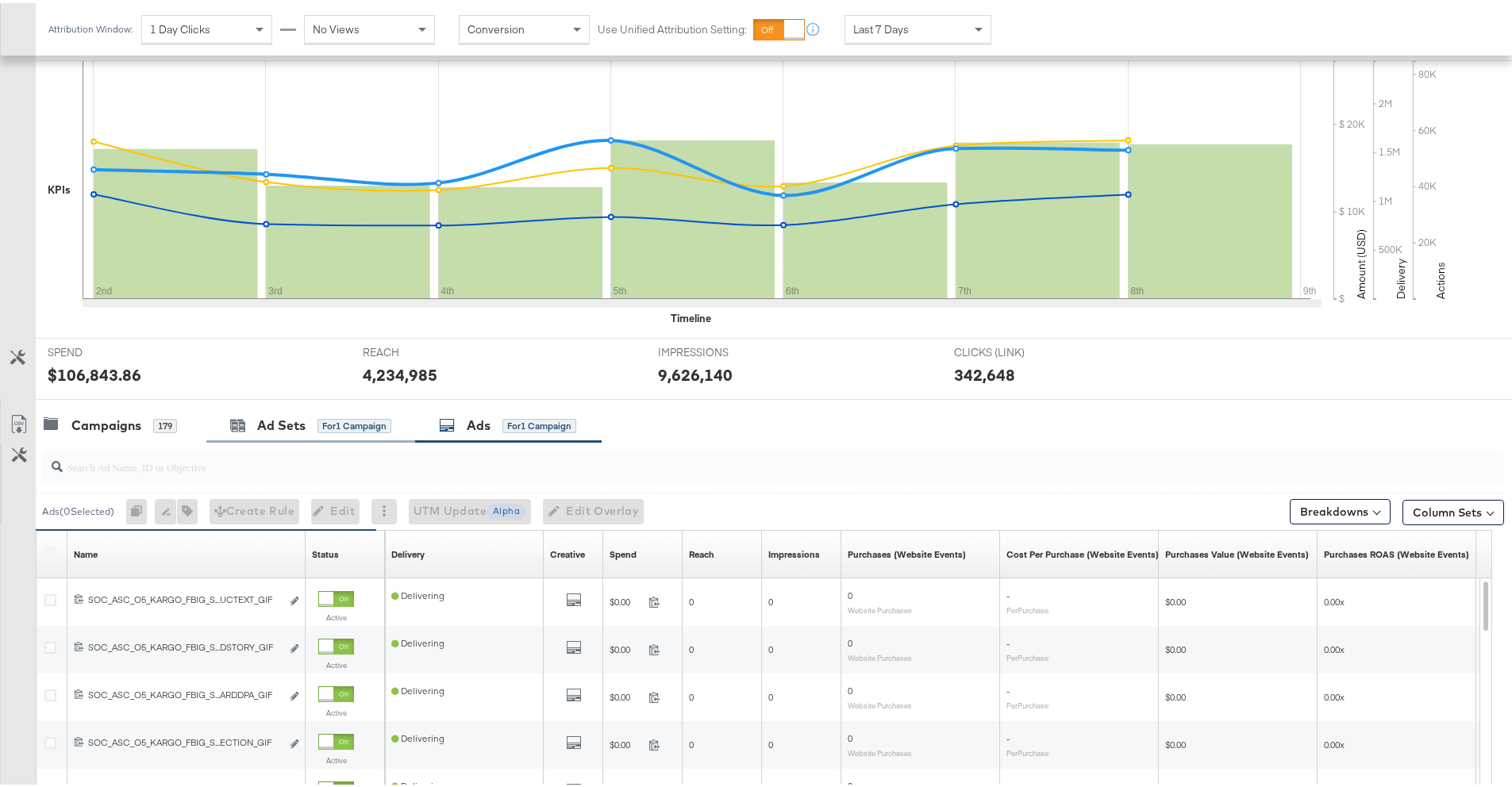
click at [280, 431] on div "Ad Sets for 1 Campaign" at bounding box center [311, 422] width 209 height 34
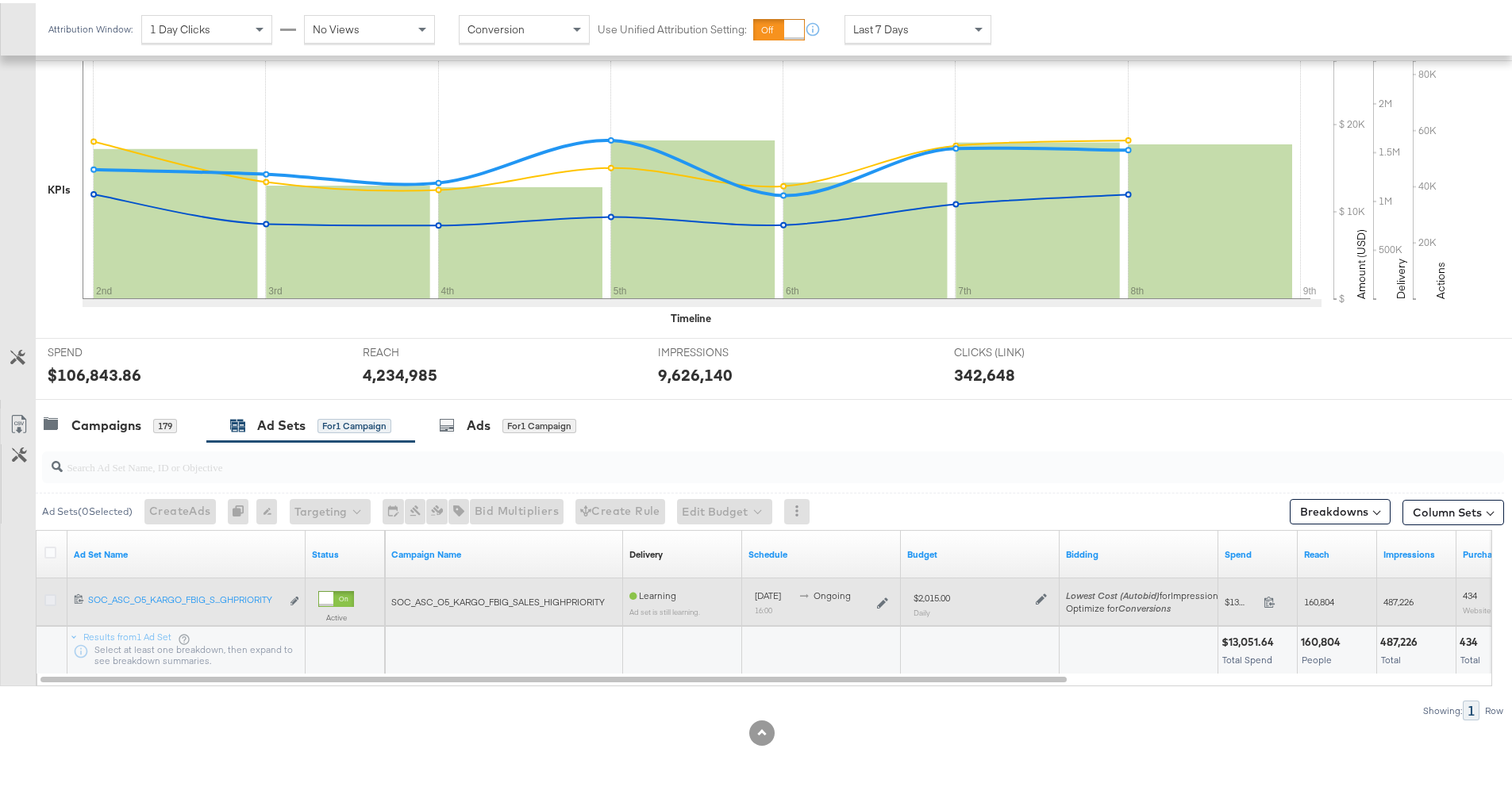
click at [51, 597] on icon at bounding box center [50, 597] width 12 height 12
click at [0, 0] on input "checkbox" at bounding box center [0, 0] width 0 height 0
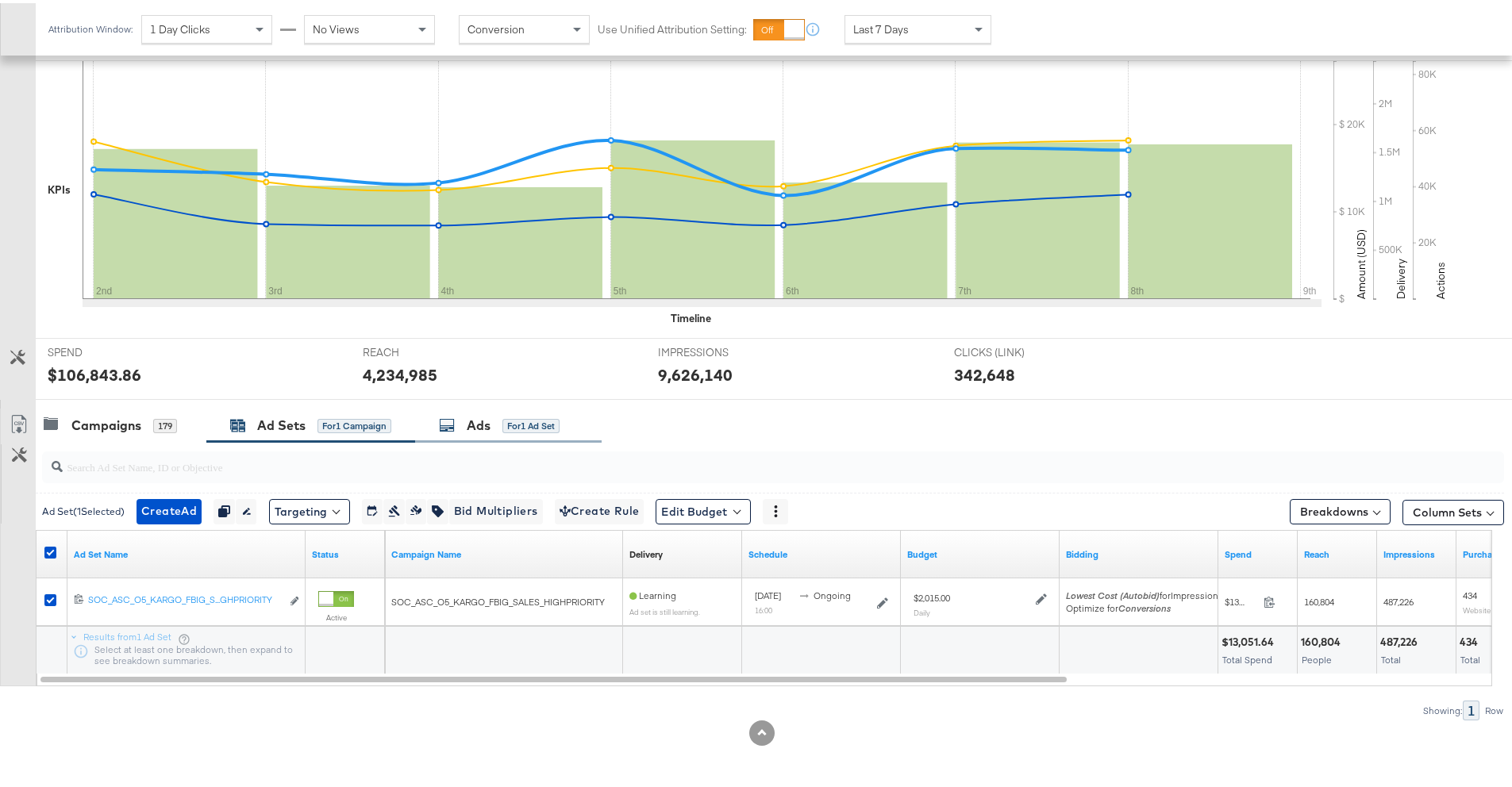
click at [470, 431] on div "Ads for 1 Ad Set" at bounding box center [508, 422] width 187 height 34
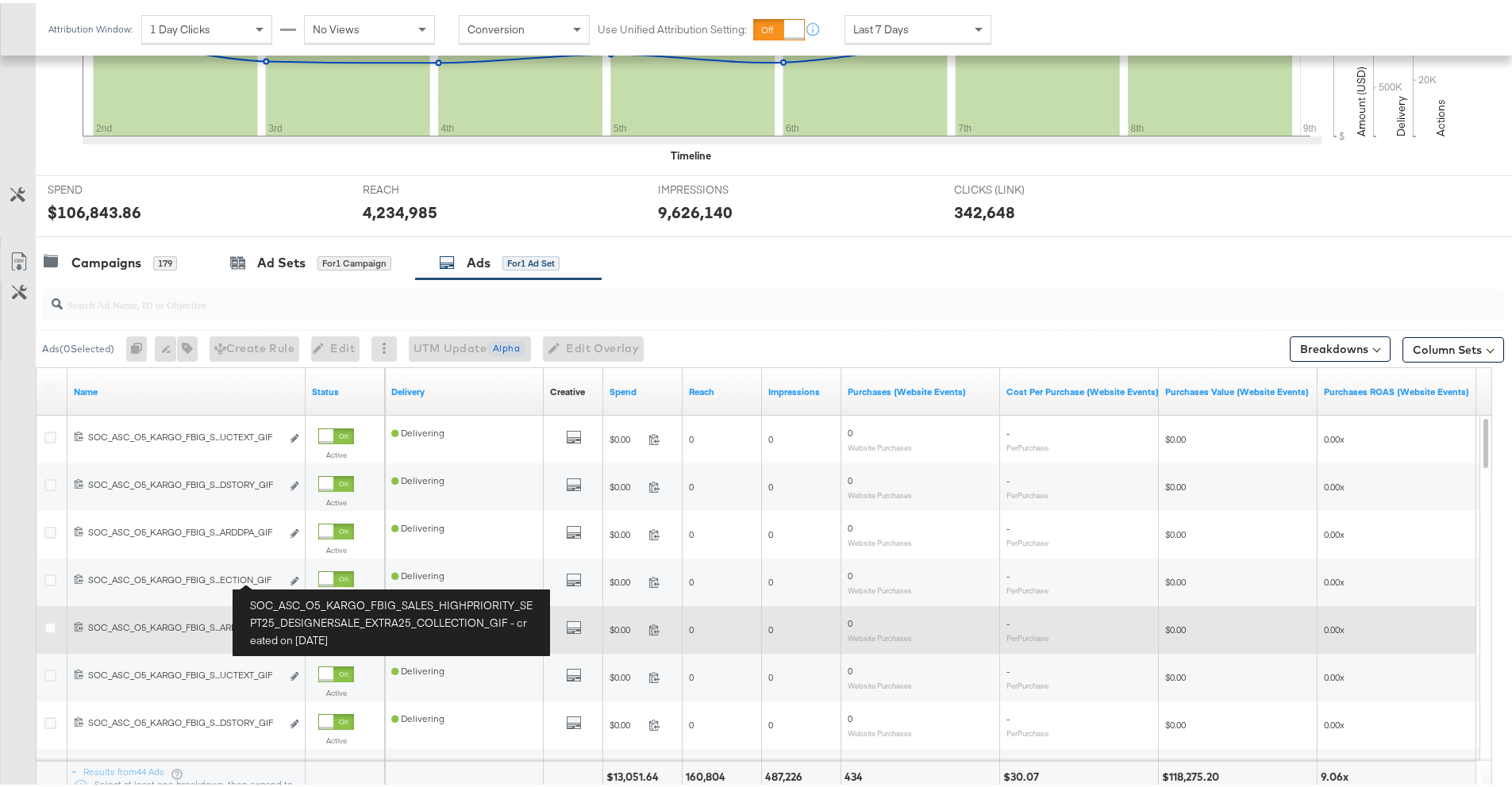
scroll to position [475, 0]
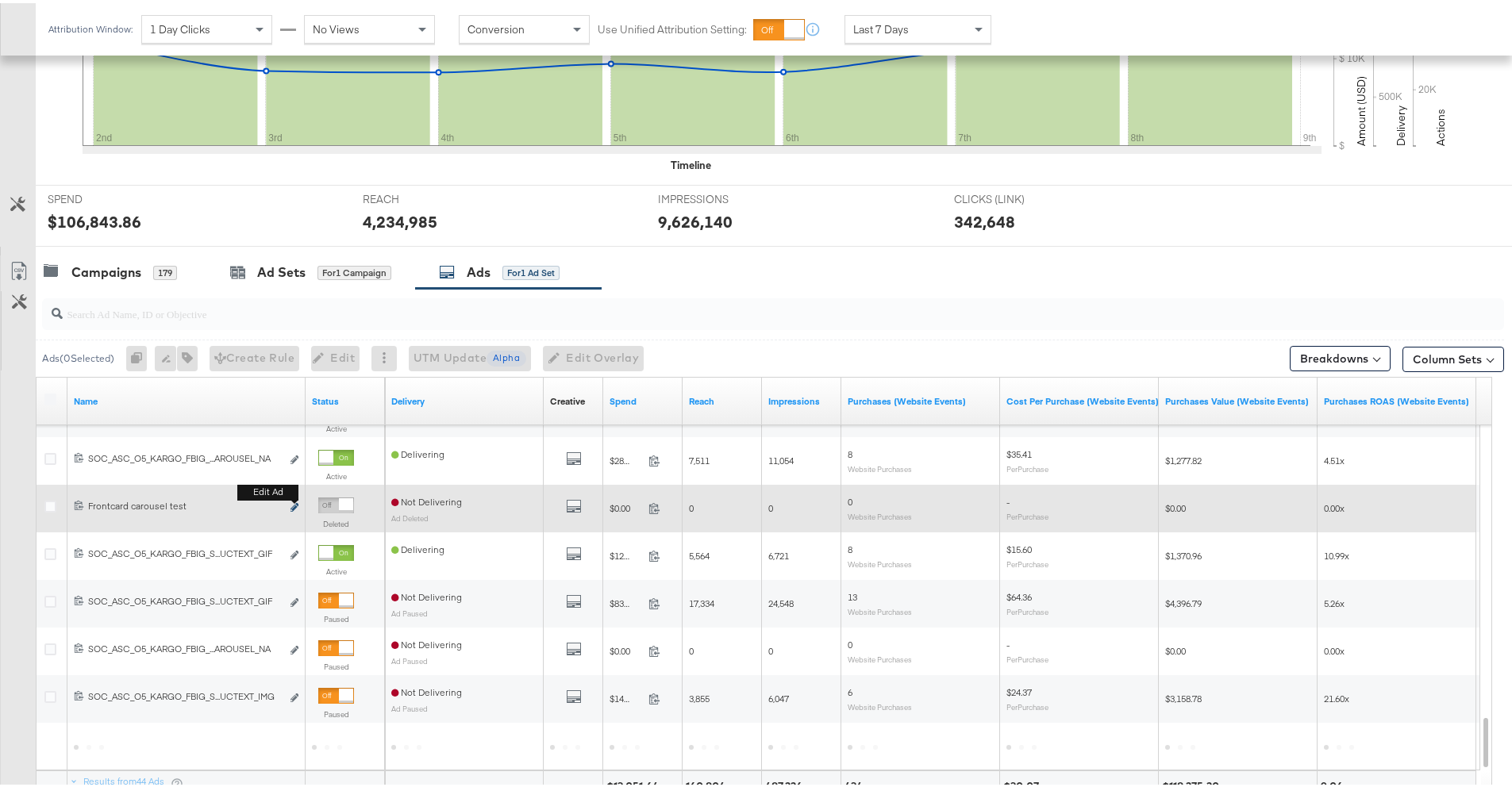
click at [292, 505] on icon "link" at bounding box center [294, 505] width 8 height 9
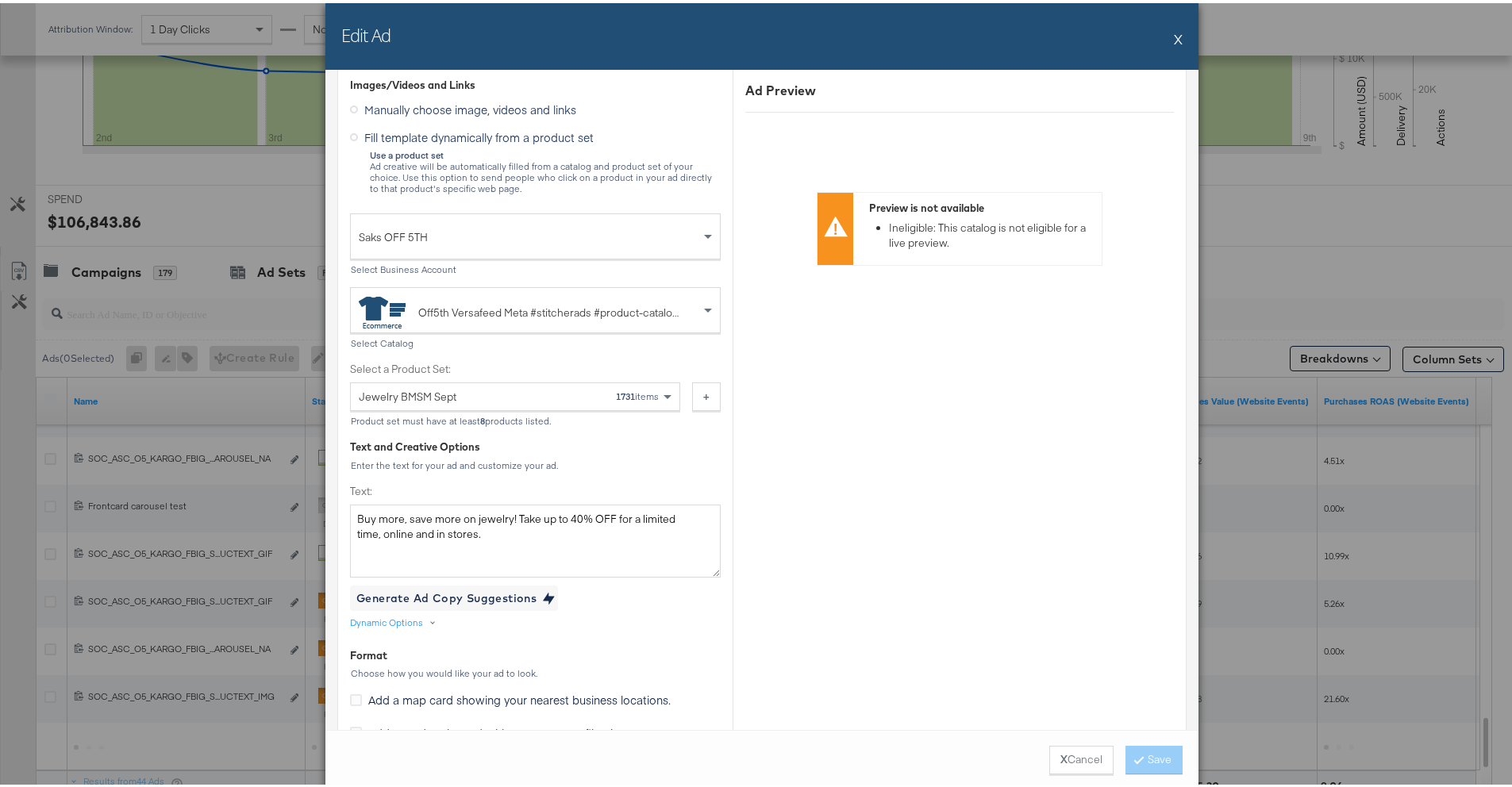
scroll to position [0, 0]
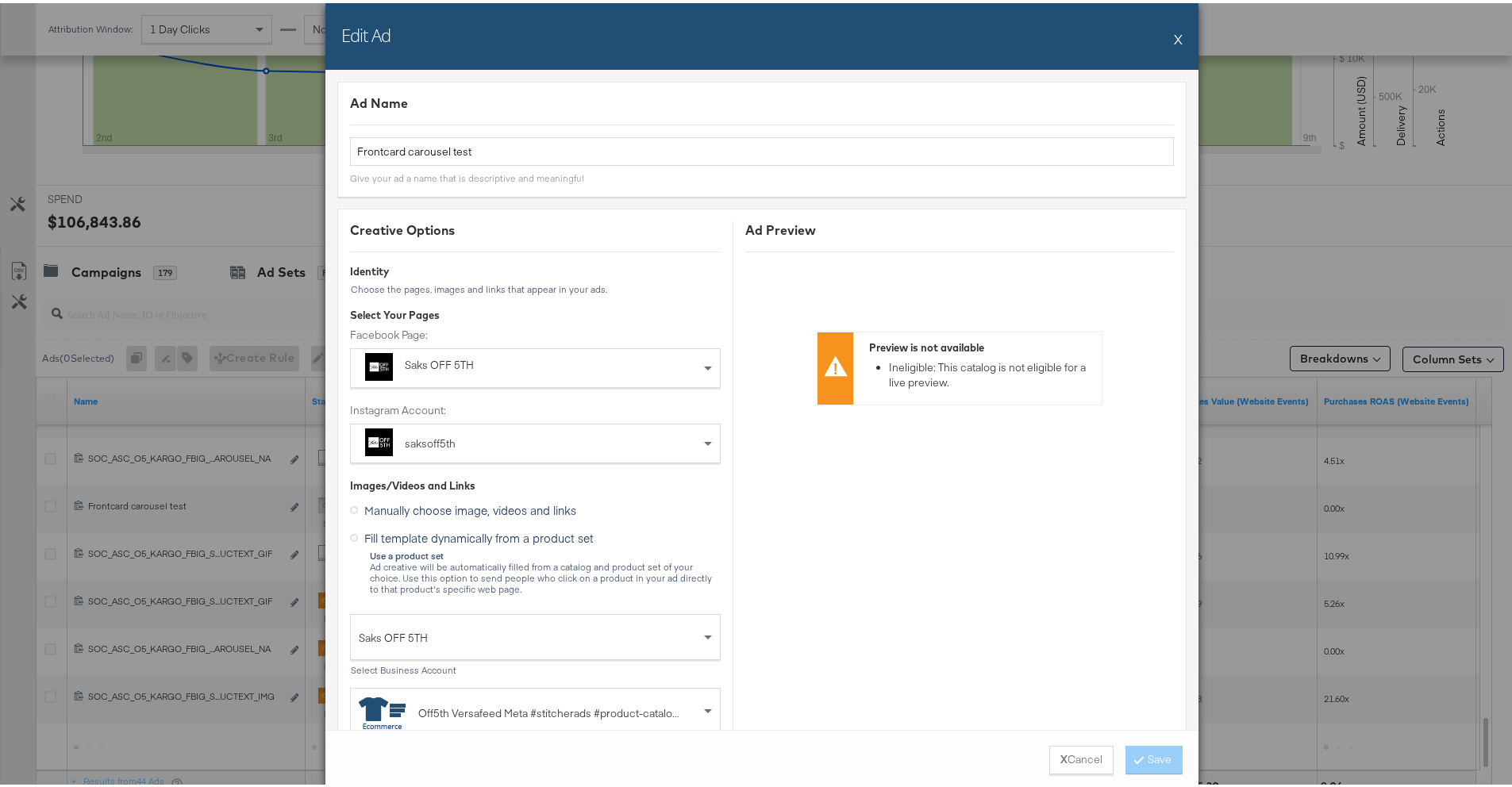
click at [201, 301] on div "Edit Ad X Ad Name Frontcard carousel test Give your ad a name that is descripti…" at bounding box center [762, 394] width 1524 height 787
click at [1174, 32] on button "X" at bounding box center [1179, 35] width 9 height 32
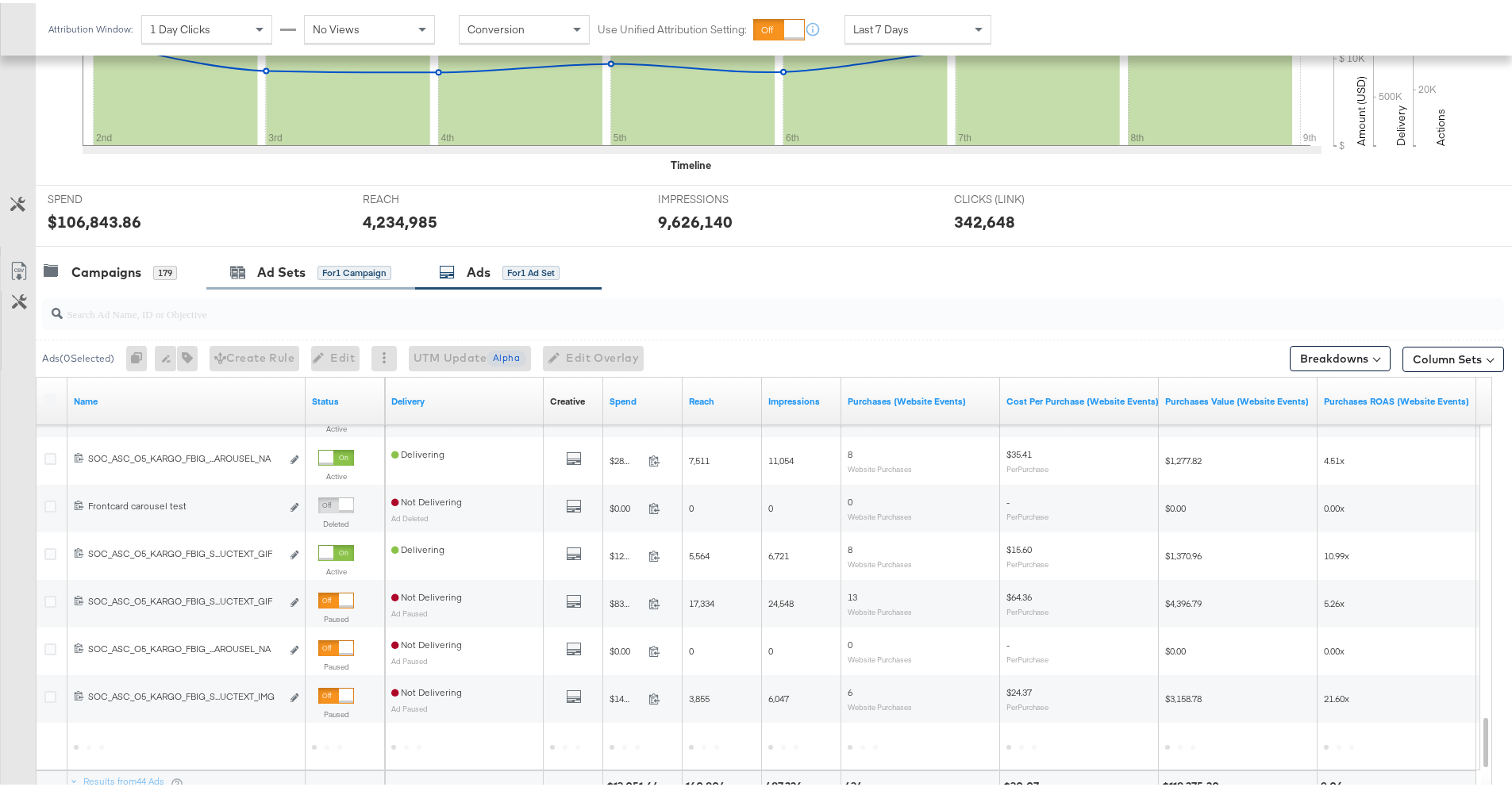
click at [251, 281] on div "Ad Sets for 1 Campaign" at bounding box center [311, 270] width 209 height 34
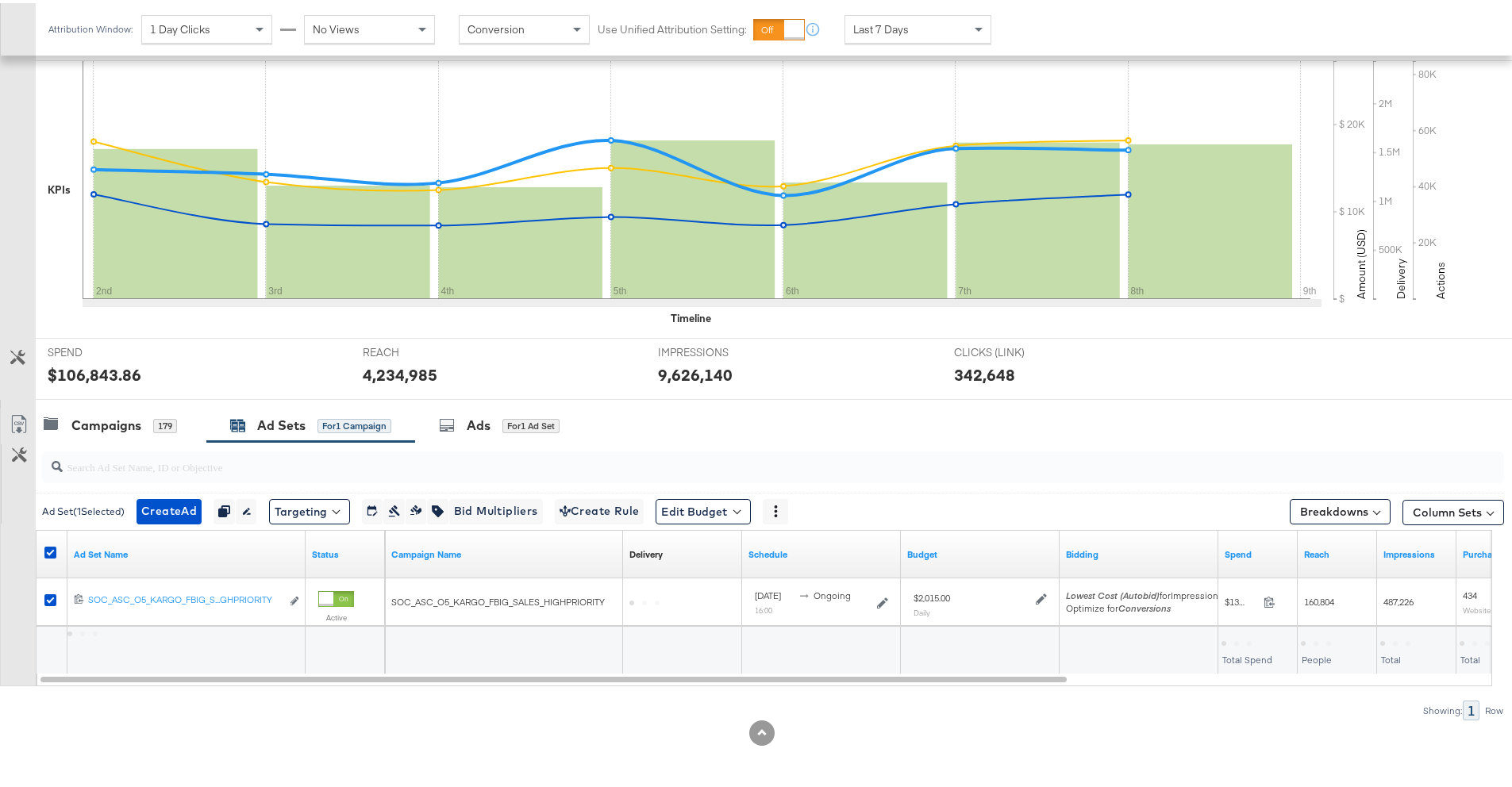
scroll to position [321, 0]
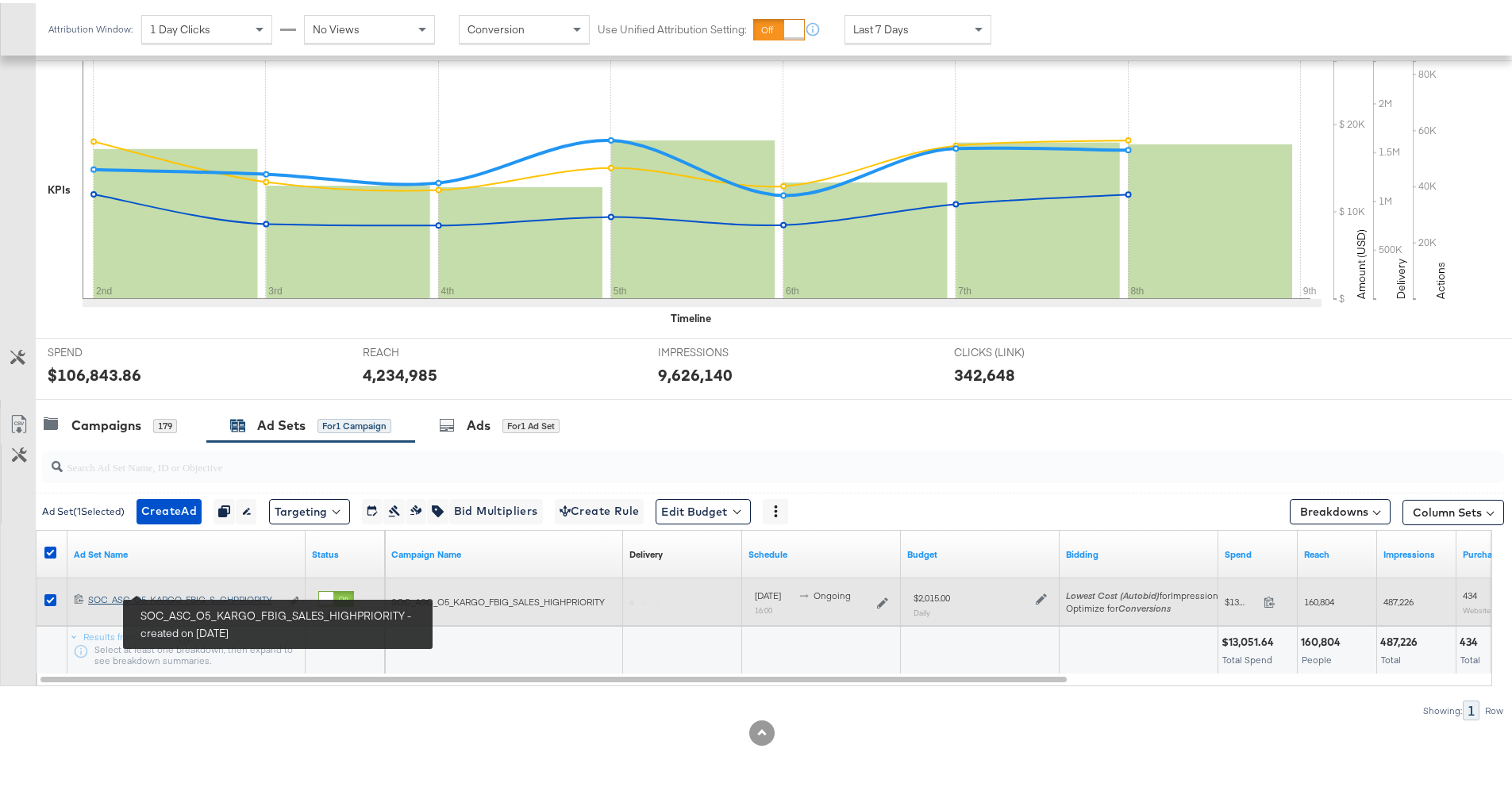
click at [181, 590] on div "SOC_ASC_O5_KARGO_FBIG_SALES_HIGHPRIORITY SOC_ASC_O5_KARGO_FBIG_S...GHPRIORITY" at bounding box center [185, 597] width 193 height 13
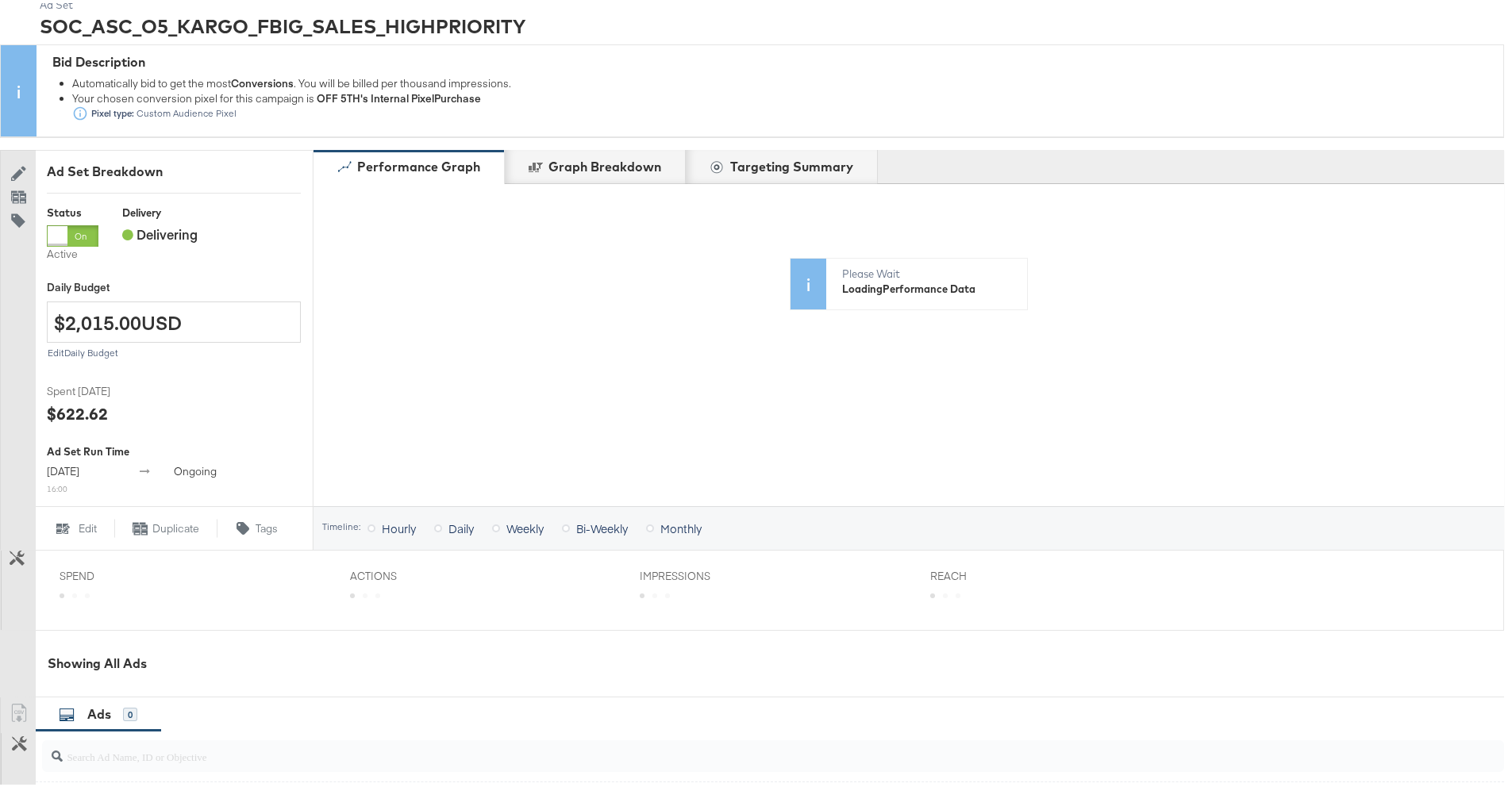
scroll to position [523, 0]
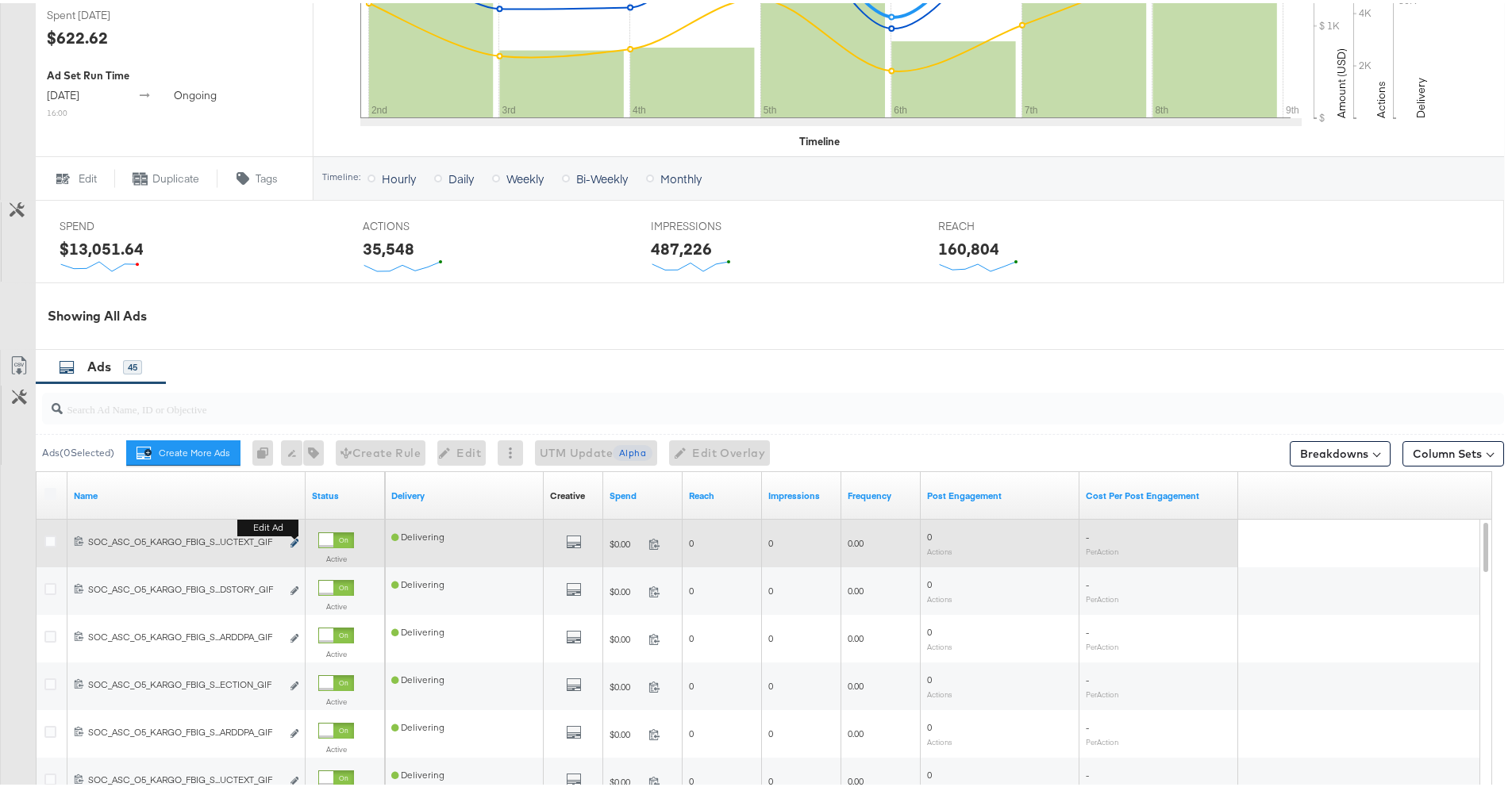
click at [292, 542] on icon "link" at bounding box center [294, 541] width 8 height 9
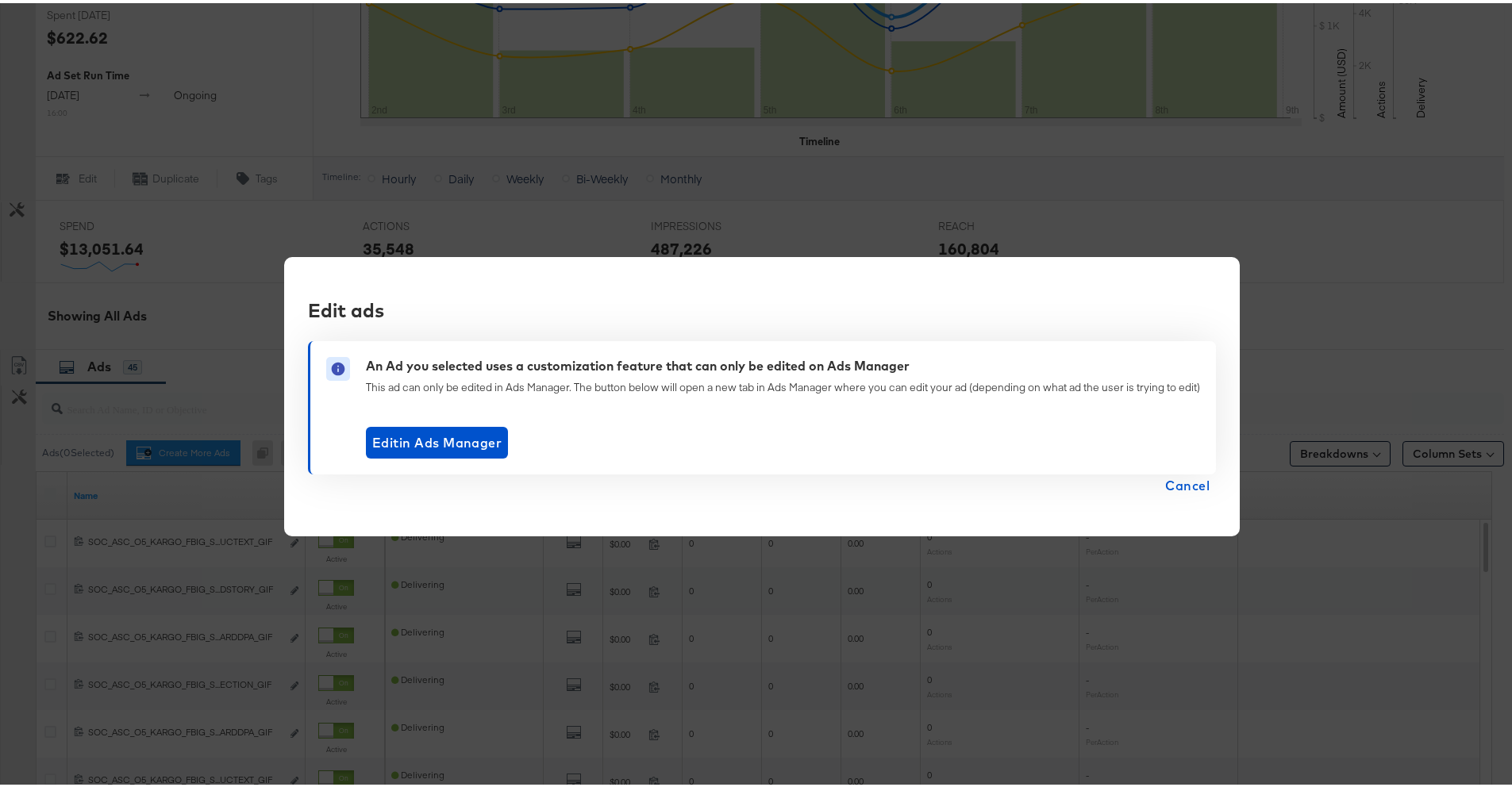
click at [1181, 481] on span "Cancel" at bounding box center [1187, 482] width 44 height 23
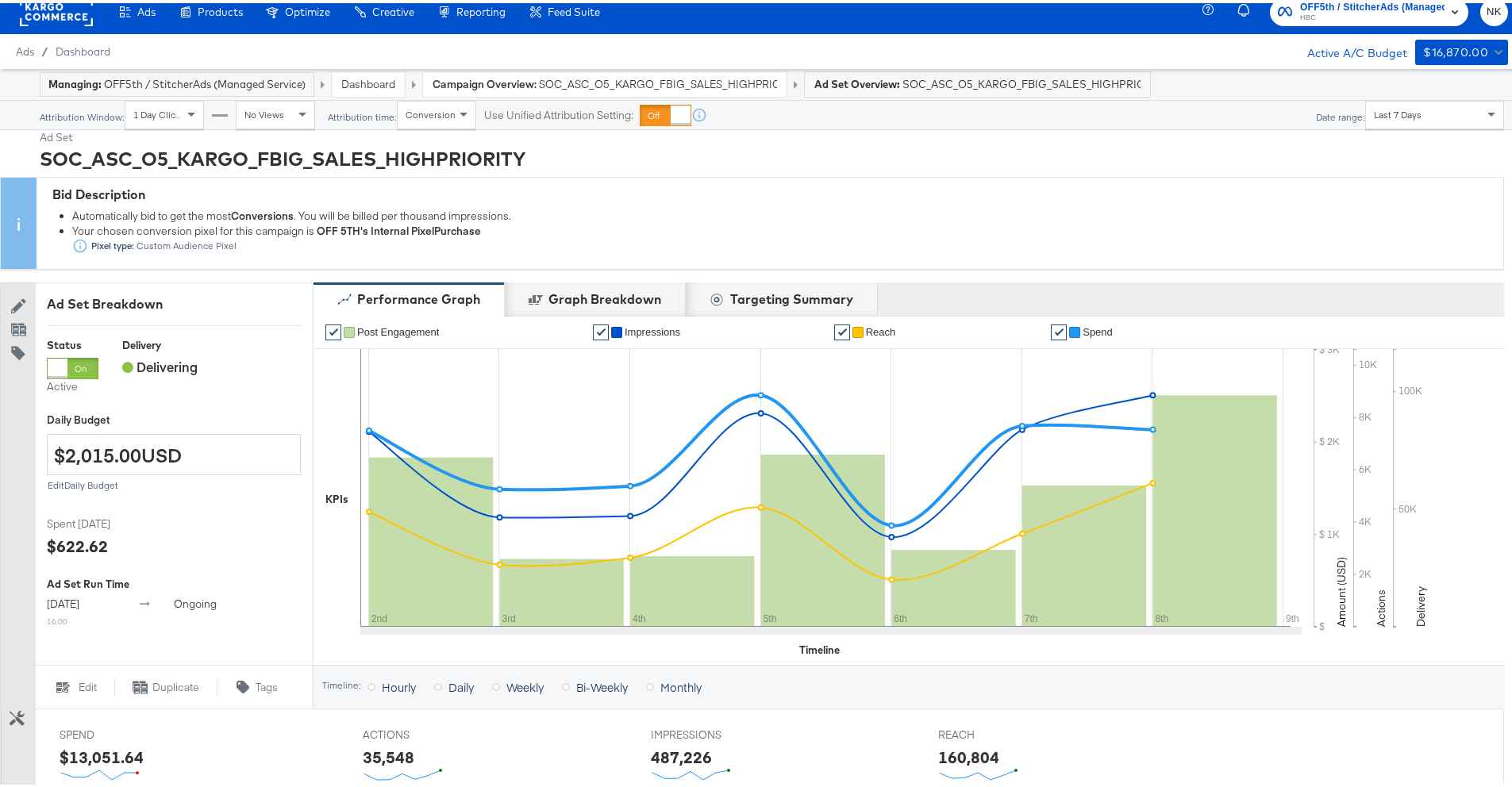
scroll to position [789, 0]
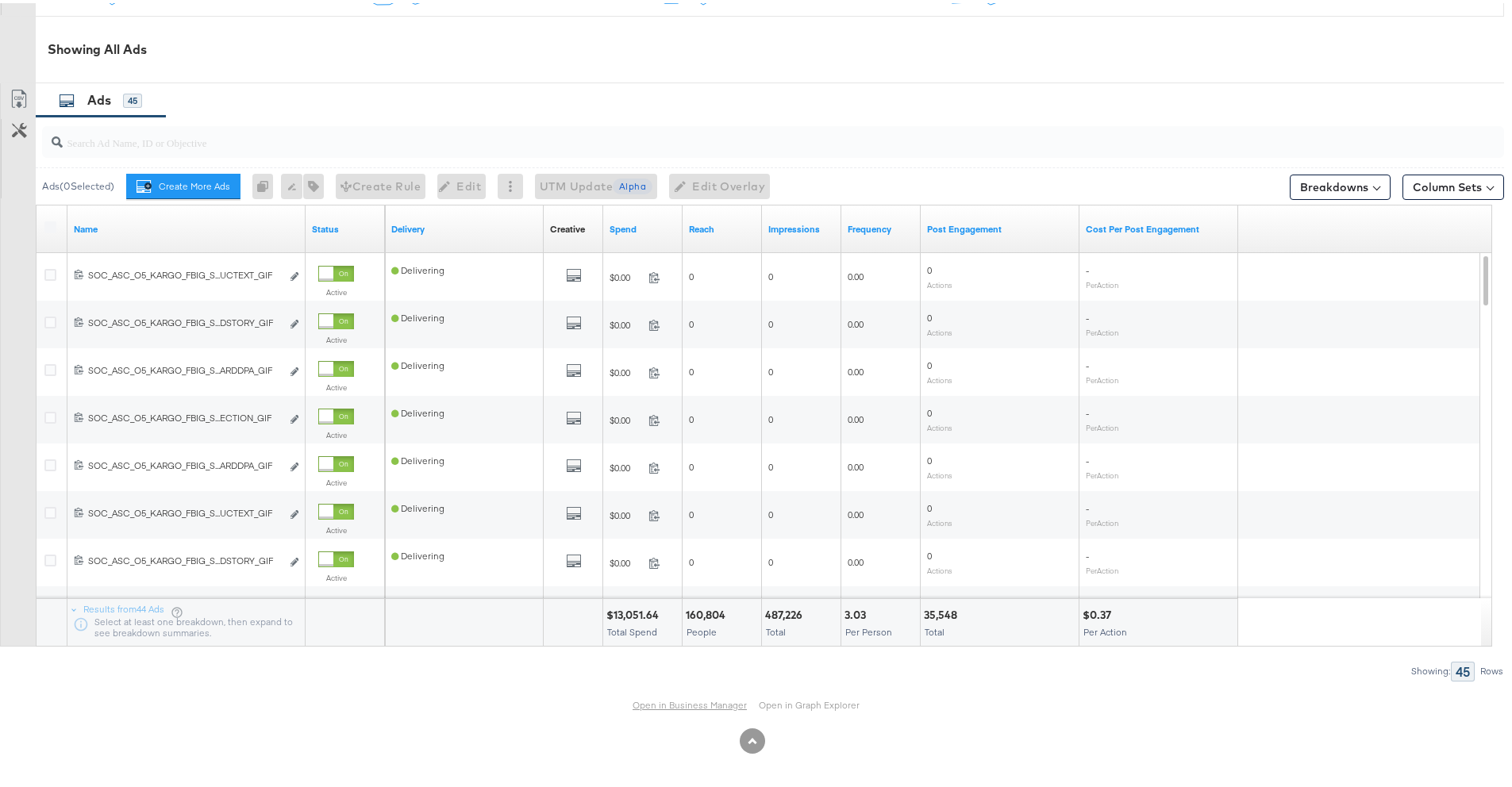
click at [673, 705] on link "Open in Business Manager" at bounding box center [690, 702] width 115 height 13
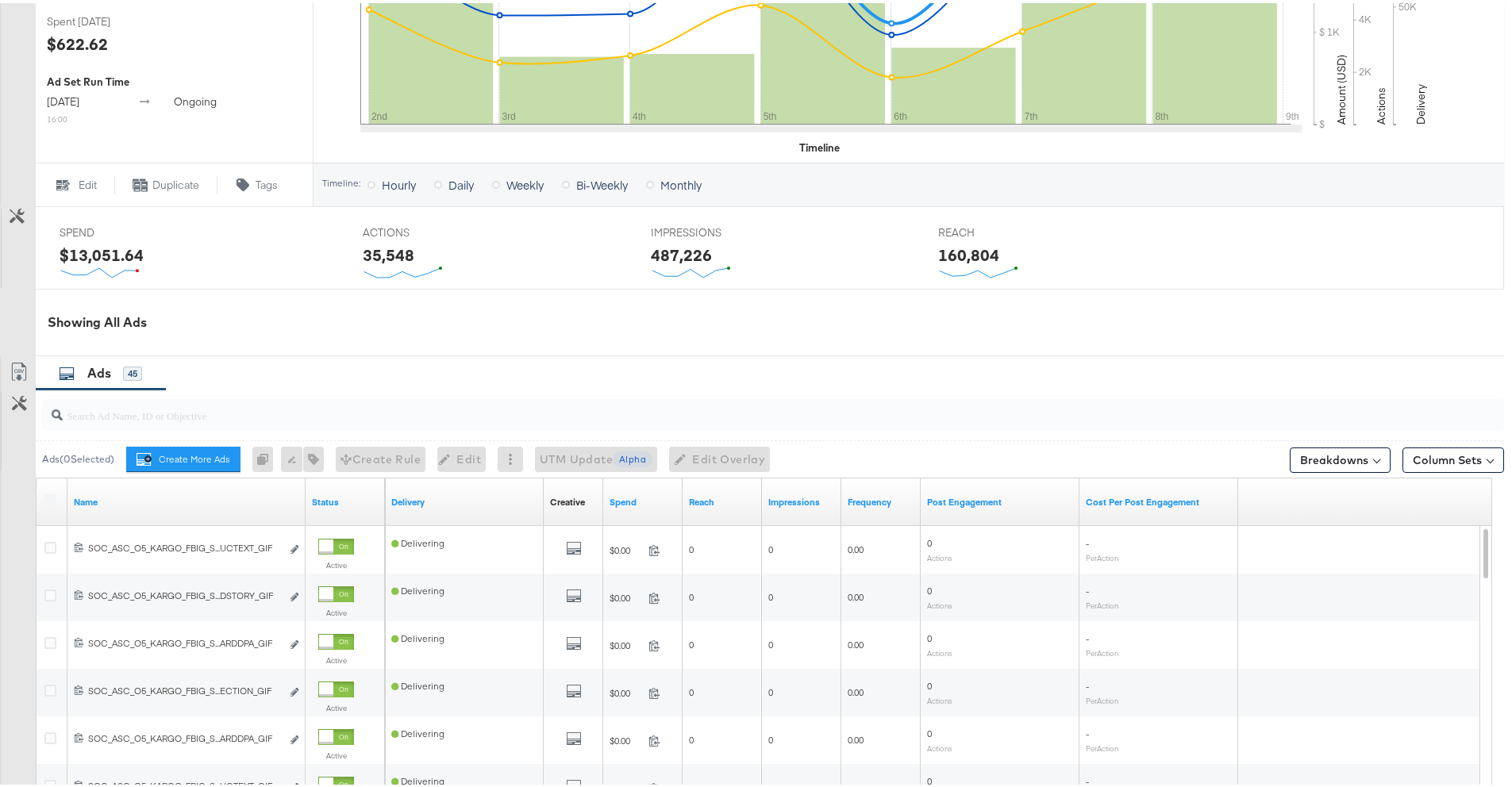
scroll to position [353, 0]
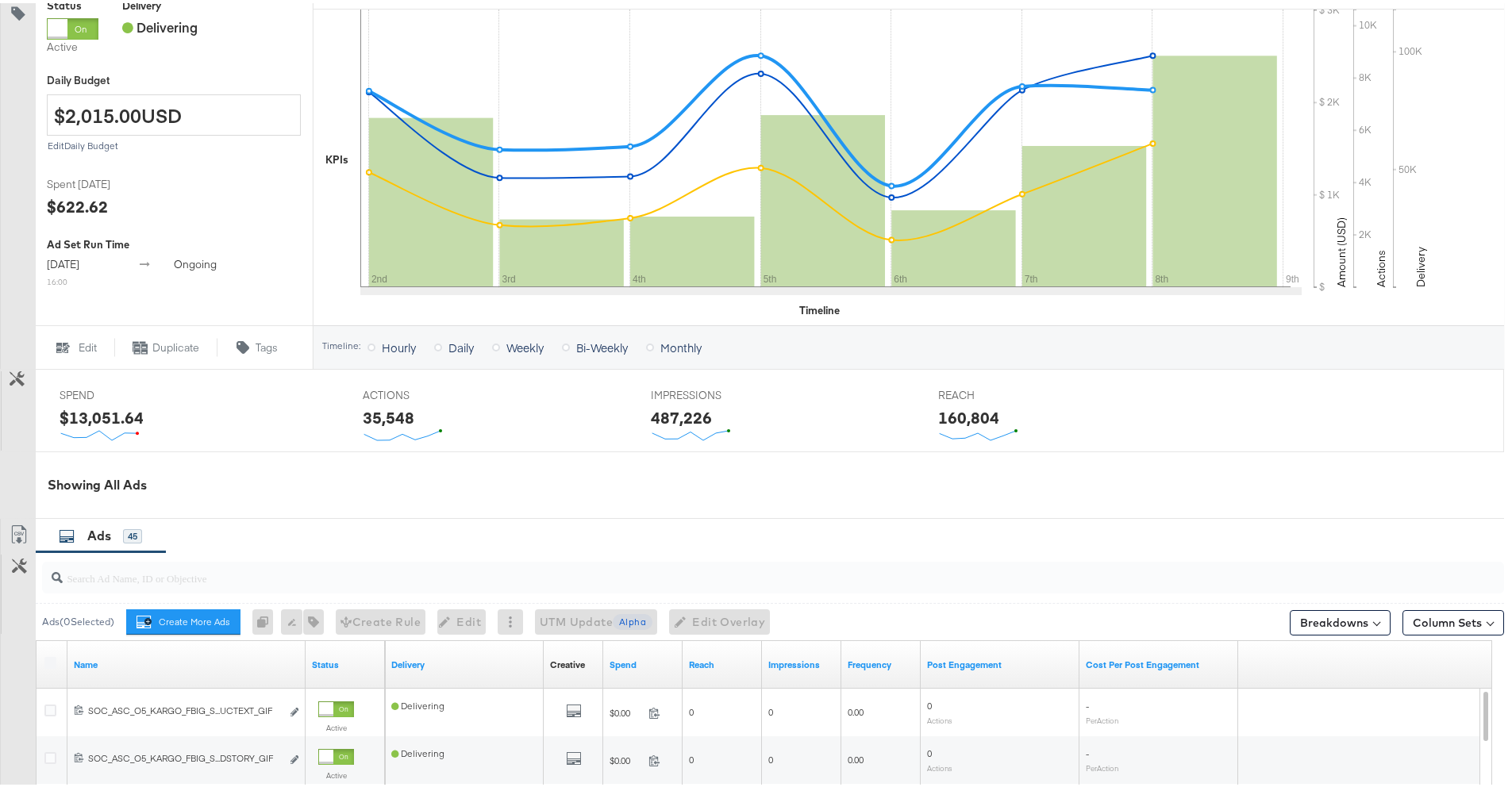
click at [172, 566] on input "search" at bounding box center [716, 569] width 1307 height 31
paste input "120234321859270612"
type input "120234321859270612"
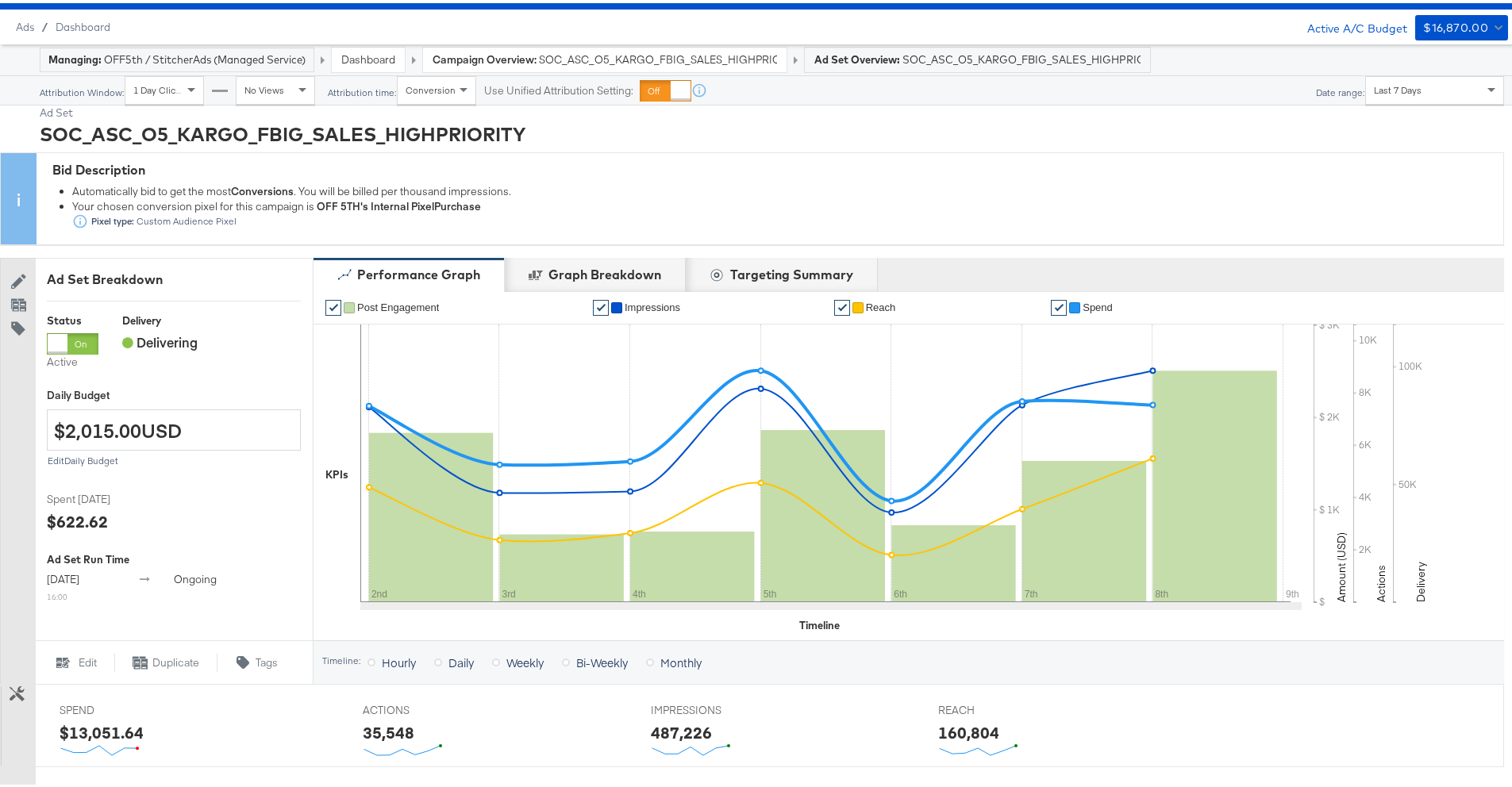
scroll to position [0, 0]
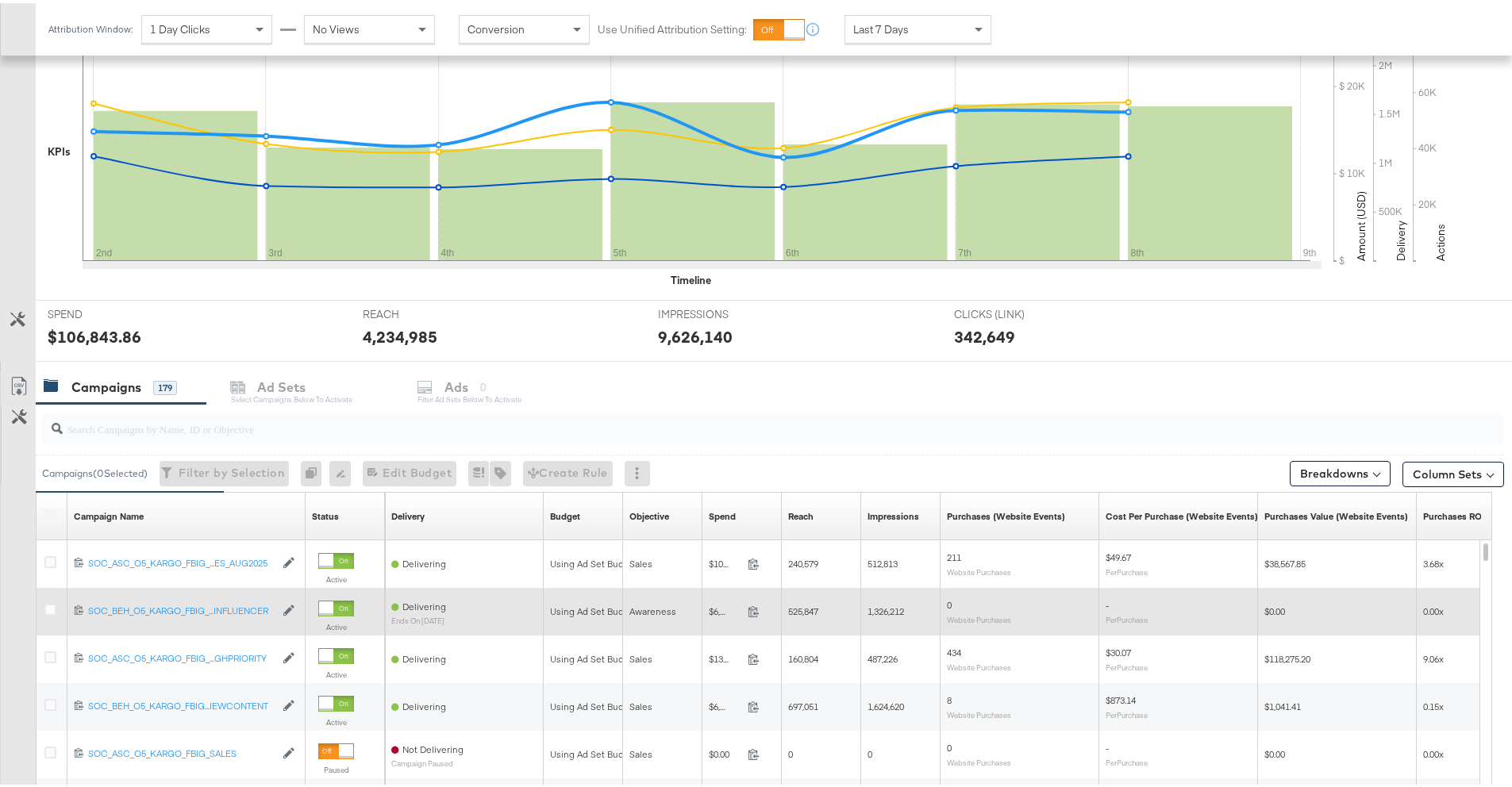
scroll to position [441, 0]
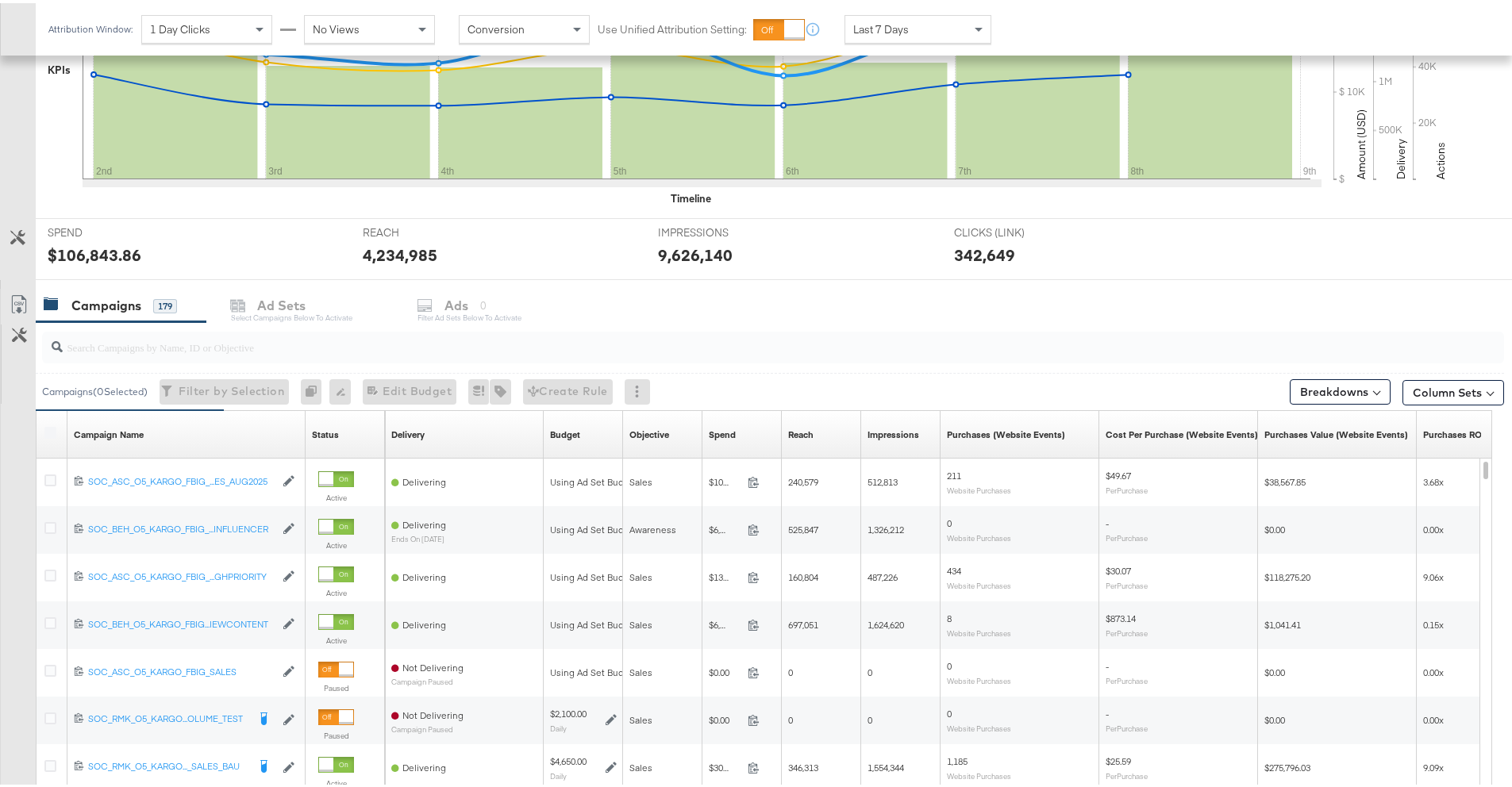
click at [50, 435] on div at bounding box center [52, 432] width 16 height 16
drag, startPoint x: 50, startPoint y: 428, endPoint x: 49, endPoint y: 440, distance: 12.0
click at [50, 428] on label at bounding box center [50, 430] width 12 height 12
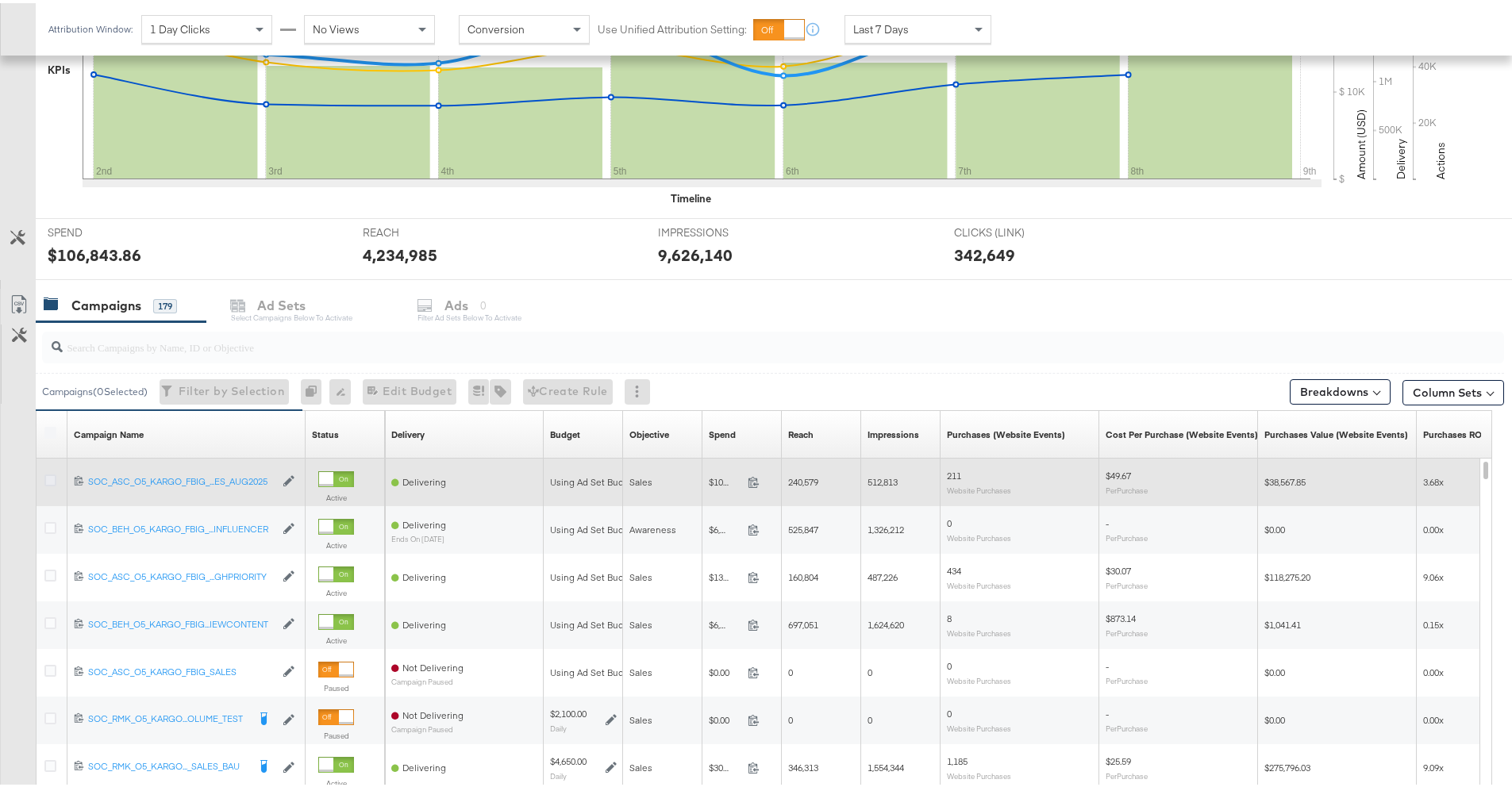
click at [49, 476] on icon at bounding box center [50, 477] width 12 height 12
click at [0, 0] on input "checkbox" at bounding box center [0, 0] width 0 height 0
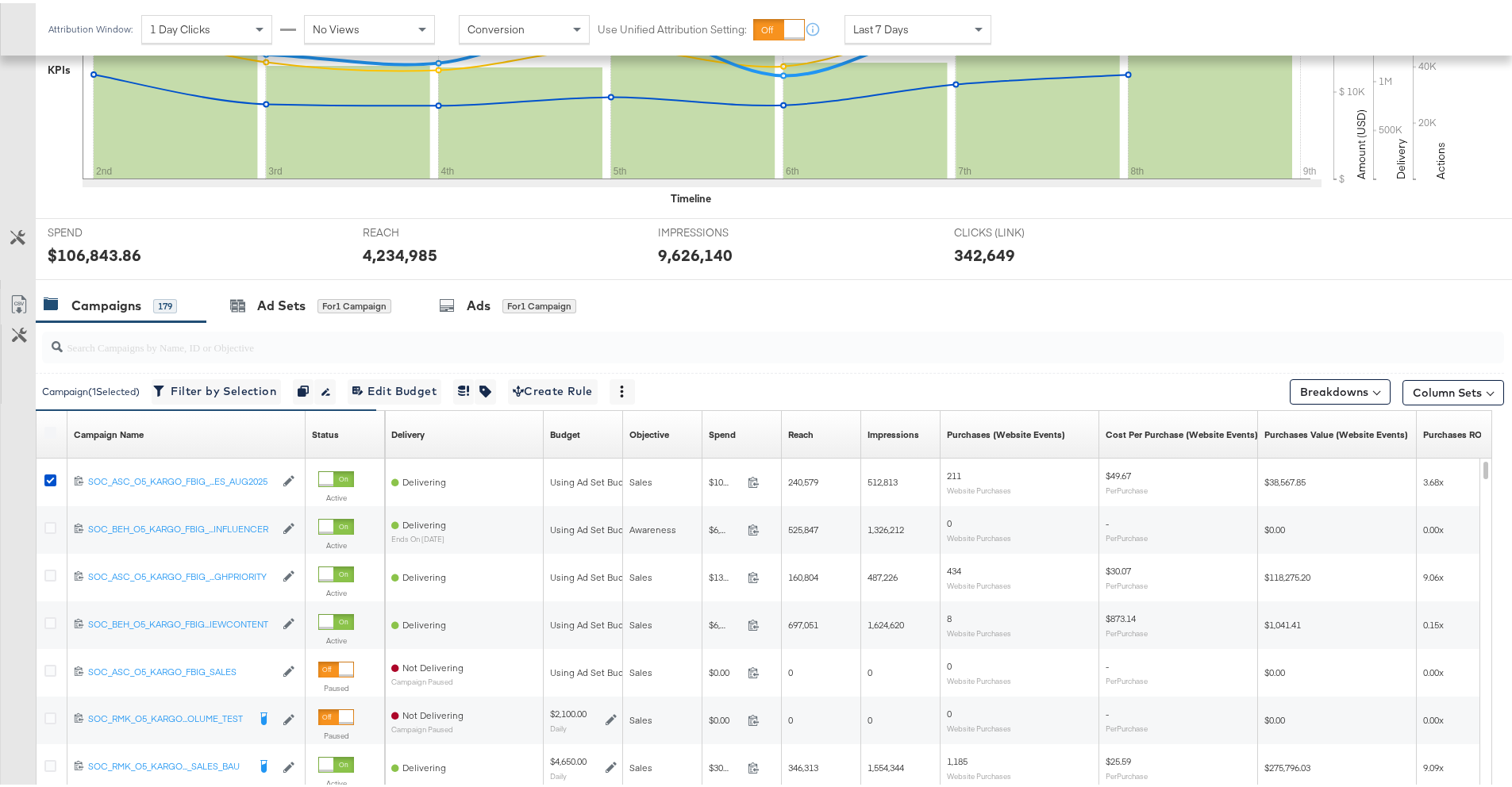
click at [44, 436] on div at bounding box center [52, 432] width 16 height 16
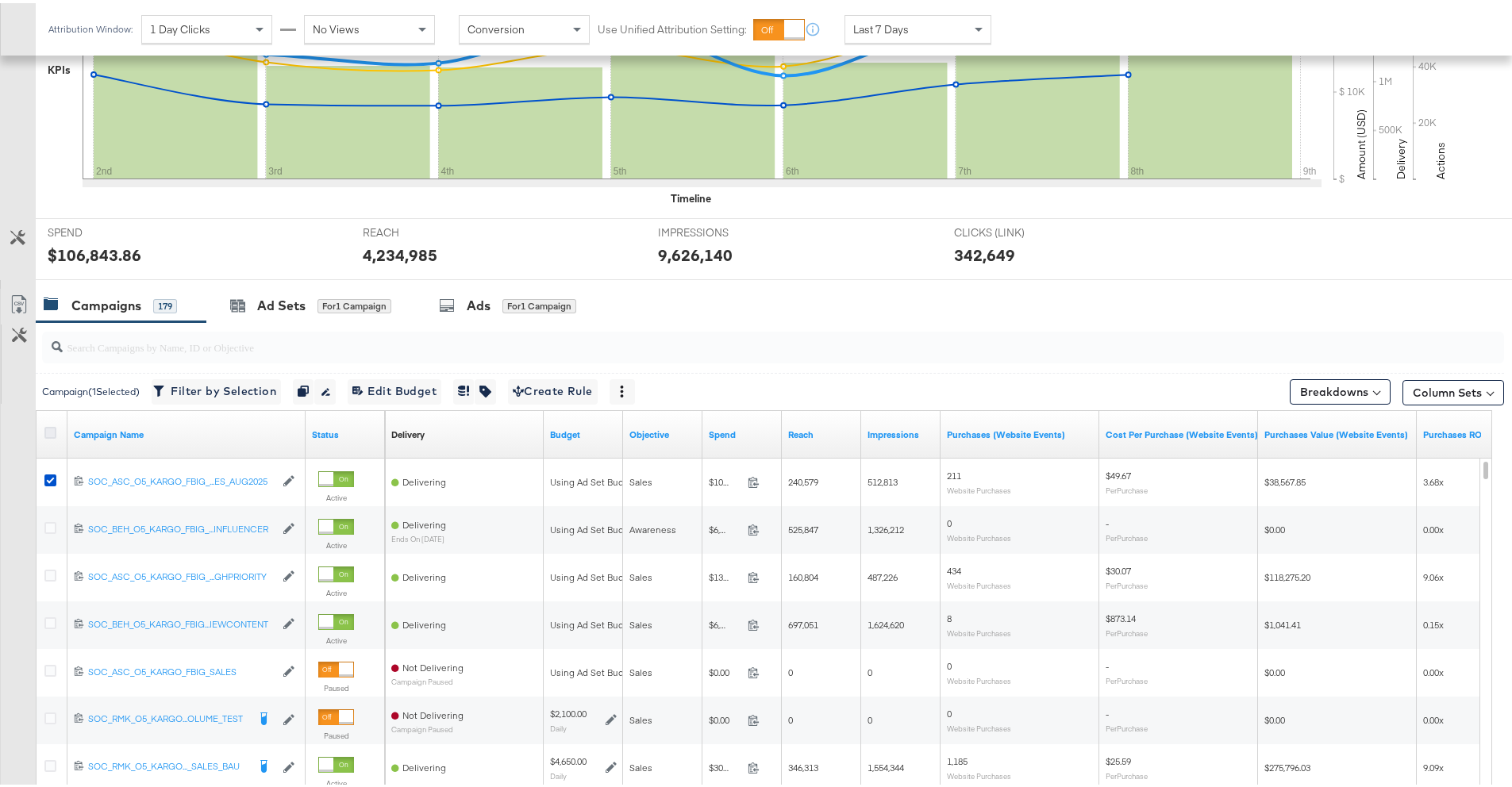
click at [56, 428] on icon at bounding box center [50, 430] width 12 height 12
click at [0, 0] on input "checkbox" at bounding box center [0, 0] width 0 height 0
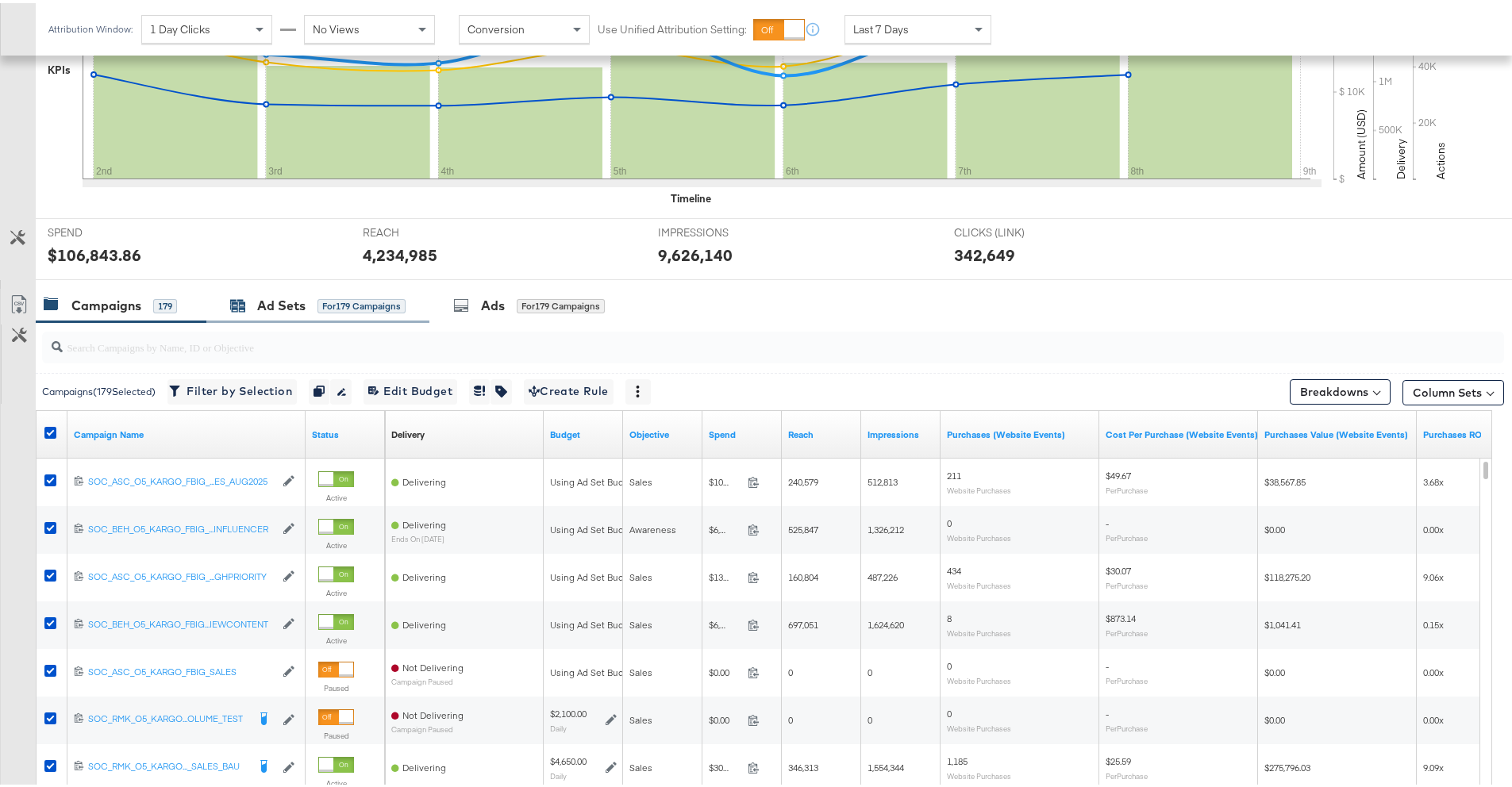
click at [286, 311] on div "Ad Sets" at bounding box center [282, 302] width 49 height 18
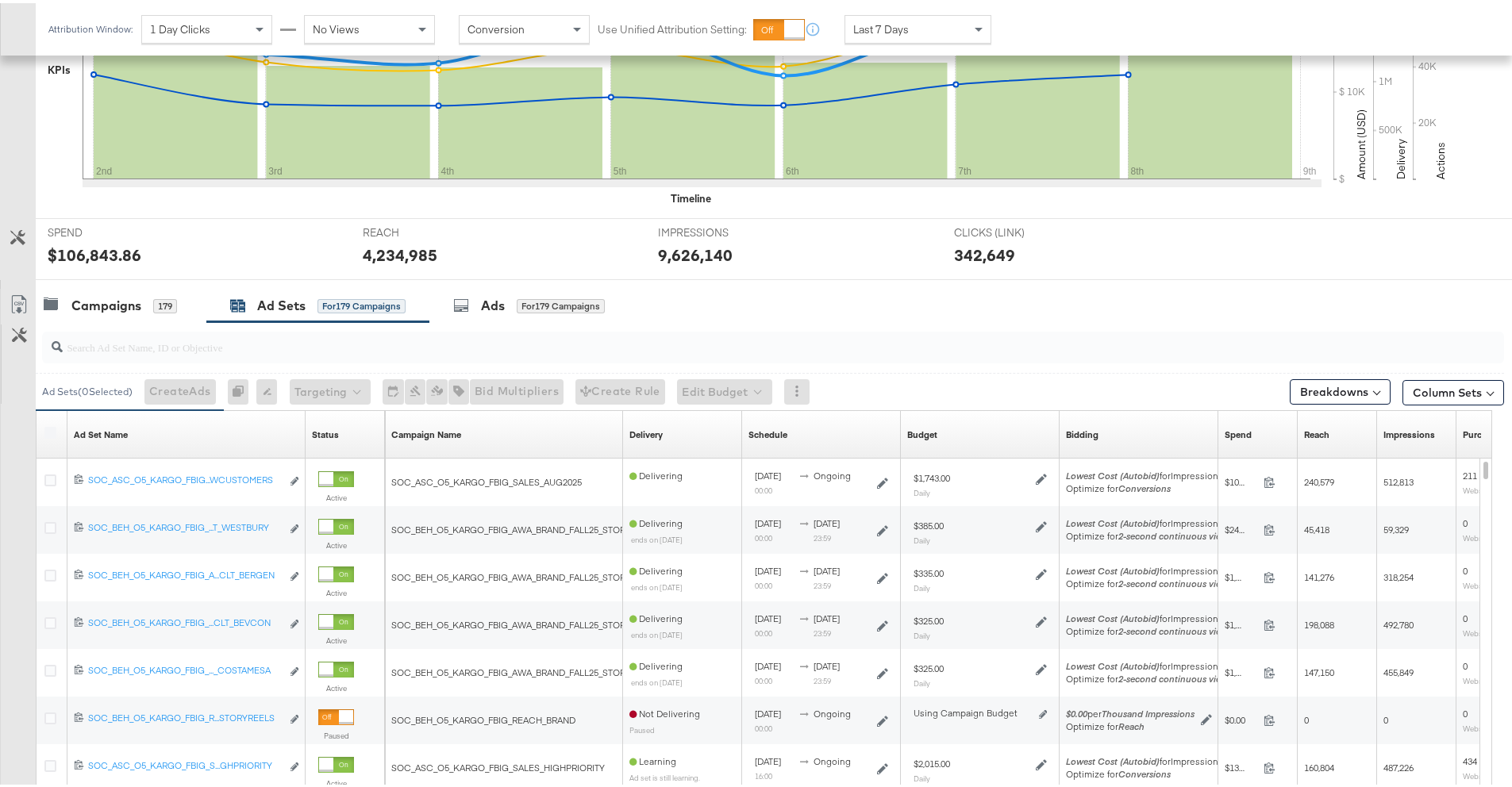
drag, startPoint x: 547, startPoint y: 305, endPoint x: 536, endPoint y: 312, distance: 13.0
click at [547, 305] on div "for 179 Campaigns" at bounding box center [561, 303] width 88 height 14
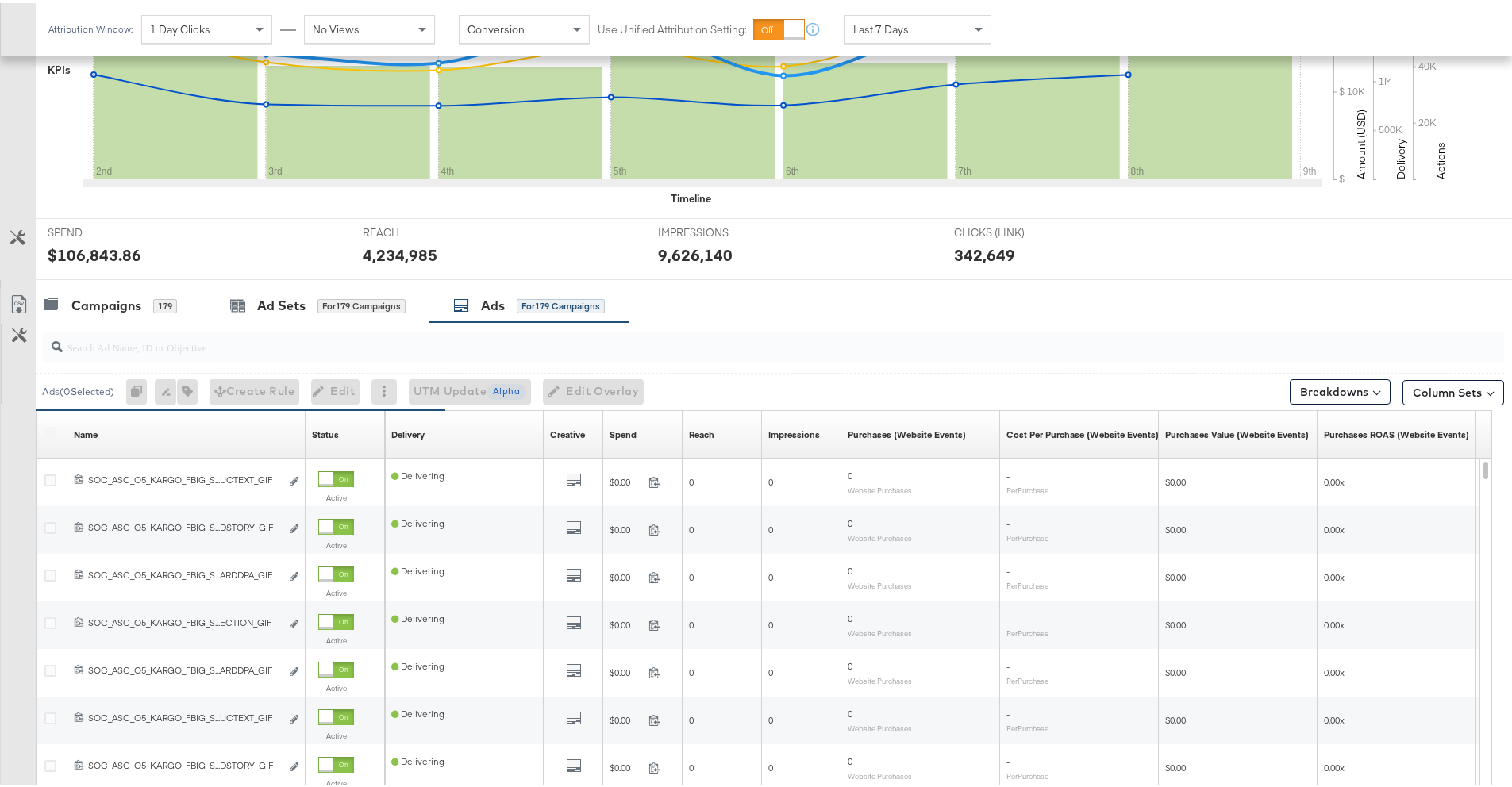
click at [244, 348] on input "search" at bounding box center [716, 338] width 1307 height 31
paste input "120234321859270612"
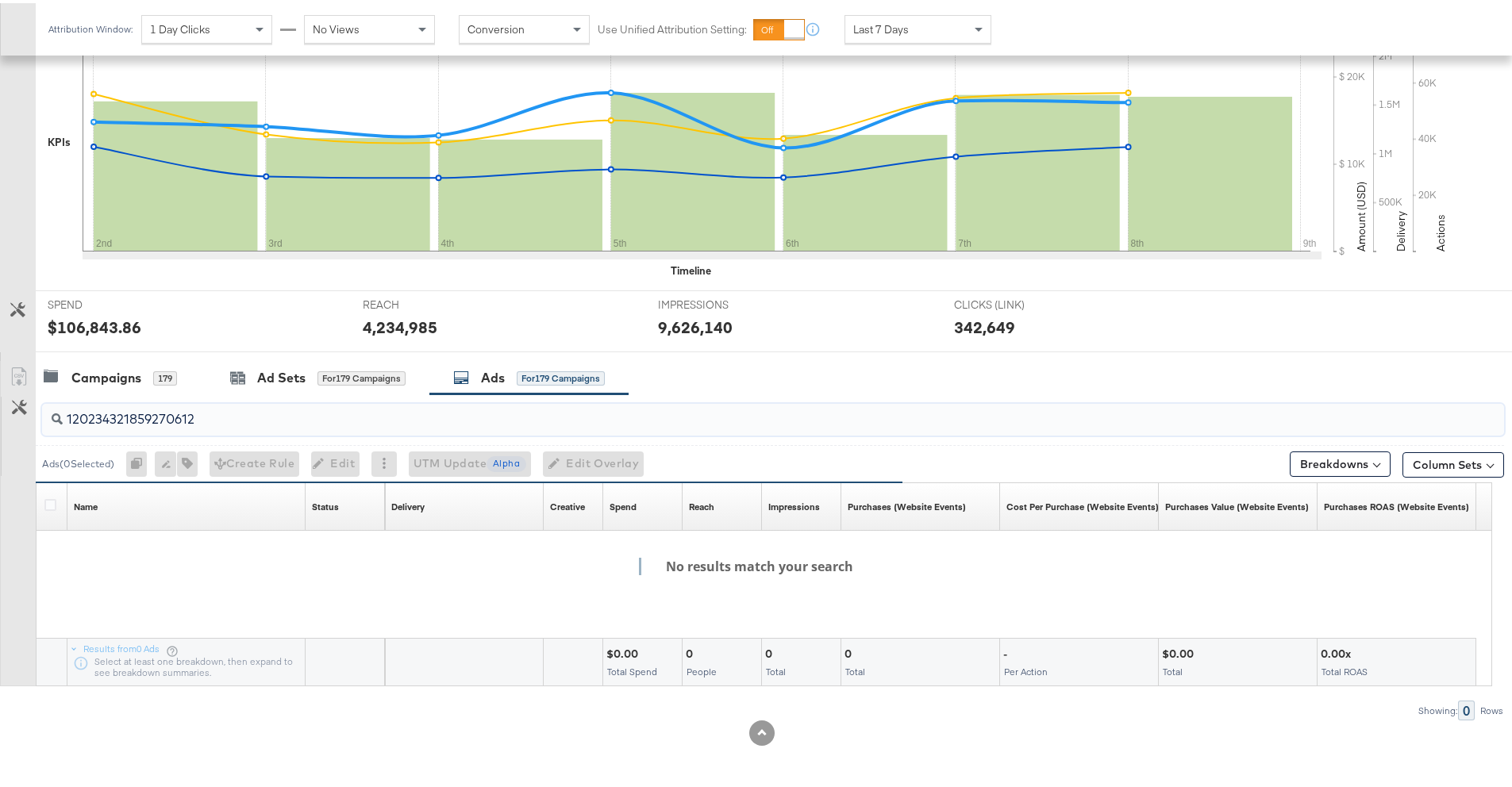
type input "120234321859270612"
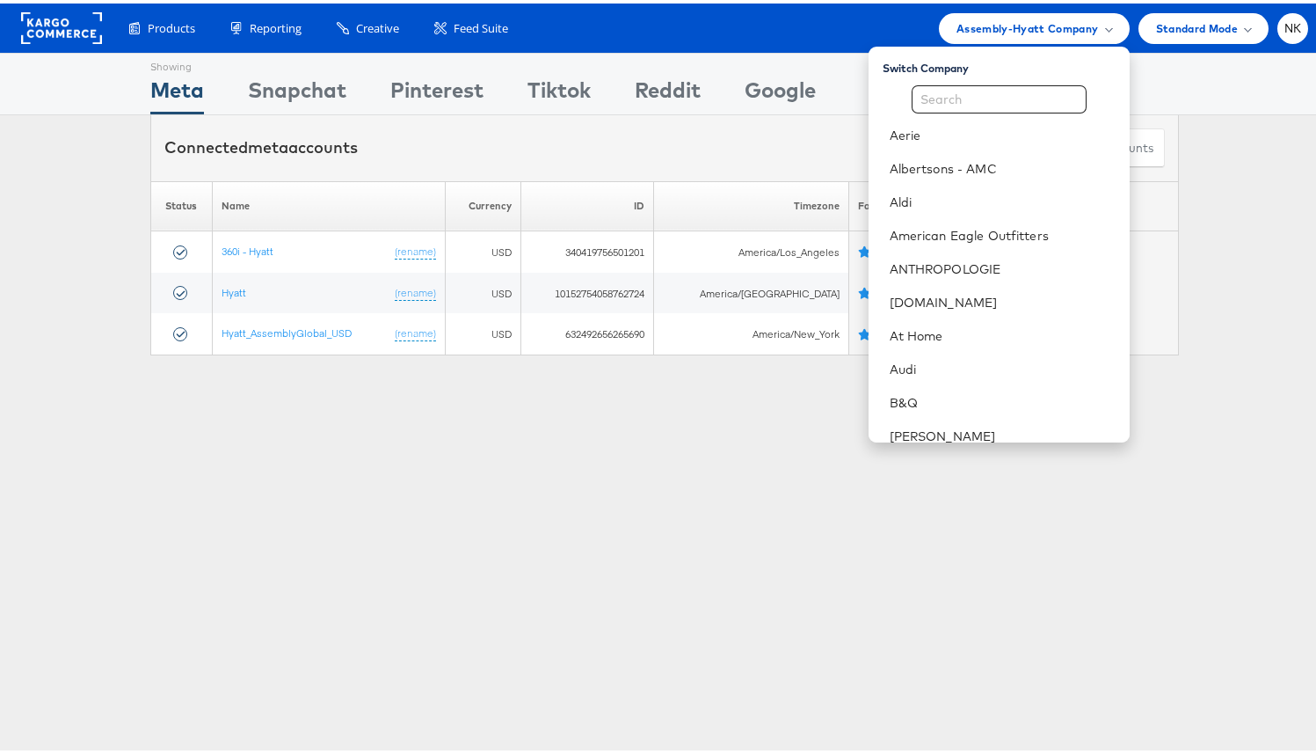
scroll to position [846, 0]
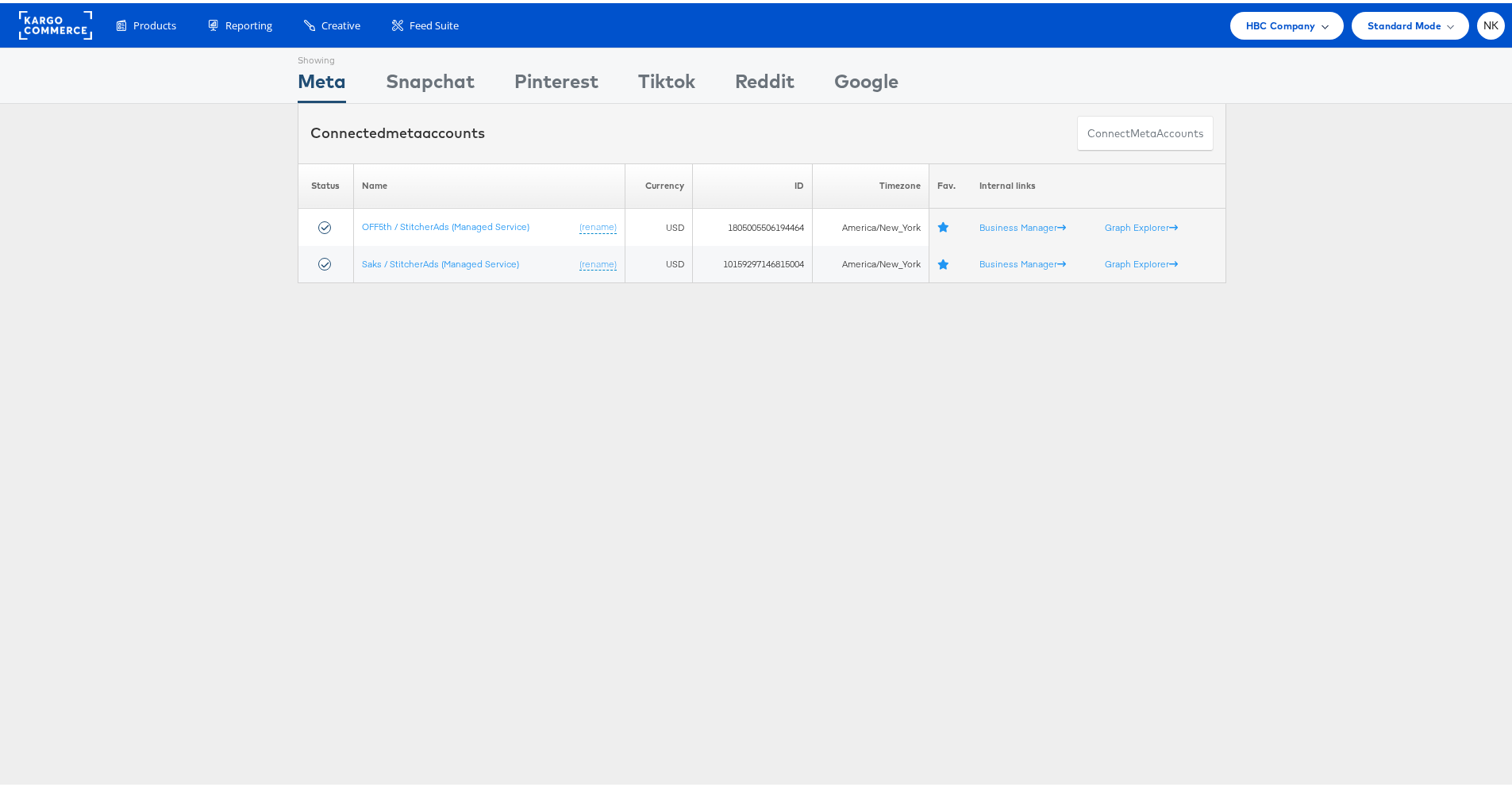
click at [1283, 23] on span "HBC Company" at bounding box center [1281, 23] width 70 height 16
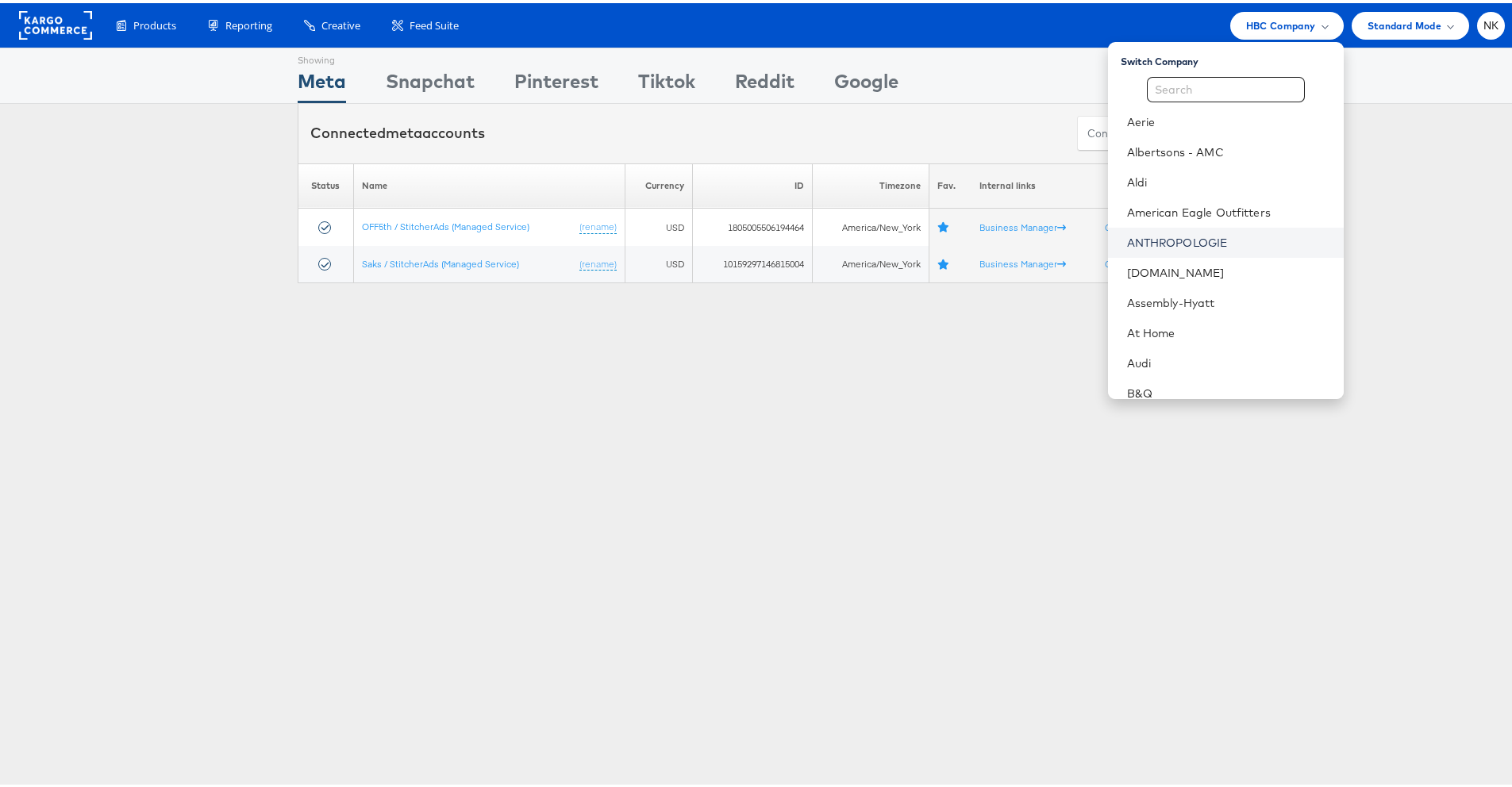
click at [1200, 234] on link "ANTHROPOLOGIE" at bounding box center [1229, 240] width 204 height 16
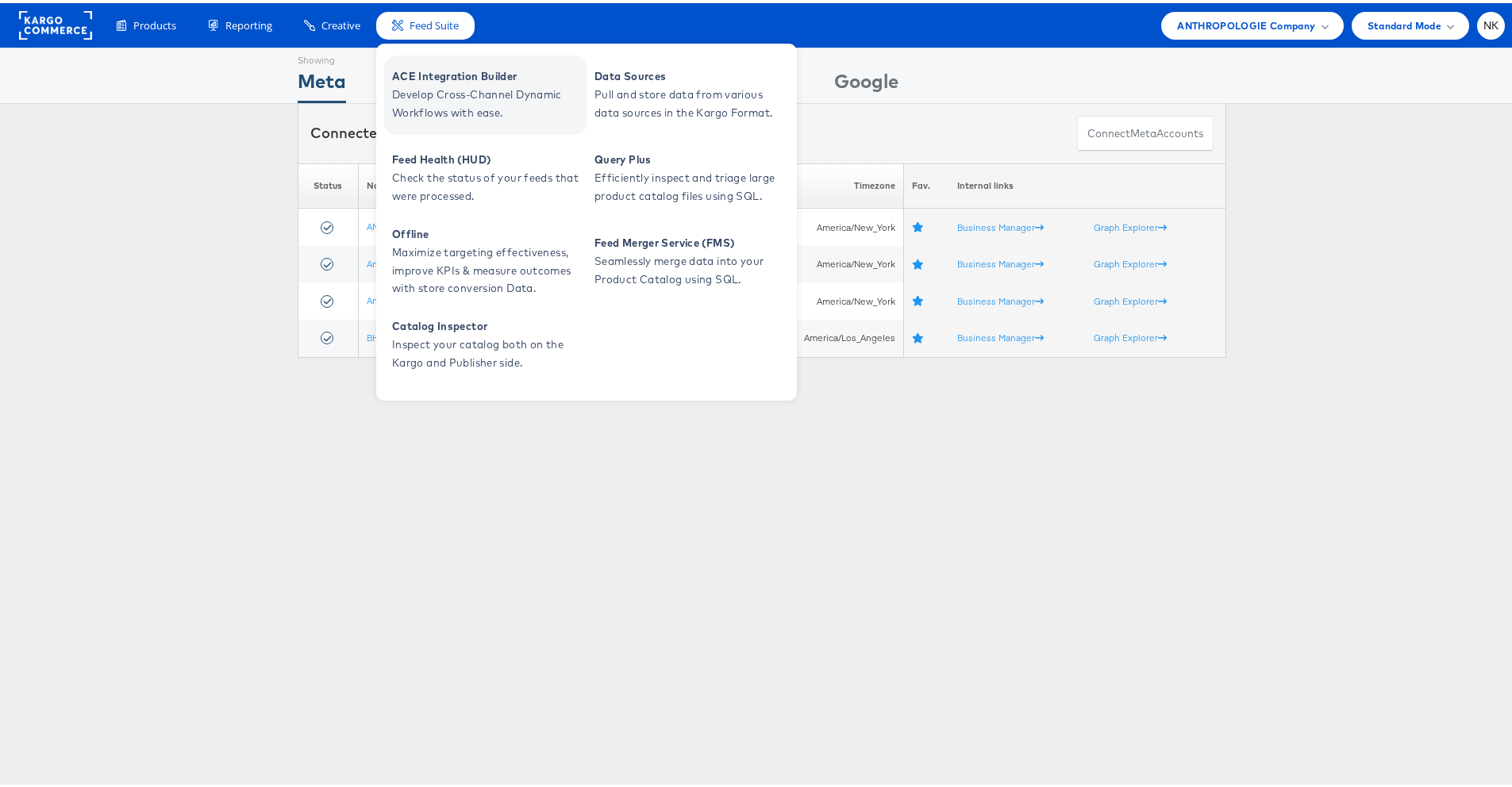
click at [441, 71] on span "ACE Integration Builder" at bounding box center [487, 73] width 190 height 18
